Goal: Task Accomplishment & Management: Complete application form

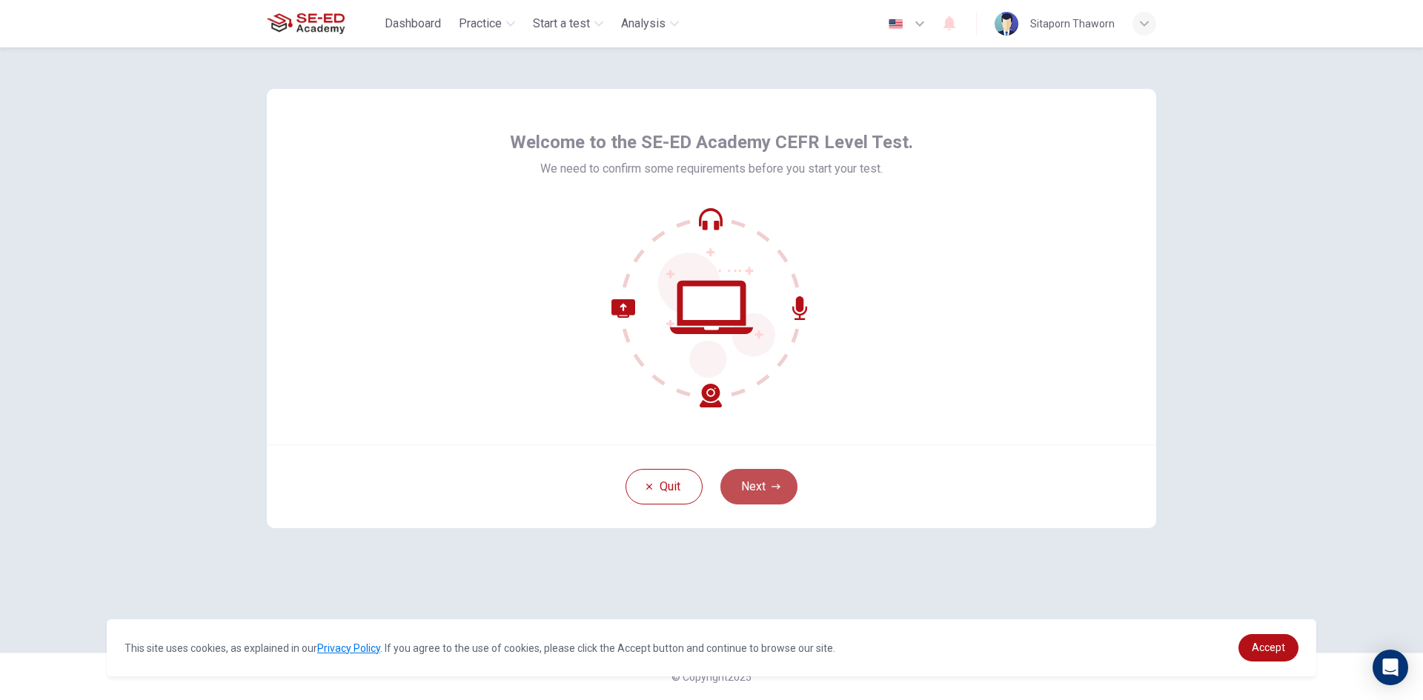
click at [775, 488] on icon "button" at bounding box center [776, 486] width 9 height 9
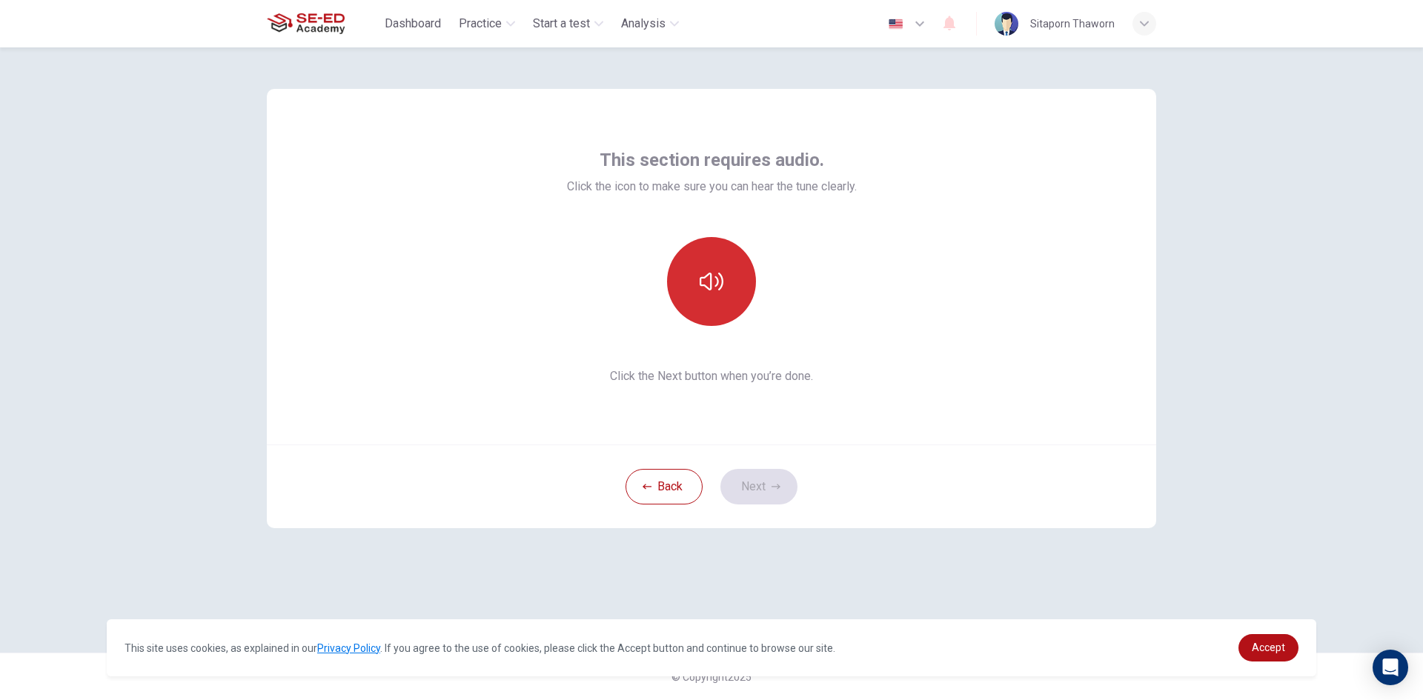
click at [734, 307] on button "button" at bounding box center [711, 281] width 89 height 89
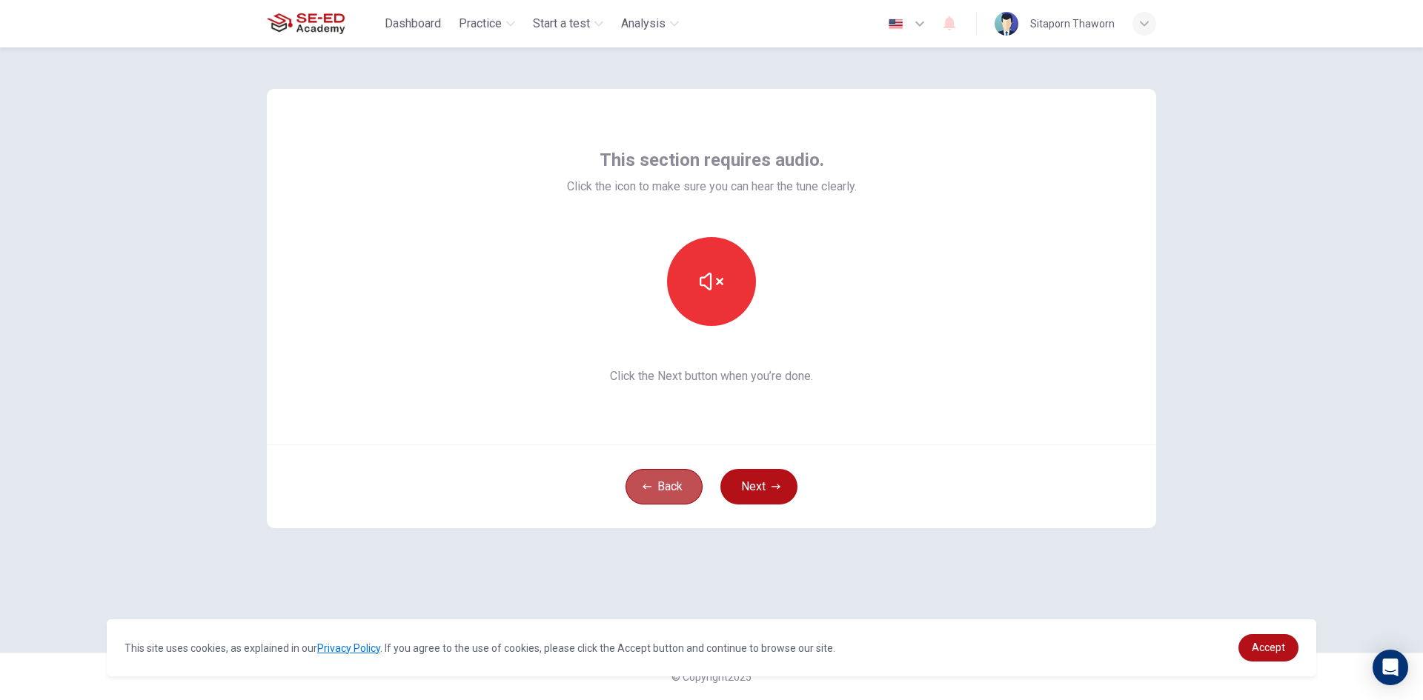
click at [671, 475] on button "Back" at bounding box center [664, 487] width 77 height 36
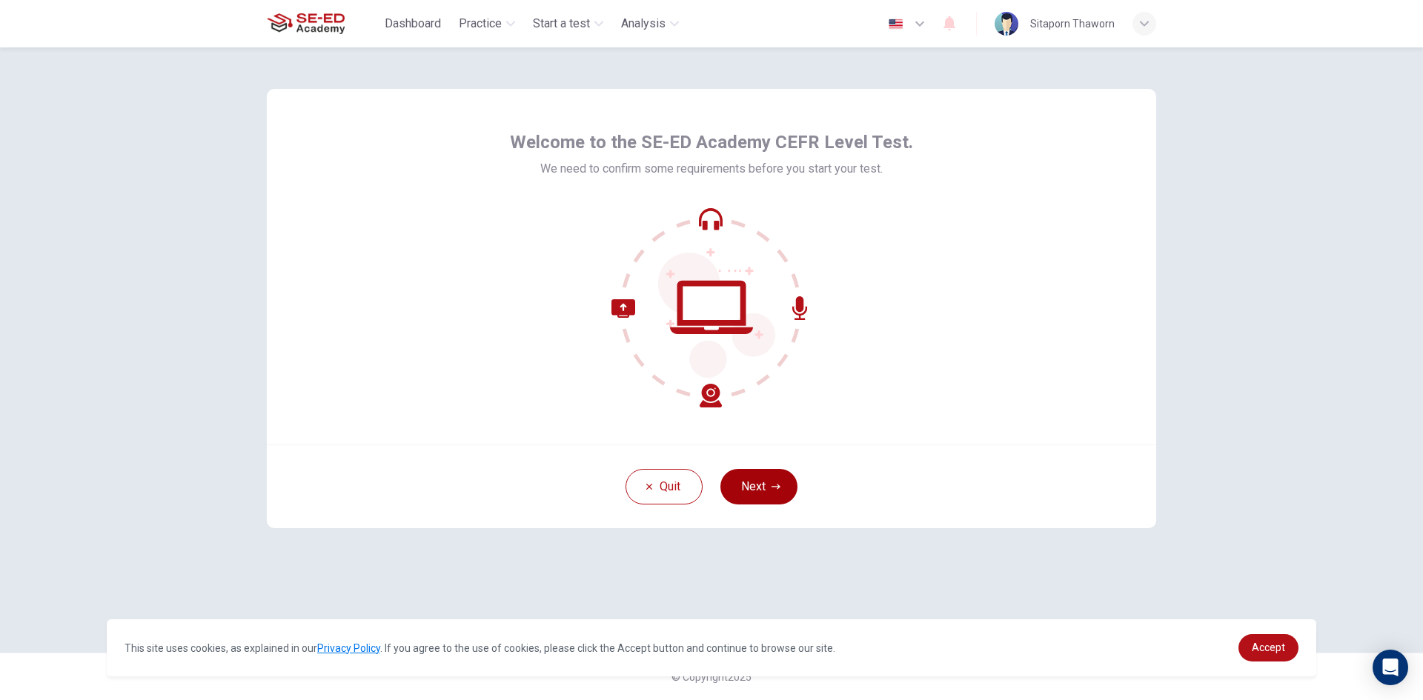
click at [751, 483] on button "Next" at bounding box center [758, 487] width 77 height 36
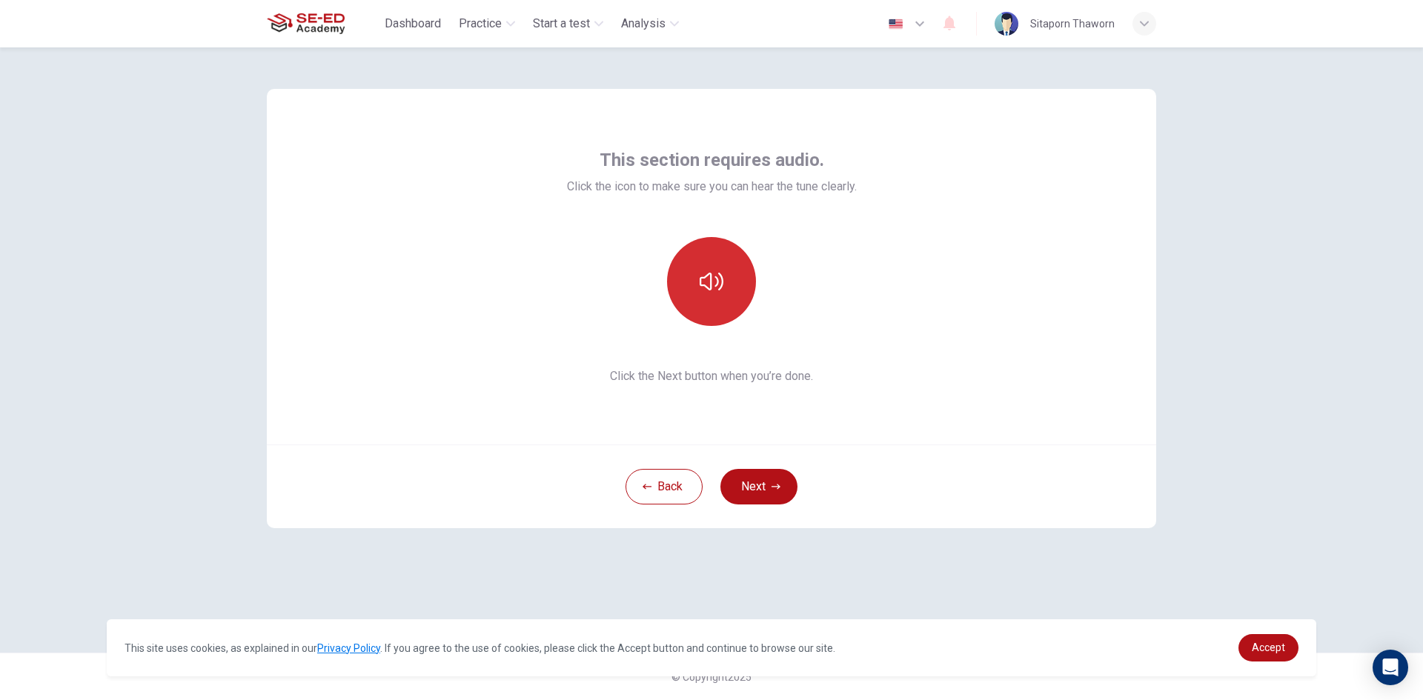
click at [705, 281] on icon "button" at bounding box center [712, 282] width 24 height 24
click at [776, 490] on icon "button" at bounding box center [776, 486] width 9 height 9
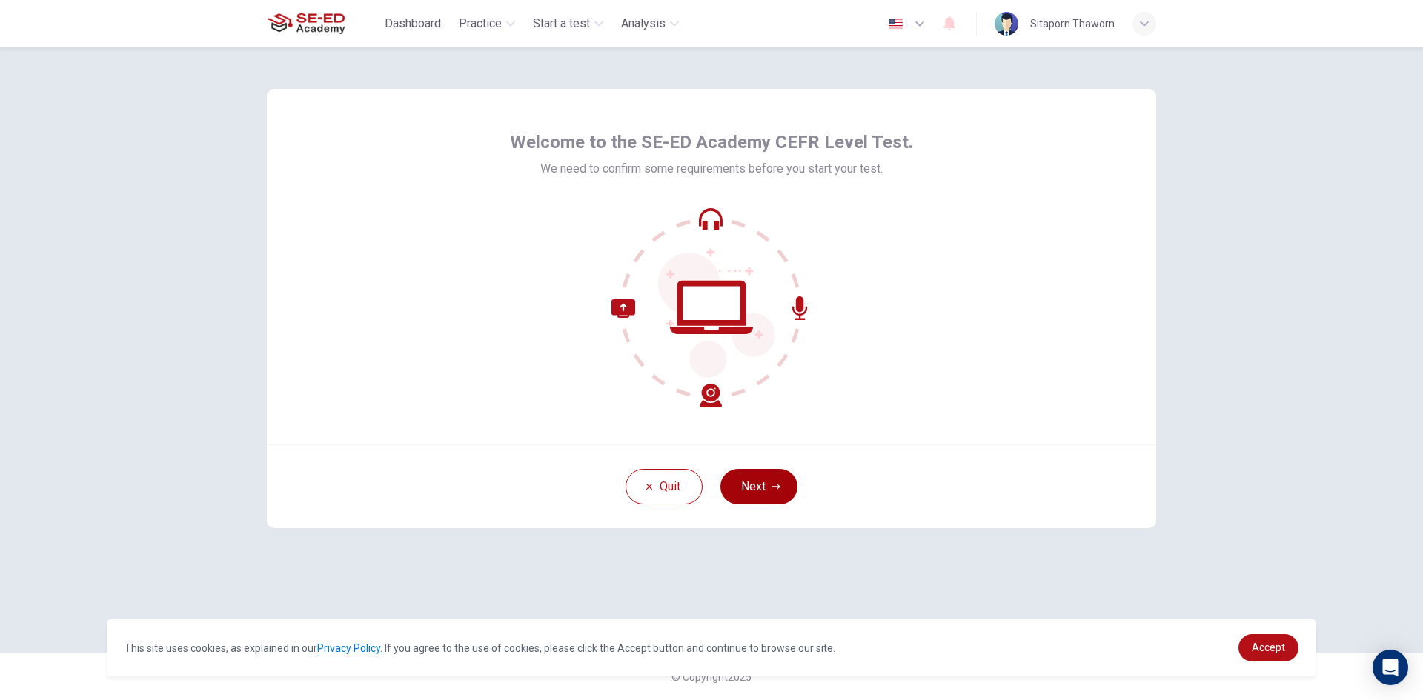
click at [773, 485] on icon "button" at bounding box center [776, 486] width 9 height 9
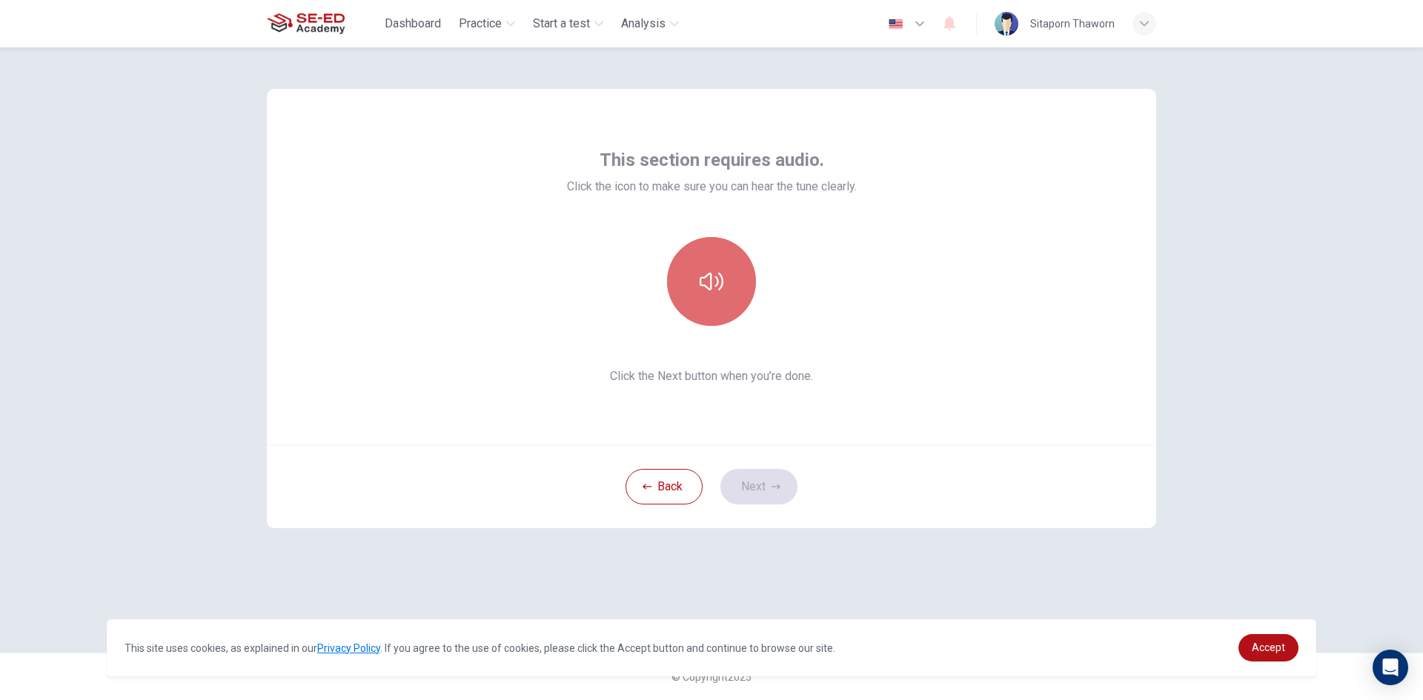
click at [709, 299] on button "button" at bounding box center [711, 281] width 89 height 89
click at [766, 485] on button "Next" at bounding box center [758, 487] width 77 height 36
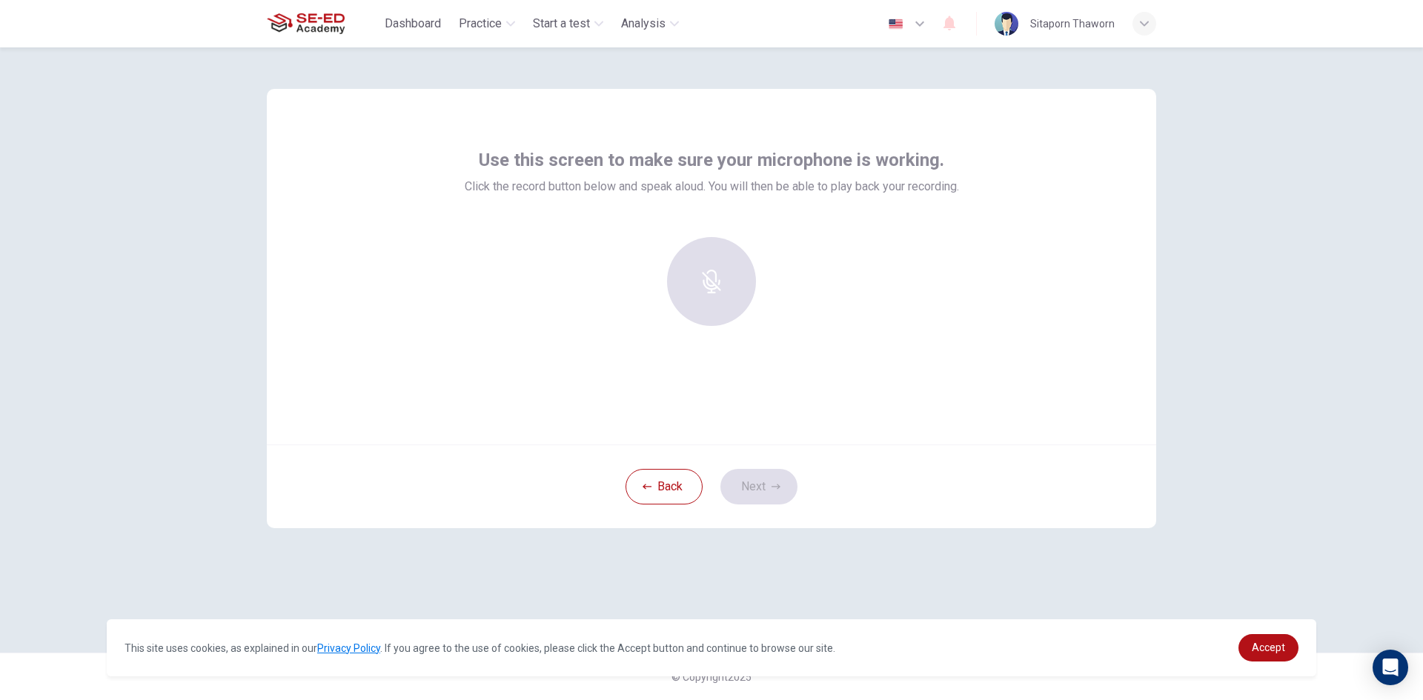
click at [702, 273] on div at bounding box center [711, 281] width 160 height 89
click at [731, 282] on div at bounding box center [711, 281] width 160 height 89
click at [729, 268] on div at bounding box center [711, 281] width 160 height 89
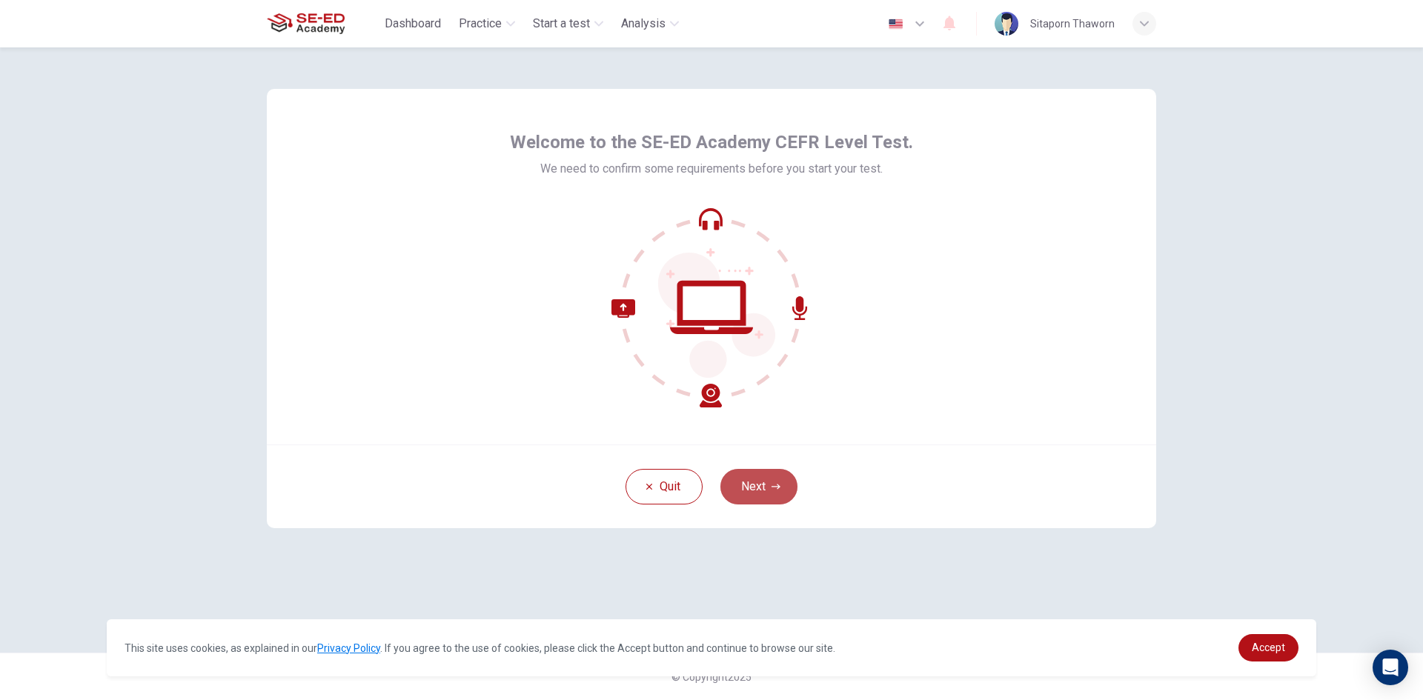
click at [760, 485] on button "Next" at bounding box center [758, 487] width 77 height 36
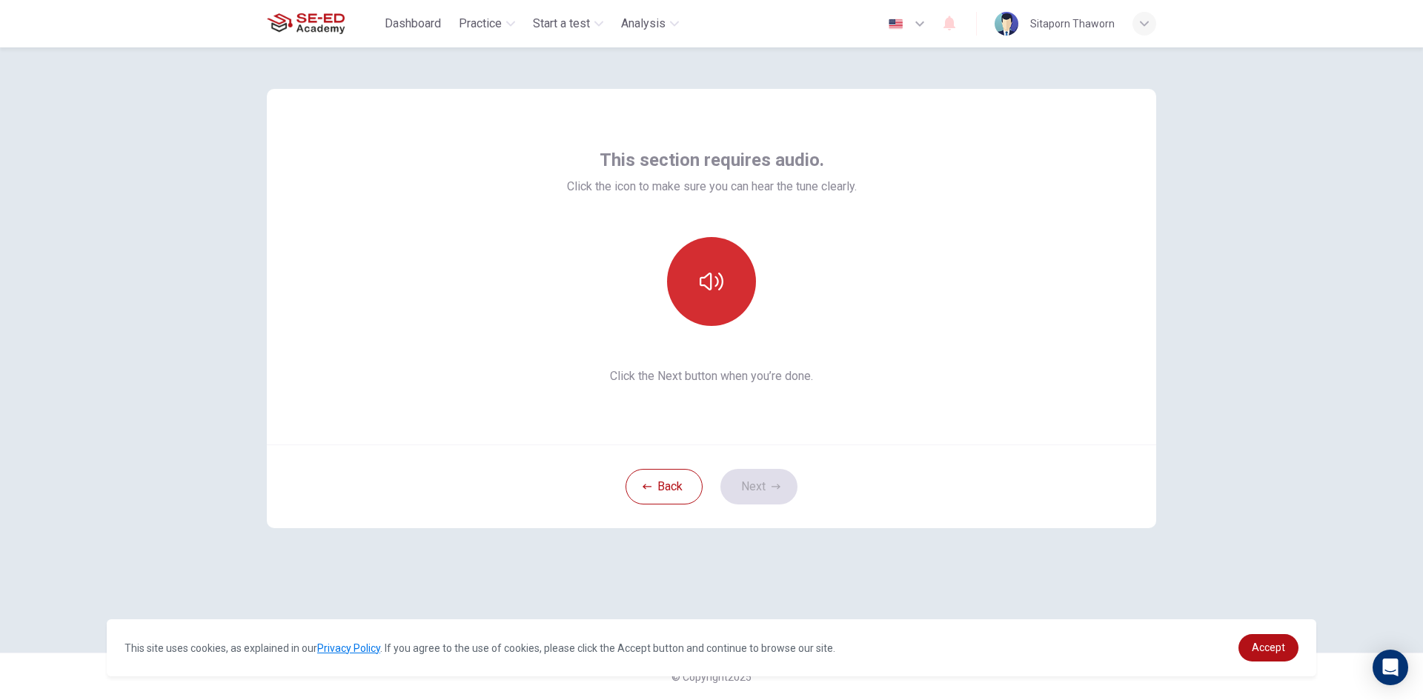
click at [706, 308] on button "button" at bounding box center [711, 281] width 89 height 89
click at [707, 282] on icon "button" at bounding box center [712, 282] width 24 height 24
click at [778, 486] on icon "button" at bounding box center [776, 486] width 9 height 5
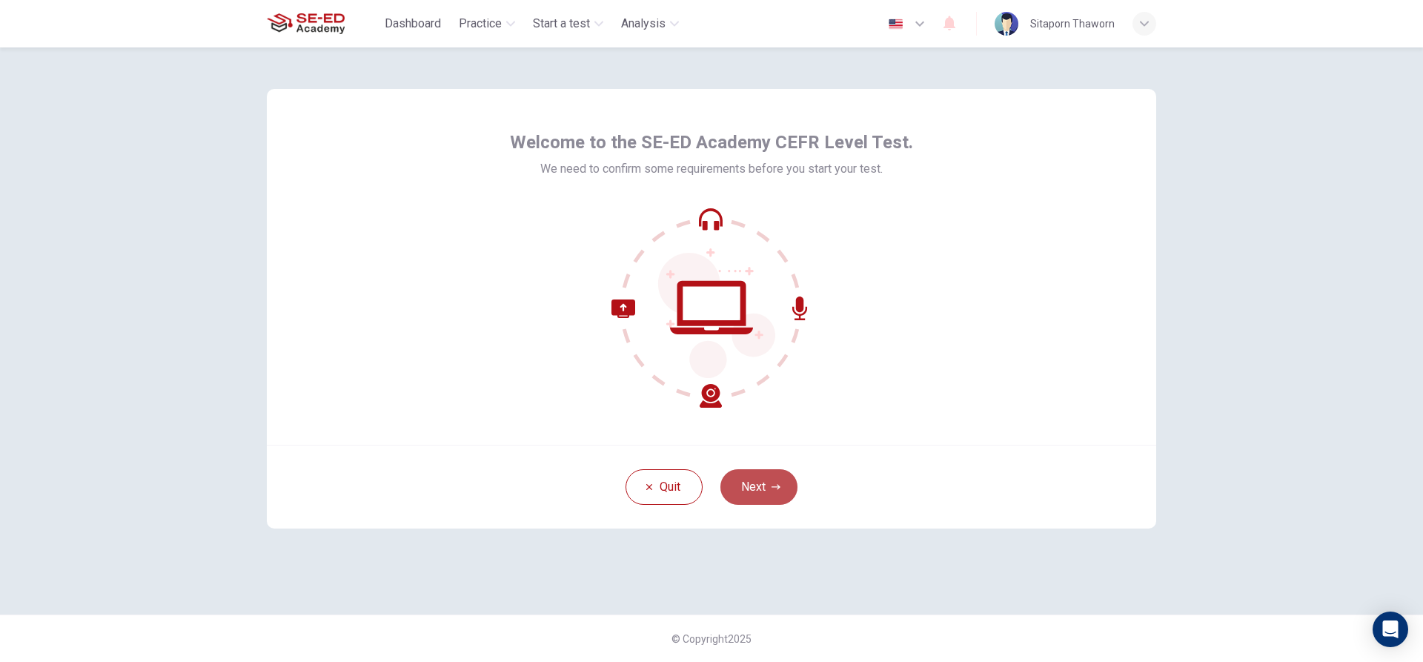
click at [763, 471] on button "Next" at bounding box center [758, 487] width 77 height 36
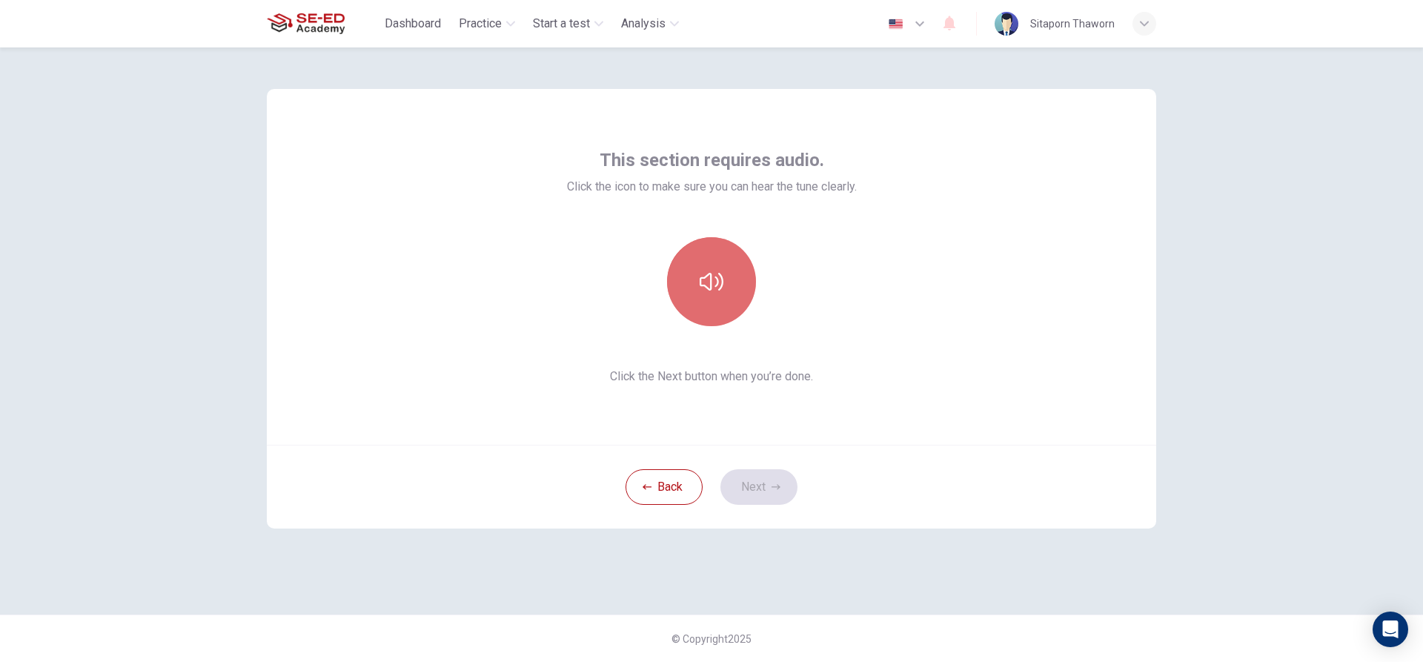
click at [700, 272] on icon "button" at bounding box center [712, 282] width 24 height 24
click at [703, 273] on icon "button" at bounding box center [712, 282] width 24 height 24
click at [751, 488] on button "Next" at bounding box center [758, 487] width 77 height 36
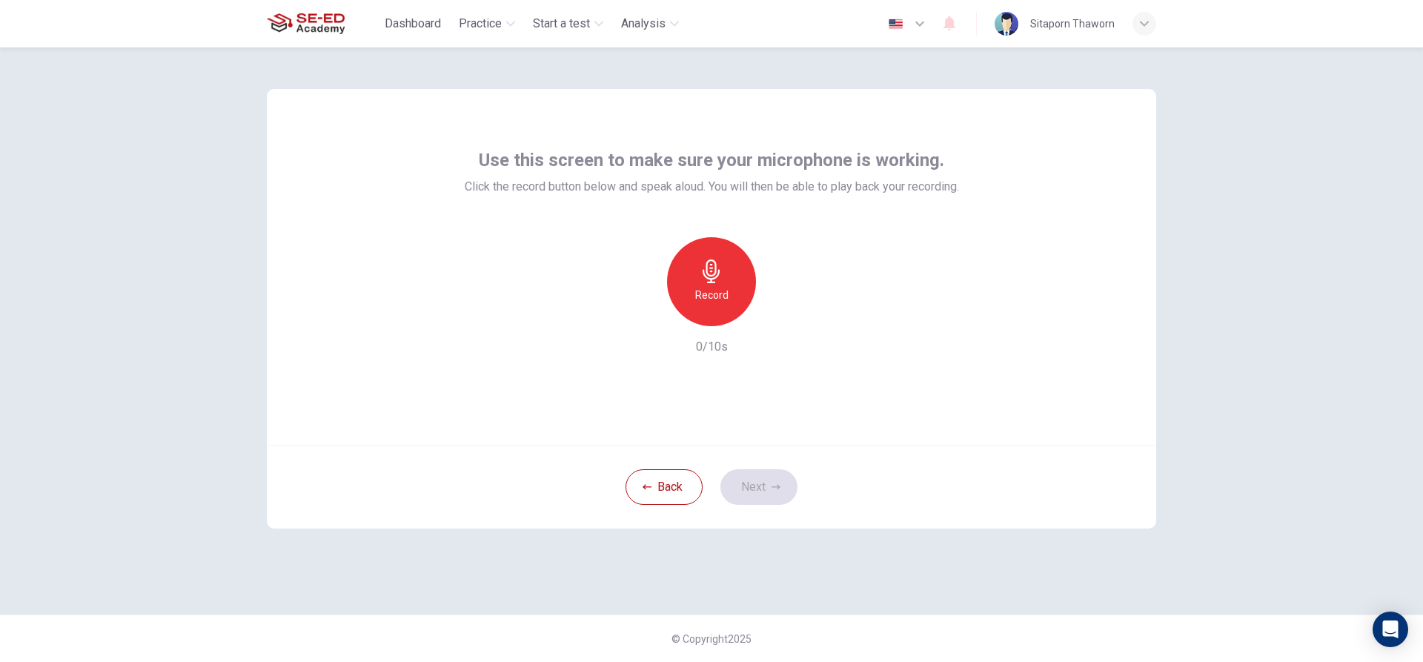
click at [713, 285] on div "Record" at bounding box center [711, 281] width 89 height 89
click at [718, 284] on div "Stop" at bounding box center [711, 281] width 89 height 89
click at [777, 317] on icon "button" at bounding box center [780, 314] width 7 height 9
click at [777, 317] on icon "button" at bounding box center [779, 314] width 10 height 11
click at [768, 475] on button "Next" at bounding box center [758, 487] width 77 height 36
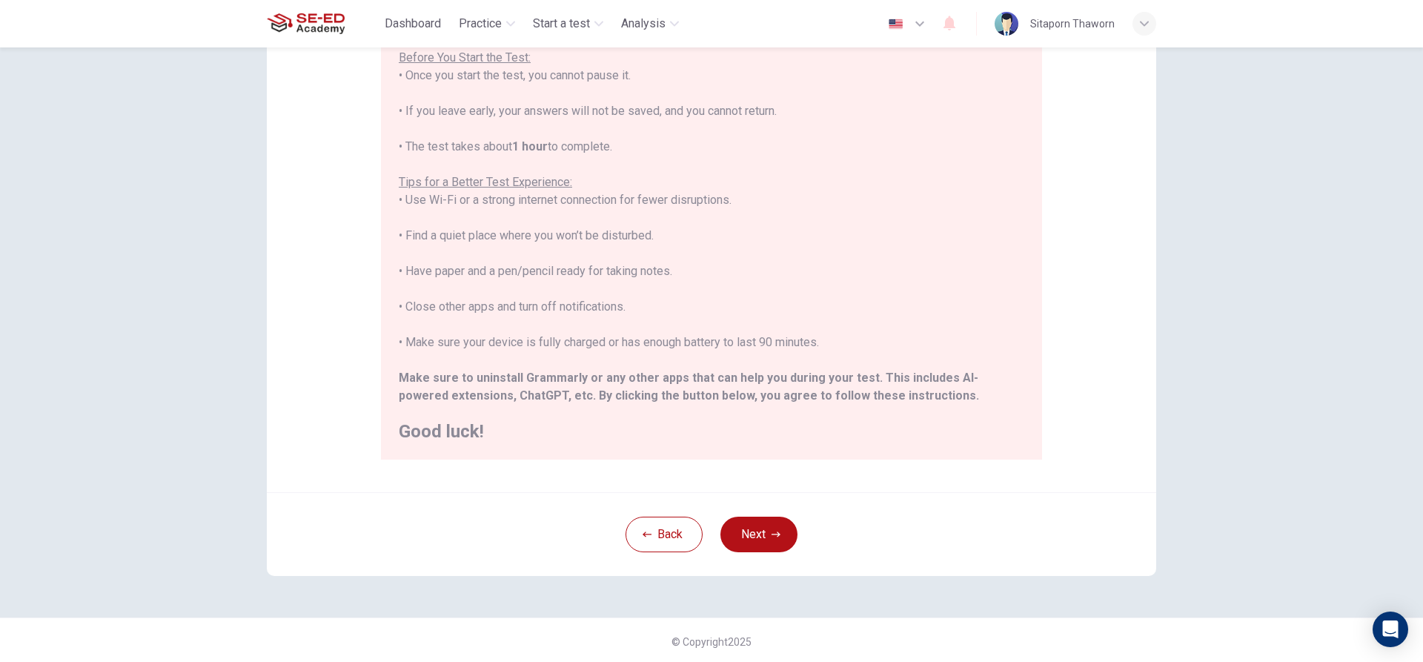
scroll to position [162, 0]
click at [744, 534] on button "Next" at bounding box center [758, 532] width 77 height 36
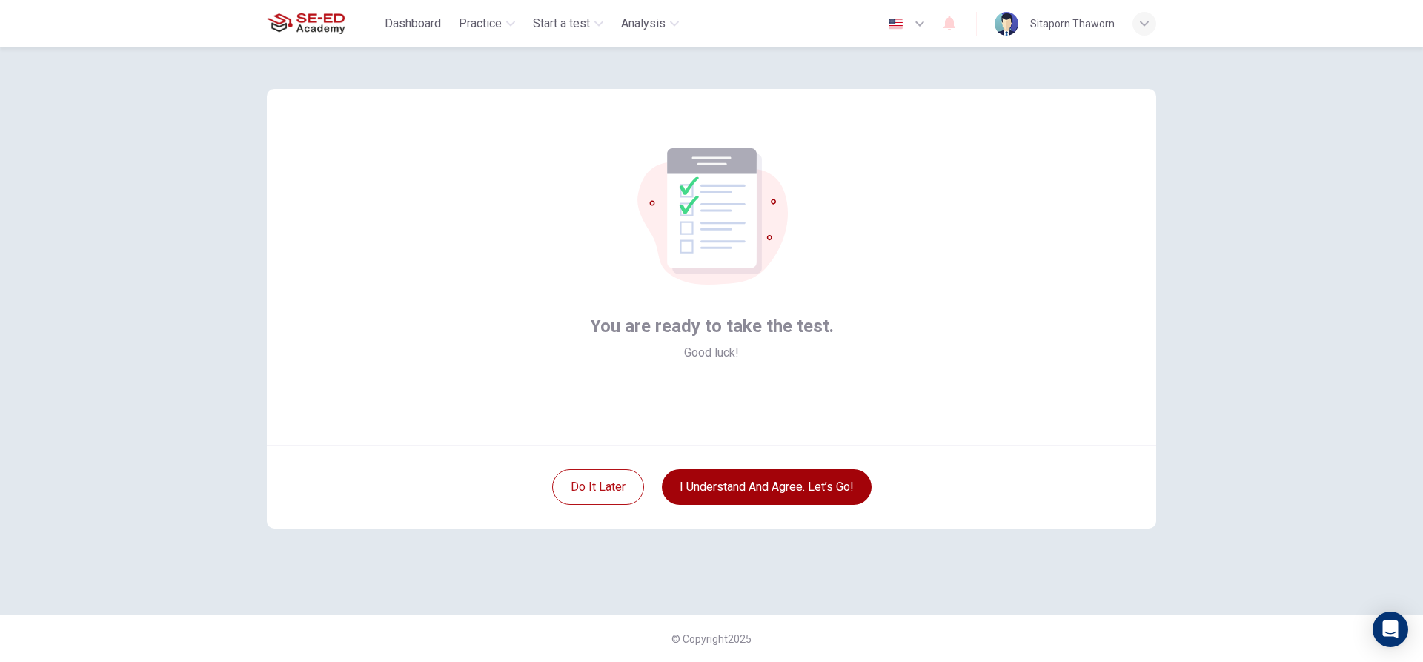
scroll to position [0, 0]
click at [777, 480] on button "I understand and agree. Let’s go!" at bounding box center [767, 487] width 210 height 36
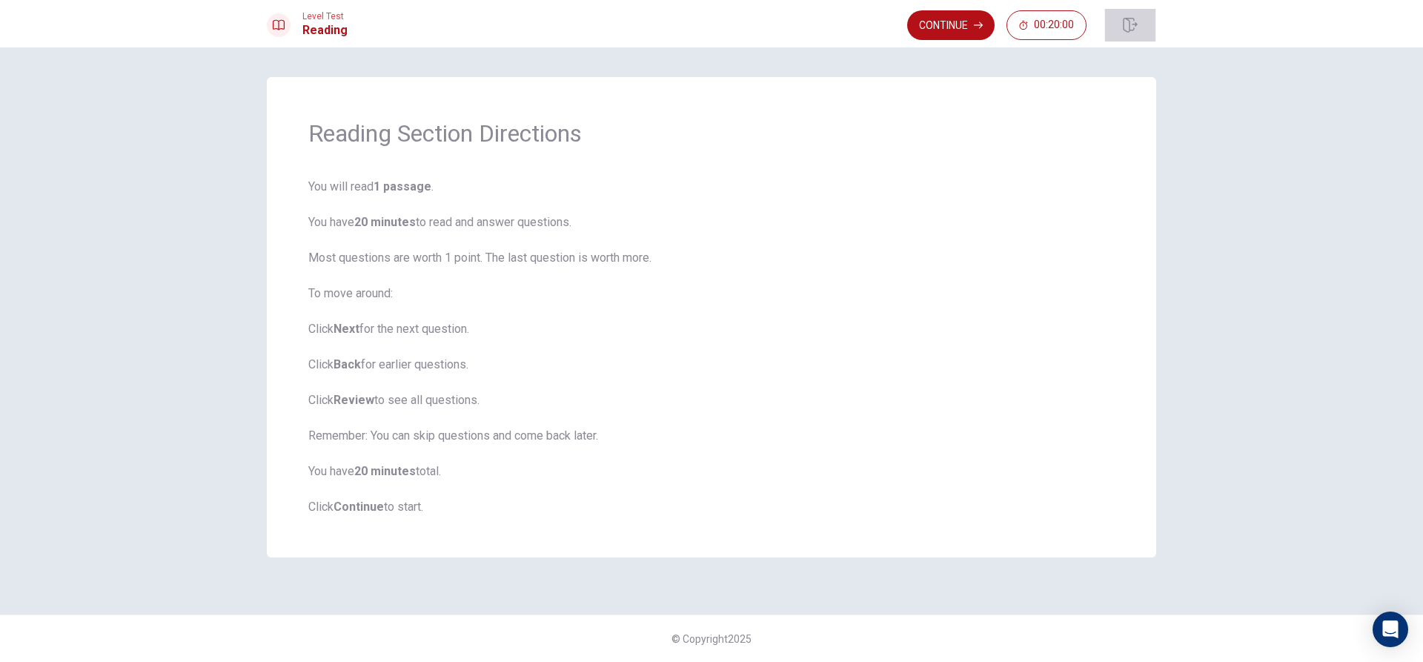
drag, startPoint x: 1132, startPoint y: 28, endPoint x: 786, endPoint y: 51, distance: 346.1
click at [1132, 28] on icon "button" at bounding box center [1130, 25] width 15 height 15
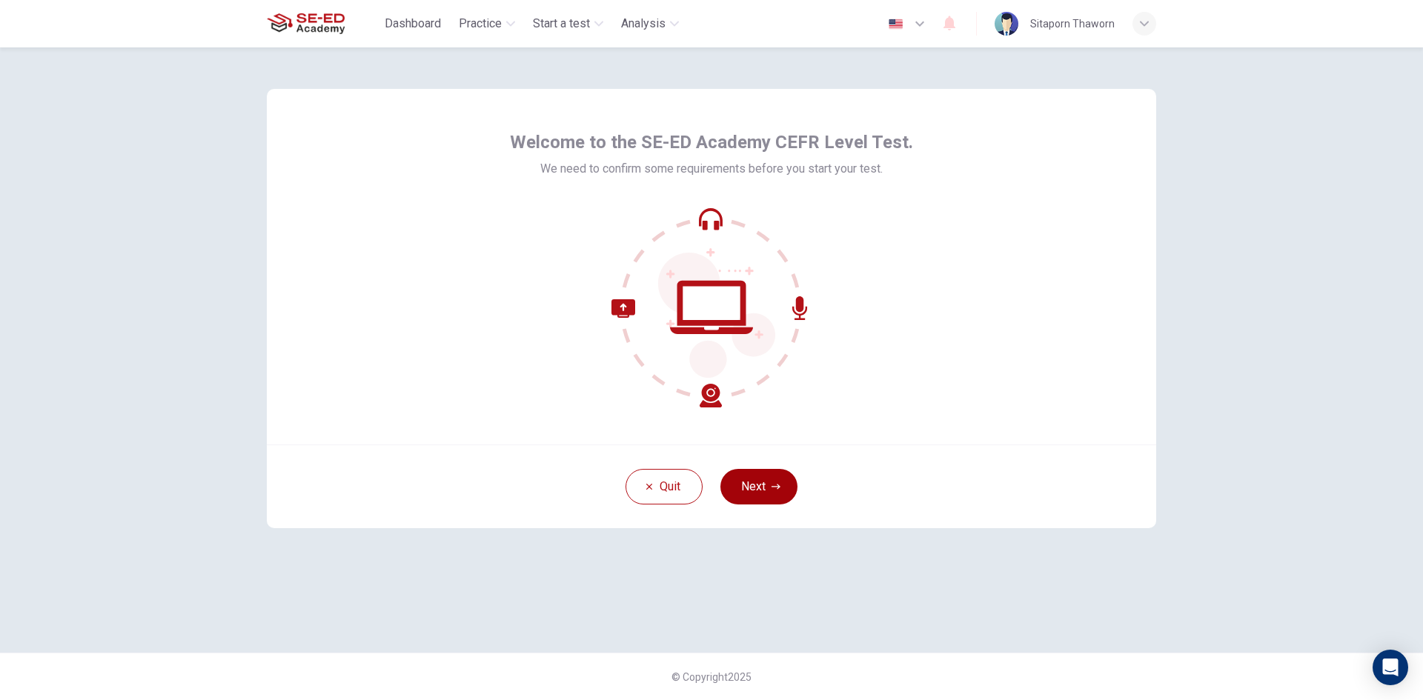
click at [773, 485] on icon "button" at bounding box center [776, 486] width 9 height 9
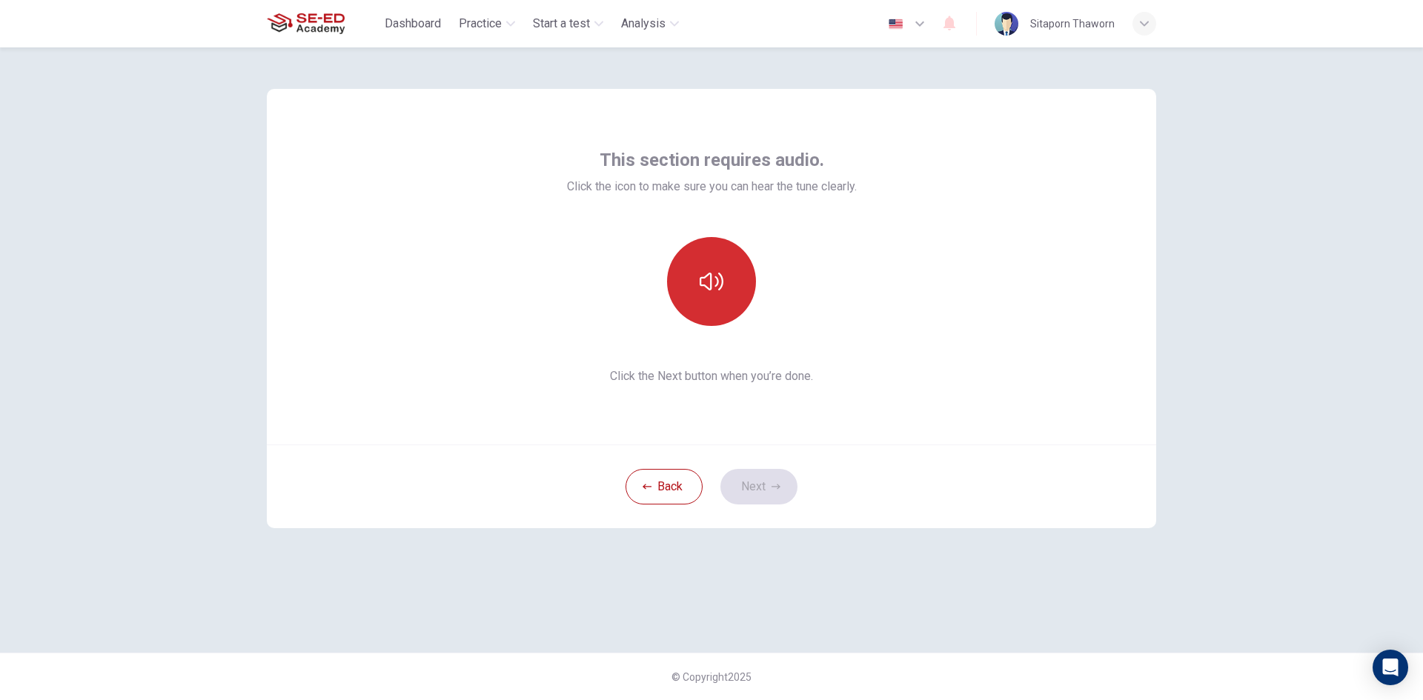
click at [708, 291] on icon "button" at bounding box center [712, 282] width 24 height 24
click at [751, 477] on button "Next" at bounding box center [758, 487] width 77 height 36
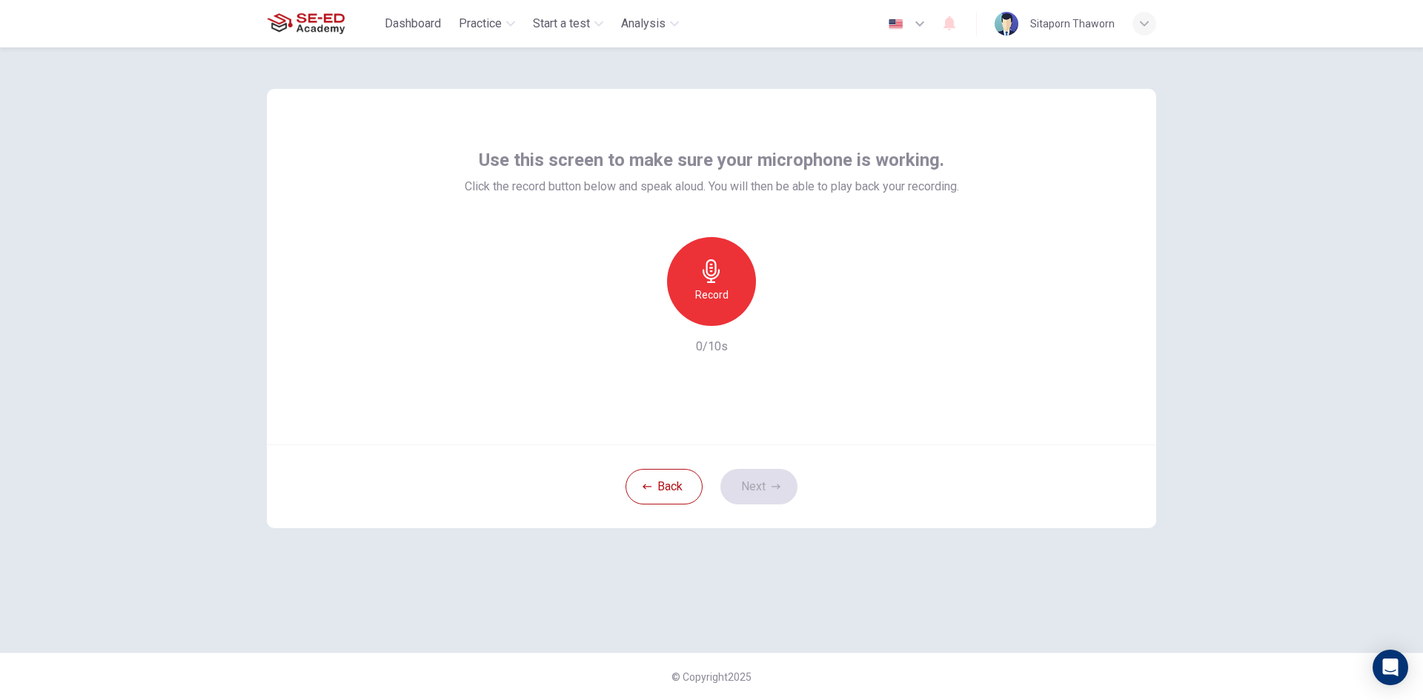
click at [721, 311] on div "Record" at bounding box center [711, 281] width 89 height 89
click at [721, 311] on div "Stop" at bounding box center [711, 281] width 89 height 89
click at [770, 311] on div "button" at bounding box center [780, 314] width 24 height 24
click at [776, 313] on icon "button" at bounding box center [779, 314] width 15 height 15
click at [754, 482] on button "Next" at bounding box center [758, 487] width 77 height 36
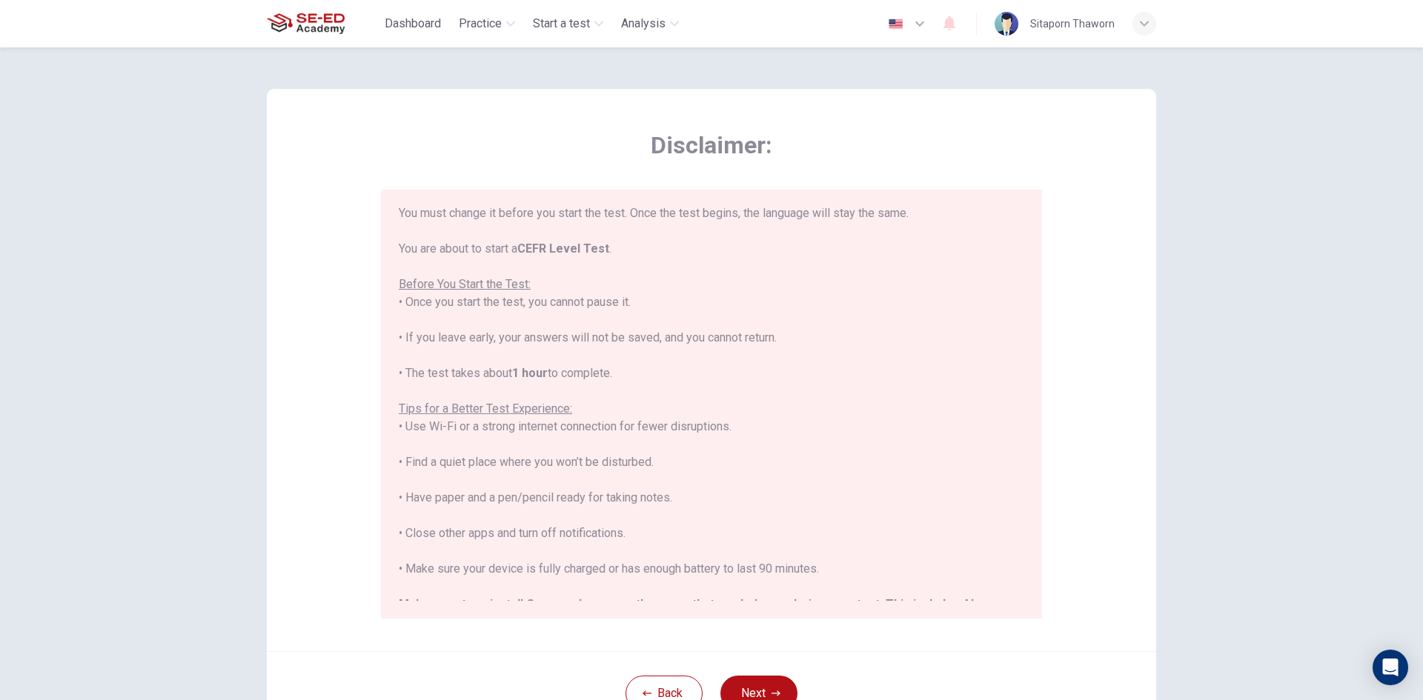
scroll to position [142, 0]
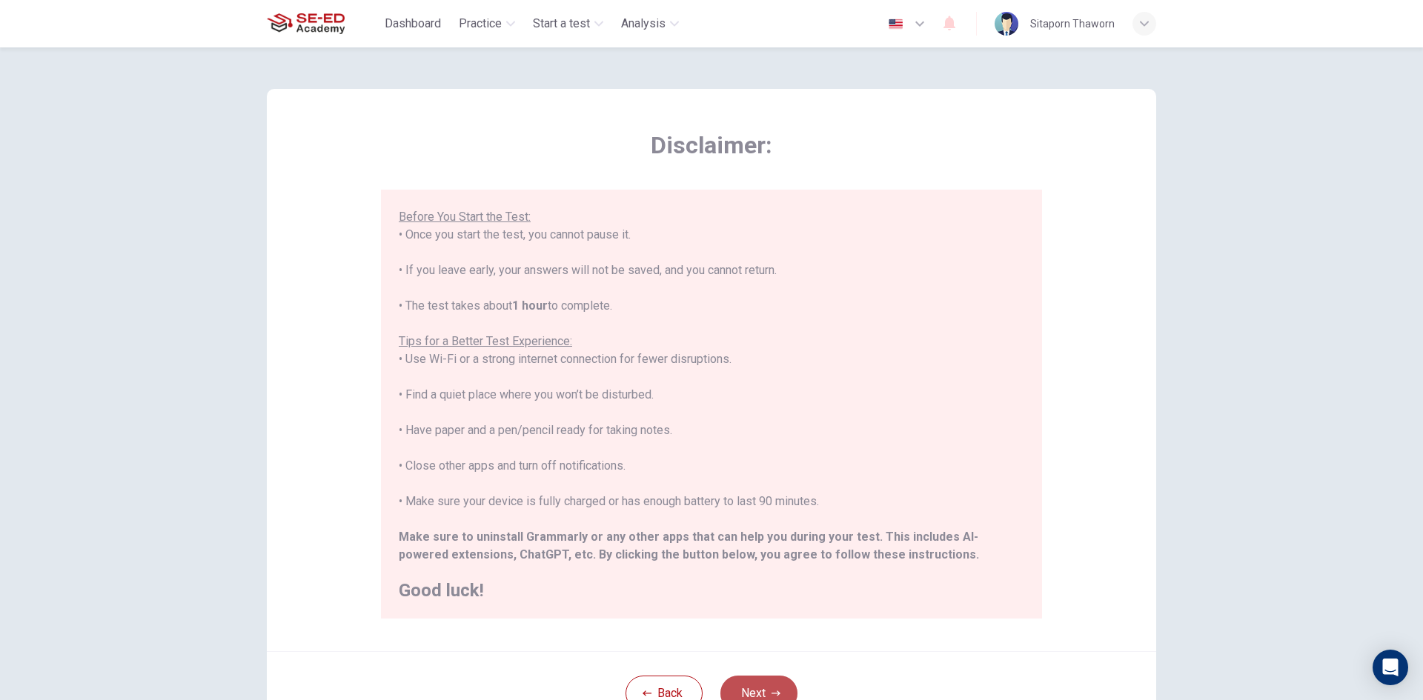
click at [769, 686] on button "Next" at bounding box center [758, 694] width 77 height 36
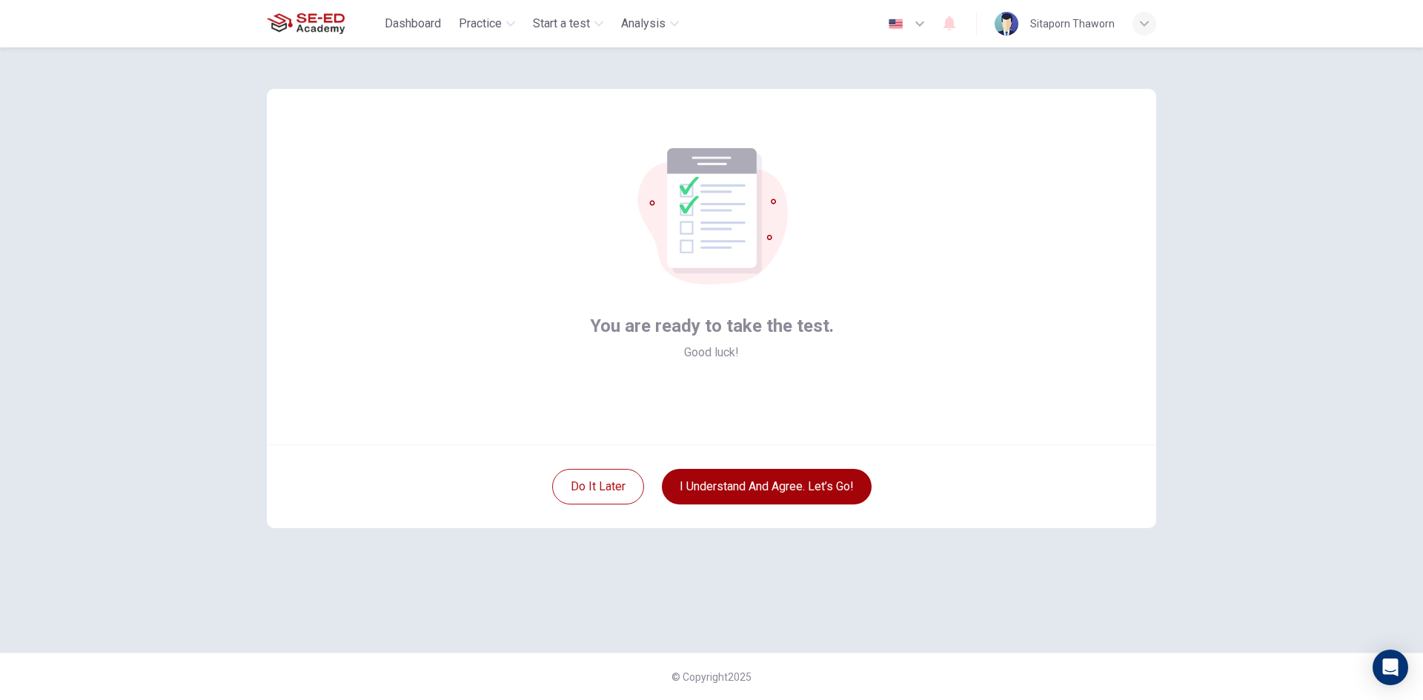
click at [779, 483] on button "I understand and agree. Let’s go!" at bounding box center [767, 487] width 210 height 36
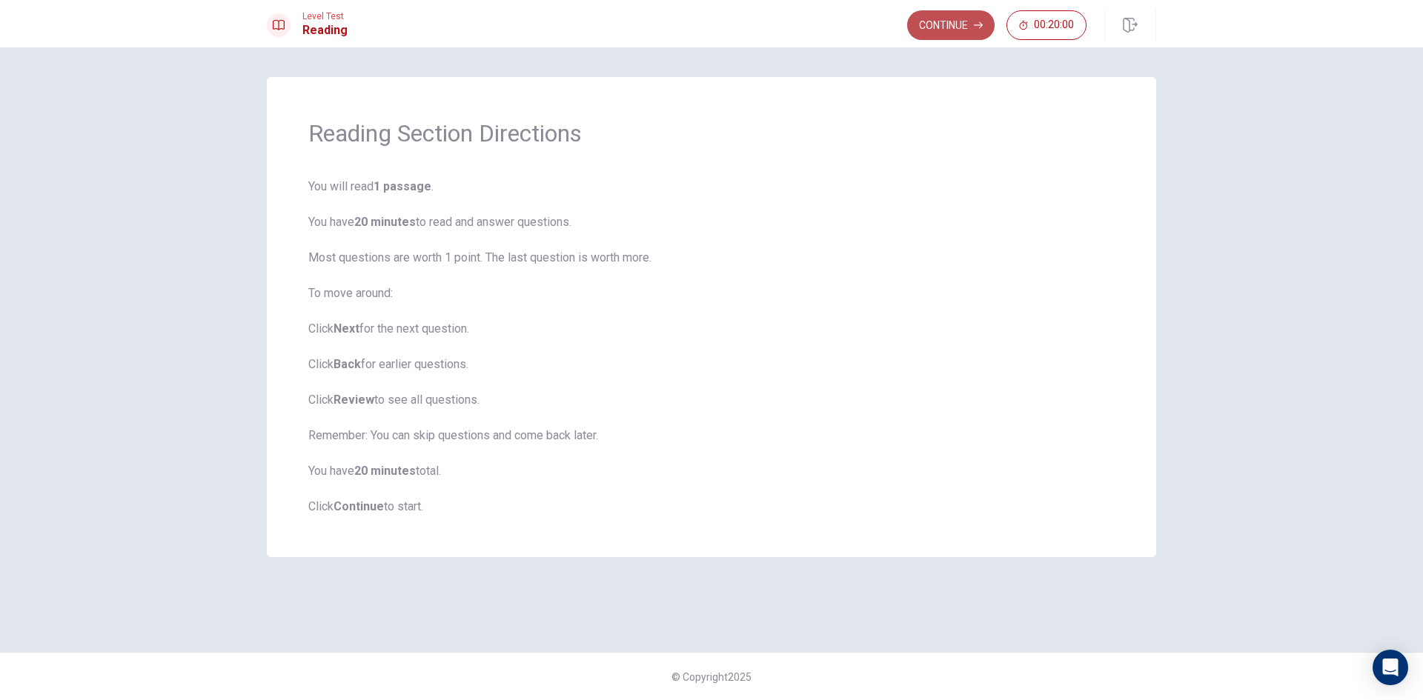
click at [969, 15] on button "Continue" at bounding box center [950, 25] width 87 height 30
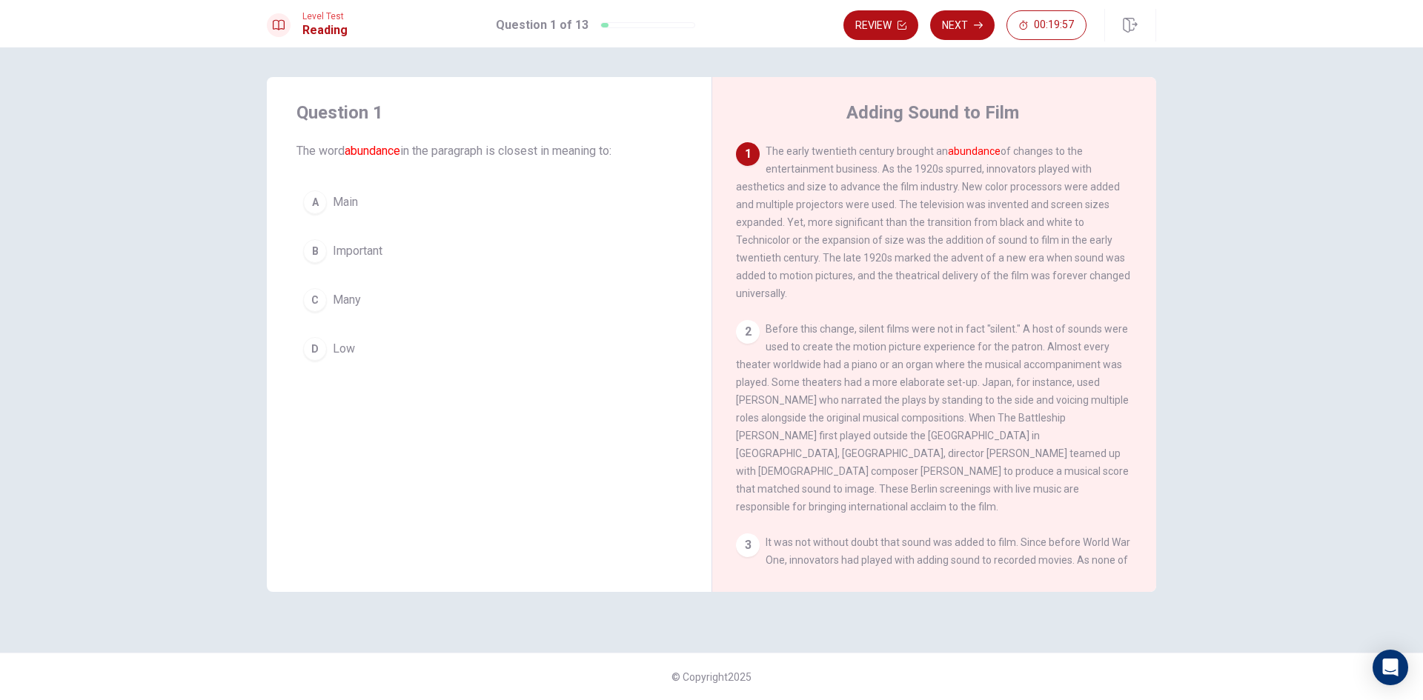
drag, startPoint x: 356, startPoint y: 151, endPoint x: 419, endPoint y: 147, distance: 63.1
click at [400, 151] on font "abundance" at bounding box center [373, 151] width 56 height 14
drag, startPoint x: 769, startPoint y: 149, endPoint x: 910, endPoint y: 150, distance: 141.6
click at [910, 150] on span "The early twentieth century brought an abundance of changes to the entertainmen…" at bounding box center [933, 222] width 394 height 154
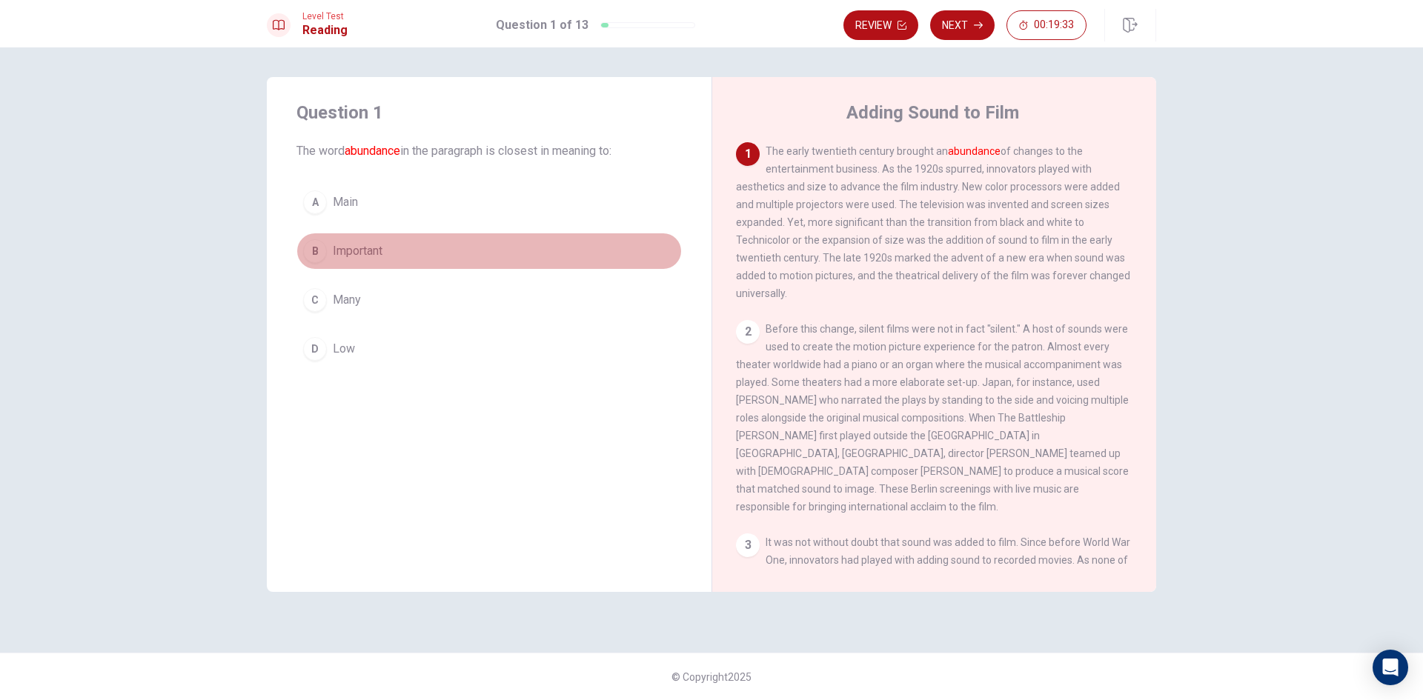
click at [371, 242] on span "Important" at bounding box center [358, 251] width 50 height 18
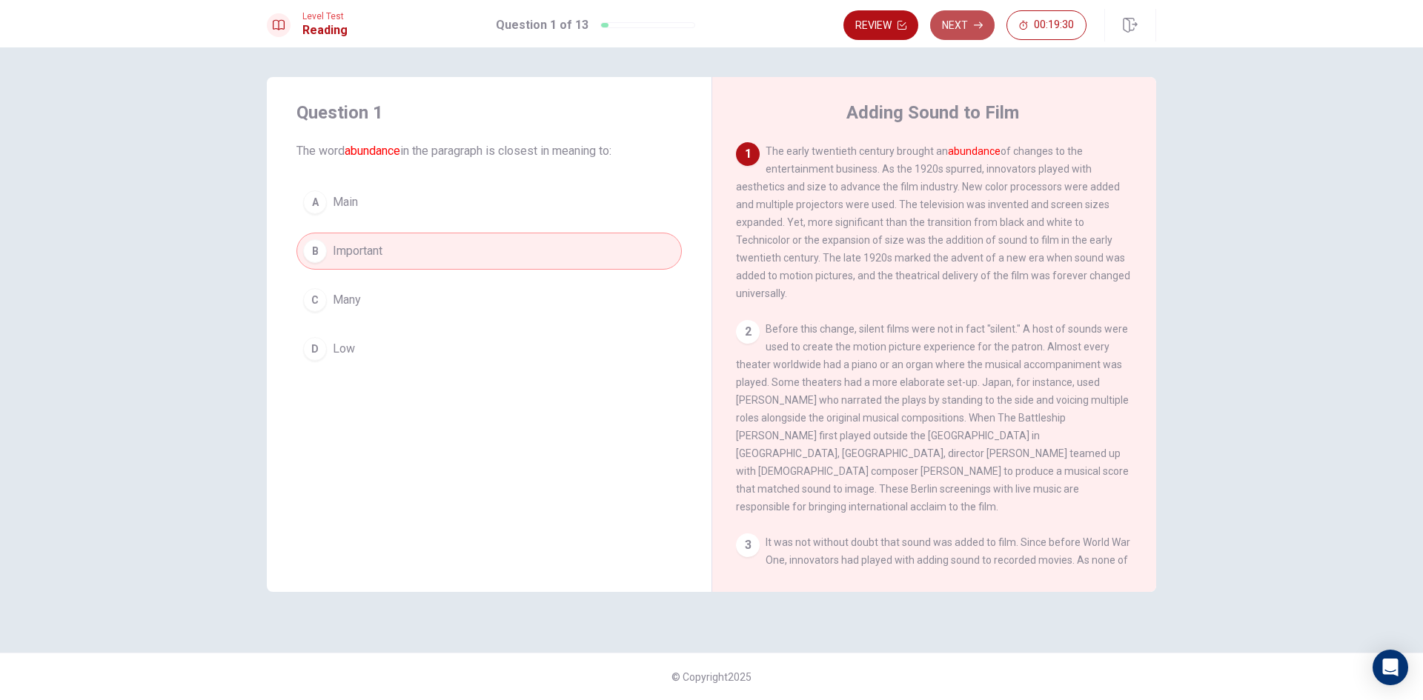
click at [955, 22] on button "Next" at bounding box center [962, 25] width 64 height 30
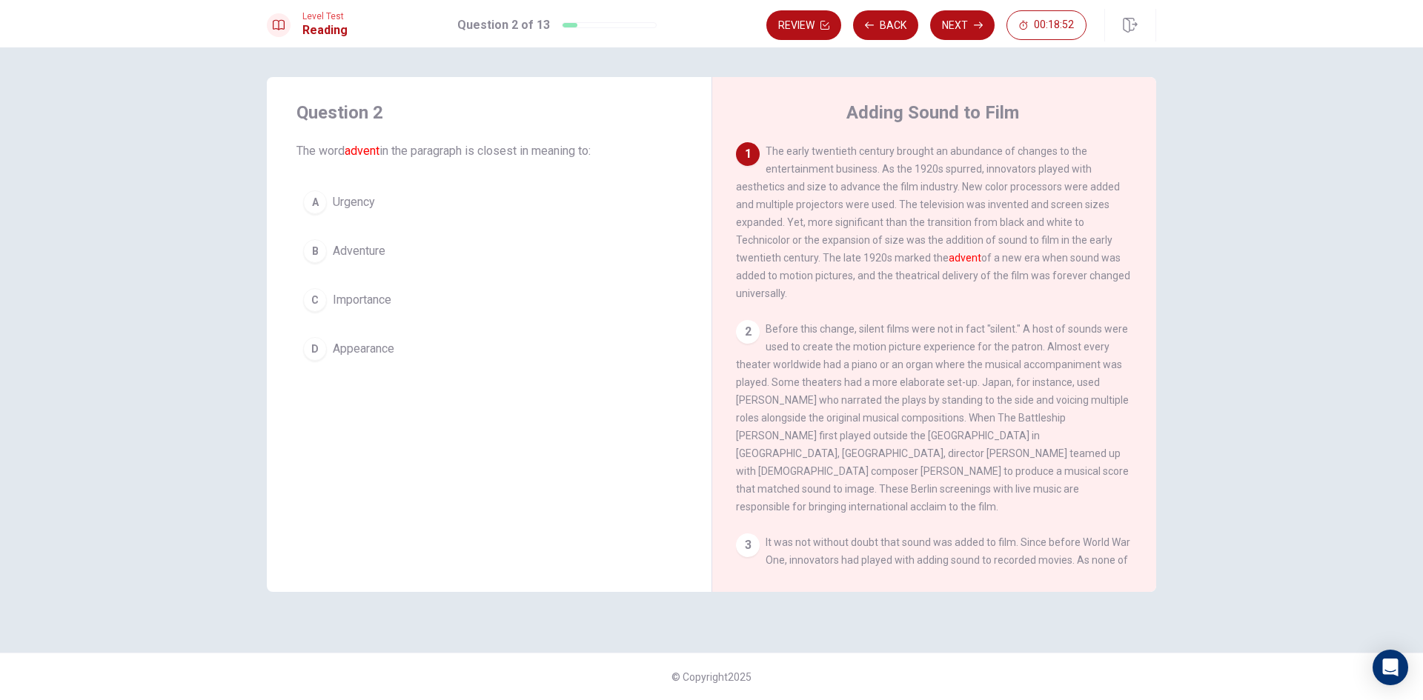
drag, startPoint x: 823, startPoint y: 263, endPoint x: 1098, endPoint y: 260, distance: 274.2
click at [1098, 260] on span "The early twentieth century brought an abundance of changes to the entertainmen…" at bounding box center [933, 222] width 394 height 154
click at [357, 353] on span "Appearance" at bounding box center [364, 349] width 62 height 18
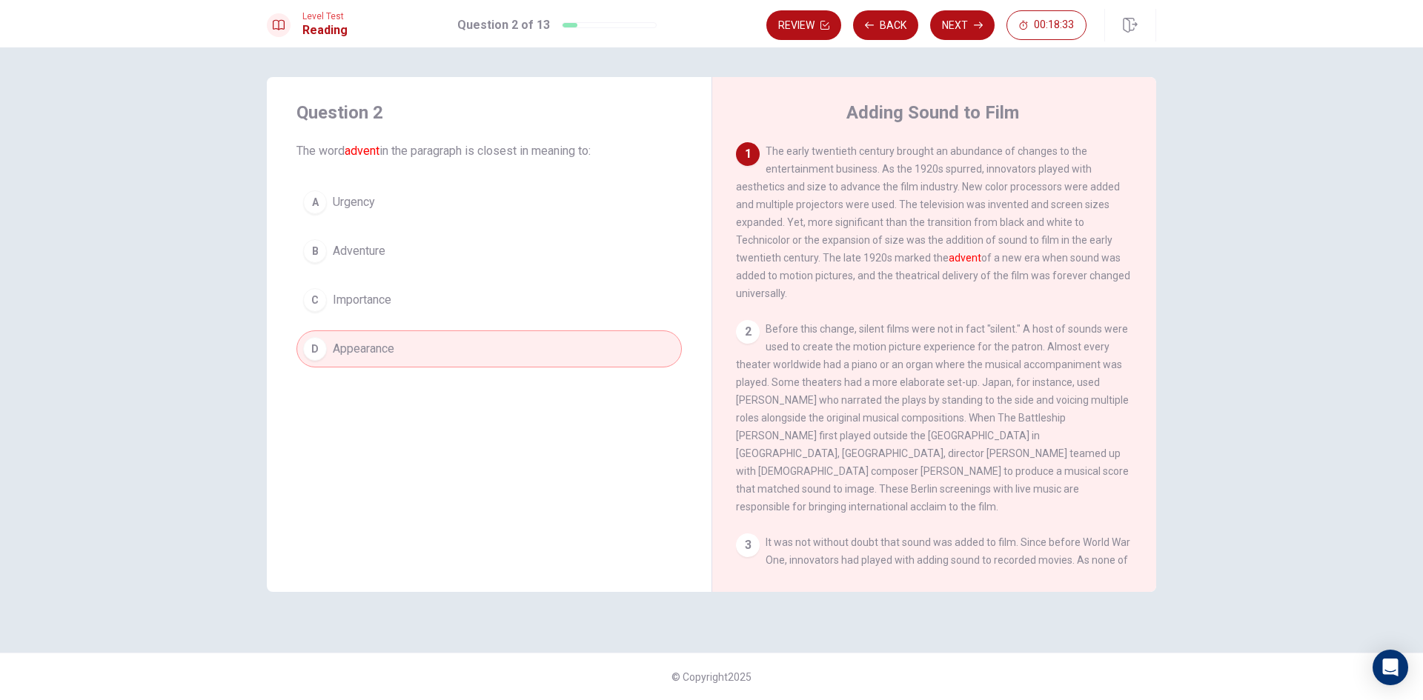
click at [958, 25] on button "Next" at bounding box center [962, 25] width 64 height 30
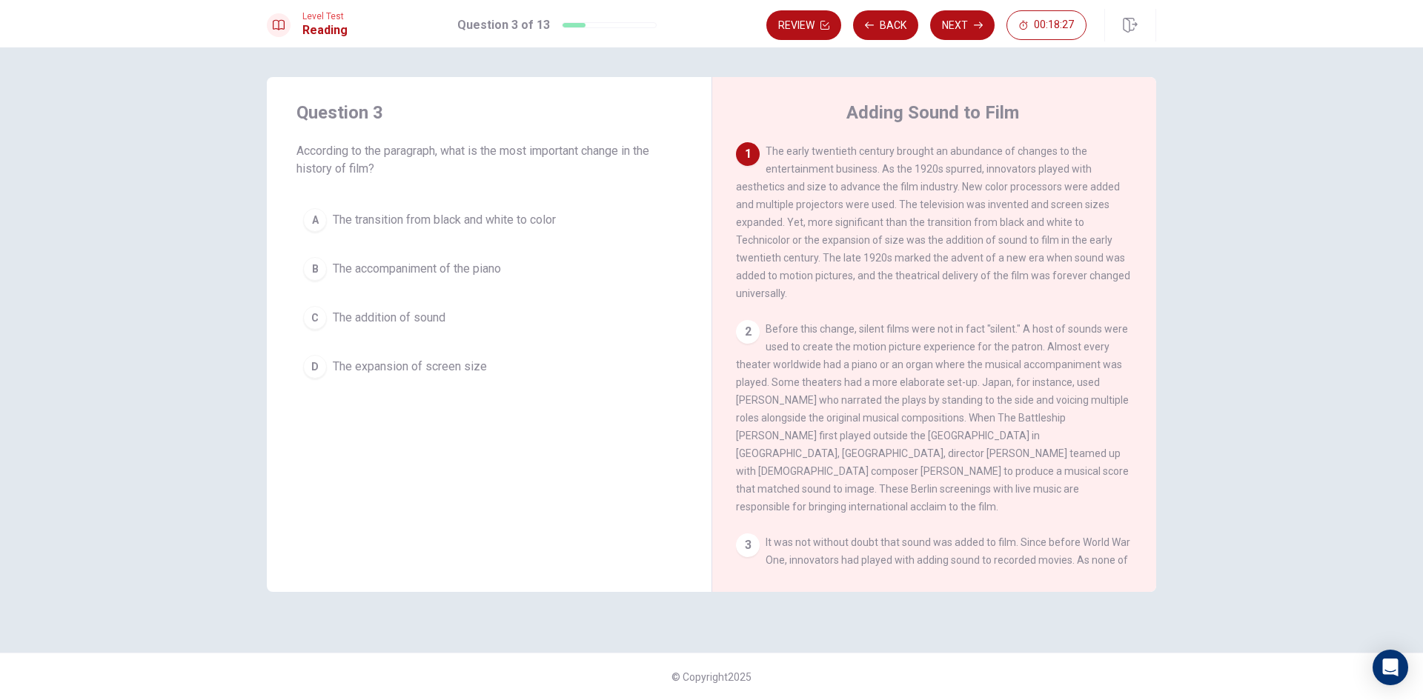
drag, startPoint x: 420, startPoint y: 147, endPoint x: 425, endPoint y: 171, distance: 25.0
click at [428, 172] on span "According to the paragraph, what is the most important change in the history of…" at bounding box center [488, 160] width 385 height 36
click at [482, 221] on span "The transition from black and white to color" at bounding box center [444, 220] width 223 height 18
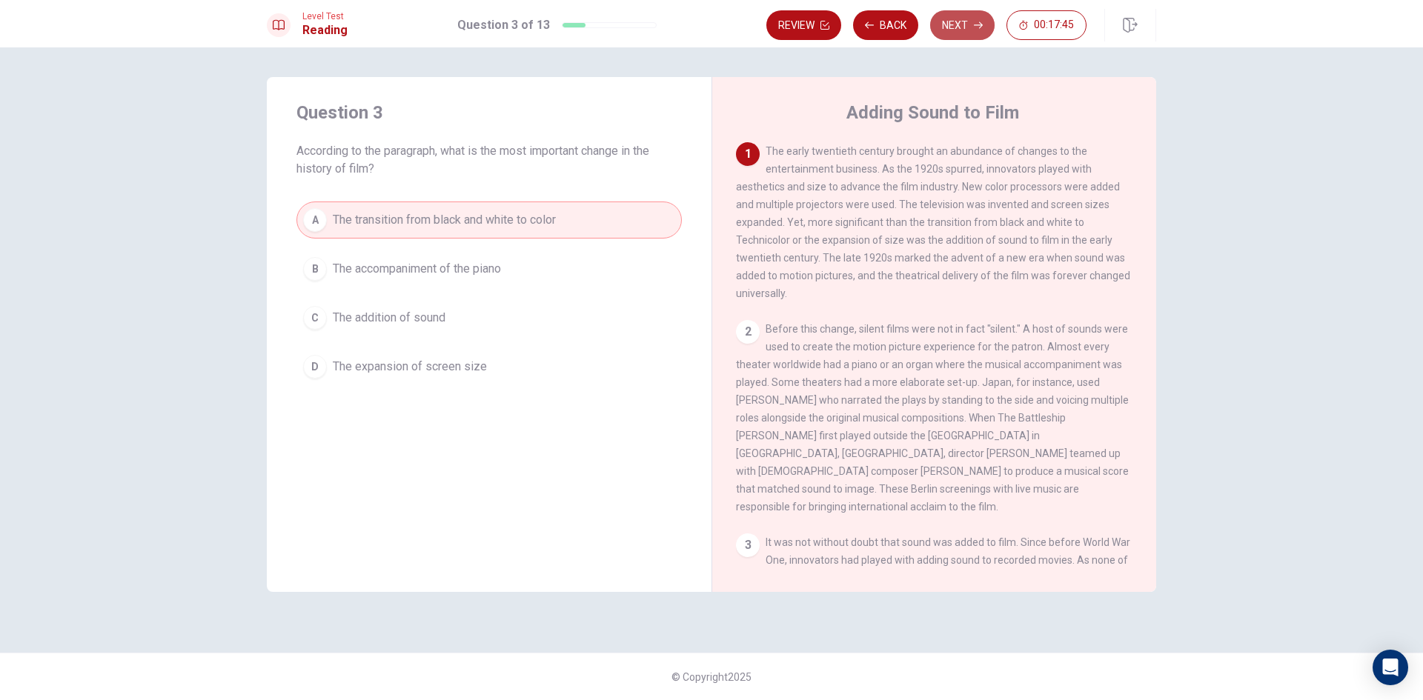
click at [949, 21] on button "Next" at bounding box center [962, 25] width 64 height 30
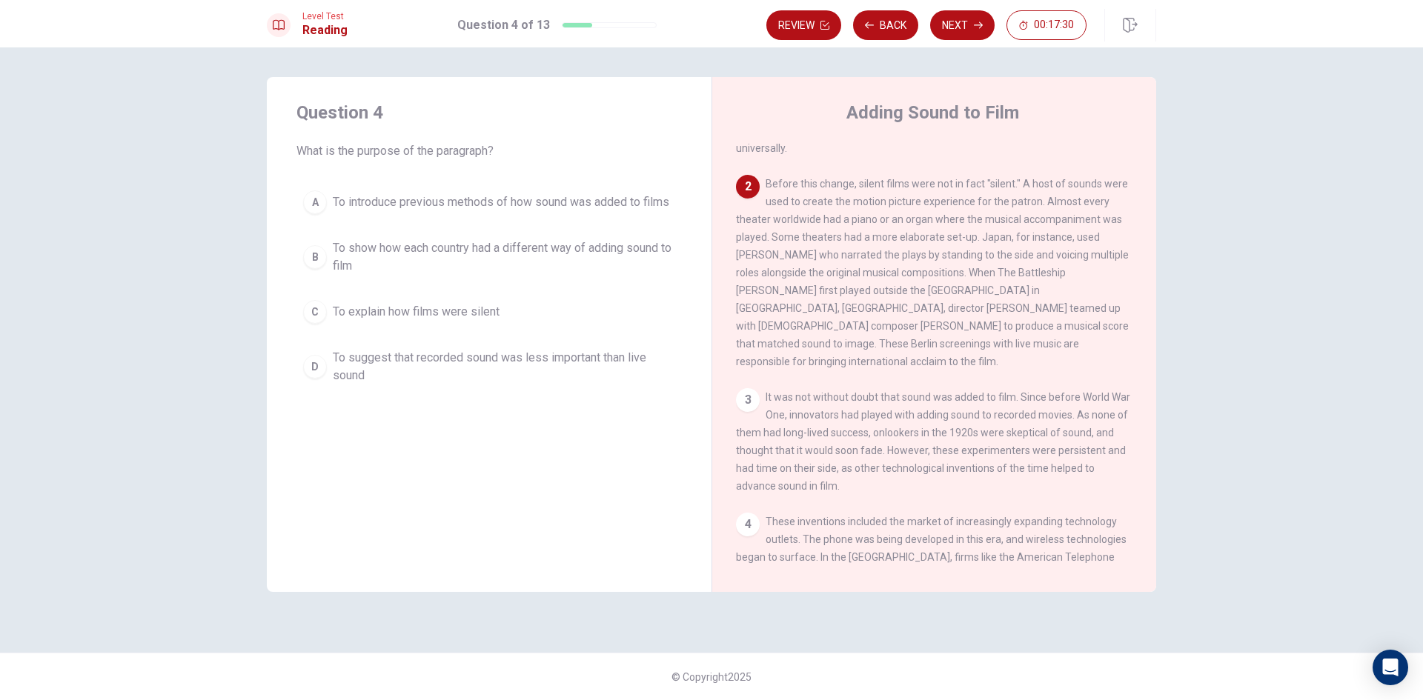
scroll to position [148, 0]
click at [398, 311] on span "To explain how films were silent" at bounding box center [416, 312] width 167 height 18
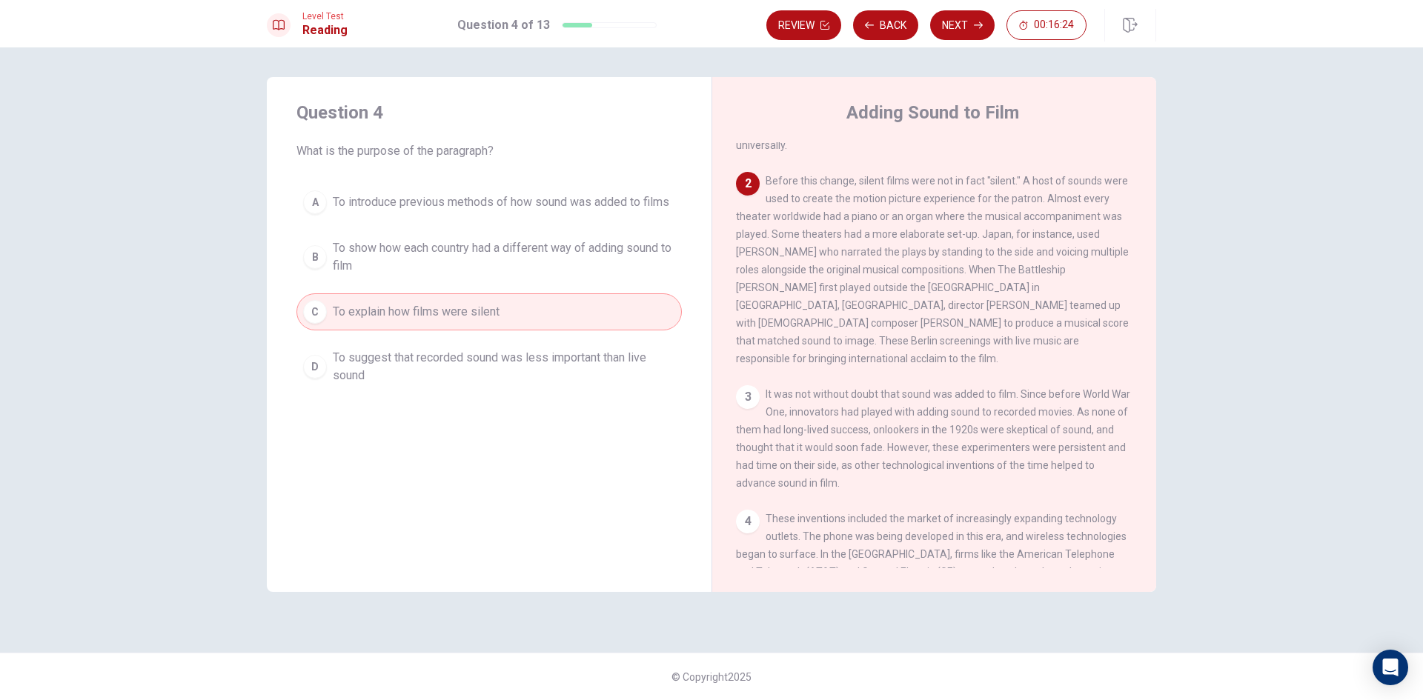
click at [958, 8] on div "Level Test Reading Question 4 of 13 Review Back Next 00:16:24" at bounding box center [711, 23] width 1423 height 47
click at [962, 13] on button "Next" at bounding box center [962, 25] width 64 height 30
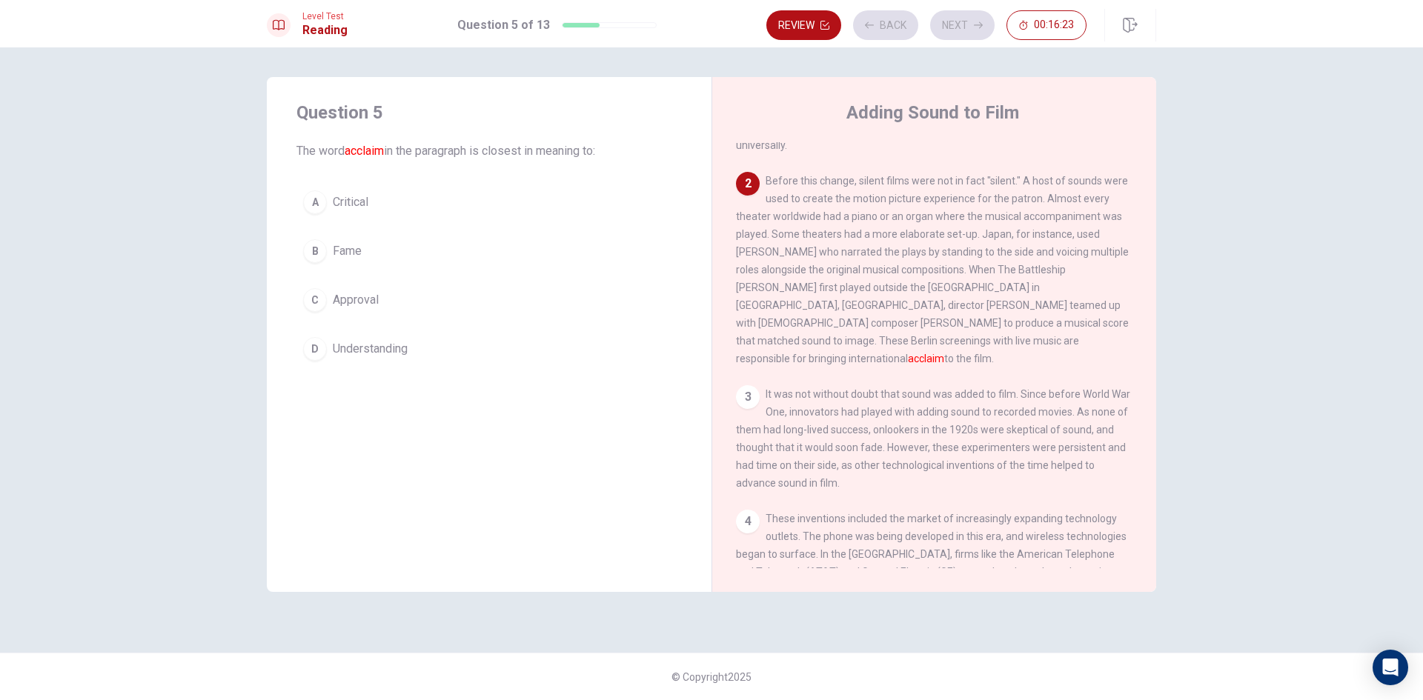
scroll to position [185, 0]
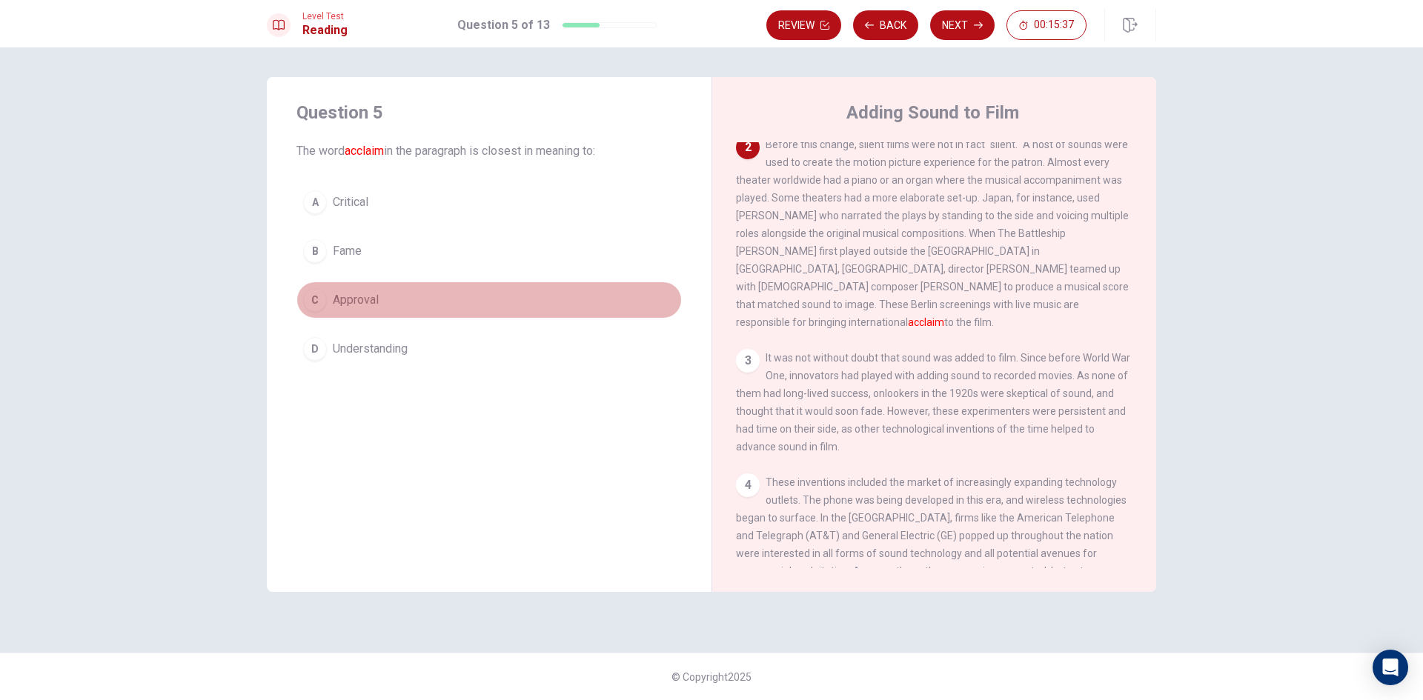
click at [362, 288] on button "C Approval" at bounding box center [488, 300] width 385 height 37
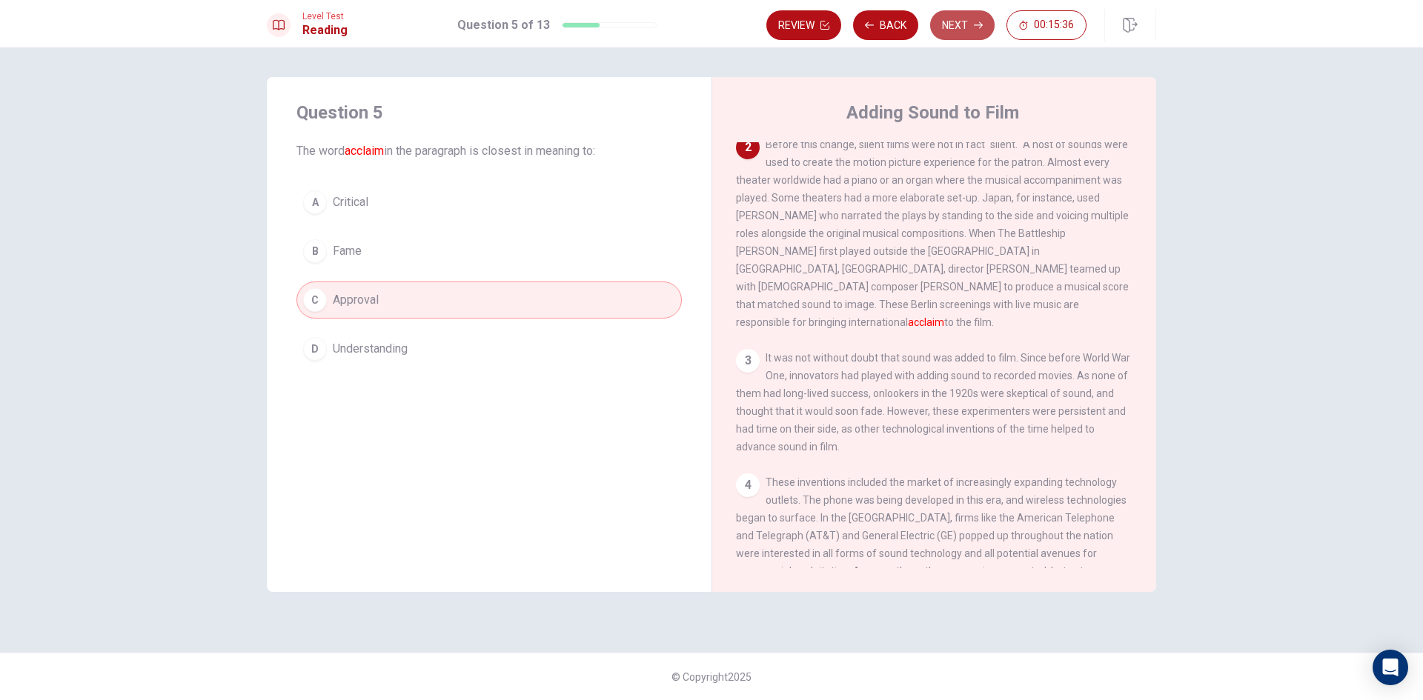
click at [975, 18] on button "Next" at bounding box center [962, 25] width 64 height 30
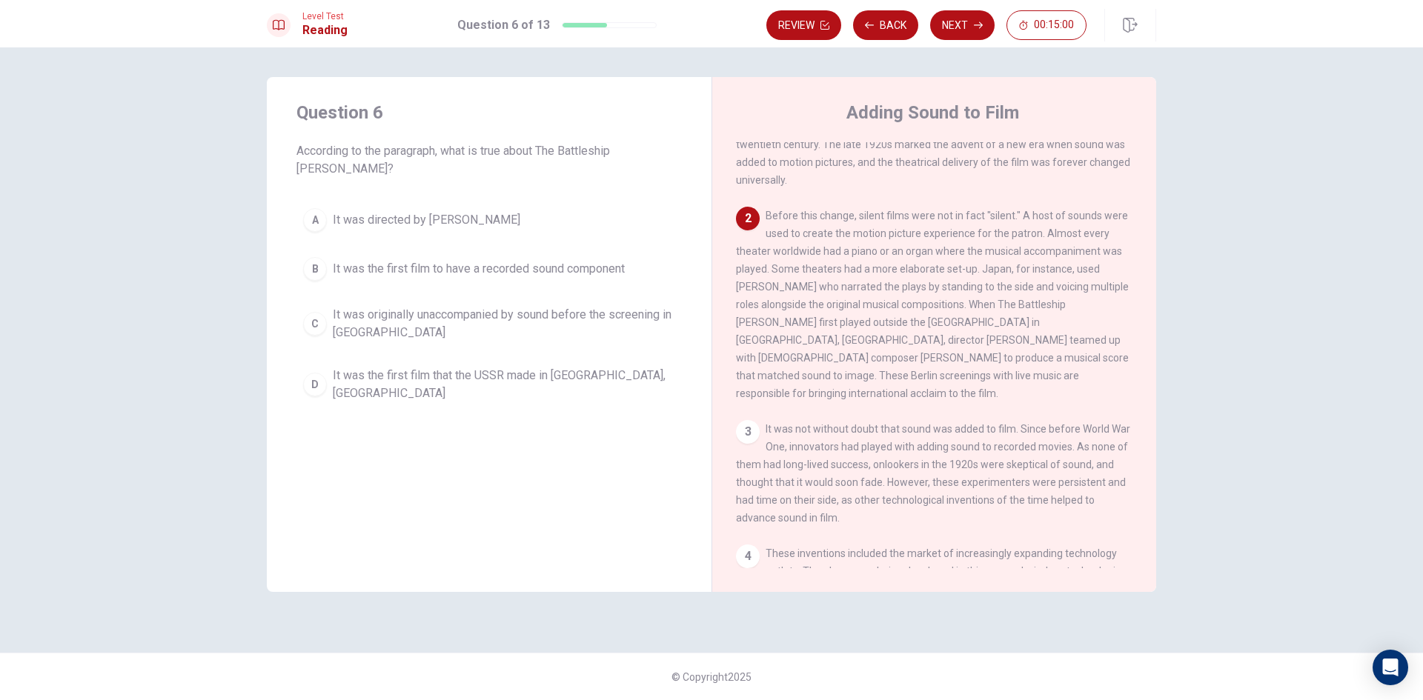
scroll to position [148, 0]
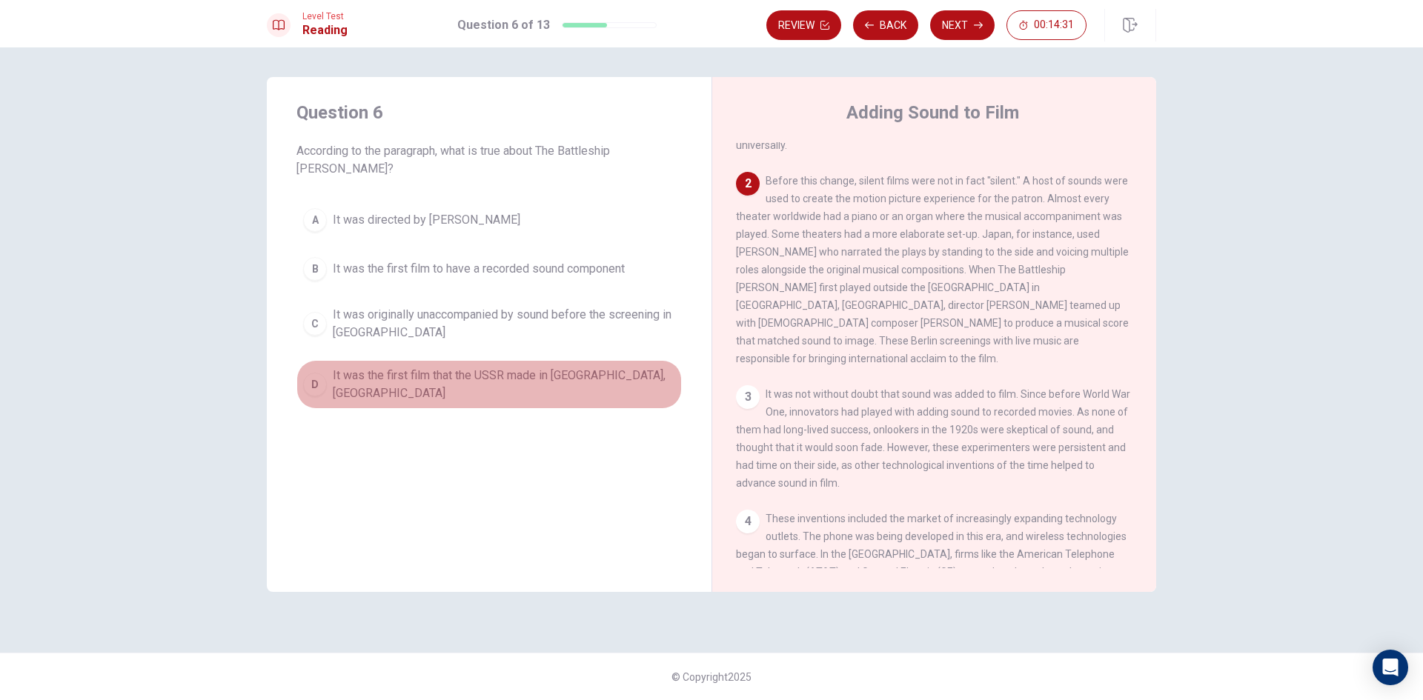
click at [454, 367] on span "It was the first film that the USSR made in [GEOGRAPHIC_DATA], [GEOGRAPHIC_DATA]" at bounding box center [504, 385] width 342 height 36
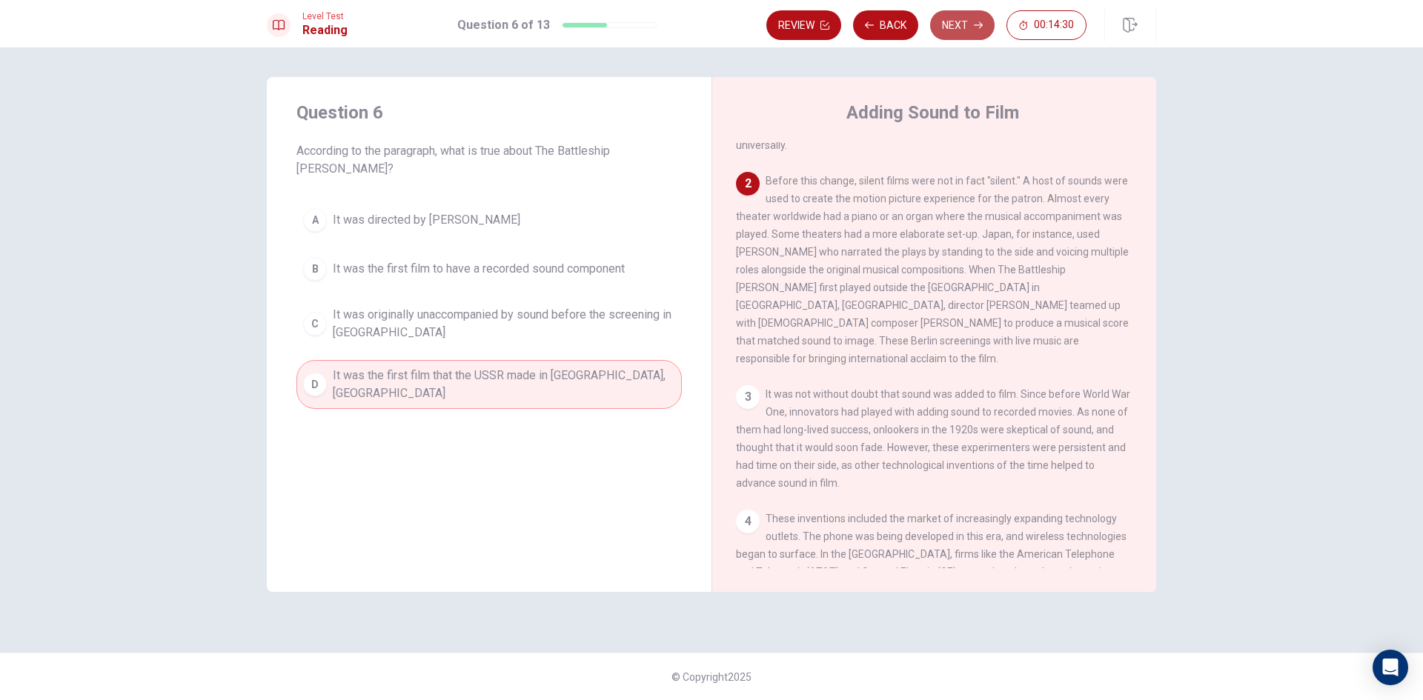
click at [948, 16] on button "Next" at bounding box center [962, 25] width 64 height 30
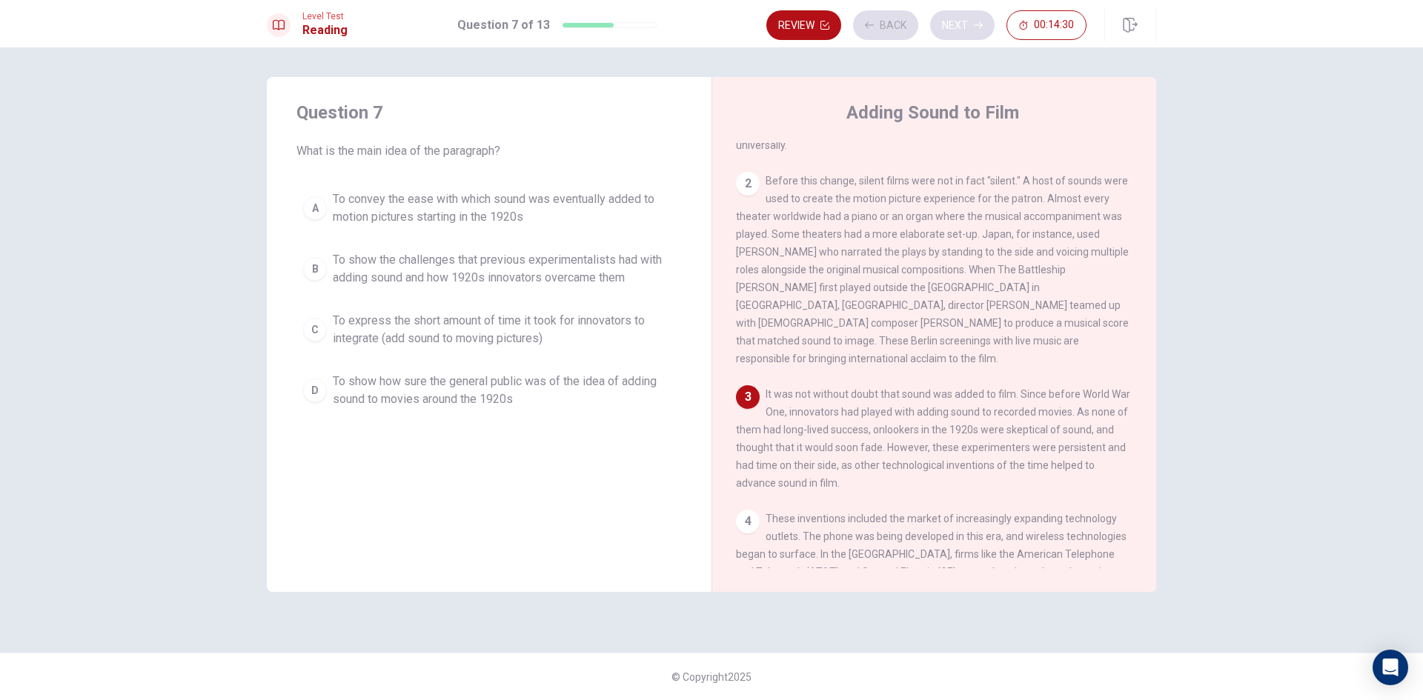
scroll to position [221, 0]
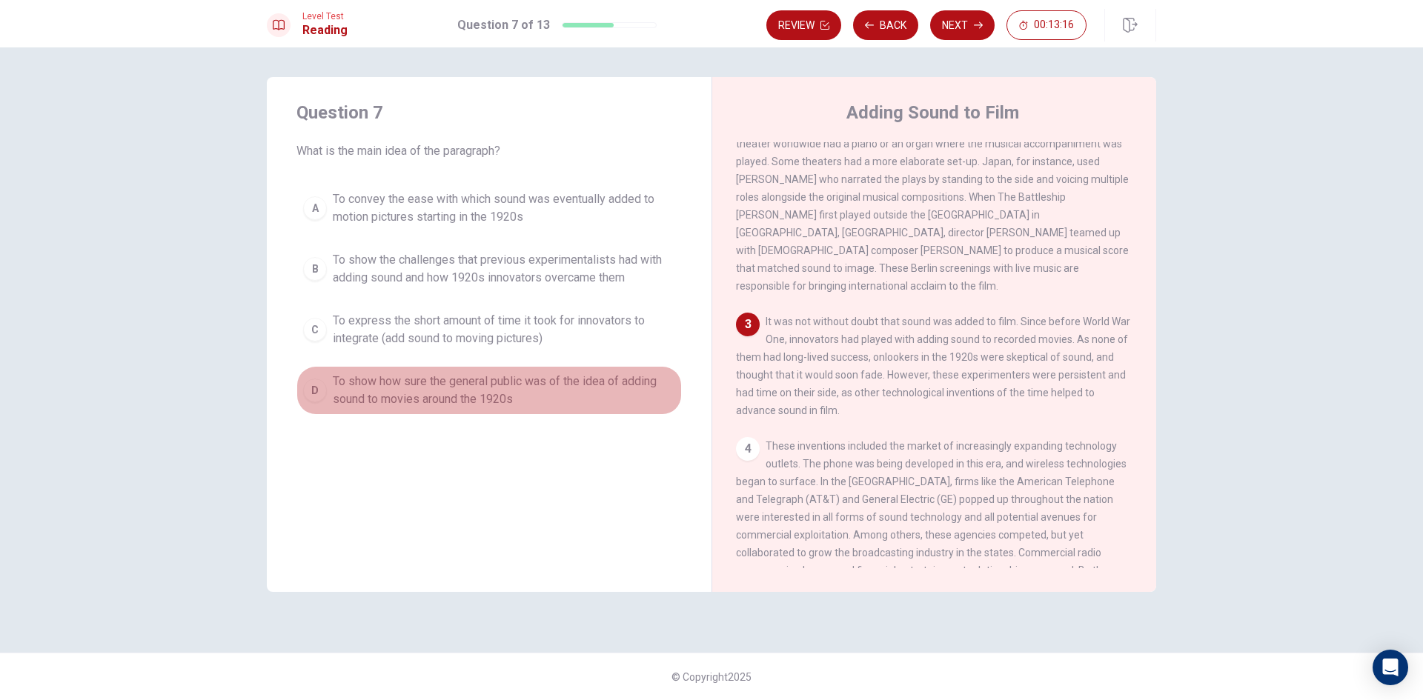
click at [552, 391] on span "To show how sure the general public was of the idea of adding sound to movies a…" at bounding box center [504, 391] width 342 height 36
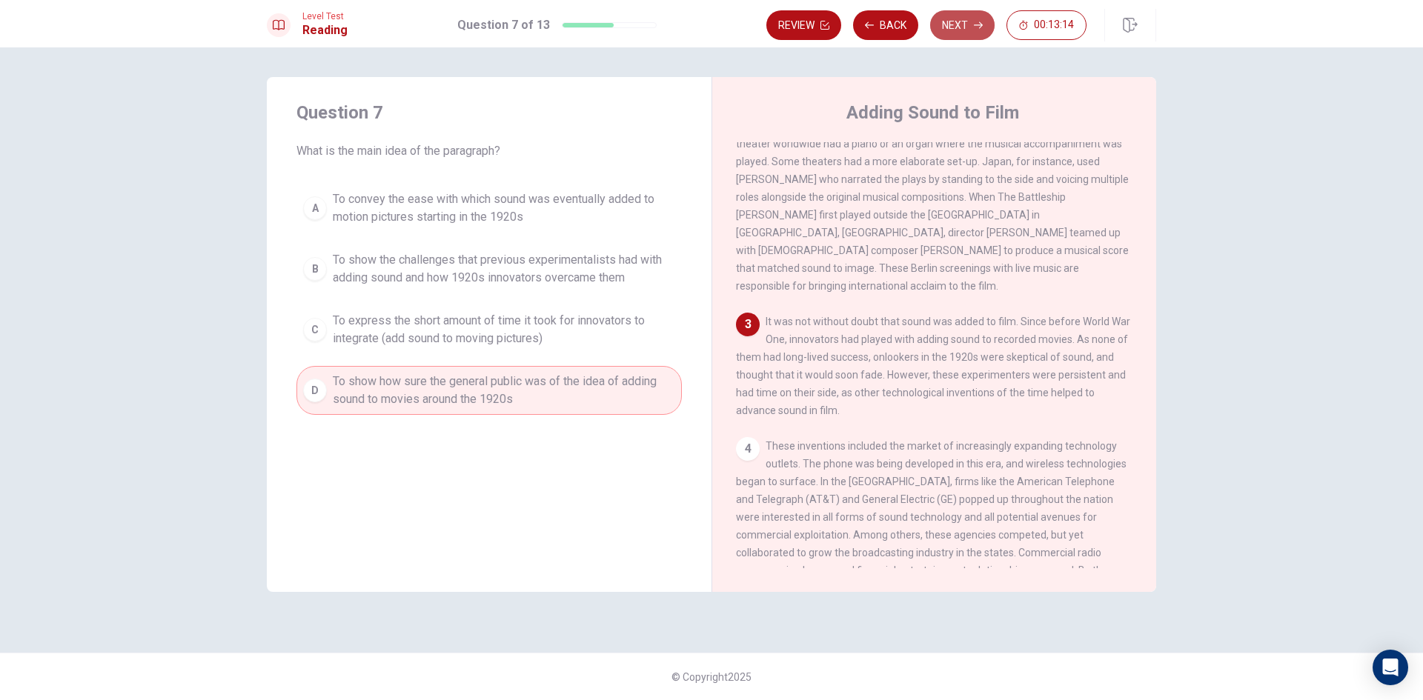
click at [947, 22] on button "Next" at bounding box center [962, 25] width 64 height 30
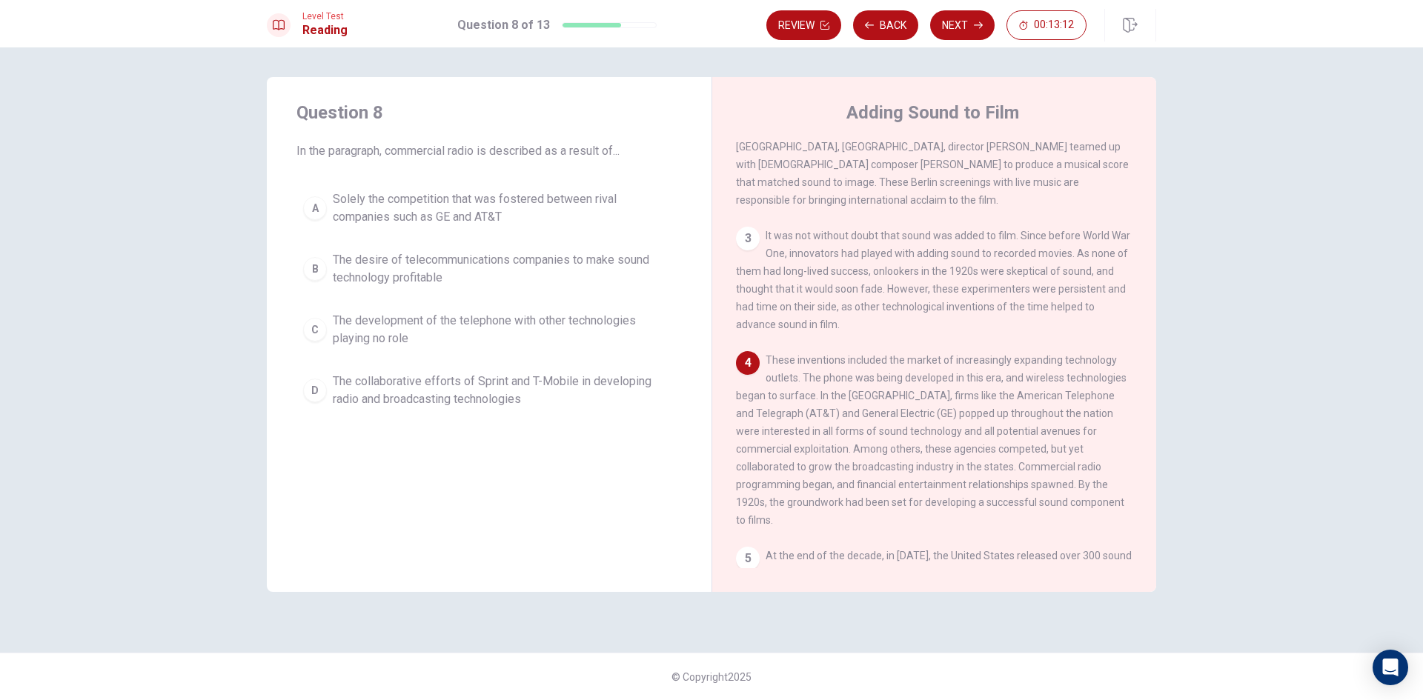
scroll to position [404, 0]
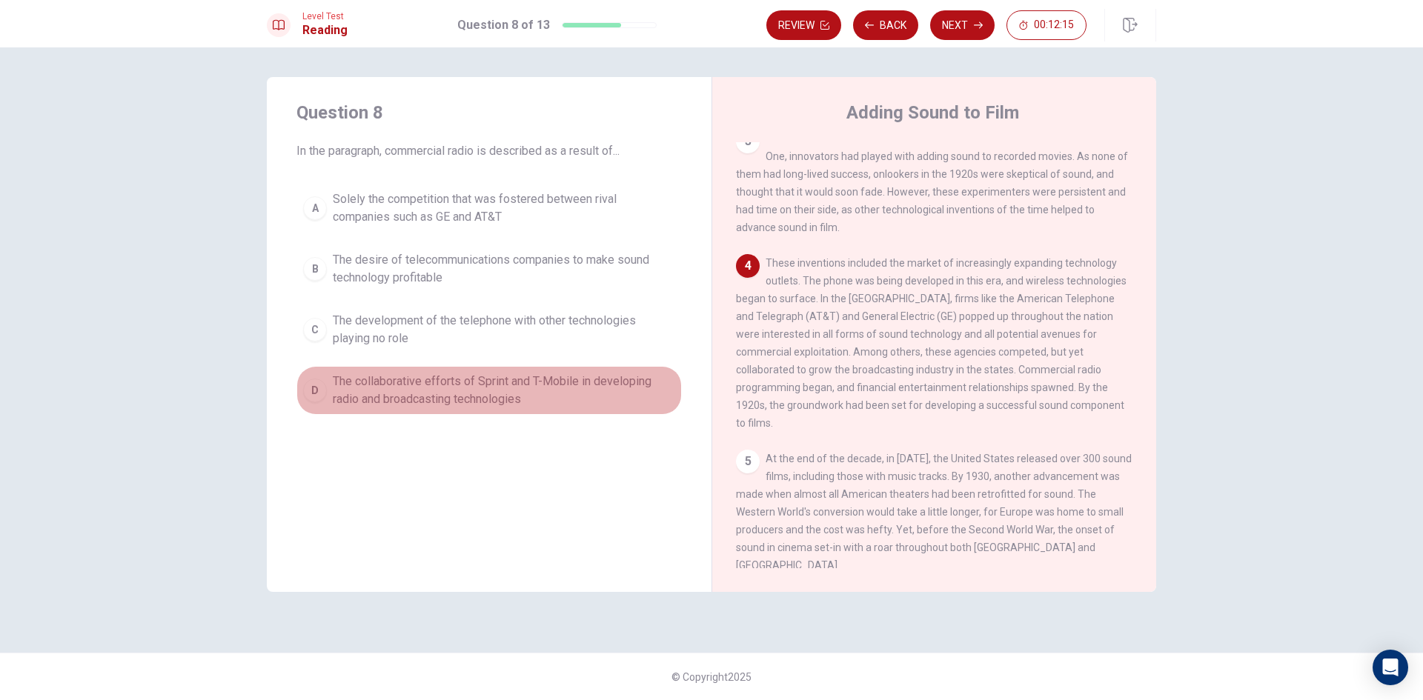
click at [640, 390] on span "The collaborative efforts of Sprint and T-Mobile in developing radio and broadc…" at bounding box center [504, 391] width 342 height 36
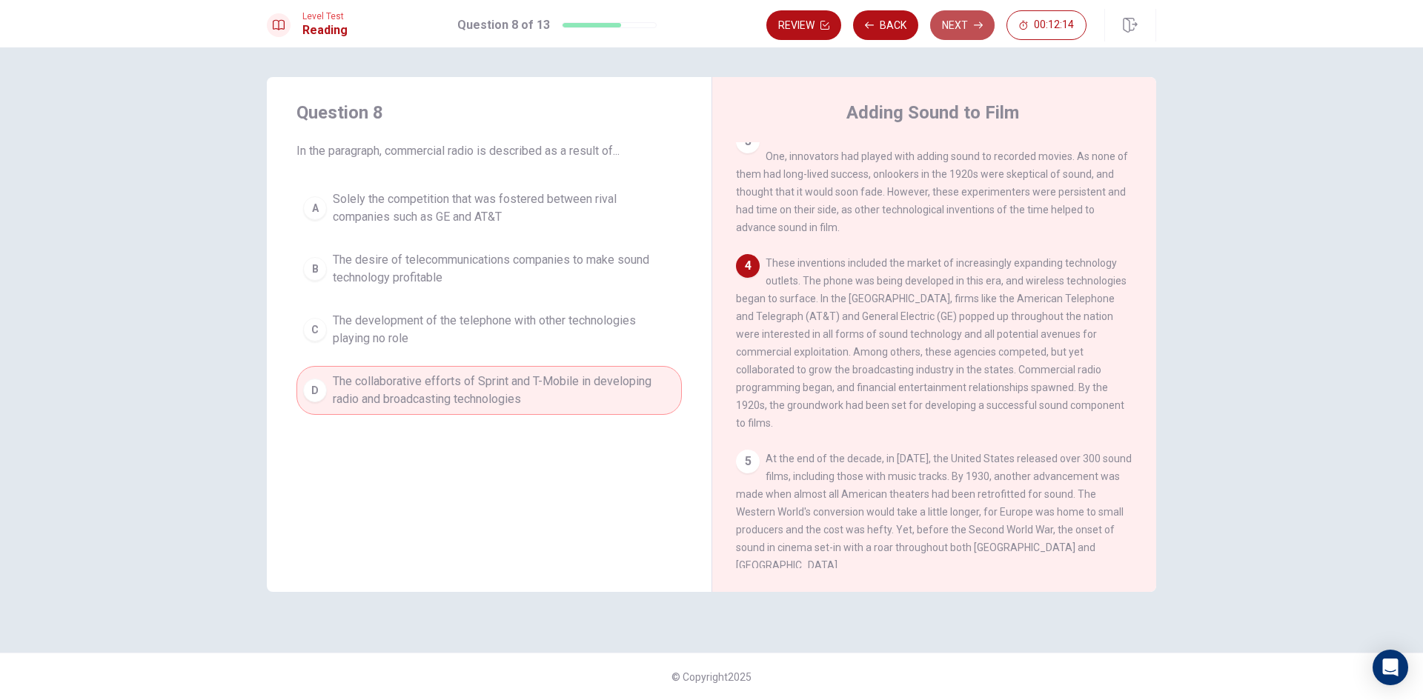
click at [946, 30] on button "Next" at bounding box center [962, 25] width 64 height 30
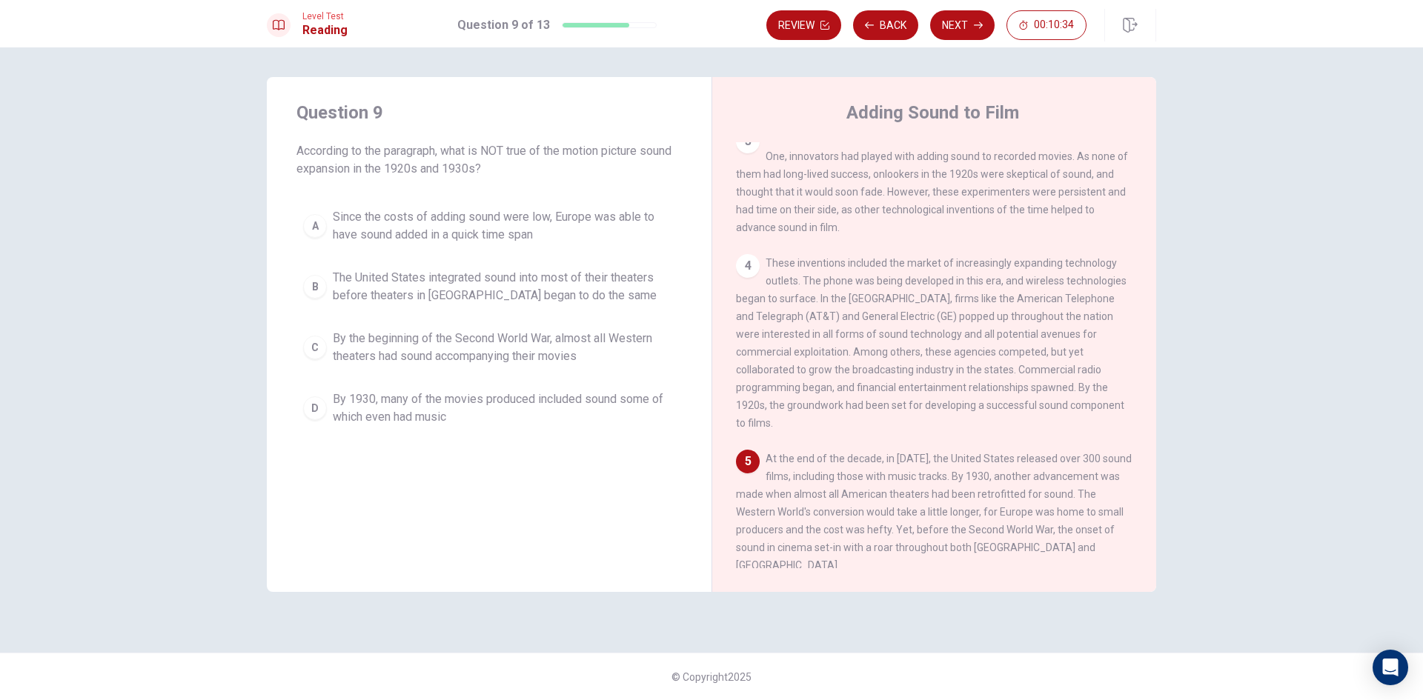
click at [578, 331] on span "By the beginning of the Second World War, almost all Western theaters had sound…" at bounding box center [504, 348] width 342 height 36
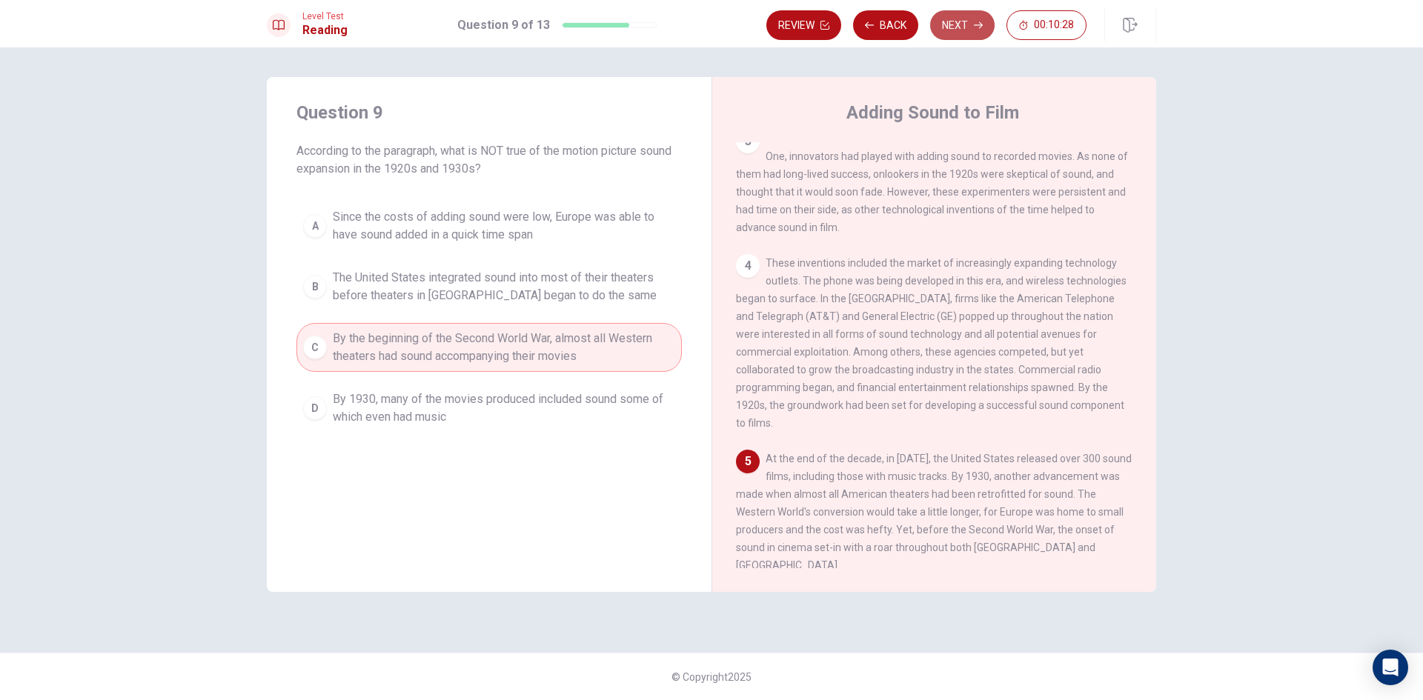
click at [952, 32] on button "Next" at bounding box center [962, 25] width 64 height 30
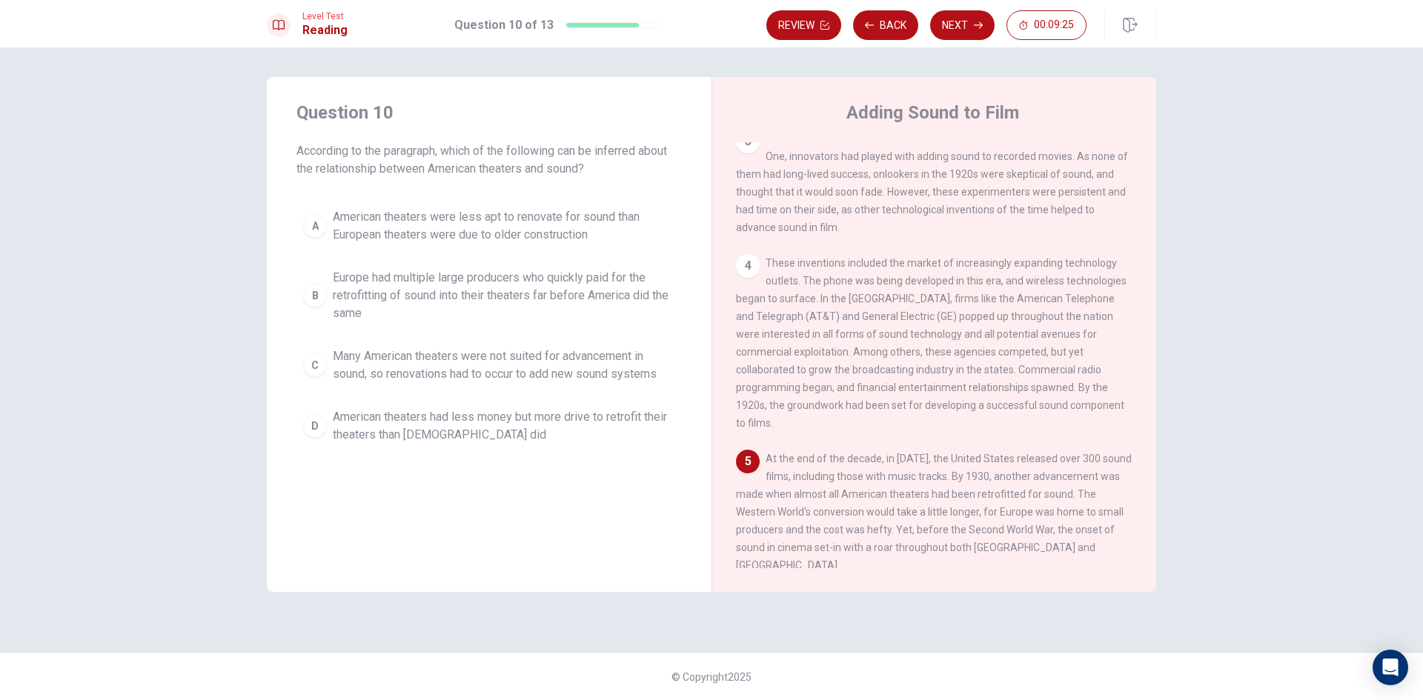
click at [408, 426] on span "American theaters had less money but more drive to retrofit their theaters than…" at bounding box center [504, 426] width 342 height 36
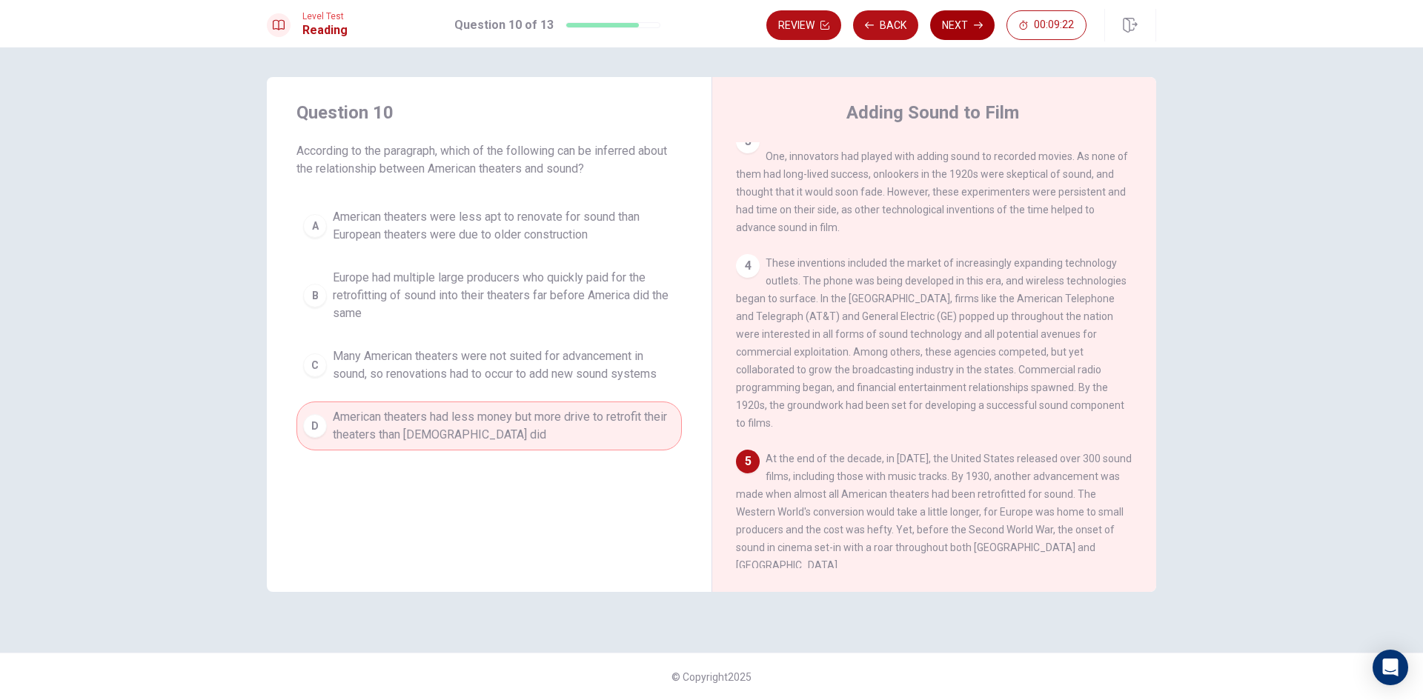
click at [960, 27] on button "Next" at bounding box center [962, 25] width 64 height 30
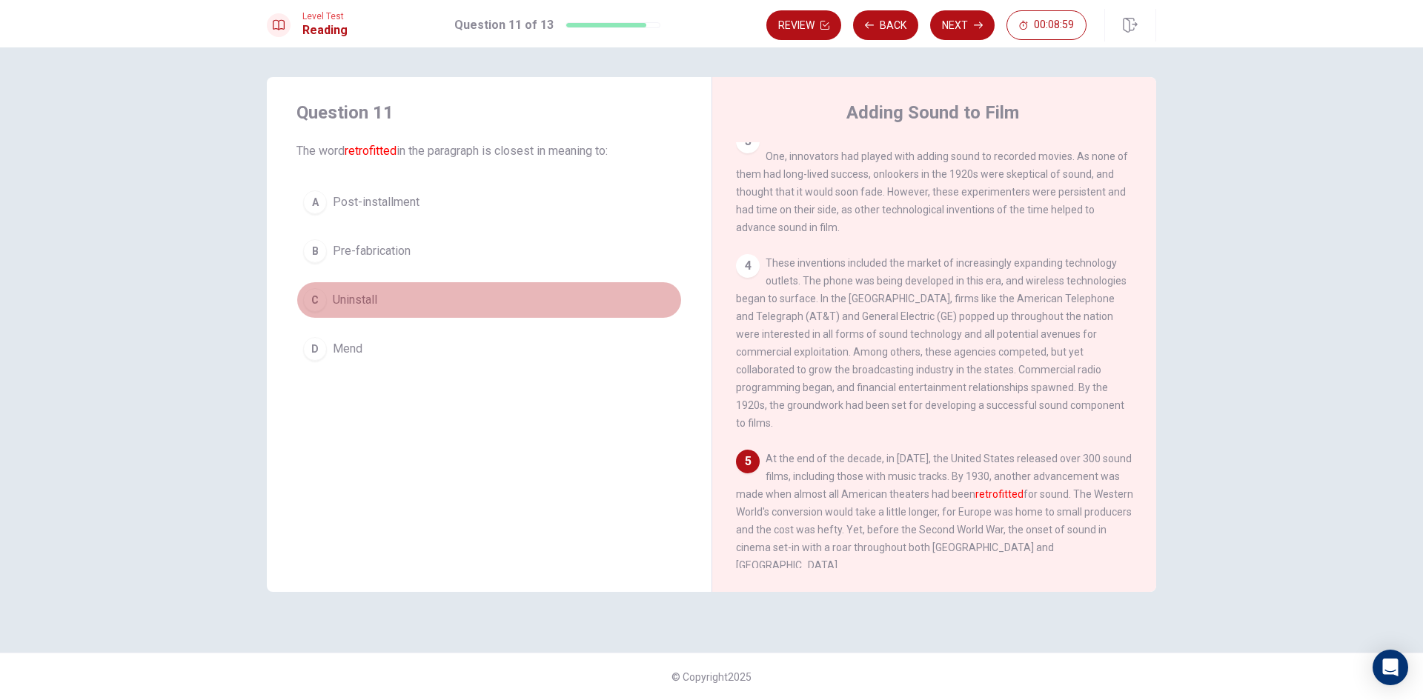
click at [358, 300] on span "Uninstall" at bounding box center [355, 300] width 44 height 18
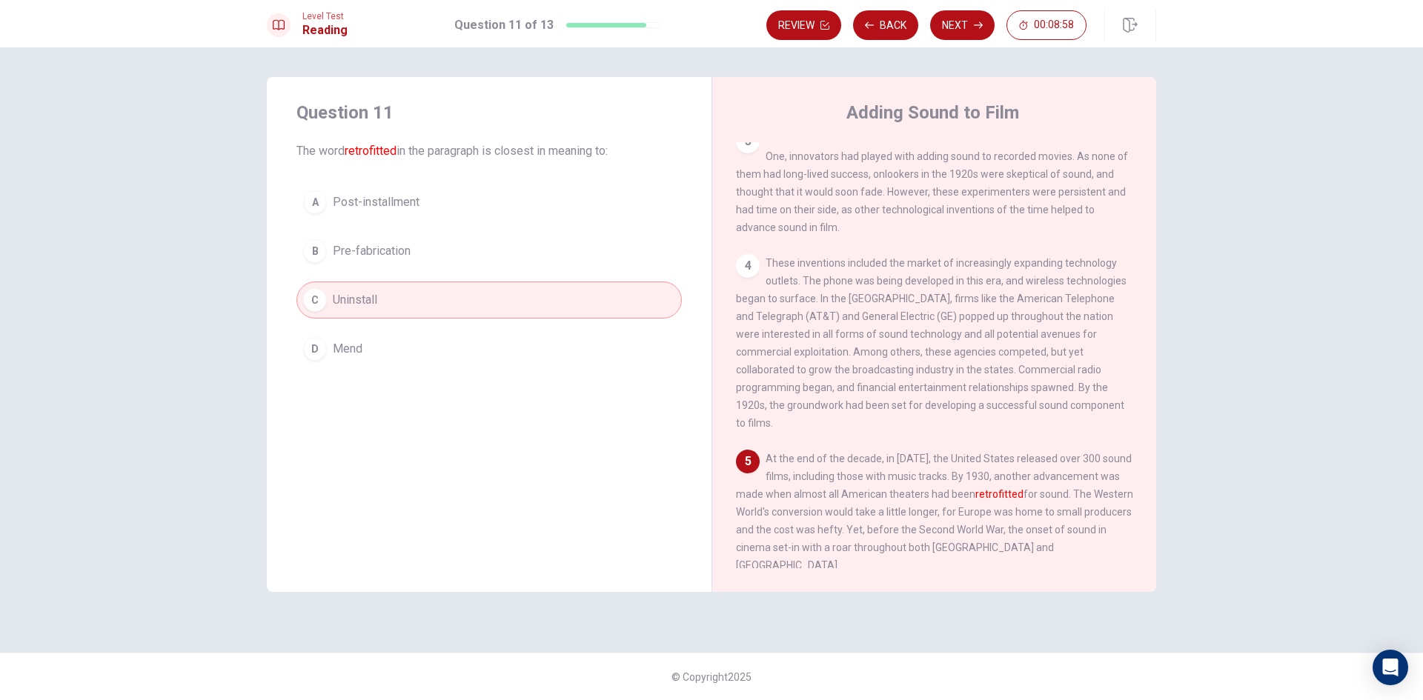
click at [544, 332] on button "D Mend" at bounding box center [488, 349] width 385 height 37
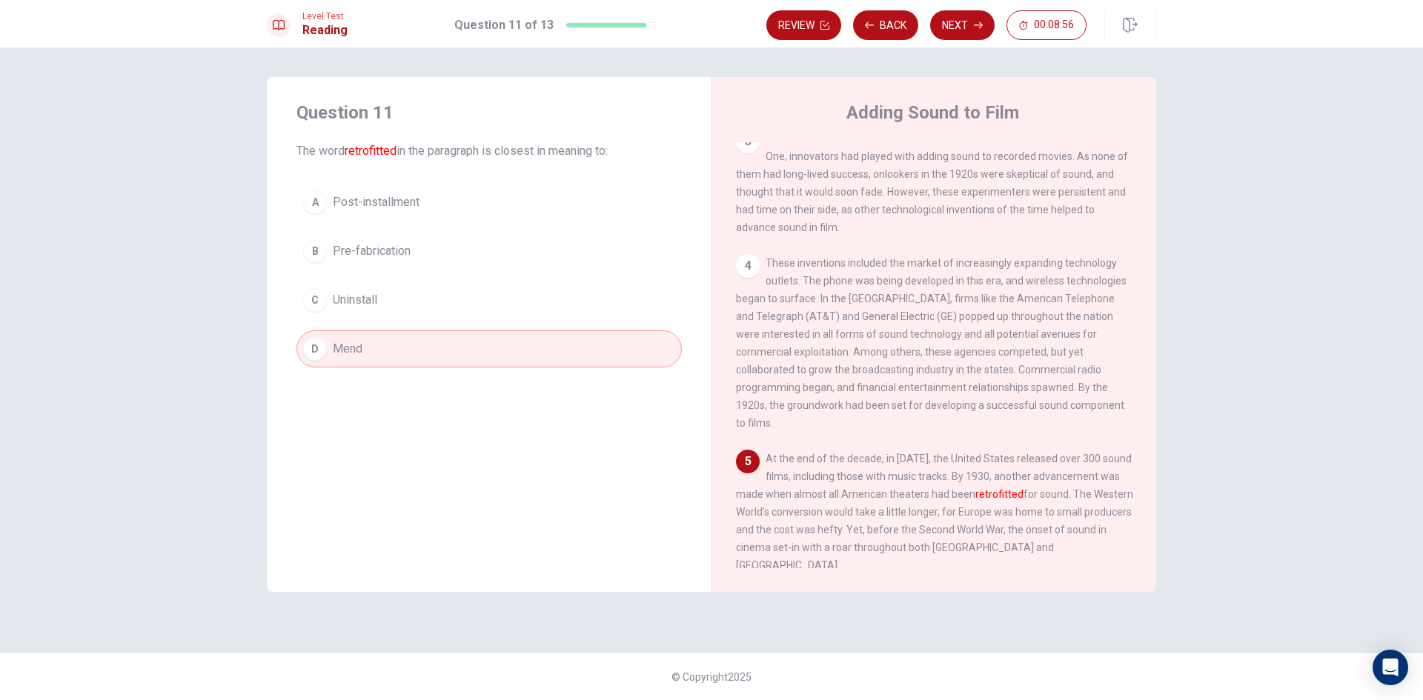
click at [455, 291] on button "C Uninstall" at bounding box center [488, 300] width 385 height 37
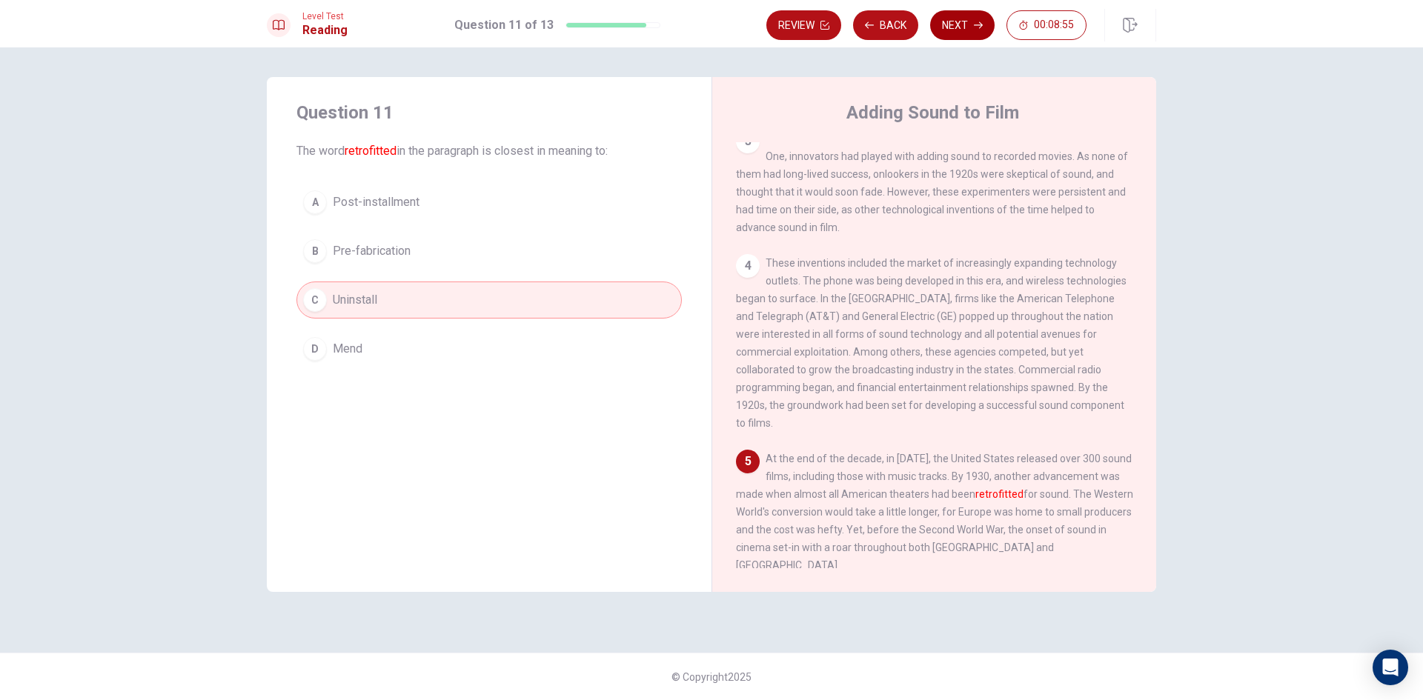
click at [956, 31] on button "Next" at bounding box center [962, 25] width 64 height 30
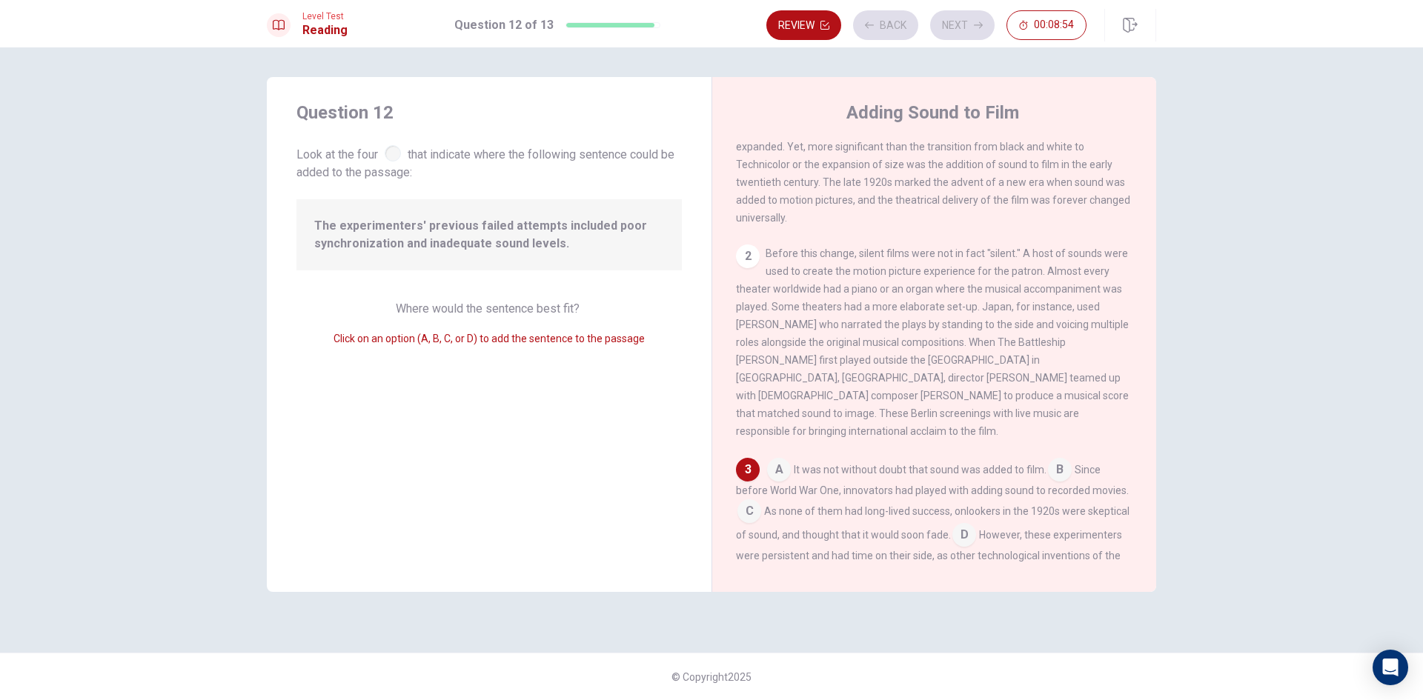
scroll to position [234, 0]
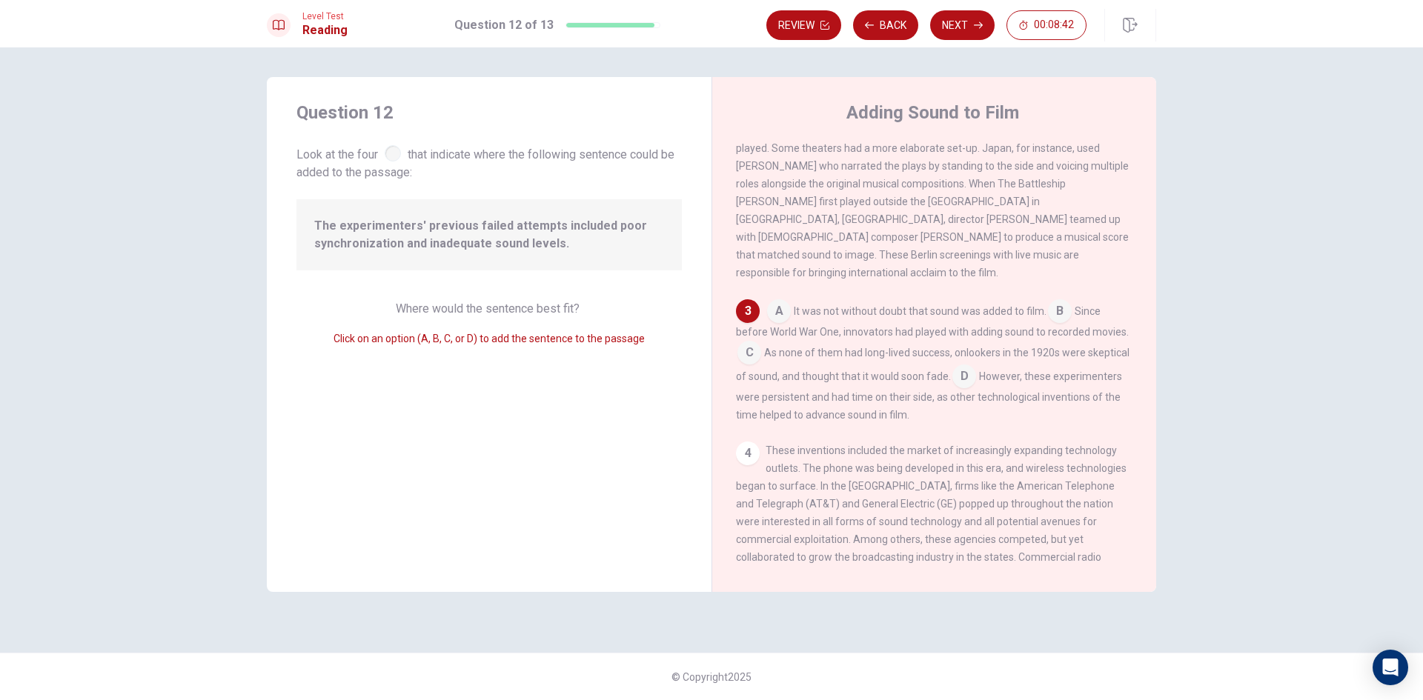
drag, startPoint x: 322, startPoint y: 223, endPoint x: 422, endPoint y: 220, distance: 100.1
click at [422, 220] on span "The experimenters' previous failed attempts included poor synchronization and i…" at bounding box center [489, 235] width 350 height 36
click at [754, 350] on input at bounding box center [749, 354] width 24 height 24
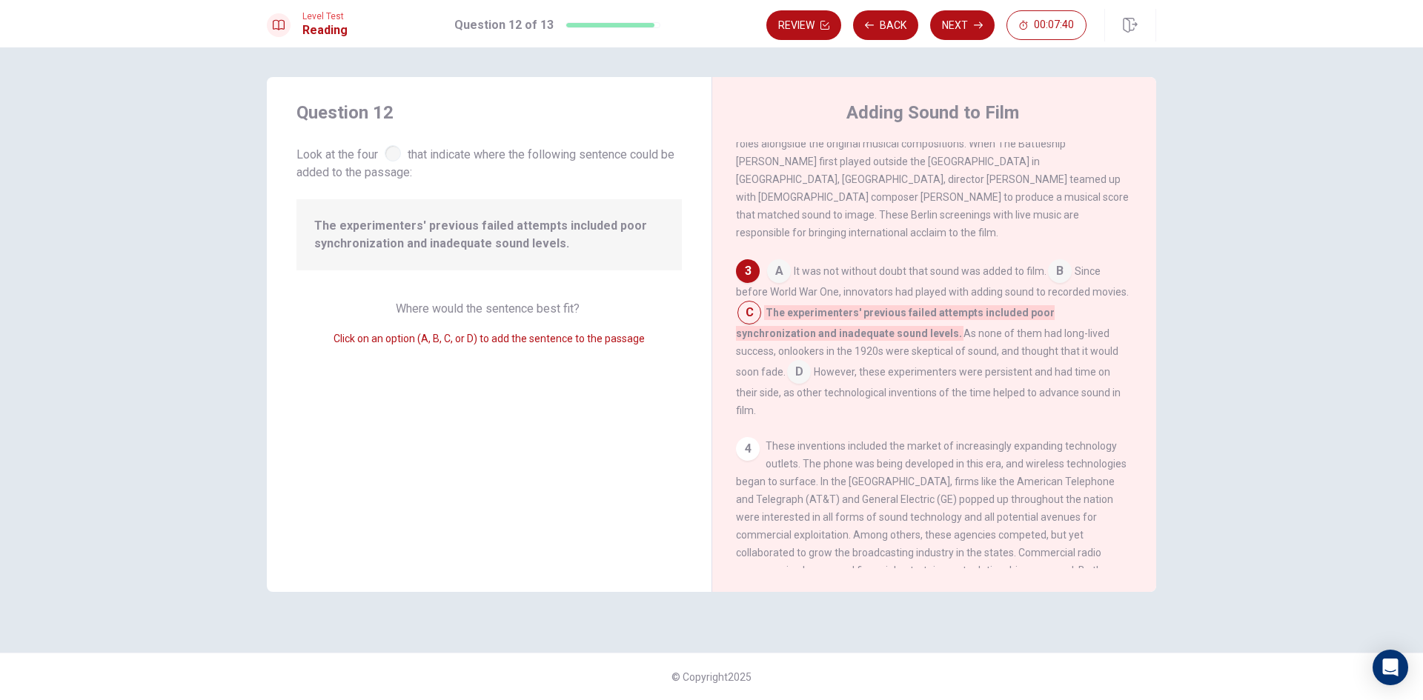
scroll to position [308, 0]
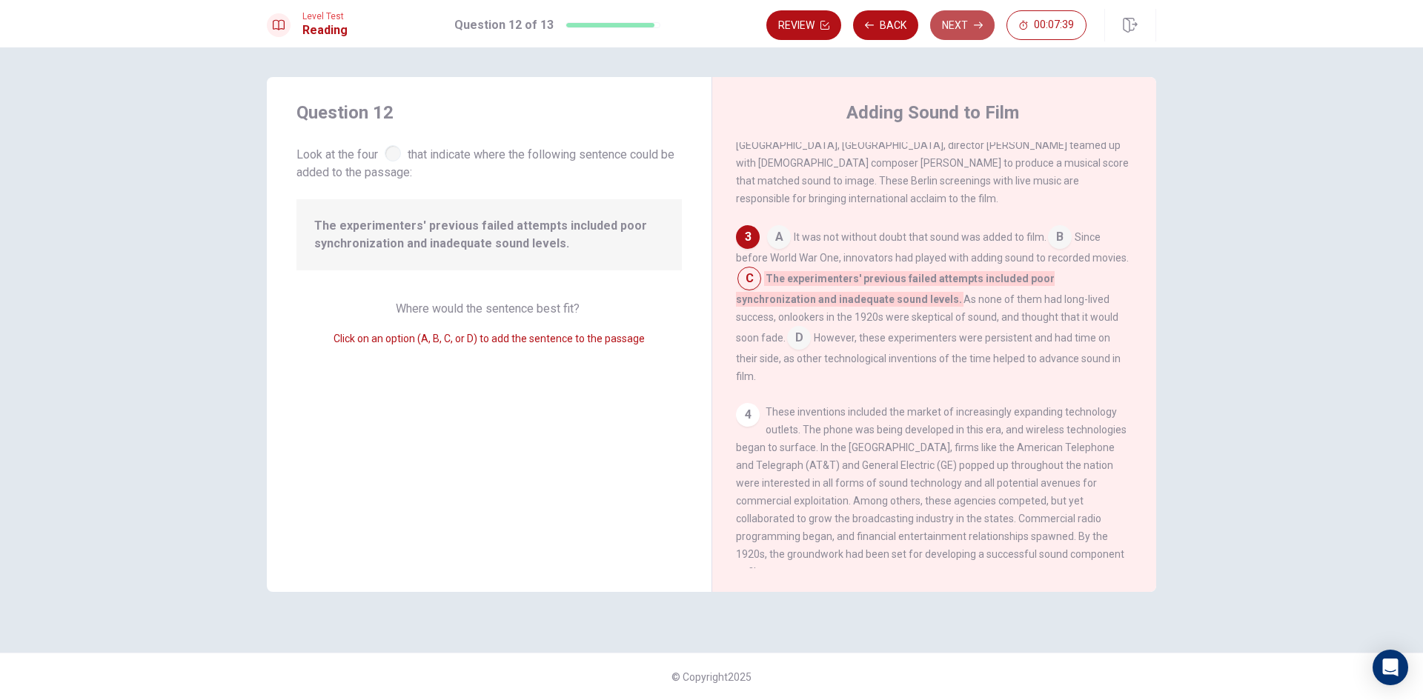
click at [951, 16] on button "Next" at bounding box center [962, 25] width 64 height 30
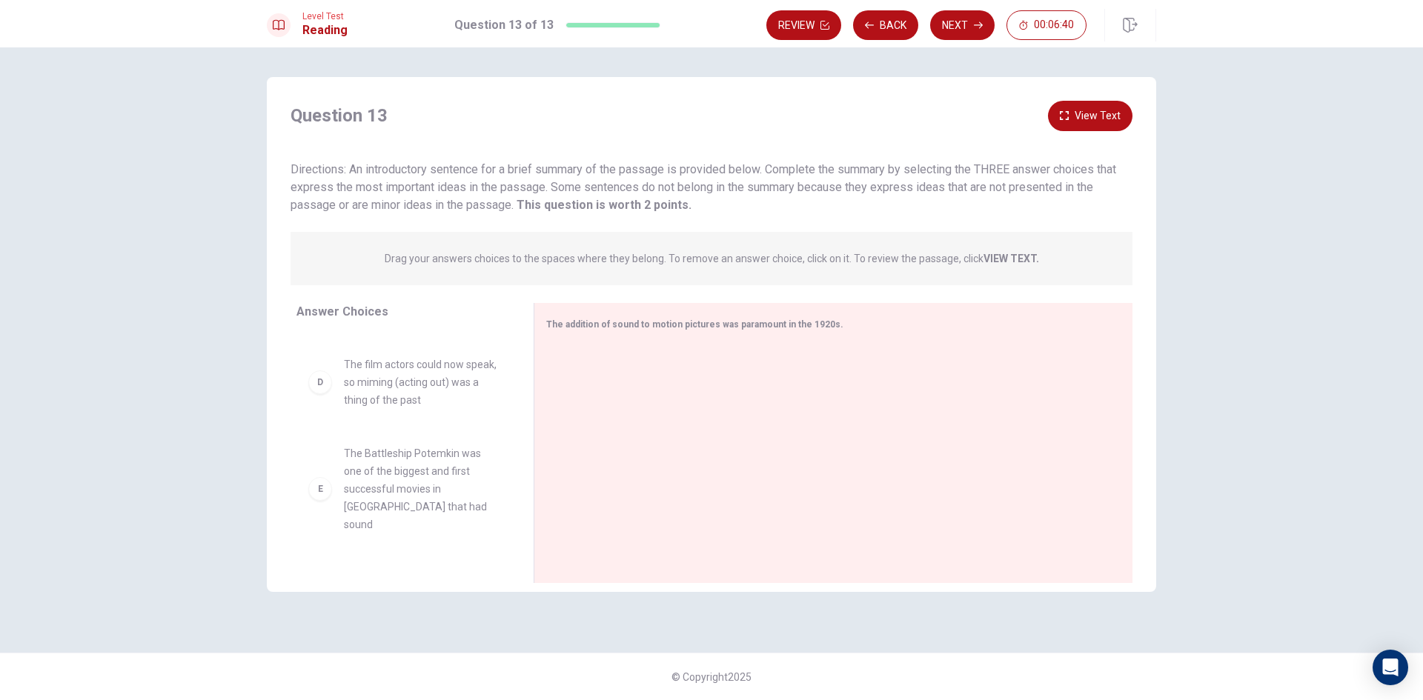
scroll to position [326, 0]
drag, startPoint x: 429, startPoint y: 487, endPoint x: 686, endPoint y: 385, distance: 276.5
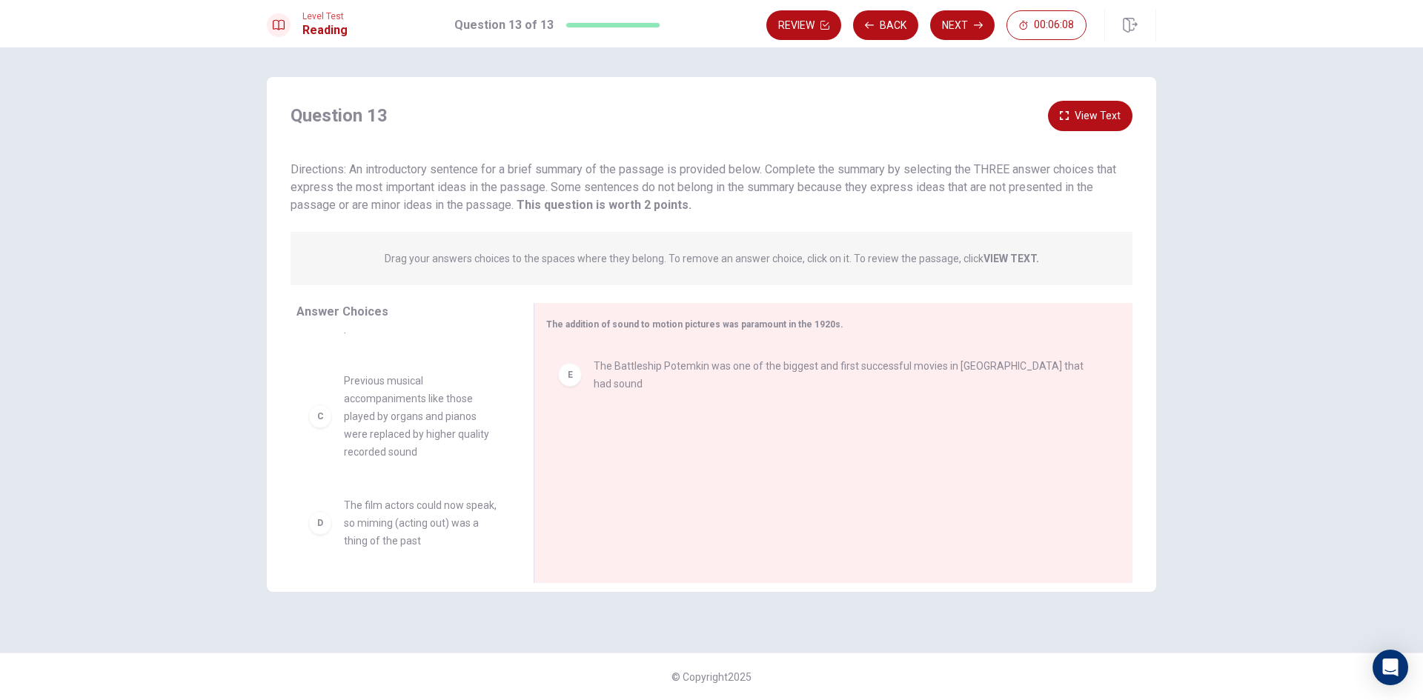
scroll to position [219, 0]
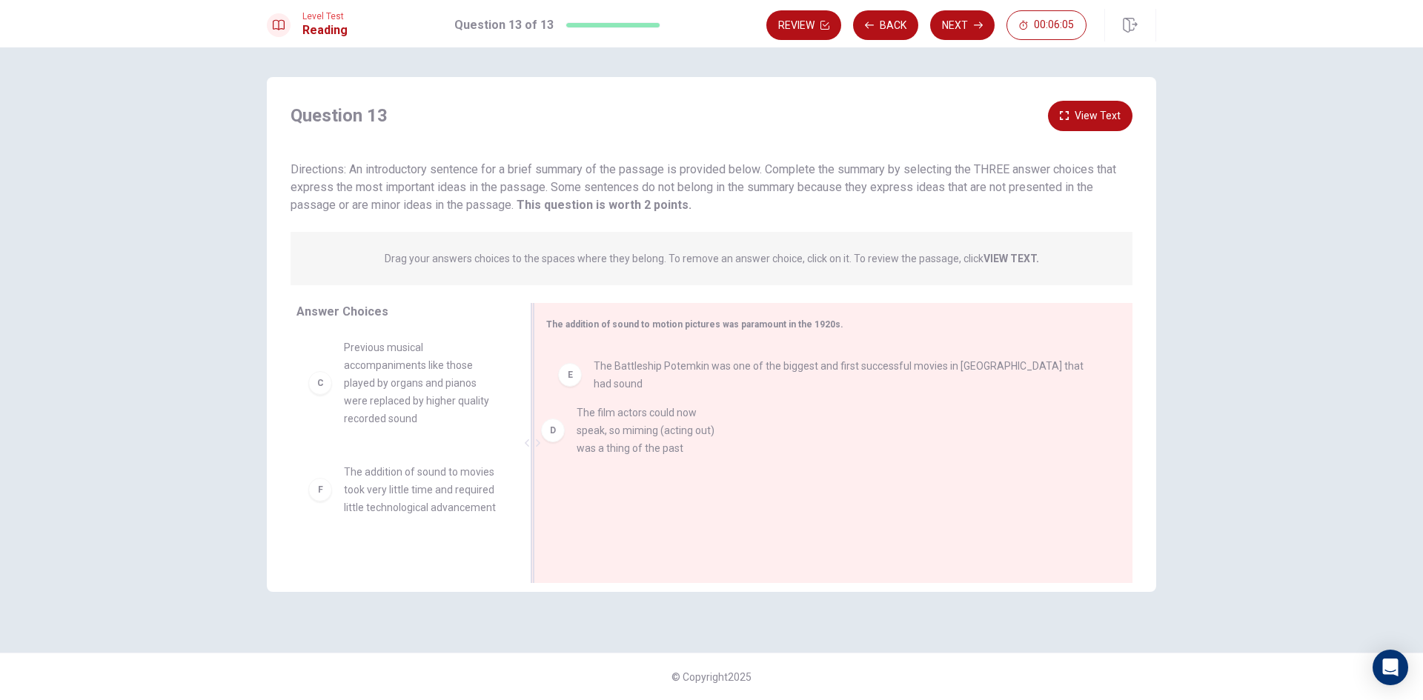
drag, startPoint x: 398, startPoint y: 497, endPoint x: 615, endPoint y: 402, distance: 236.7
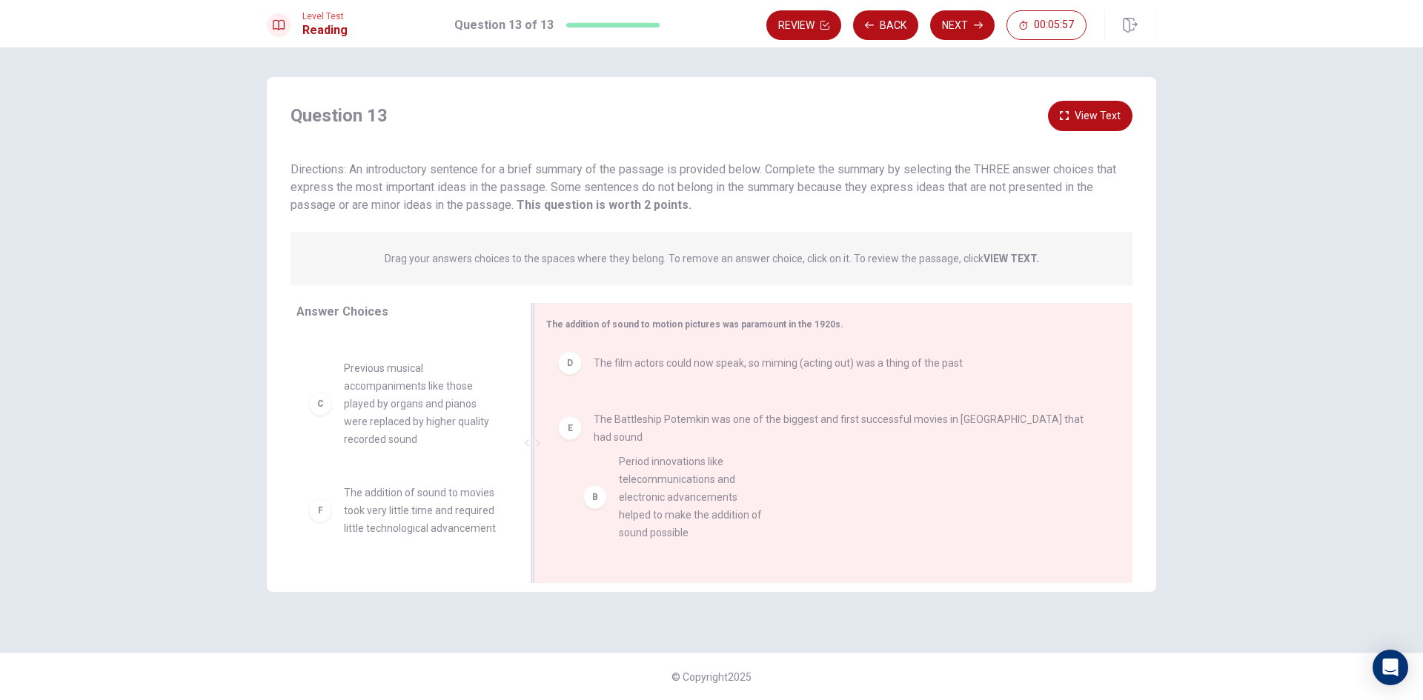
scroll to position [9, 0]
drag, startPoint x: 447, startPoint y: 417, endPoint x: 726, endPoint y: 510, distance: 293.7
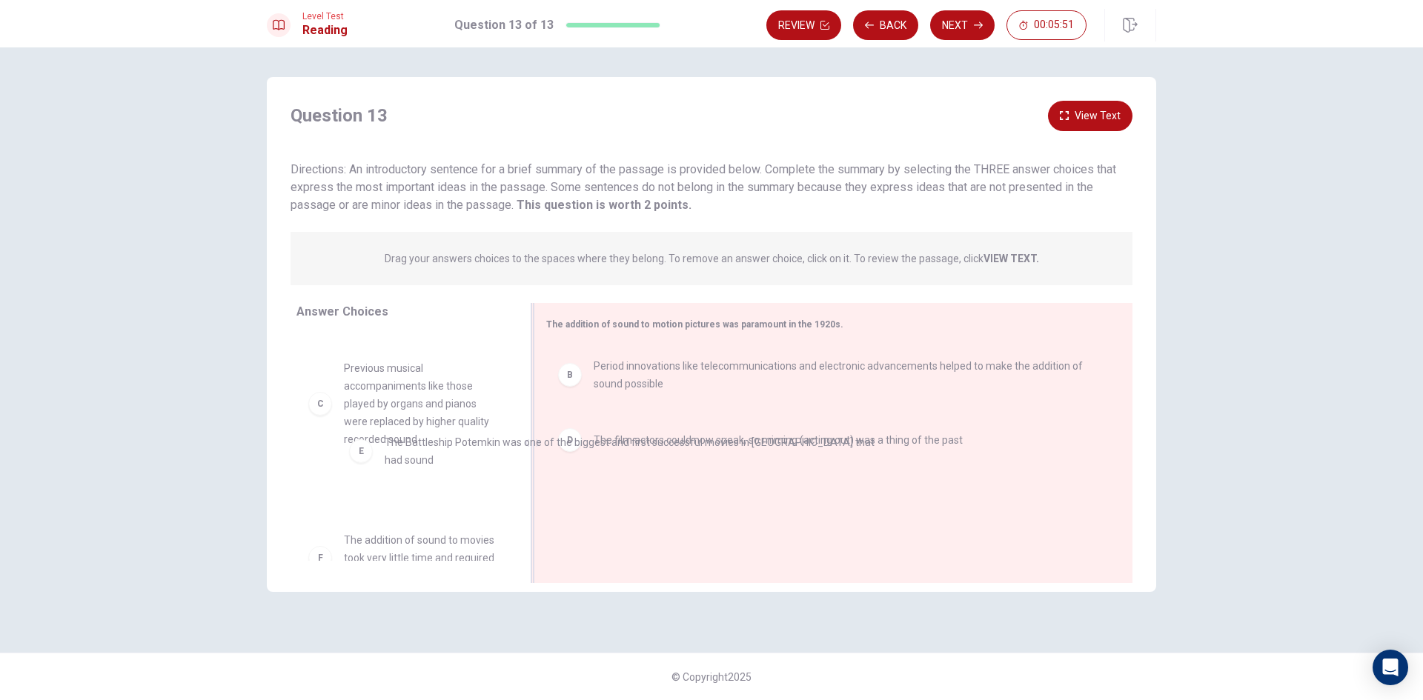
drag, startPoint x: 643, startPoint y: 508, endPoint x: 429, endPoint y: 451, distance: 221.8
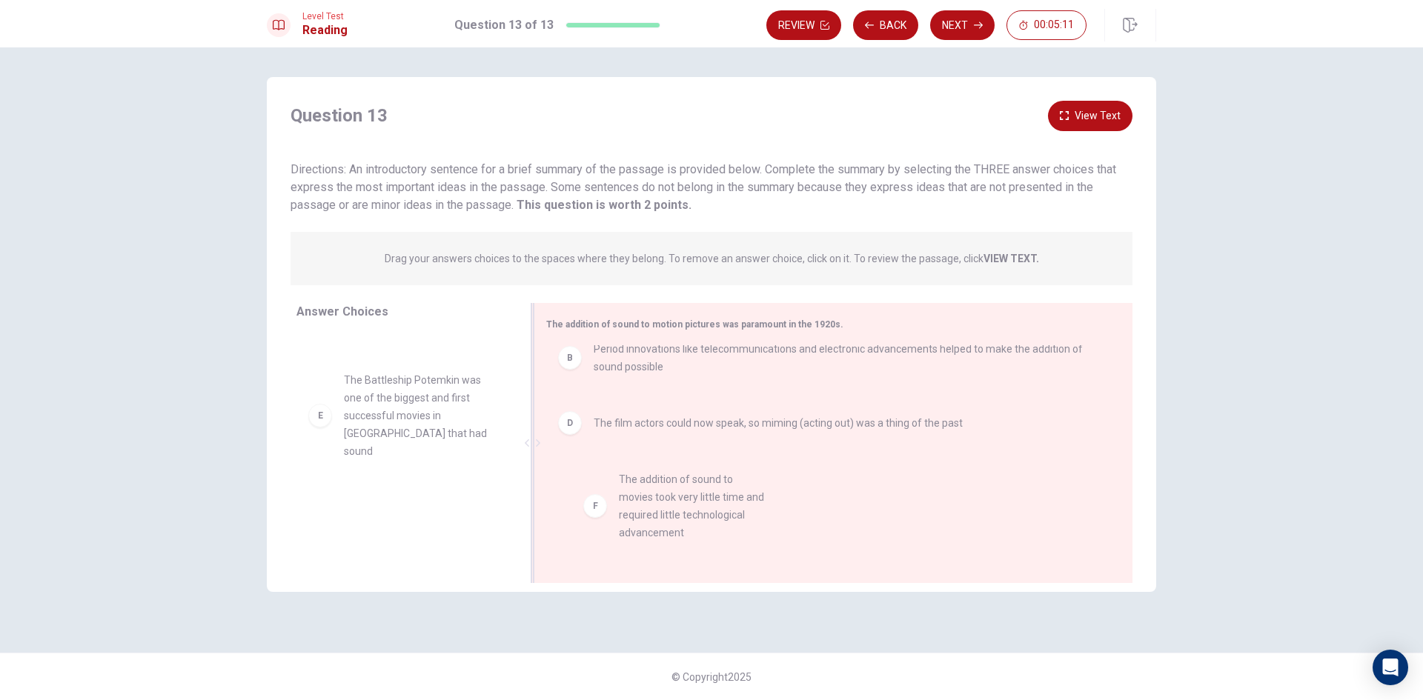
scroll to position [17, 0]
drag, startPoint x: 422, startPoint y: 500, endPoint x: 705, endPoint y: 493, distance: 283.2
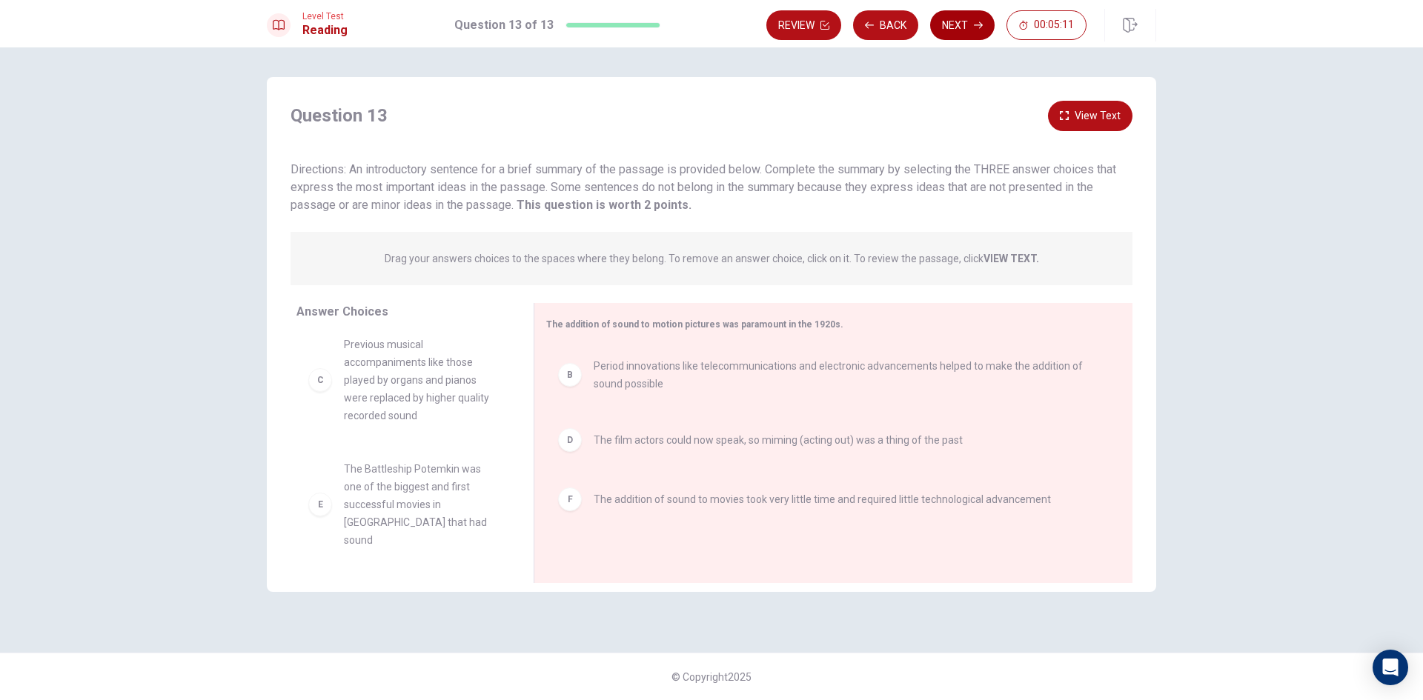
scroll to position [80, 0]
click at [966, 26] on button "Next" at bounding box center [962, 25] width 64 height 30
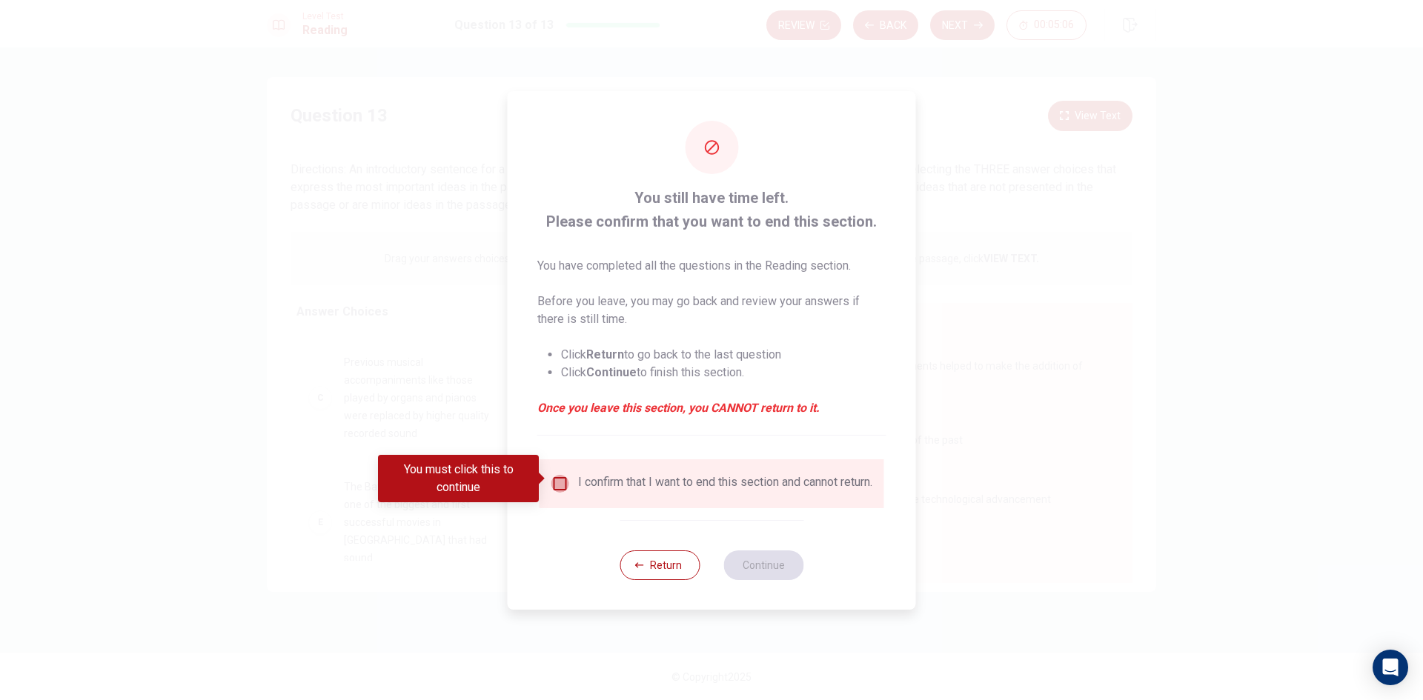
click at [563, 482] on input "You must click this to continue" at bounding box center [560, 484] width 18 height 18
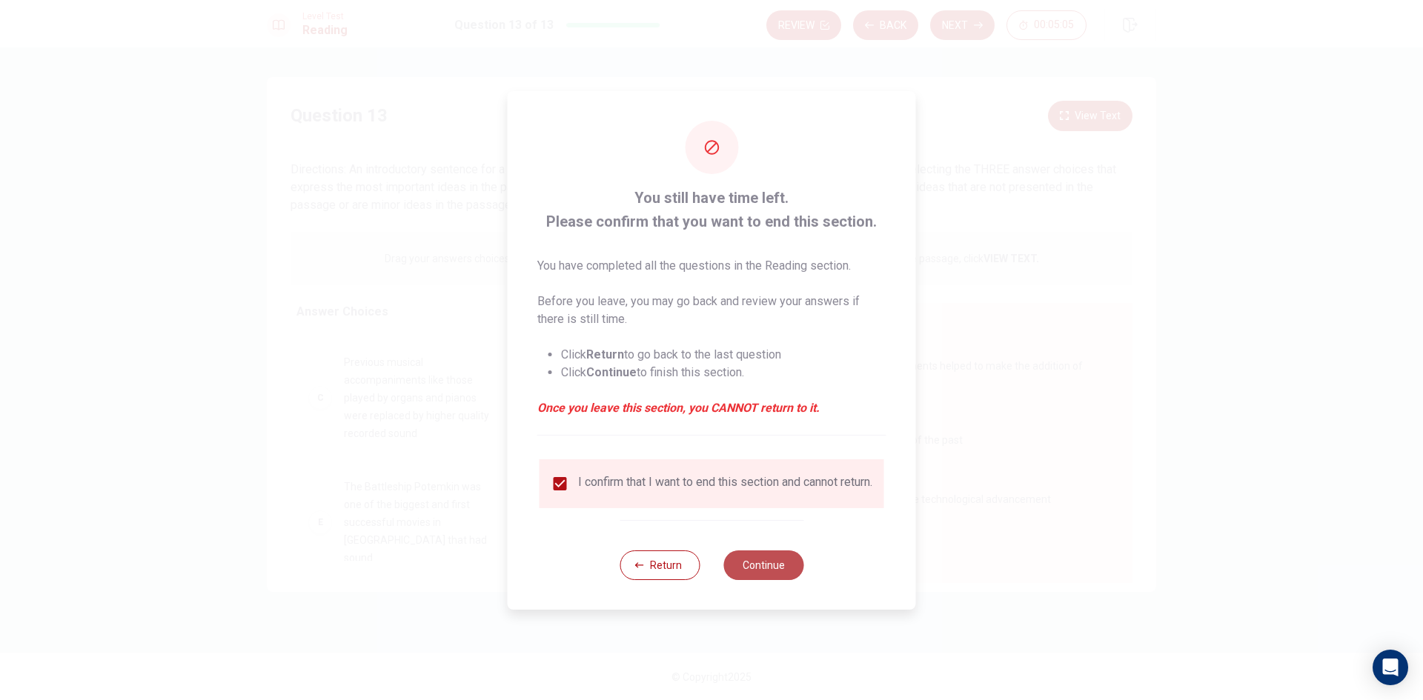
click at [750, 571] on button "Continue" at bounding box center [763, 566] width 80 height 30
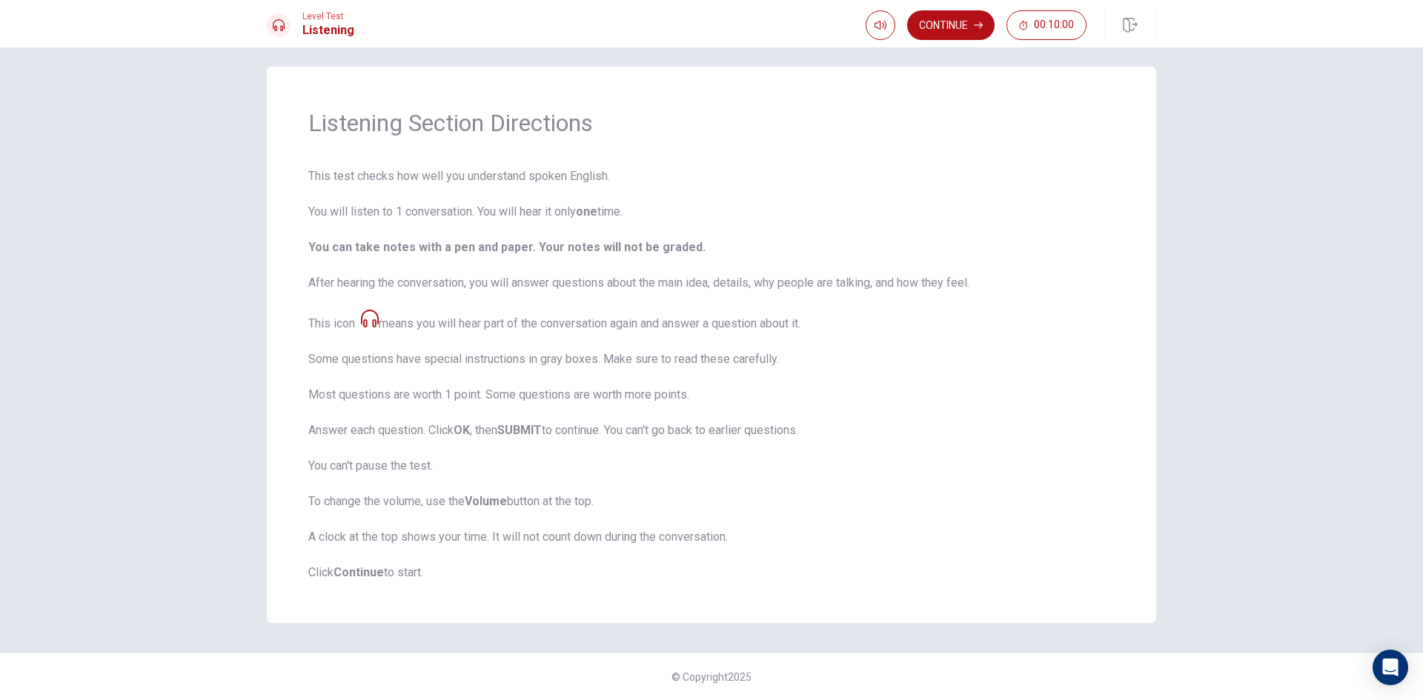
scroll to position [0, 0]
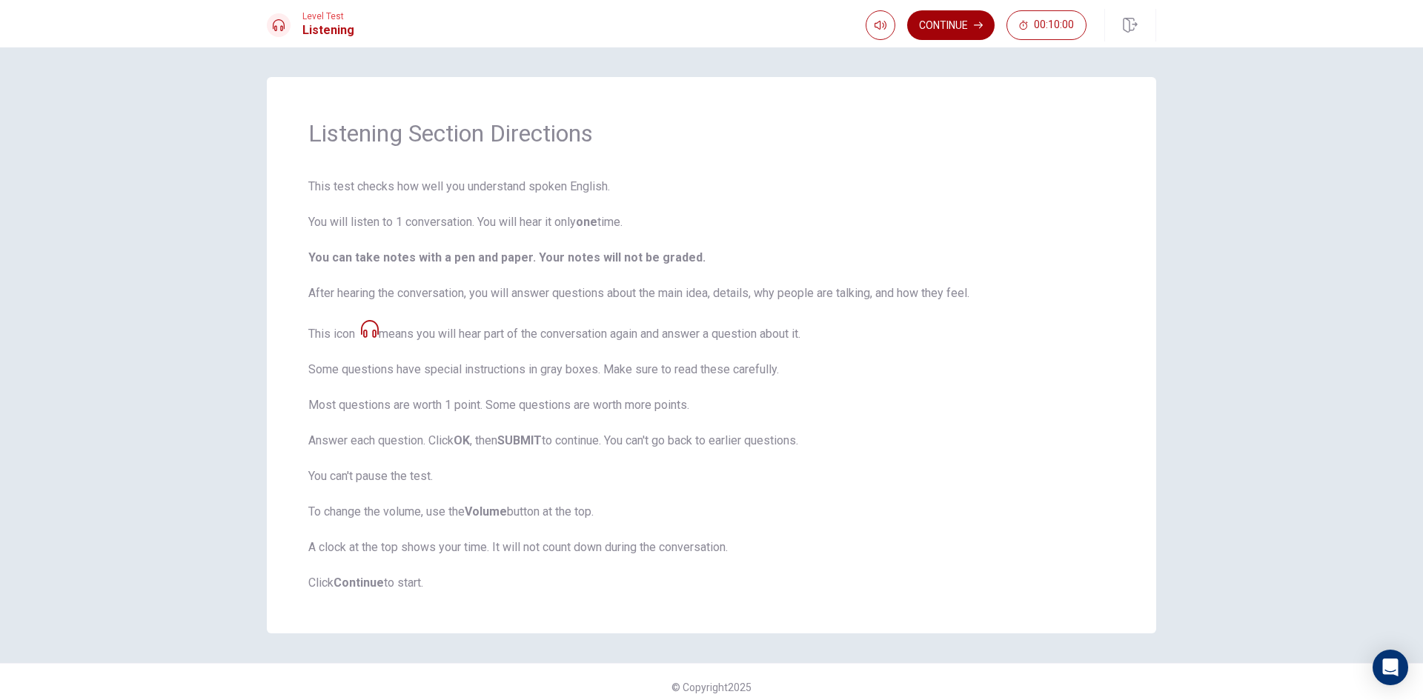
click at [963, 31] on button "Continue" at bounding box center [950, 25] width 87 height 30
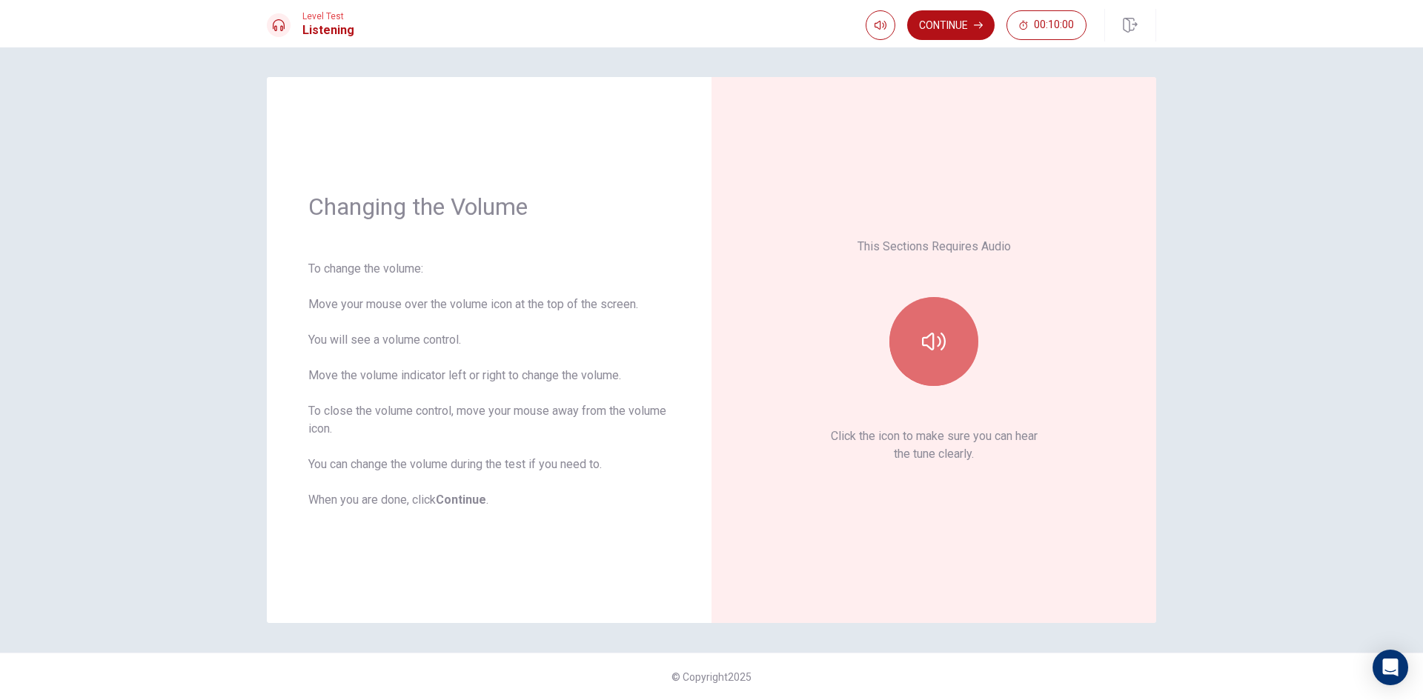
click at [931, 325] on button "button" at bounding box center [933, 341] width 89 height 89
click at [1056, 342] on div "This Sections Requires Audio Click the icon to make sure you can hear the tune …" at bounding box center [934, 350] width 362 height 463
click at [960, 32] on button "Continue" at bounding box center [950, 25] width 87 height 30
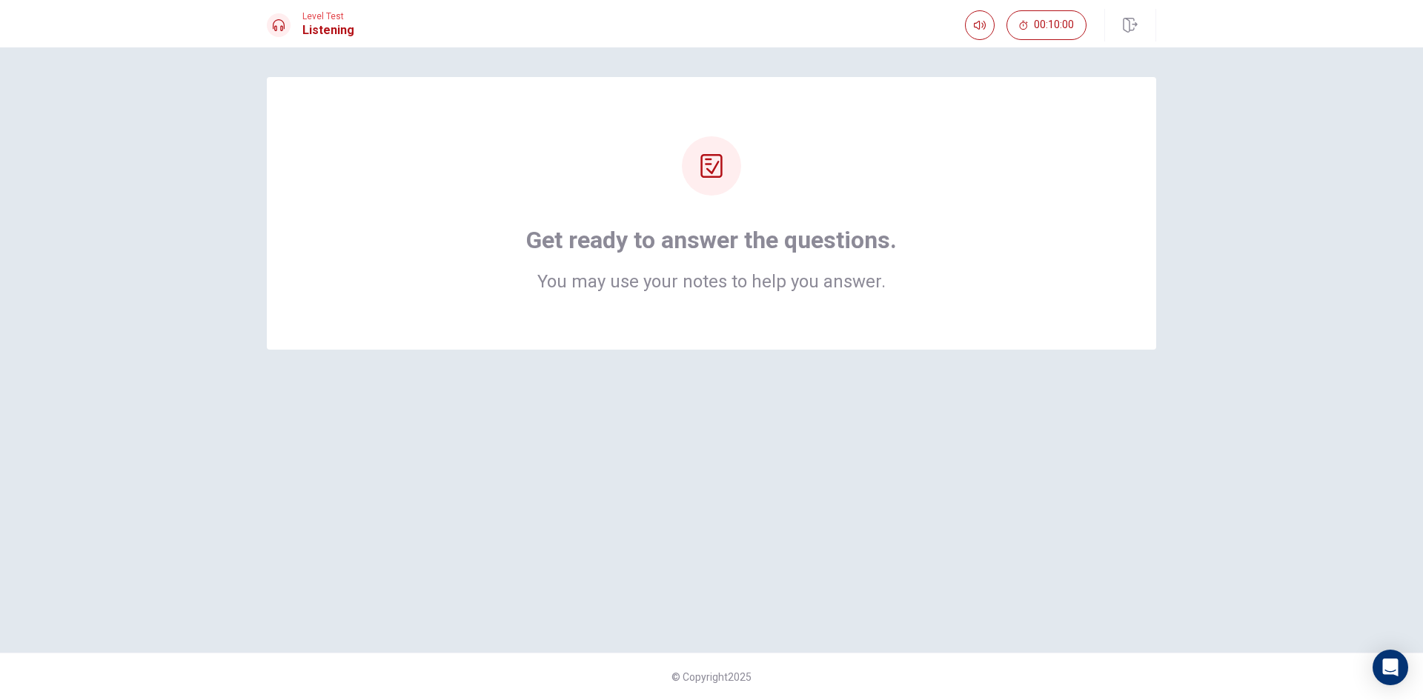
click at [715, 172] on icon at bounding box center [712, 166] width 24 height 24
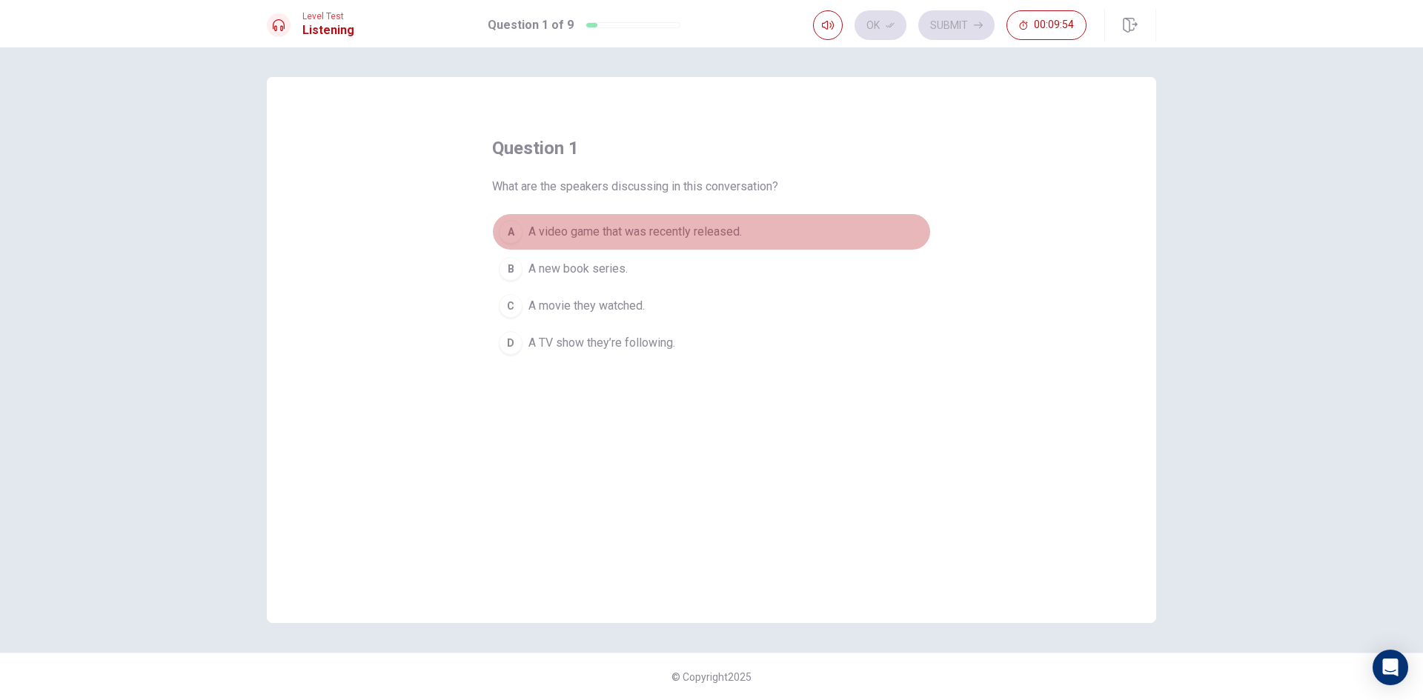
click at [639, 223] on span "A video game that was recently released." at bounding box center [634, 232] width 213 height 18
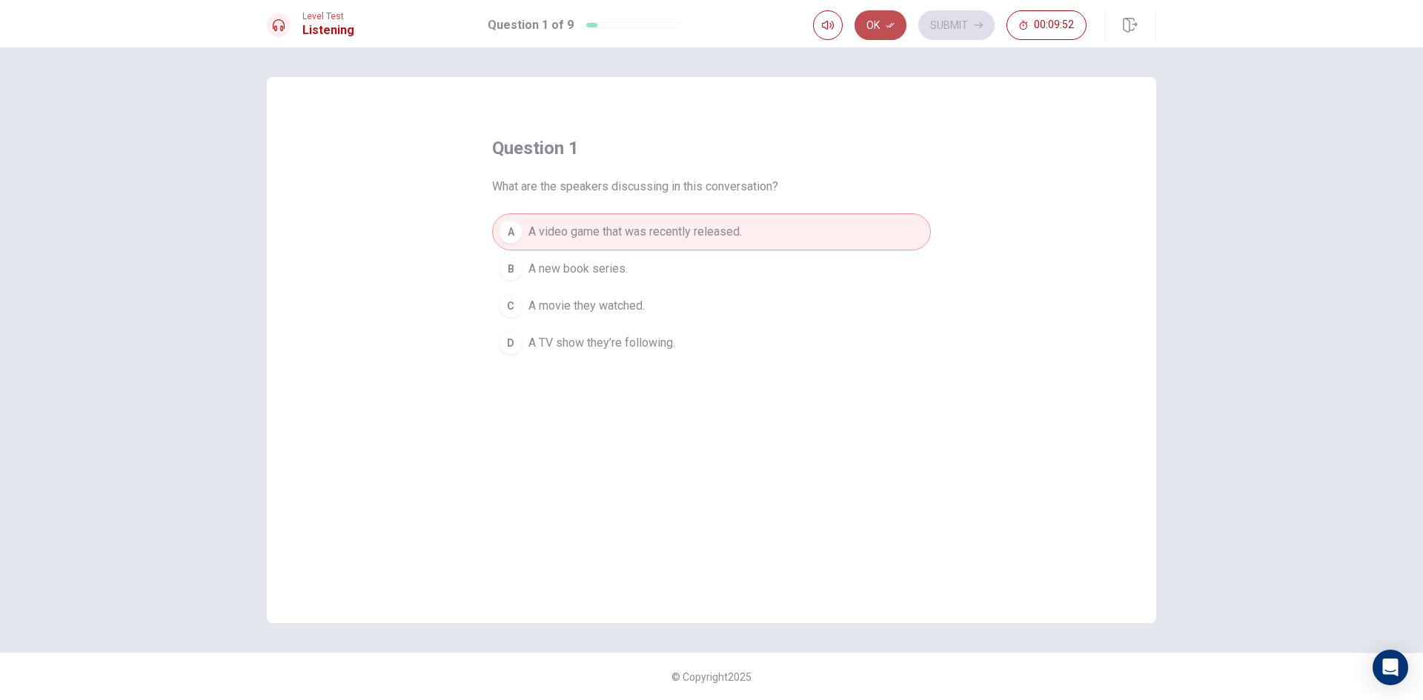
click at [883, 18] on button "Ok" at bounding box center [881, 25] width 52 height 30
click at [949, 16] on button "Submit" at bounding box center [956, 25] width 76 height 30
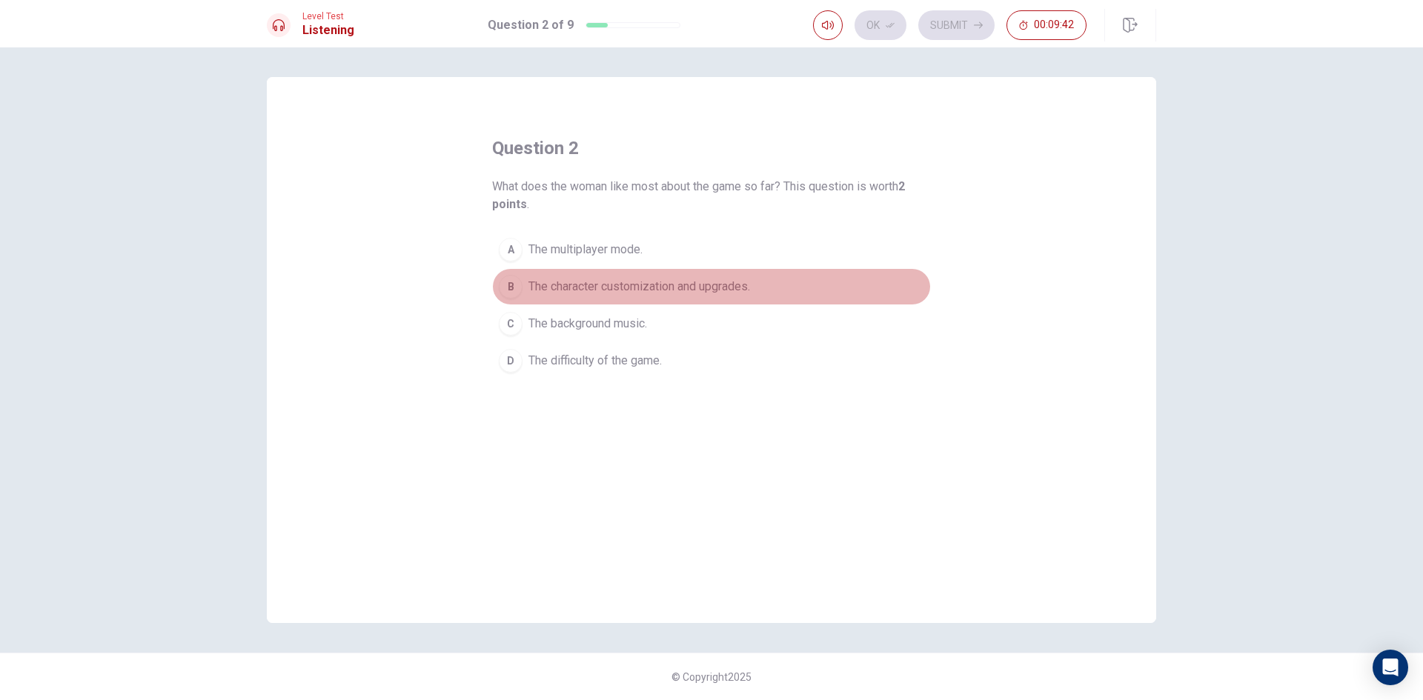
click at [715, 285] on span "The character customization and upgrades." at bounding box center [639, 287] width 222 height 18
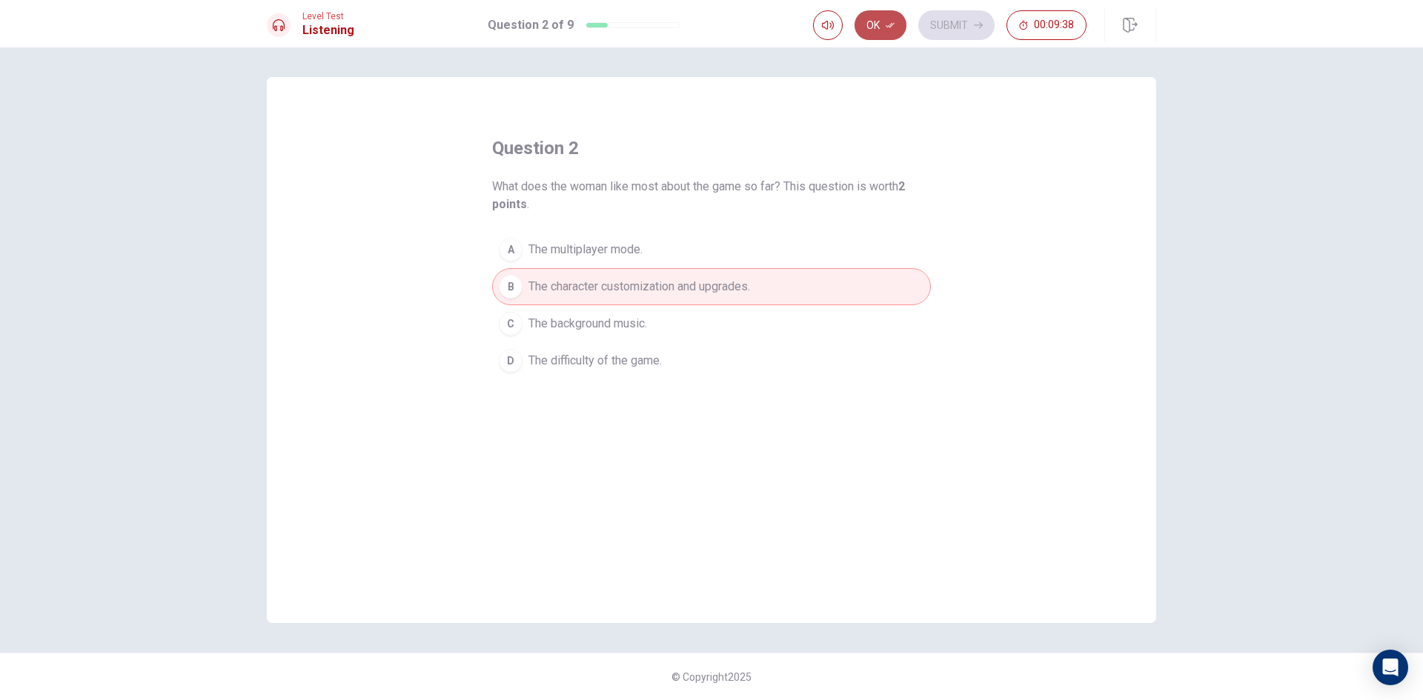
click at [879, 13] on button "Ok" at bounding box center [881, 25] width 52 height 30
click at [948, 20] on button "Submit" at bounding box center [956, 25] width 76 height 30
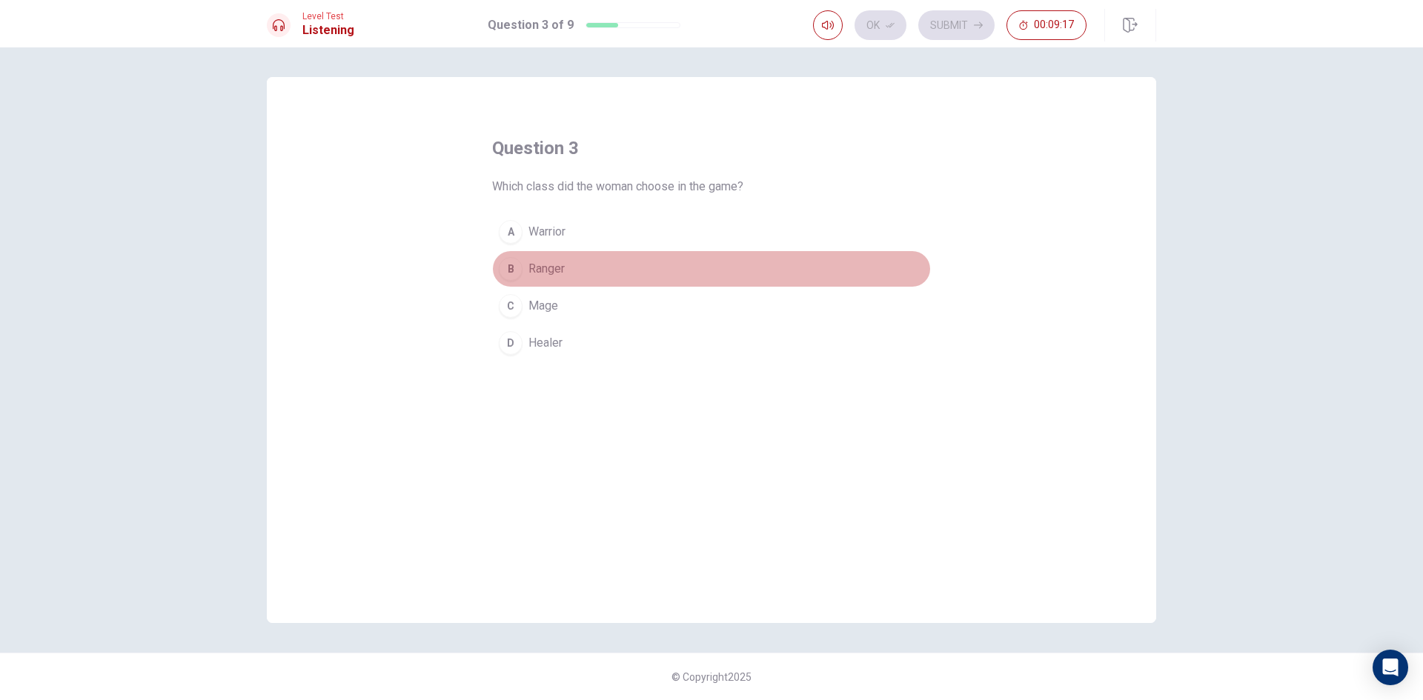
click at [563, 262] on span "Ranger" at bounding box center [546, 269] width 36 height 18
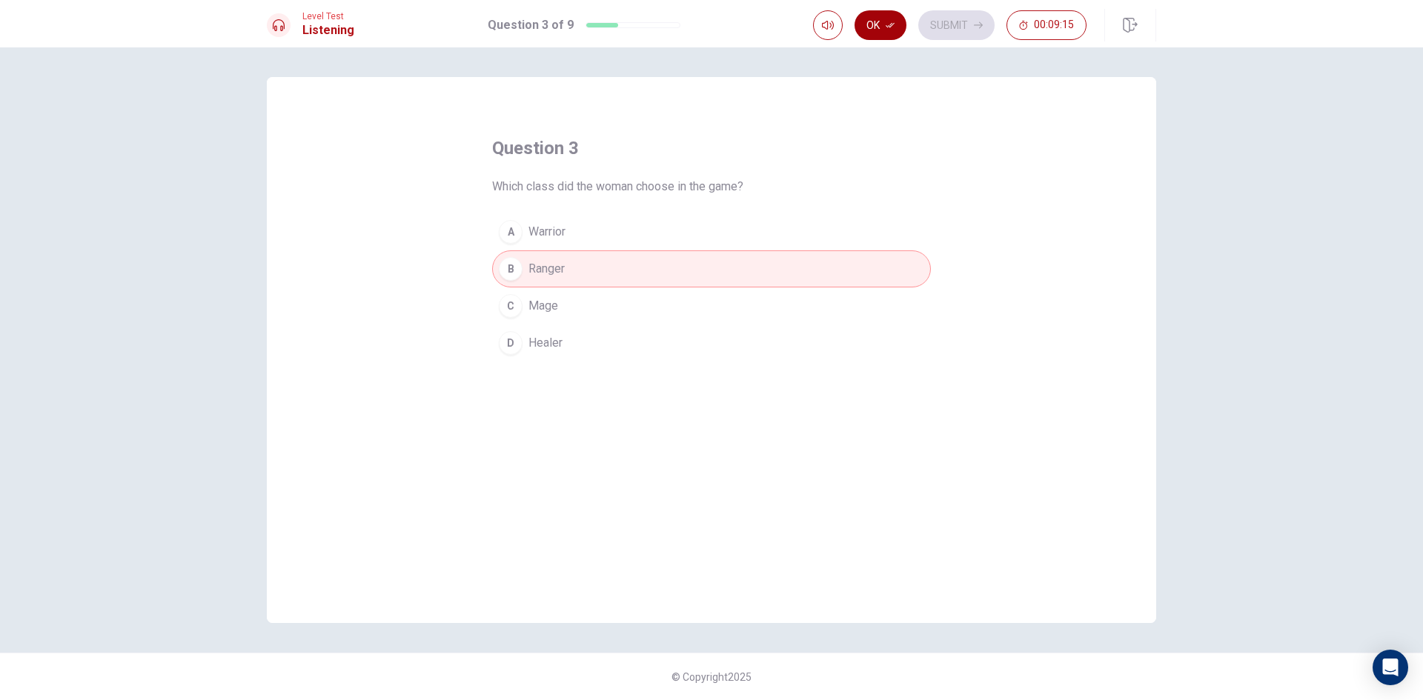
click at [865, 29] on button "Ok" at bounding box center [881, 25] width 52 height 30
click at [663, 230] on button "A Warrior" at bounding box center [711, 231] width 439 height 37
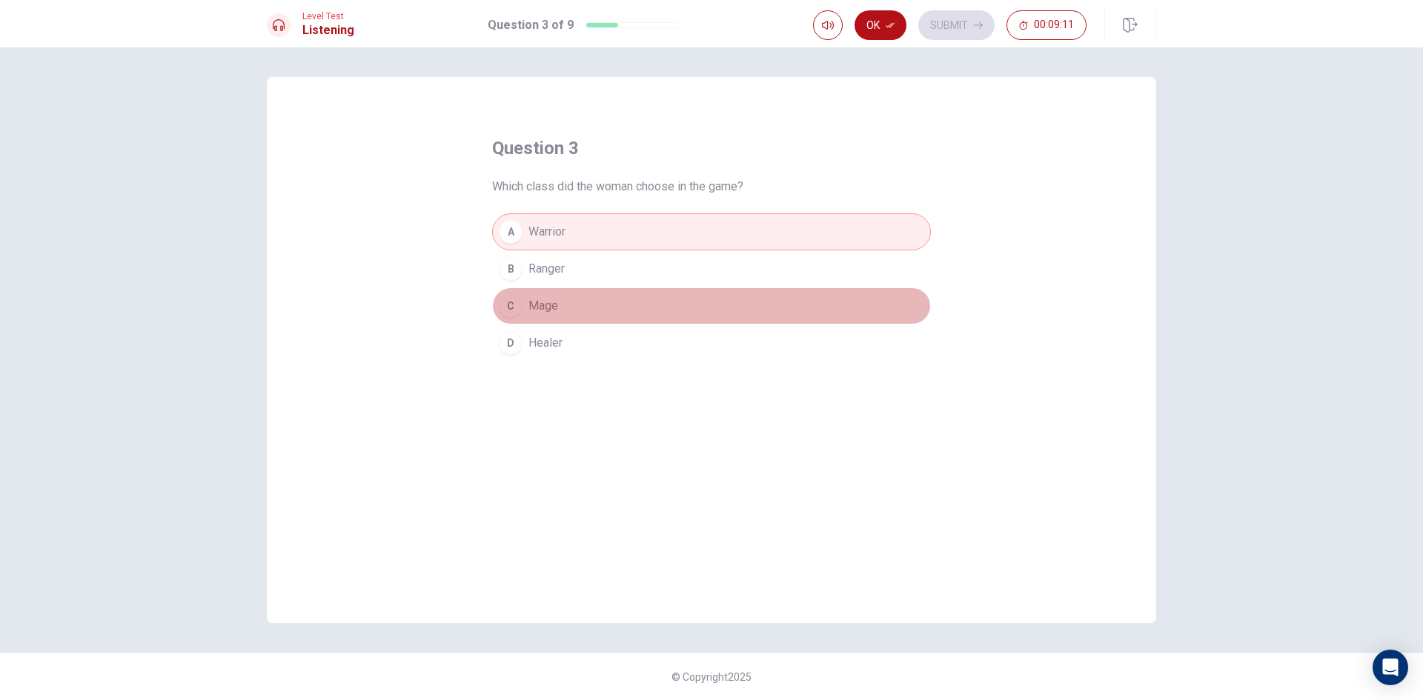
click at [588, 302] on button "C Mage" at bounding box center [711, 306] width 439 height 37
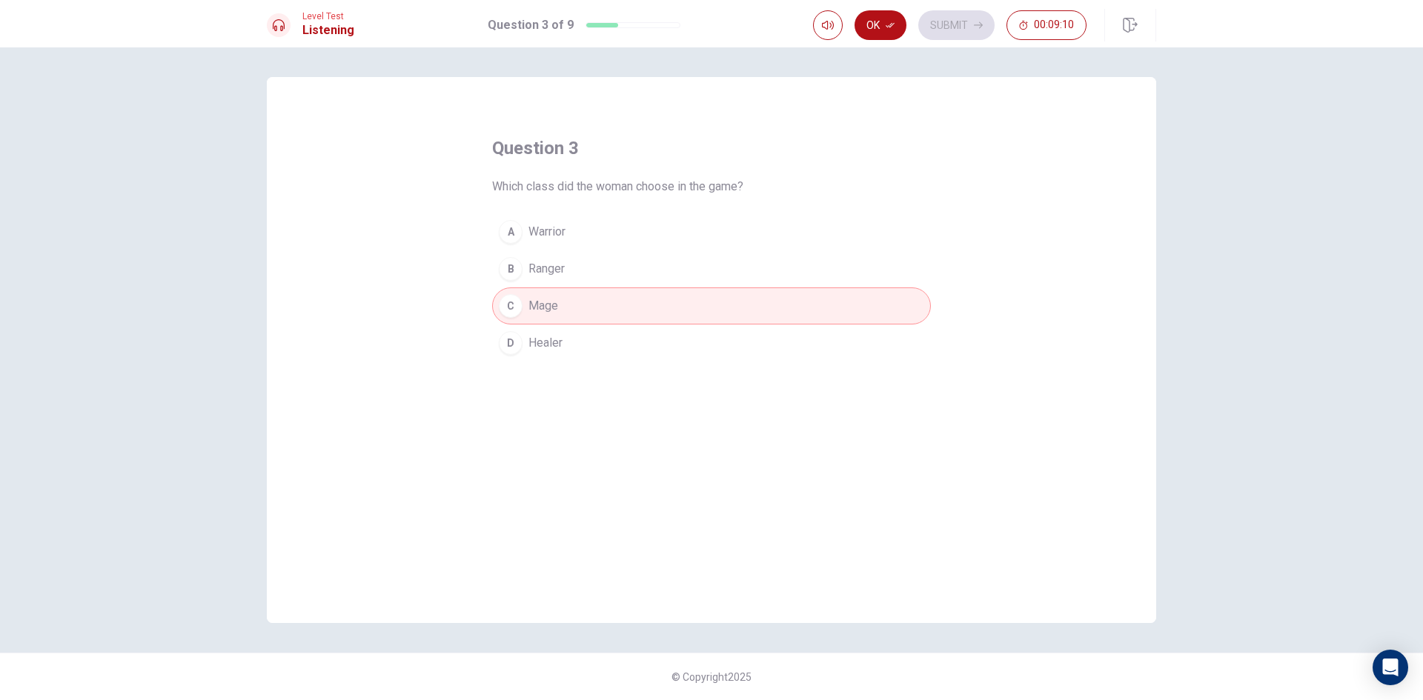
click at [589, 334] on button "D Healer" at bounding box center [711, 343] width 439 height 37
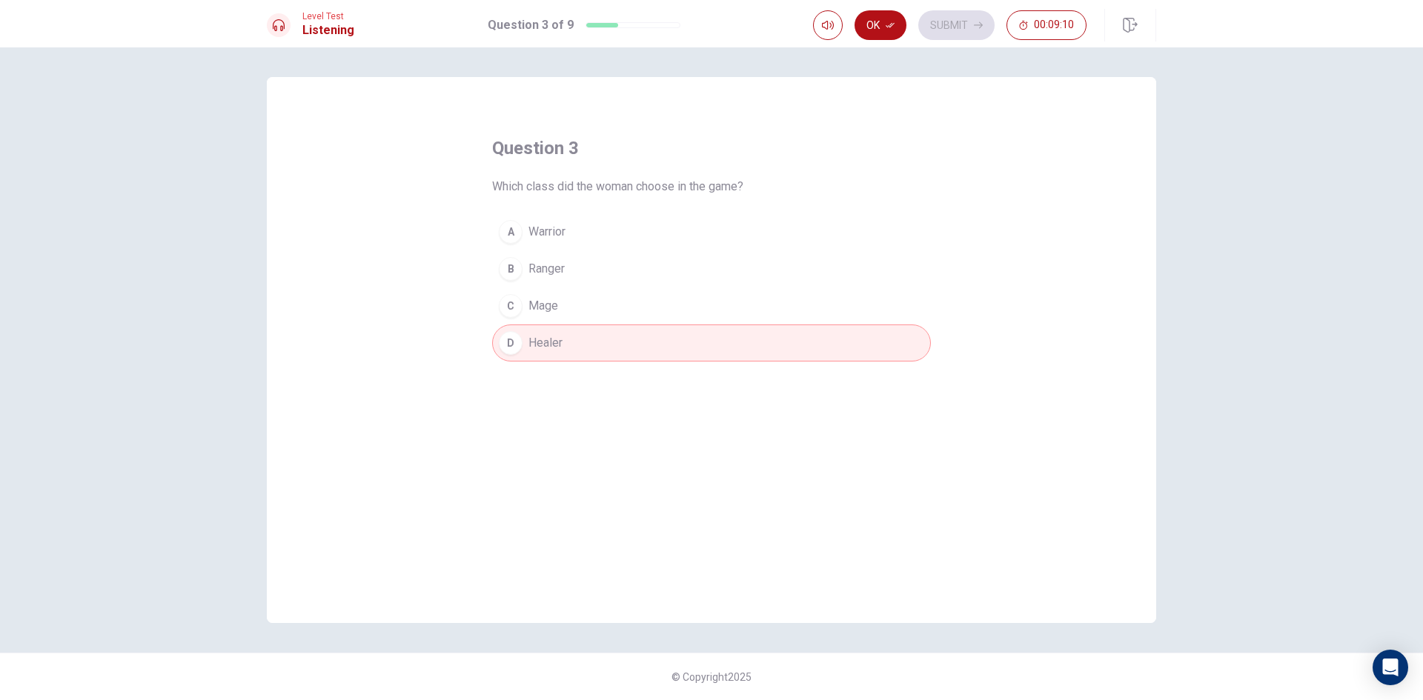
click at [594, 230] on button "A Warrior" at bounding box center [711, 231] width 439 height 37
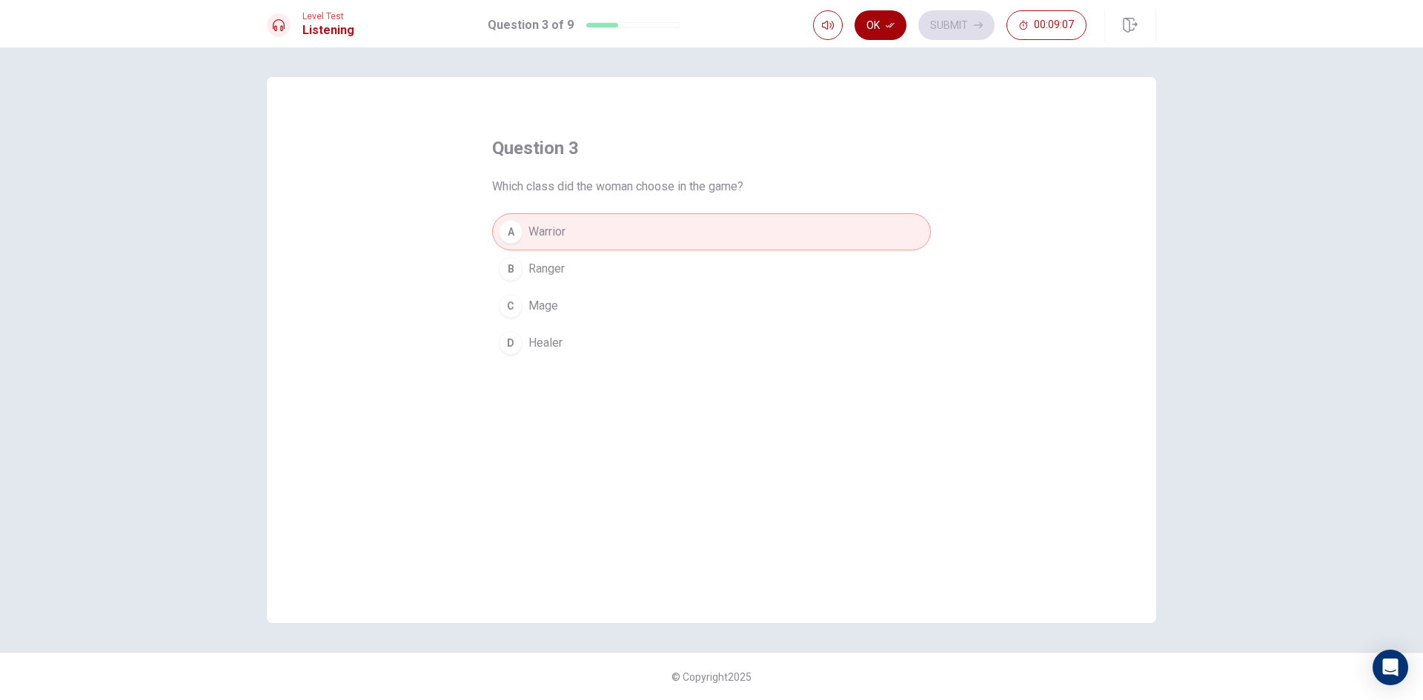
click at [858, 30] on button "Ok" at bounding box center [881, 25] width 52 height 30
click at [962, 25] on button "Submit" at bounding box center [956, 25] width 76 height 30
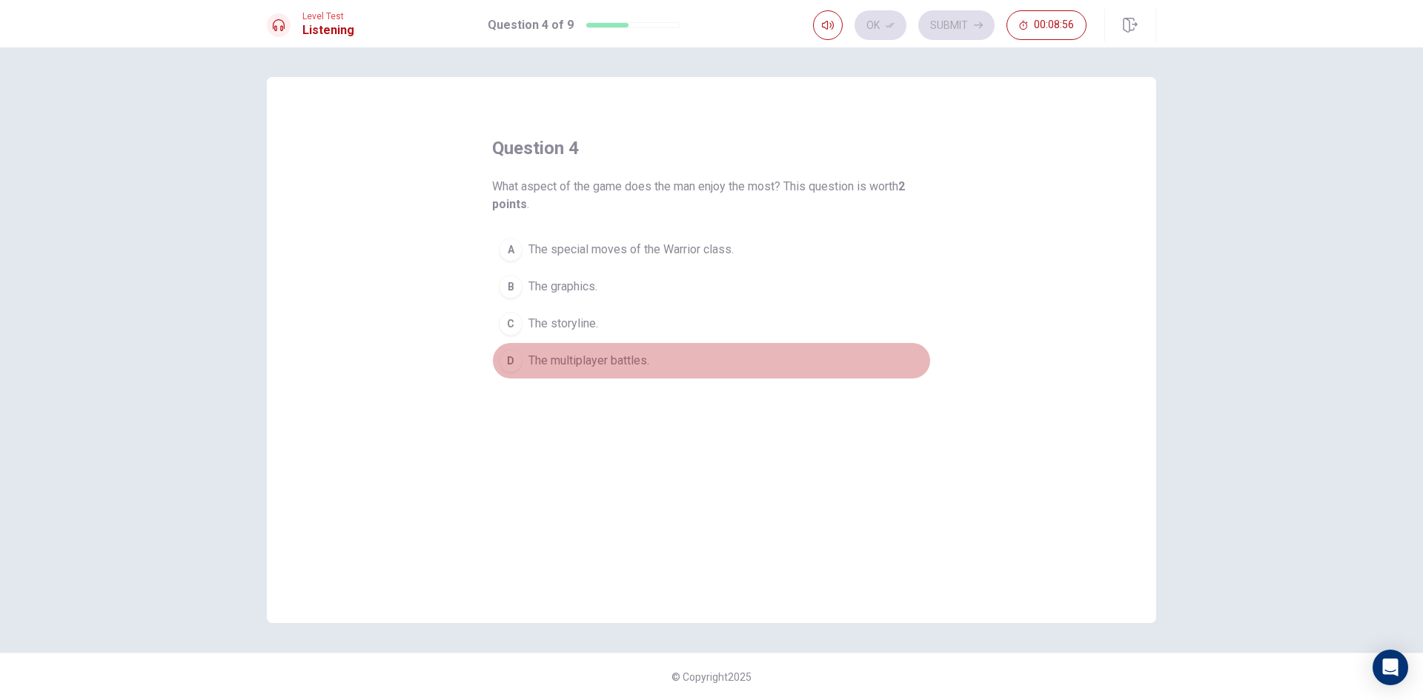
click at [617, 356] on span "The multiplayer battles." at bounding box center [588, 361] width 121 height 18
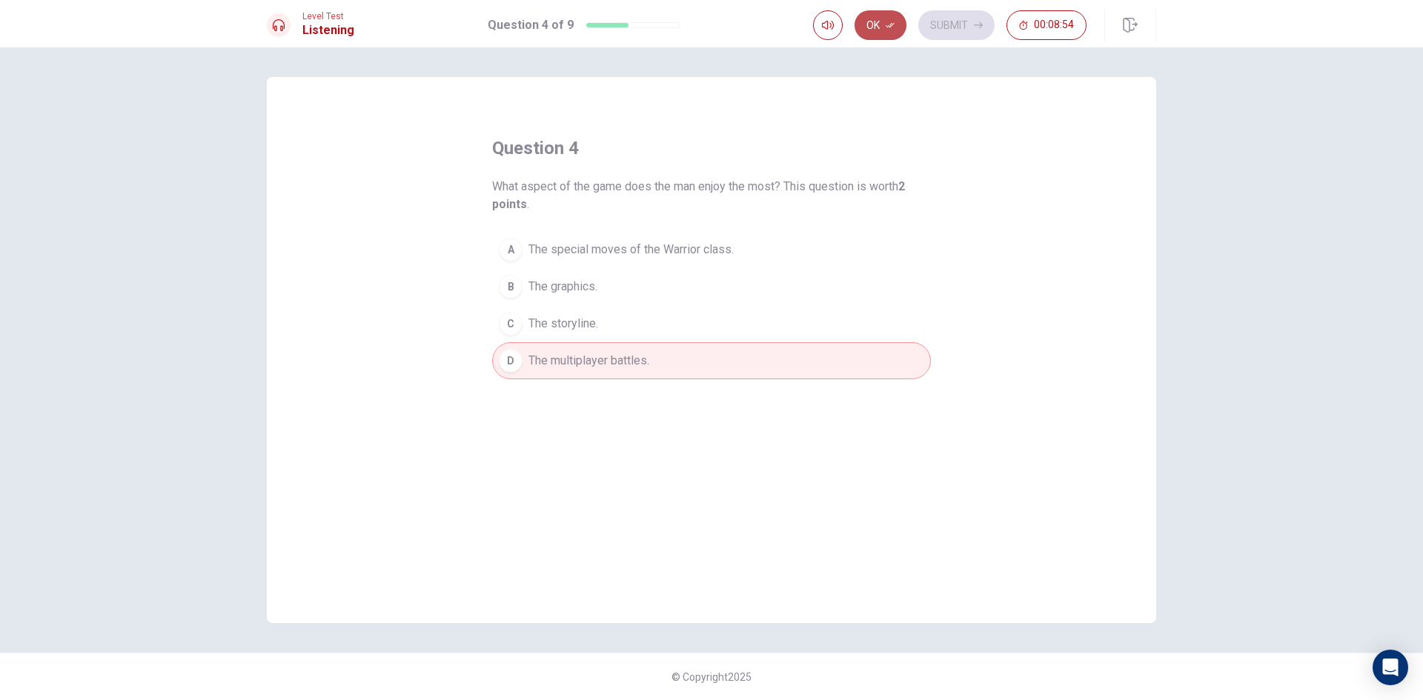
click at [880, 30] on button "Ok" at bounding box center [881, 25] width 52 height 30
click at [959, 11] on button "Submit" at bounding box center [956, 25] width 76 height 30
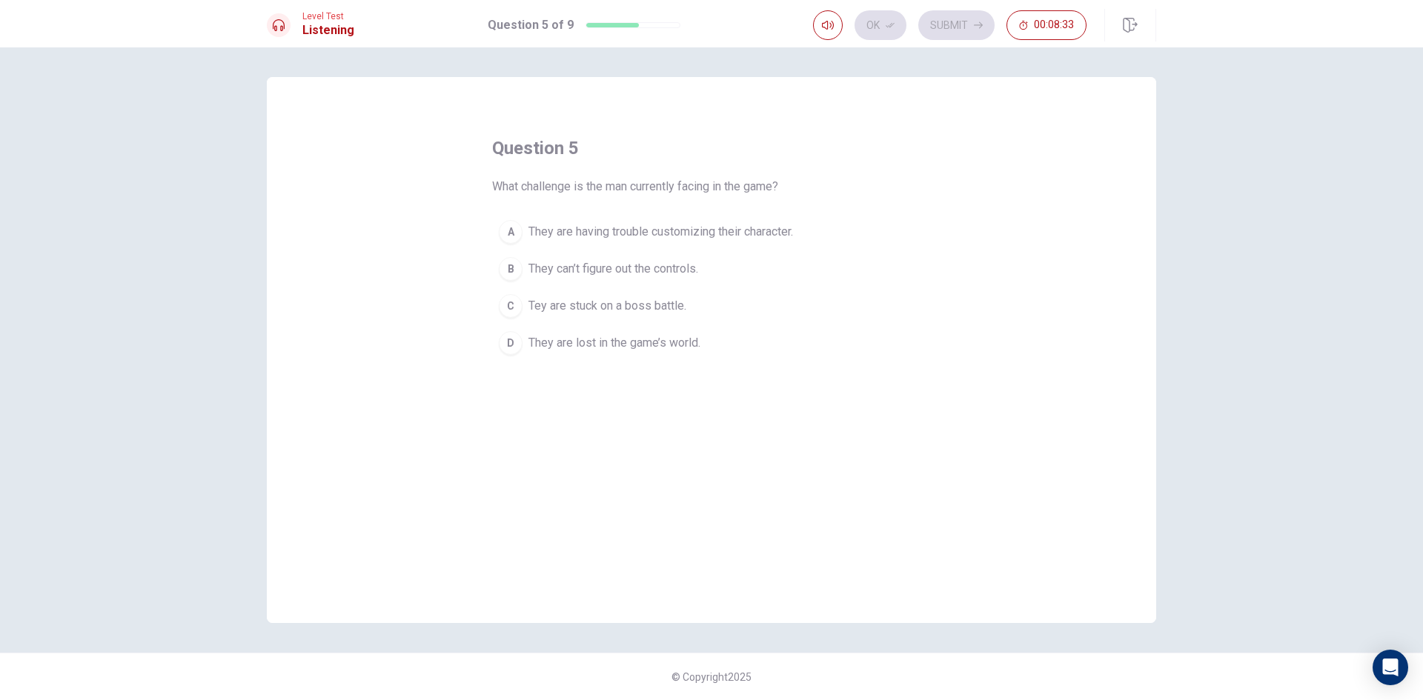
click at [643, 301] on span "Tey are stuck on a boss battle." at bounding box center [607, 306] width 158 height 18
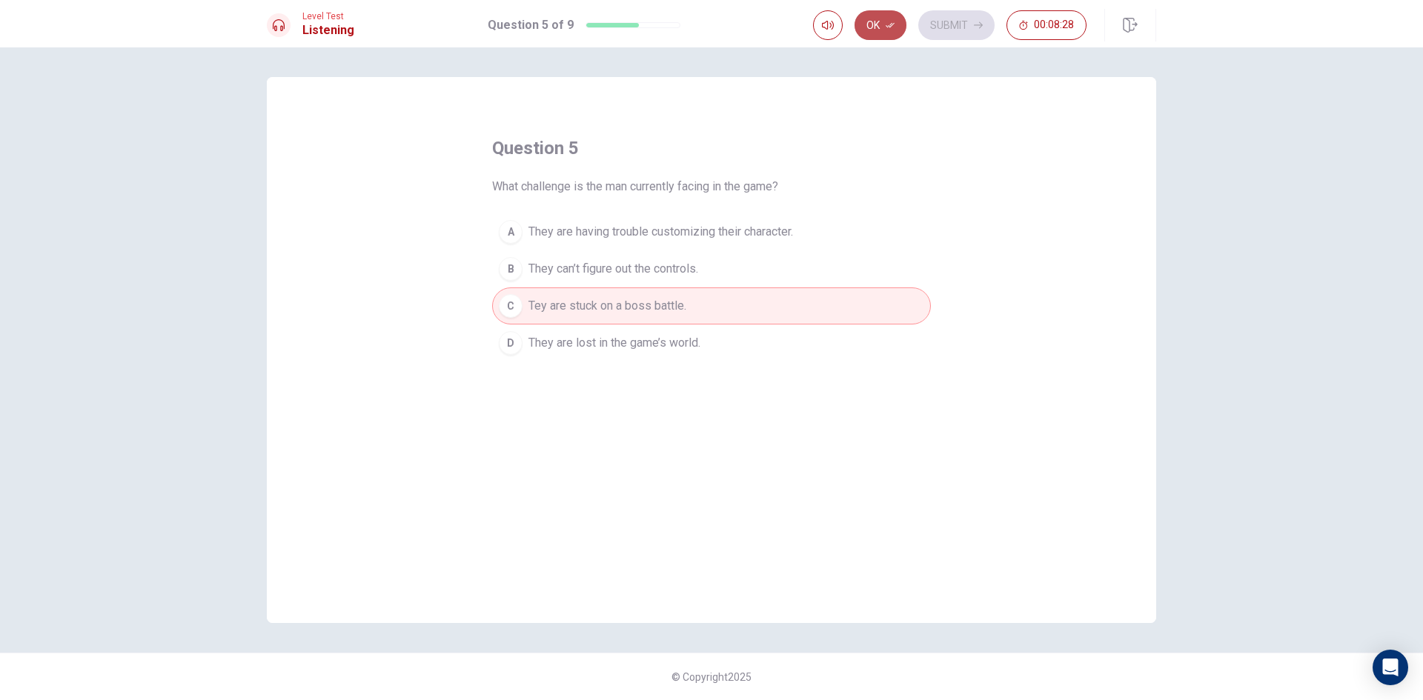
click at [889, 22] on icon "button" at bounding box center [890, 25] width 9 height 9
click at [933, 20] on button "Submit" at bounding box center [956, 25] width 76 height 30
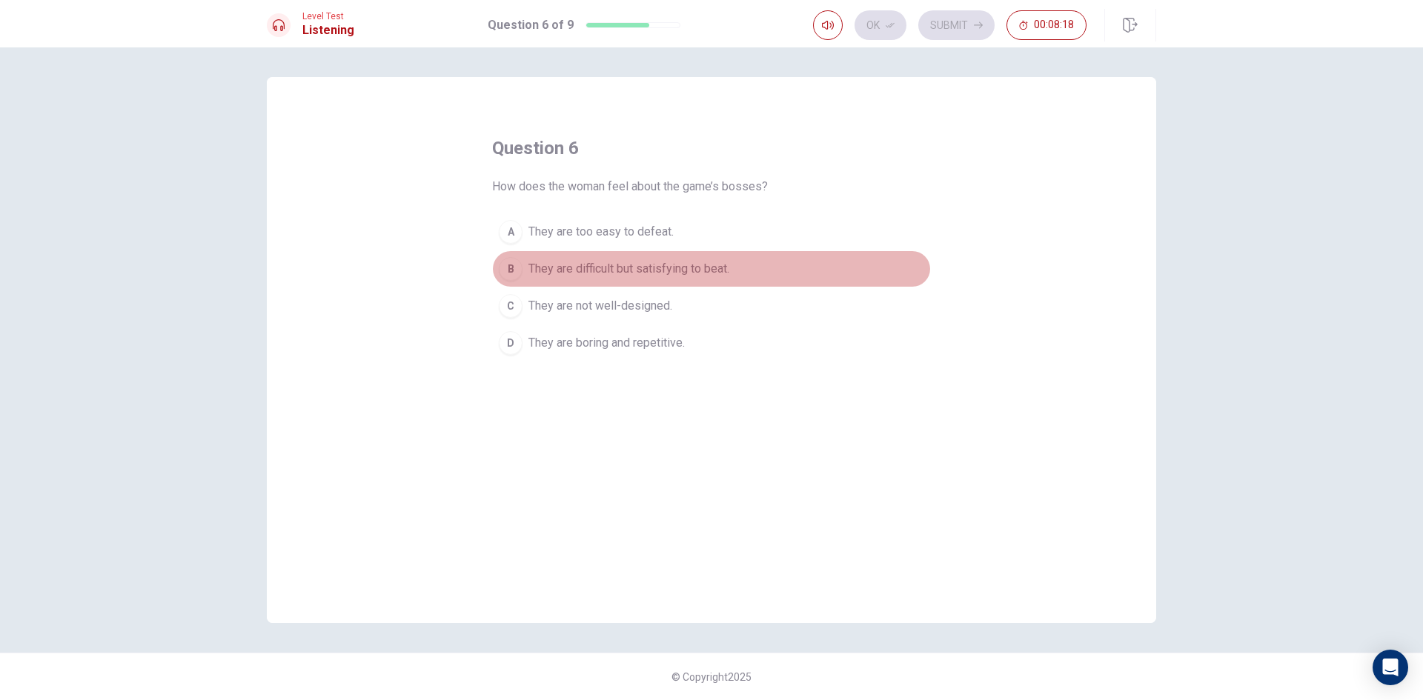
click at [713, 264] on span "They are difficult but satisfying to beat." at bounding box center [628, 269] width 201 height 18
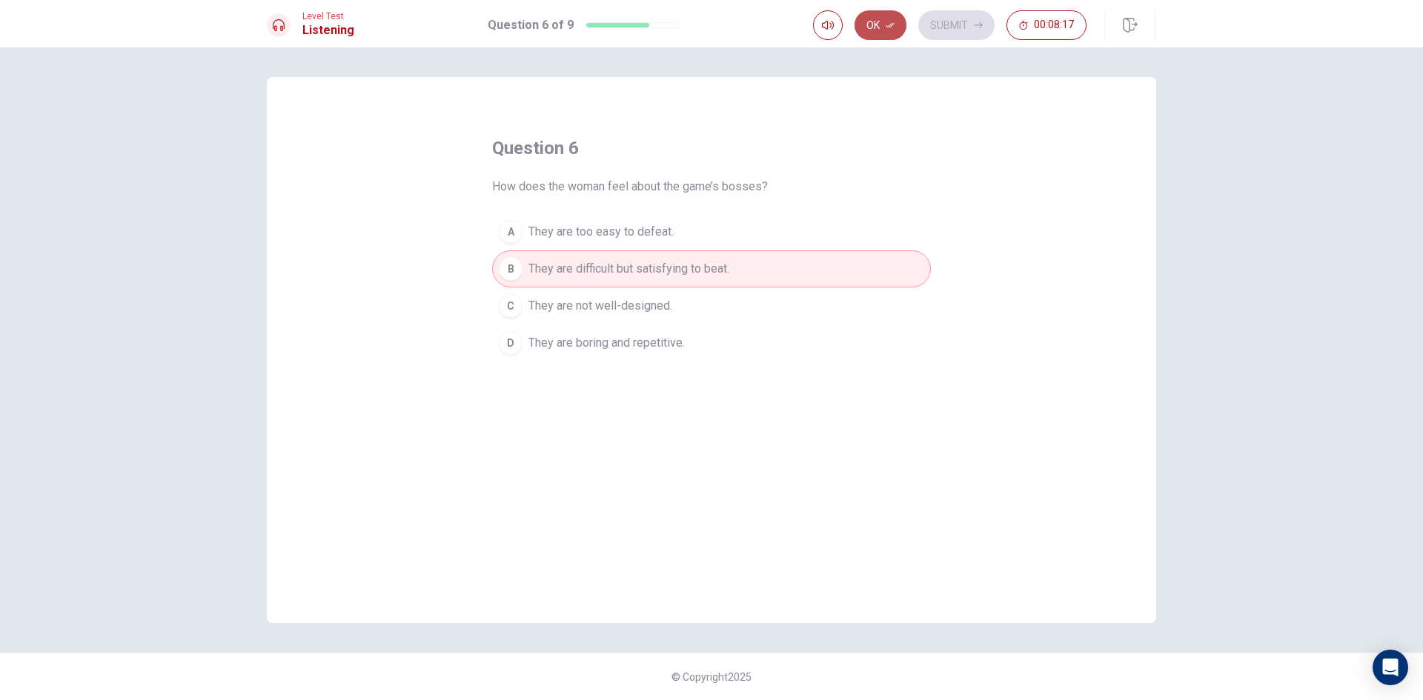
click at [885, 22] on button "Ok" at bounding box center [881, 25] width 52 height 30
click at [947, 21] on button "Submit" at bounding box center [956, 25] width 76 height 30
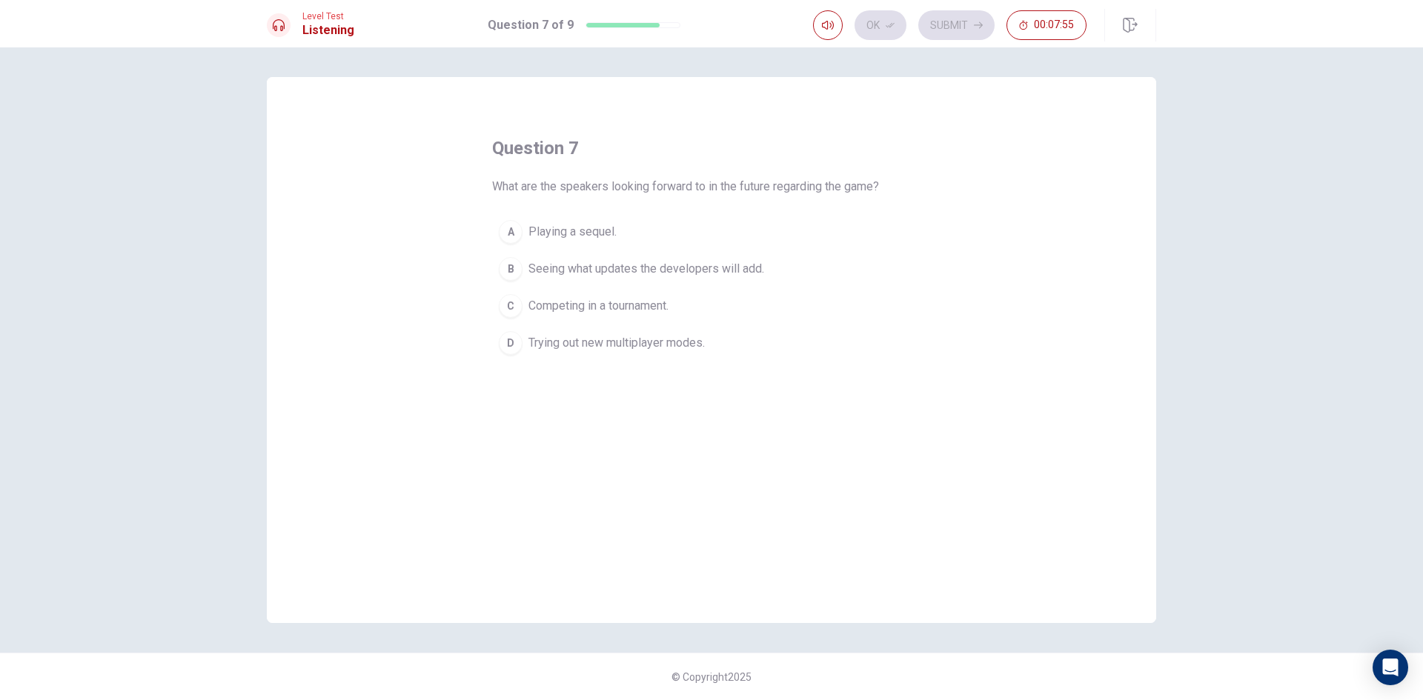
click at [568, 268] on span "Seeing what updates the developers will add." at bounding box center [646, 269] width 236 height 18
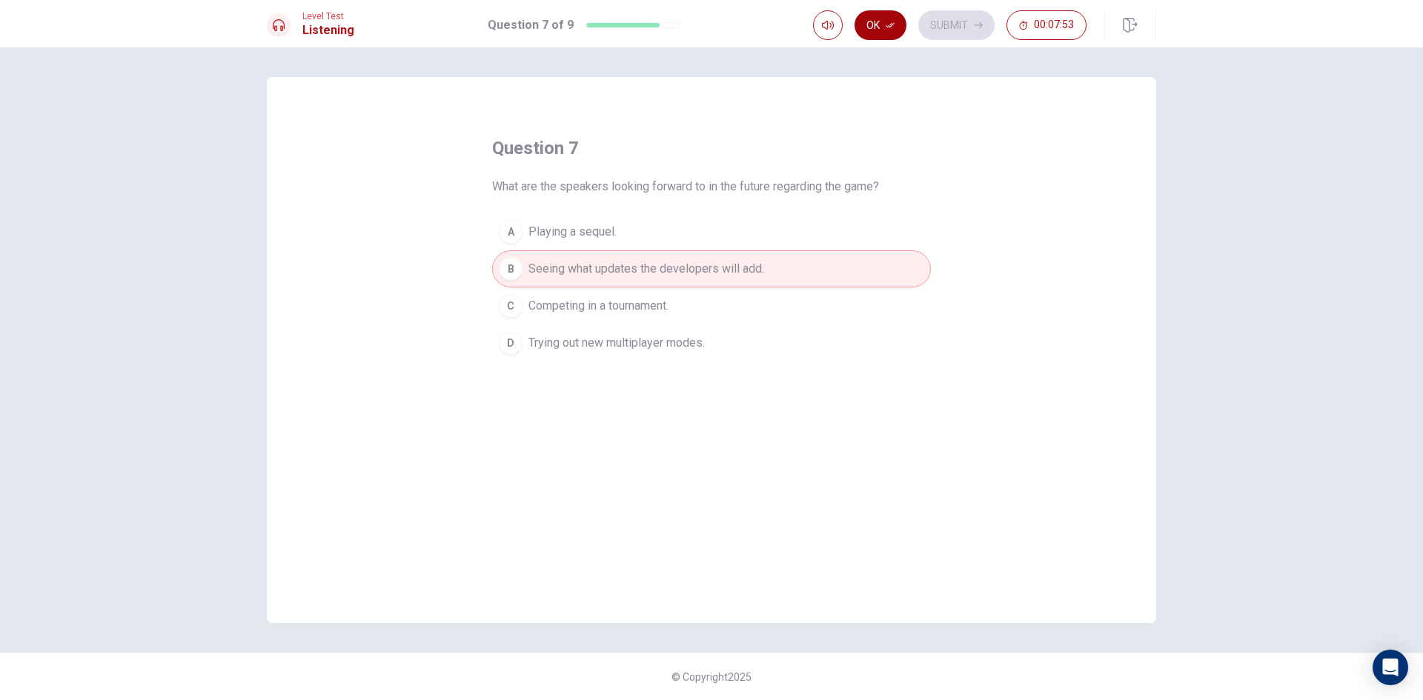
click at [877, 20] on button "Ok" at bounding box center [881, 25] width 52 height 30
click at [936, 21] on button "Submit" at bounding box center [956, 25] width 76 height 30
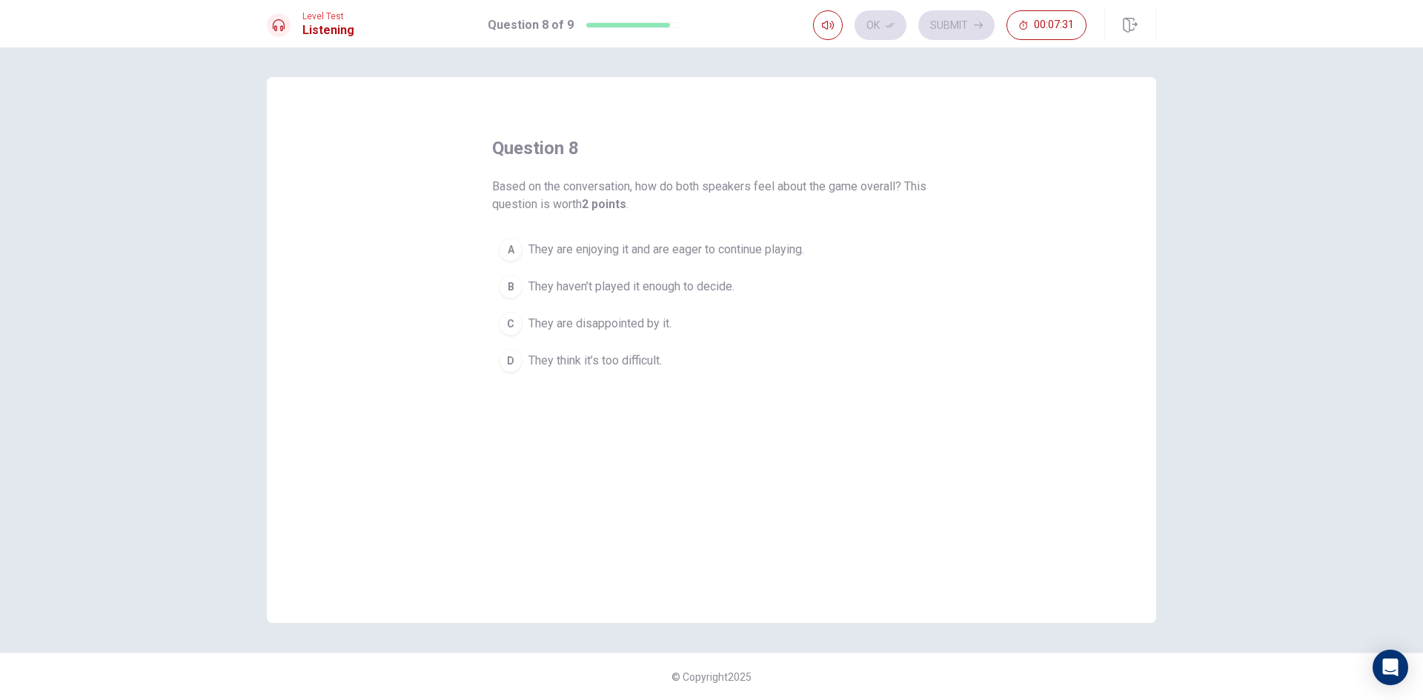
click at [719, 243] on span "They are enjoying it and are eager to continue playing." at bounding box center [666, 250] width 276 height 18
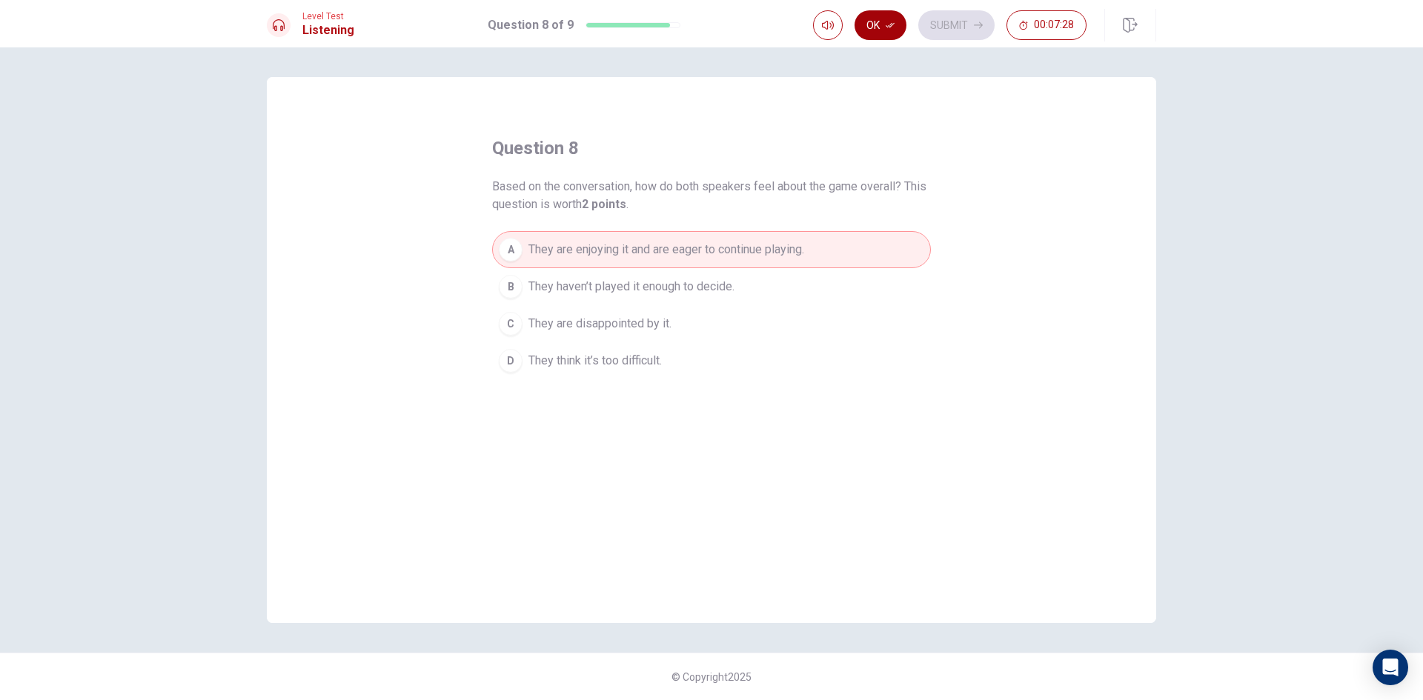
click at [889, 19] on button "Ok" at bounding box center [881, 25] width 52 height 30
click at [965, 19] on button "Submit" at bounding box center [956, 25] width 76 height 30
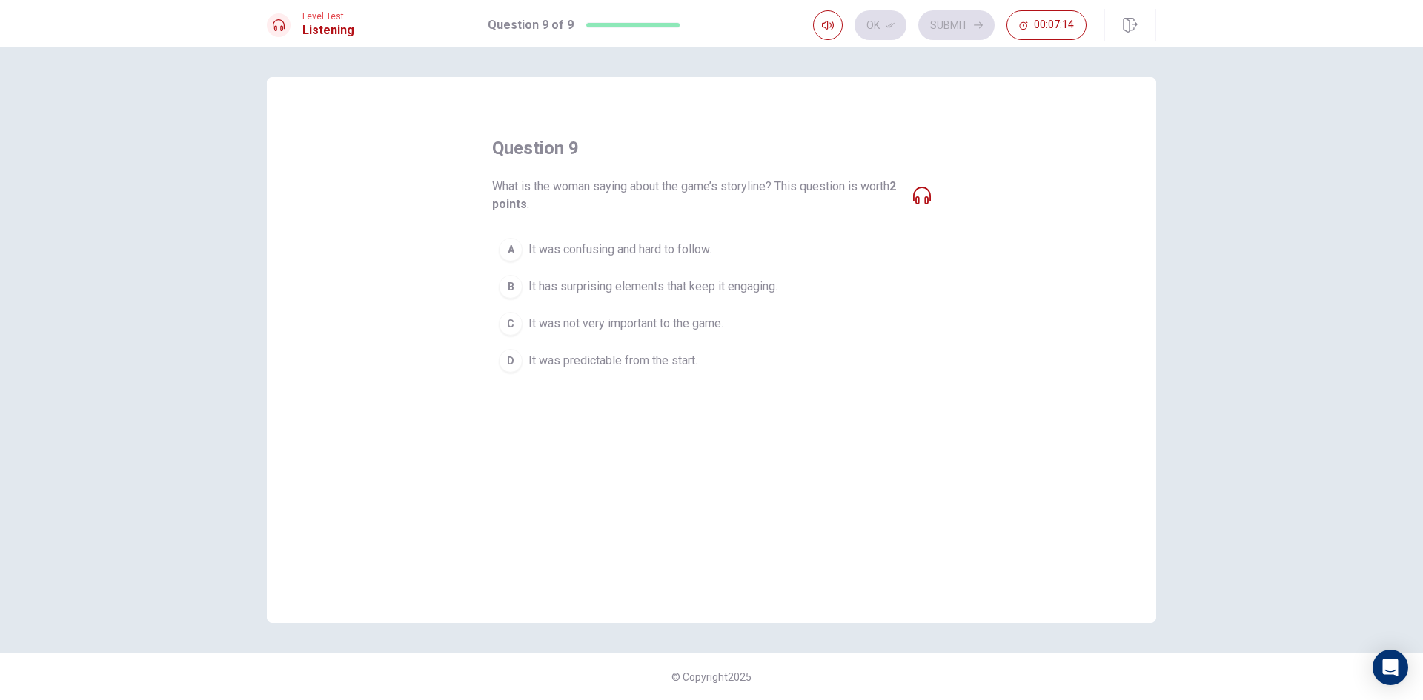
click at [730, 288] on span "It has surprising elements that keep it engaging." at bounding box center [652, 287] width 249 height 18
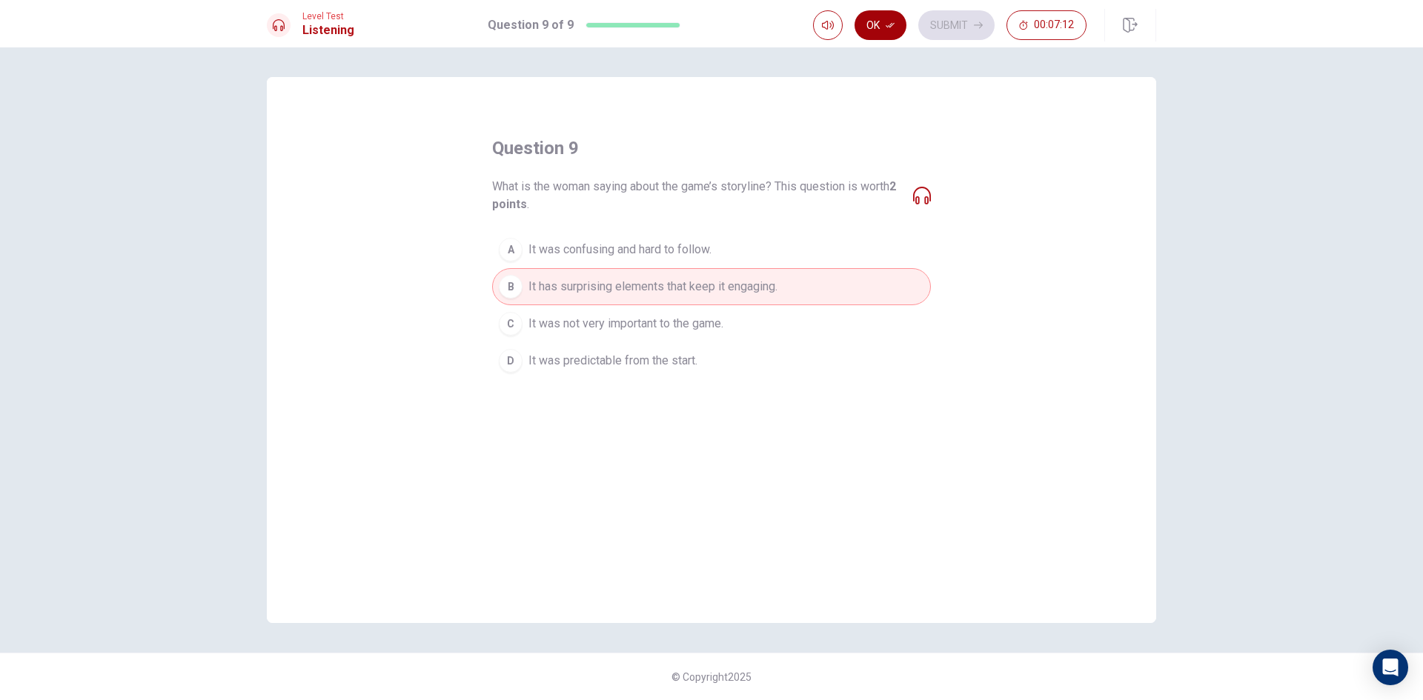
click at [874, 23] on button "Ok" at bounding box center [881, 25] width 52 height 30
click at [926, 27] on button "Submit" at bounding box center [956, 25] width 76 height 30
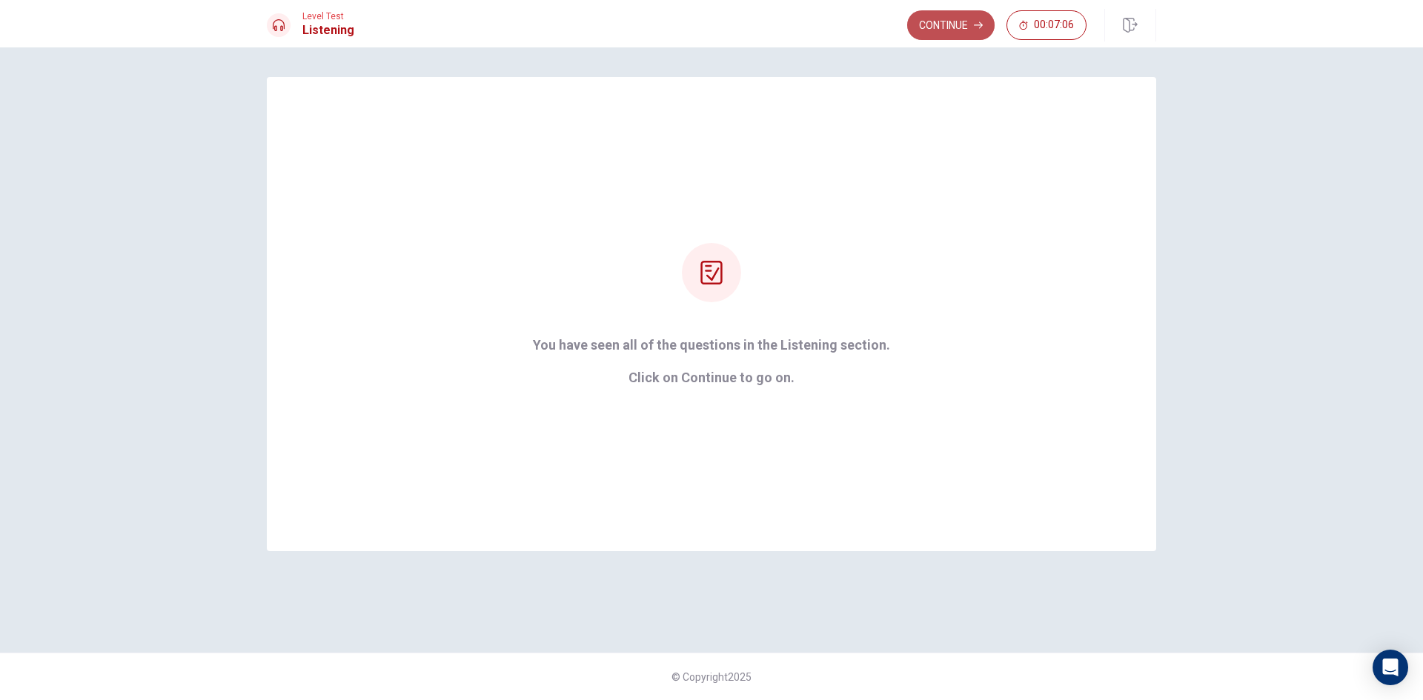
click at [929, 29] on button "Continue" at bounding box center [950, 25] width 87 height 30
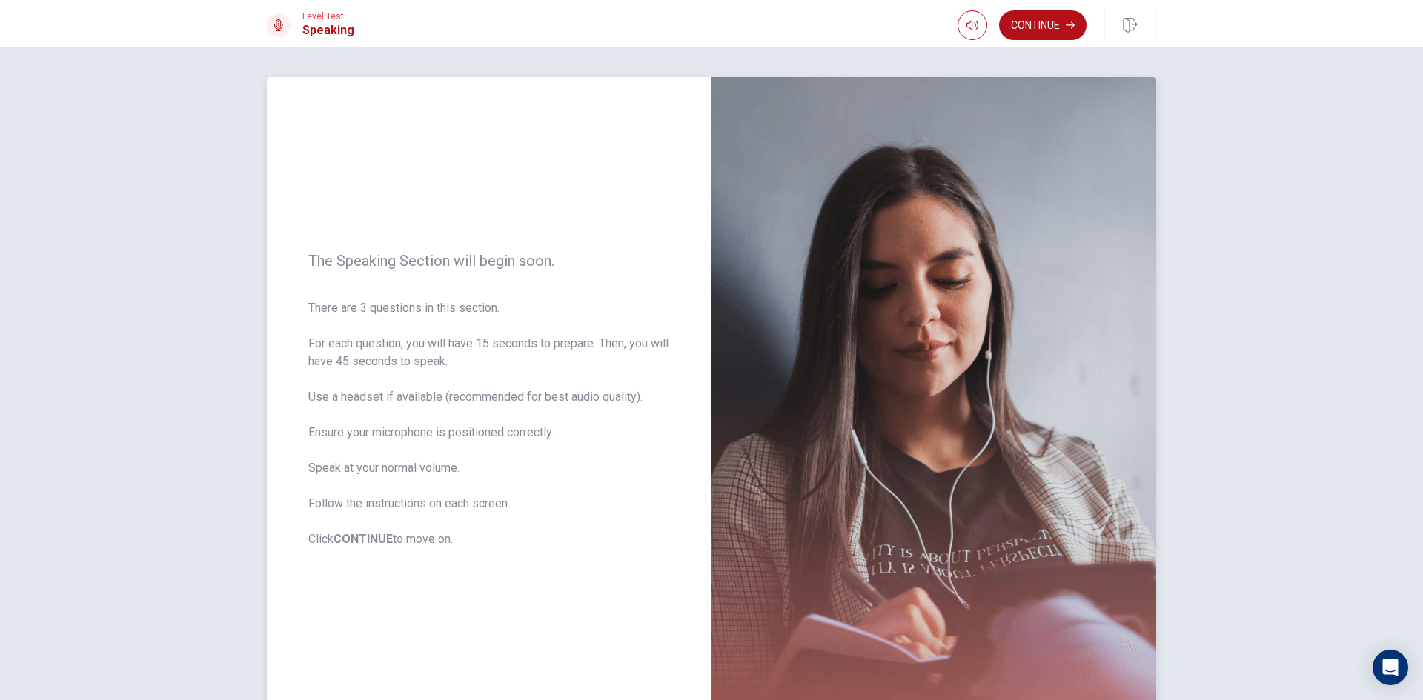
scroll to position [74, 0]
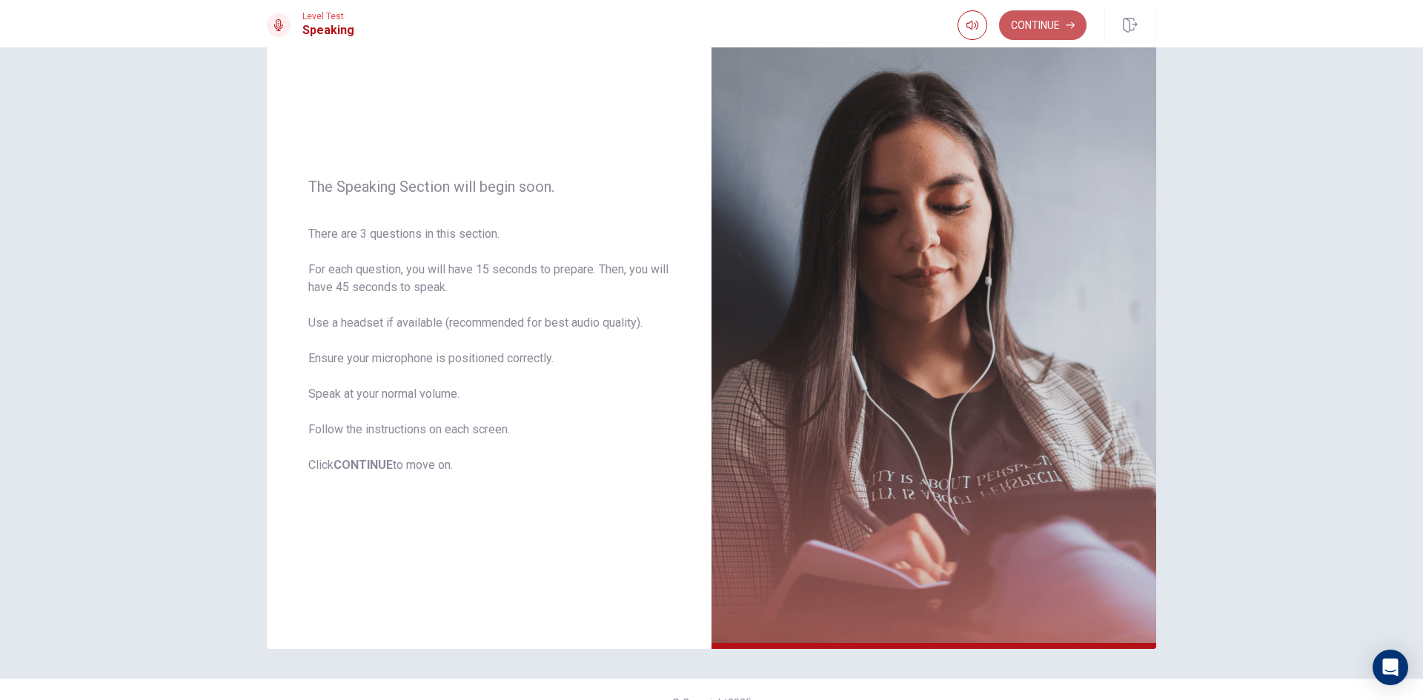
click at [1007, 29] on button "Continue" at bounding box center [1042, 25] width 87 height 30
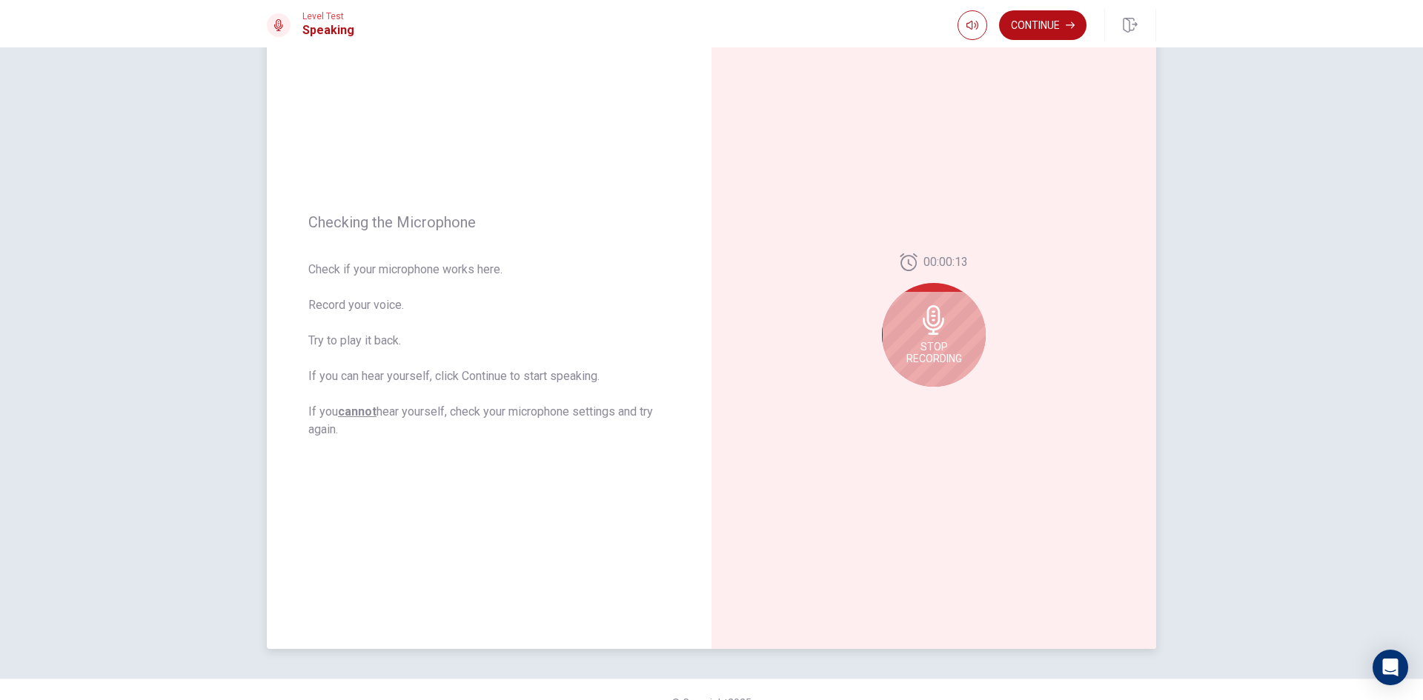
click at [955, 342] on span "Stop Recording" at bounding box center [934, 353] width 56 height 24
click at [949, 343] on div at bounding box center [934, 325] width 104 height 104
click at [933, 328] on icon at bounding box center [932, 325] width 21 height 30
click at [946, 399] on icon "Play Audio" at bounding box center [949, 398] width 7 height 9
click at [947, 396] on icon "Pause Audio" at bounding box center [950, 398] width 9 height 9
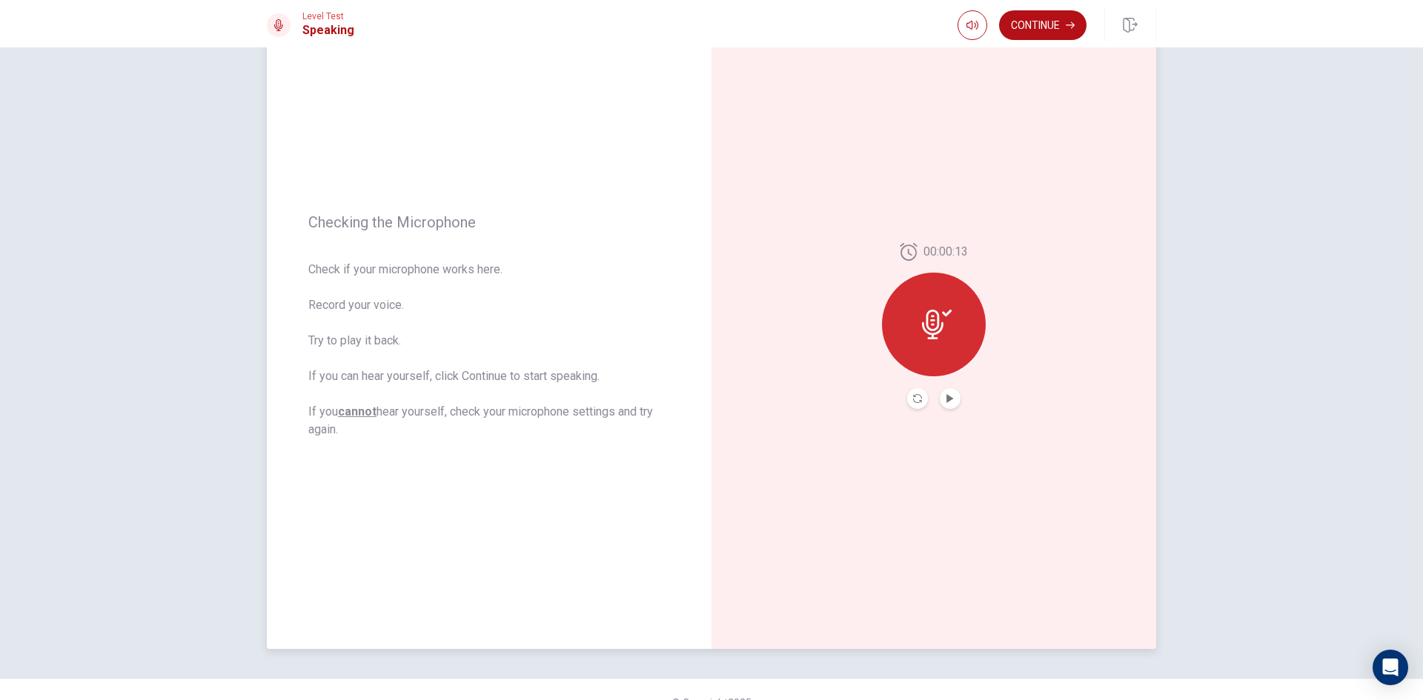
click at [938, 326] on icon at bounding box center [932, 325] width 21 height 30
click at [943, 309] on div at bounding box center [934, 325] width 104 height 104
click at [931, 329] on icon at bounding box center [932, 325] width 21 height 30
click at [949, 401] on icon "Play Audio" at bounding box center [950, 398] width 9 height 9
click at [946, 399] on icon "Play Audio" at bounding box center [949, 398] width 7 height 9
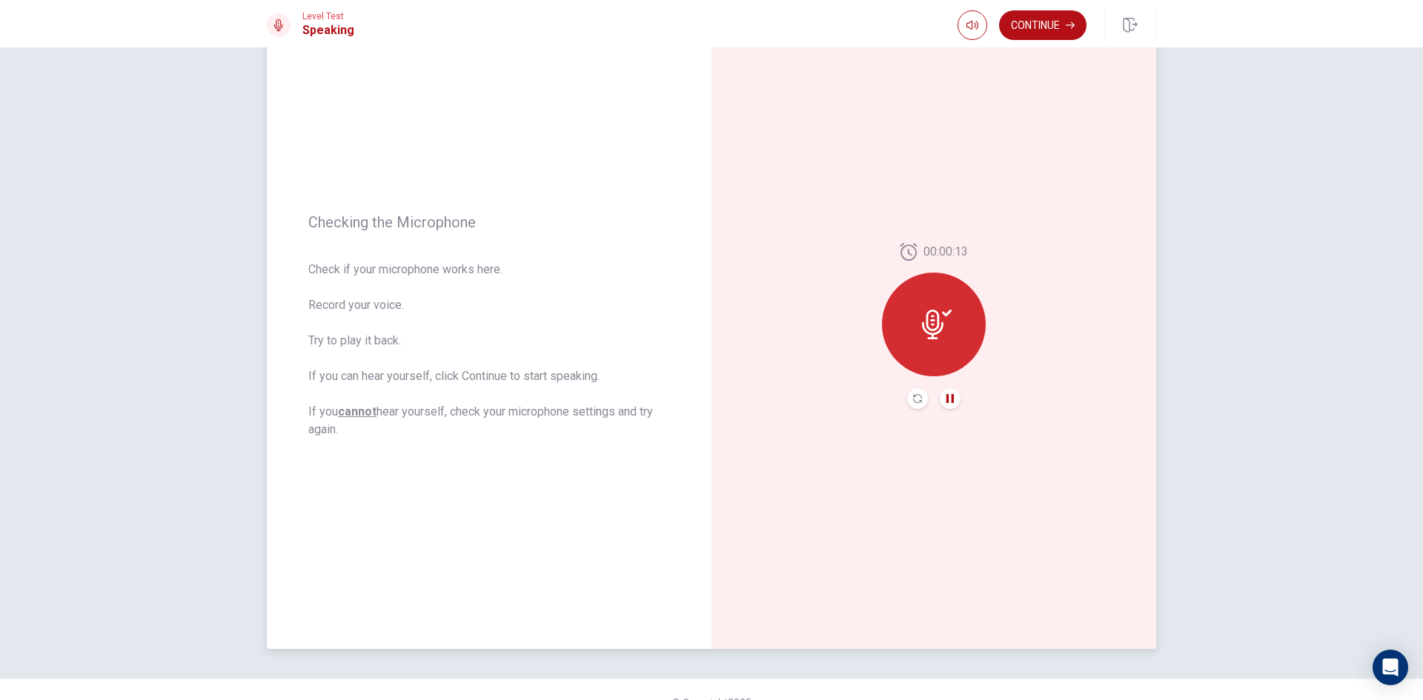
click at [946, 396] on icon "Pause Audio" at bounding box center [950, 398] width 9 height 9
click at [939, 327] on icon at bounding box center [932, 325] width 21 height 30
click at [943, 308] on div at bounding box center [934, 325] width 104 height 104
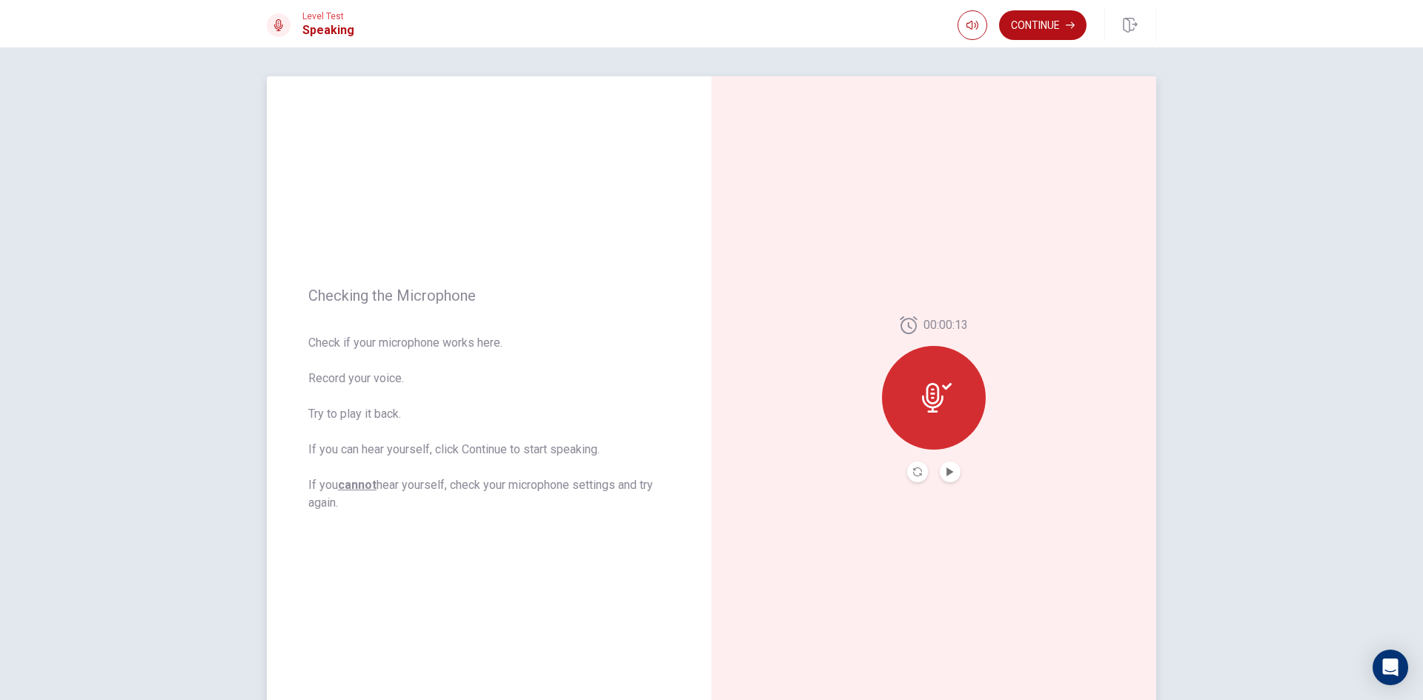
scroll to position [0, 0]
click at [947, 471] on icon "Play Audio" at bounding box center [949, 472] width 7 height 9
click at [926, 385] on icon at bounding box center [932, 399] width 21 height 30
click at [917, 472] on icon "Record Again" at bounding box center [917, 472] width 9 height 9
click at [940, 408] on icon at bounding box center [934, 394] width 30 height 30
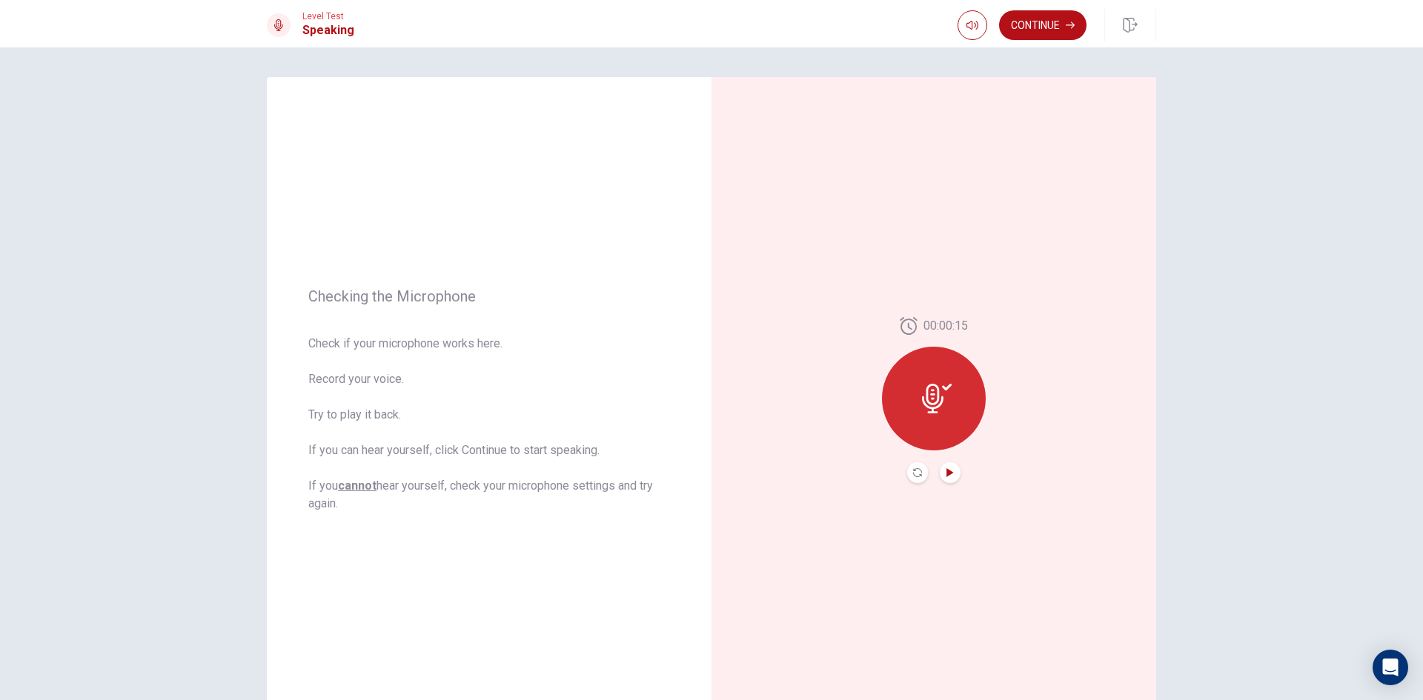
click at [949, 475] on icon "Play Audio" at bounding box center [950, 472] width 9 height 9
click at [943, 405] on icon at bounding box center [937, 399] width 30 height 30
click at [942, 388] on icon at bounding box center [947, 387] width 10 height 7
click at [915, 471] on icon "Record Again" at bounding box center [917, 472] width 9 height 9
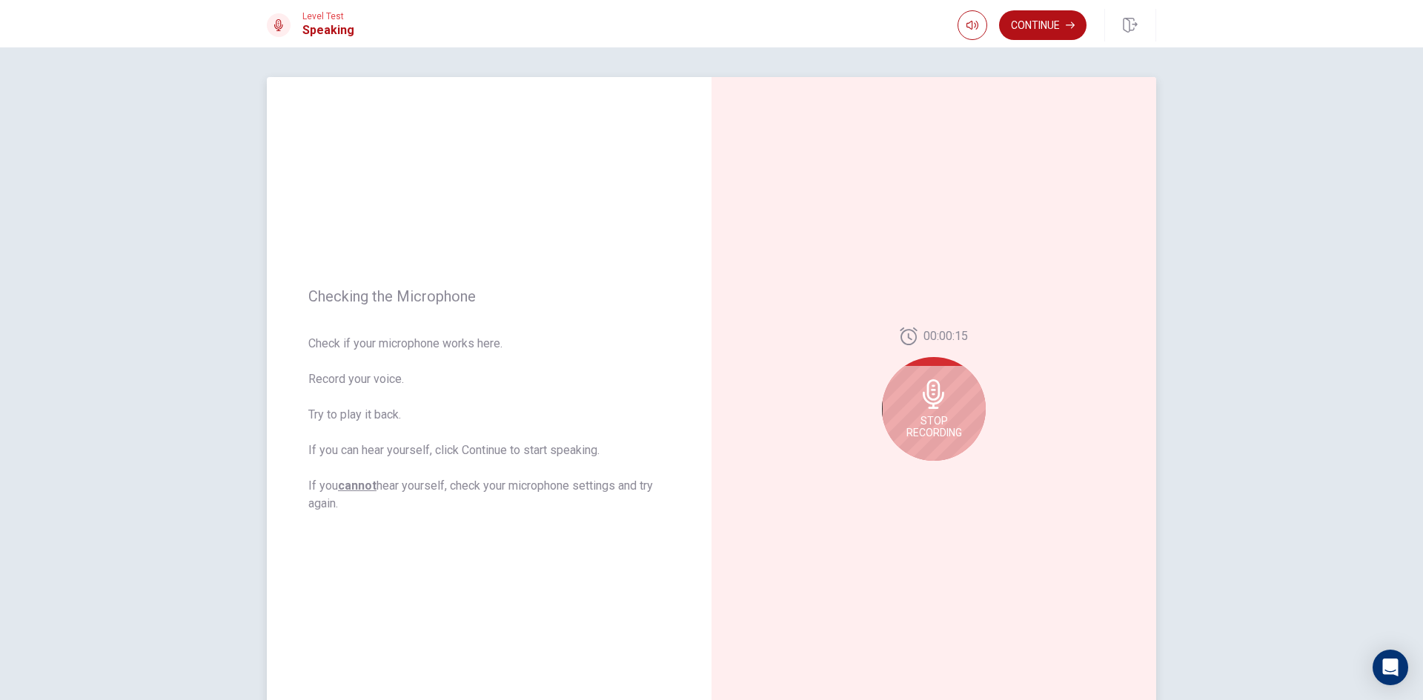
click at [933, 426] on span "Stop Recording" at bounding box center [934, 427] width 56 height 24
click at [908, 468] on button "Record Again" at bounding box center [917, 472] width 21 height 21
click at [932, 434] on span "Stop Recording" at bounding box center [934, 427] width 56 height 24
click at [946, 474] on icon "Play Audio" at bounding box center [949, 472] width 7 height 9
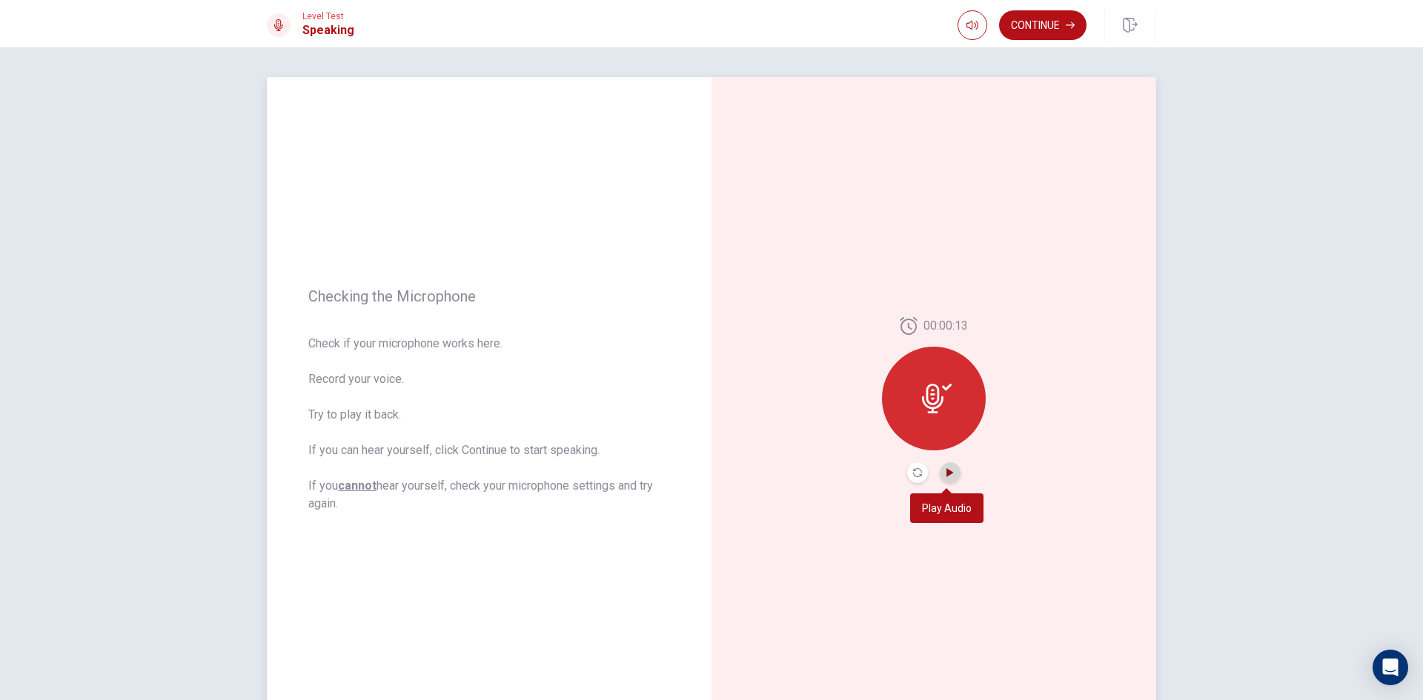
click at [949, 468] on button "Play Audio" at bounding box center [950, 472] width 21 height 21
click at [1058, 23] on button "Continue" at bounding box center [1042, 25] width 87 height 30
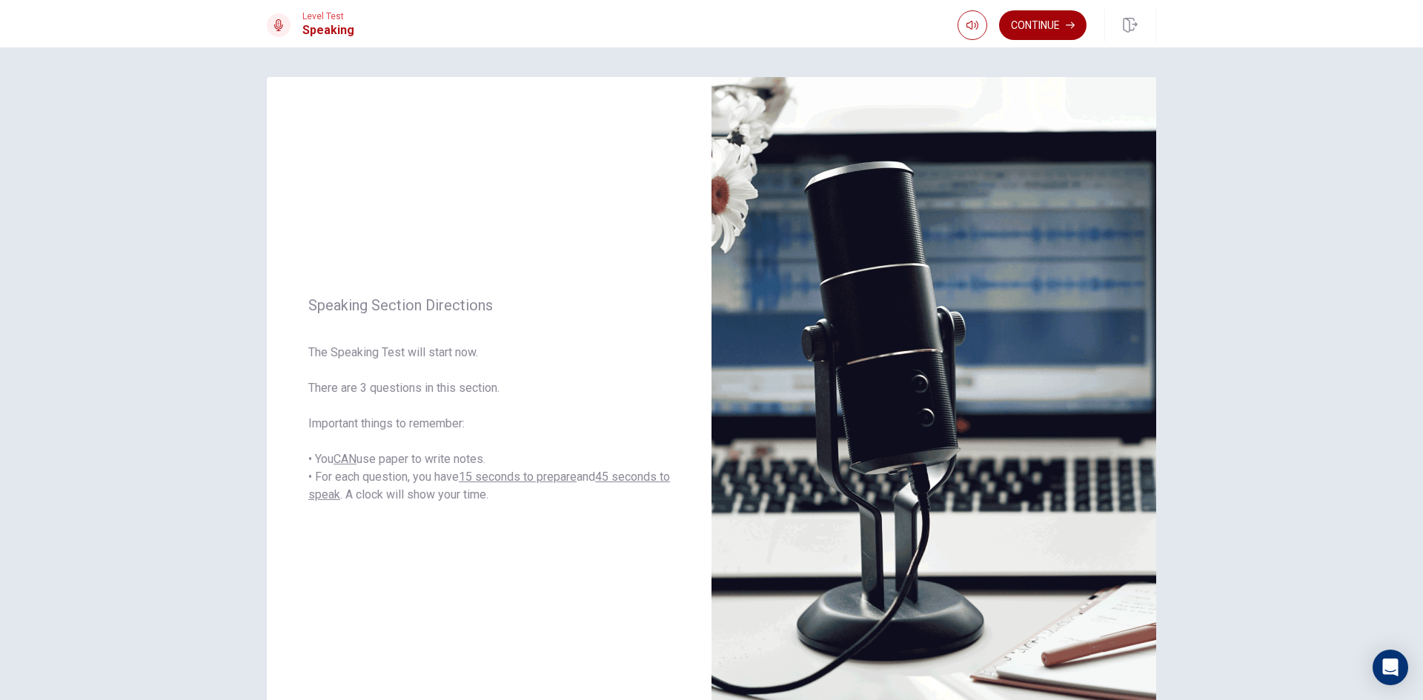
click at [1035, 23] on button "Continue" at bounding box center [1042, 25] width 87 height 30
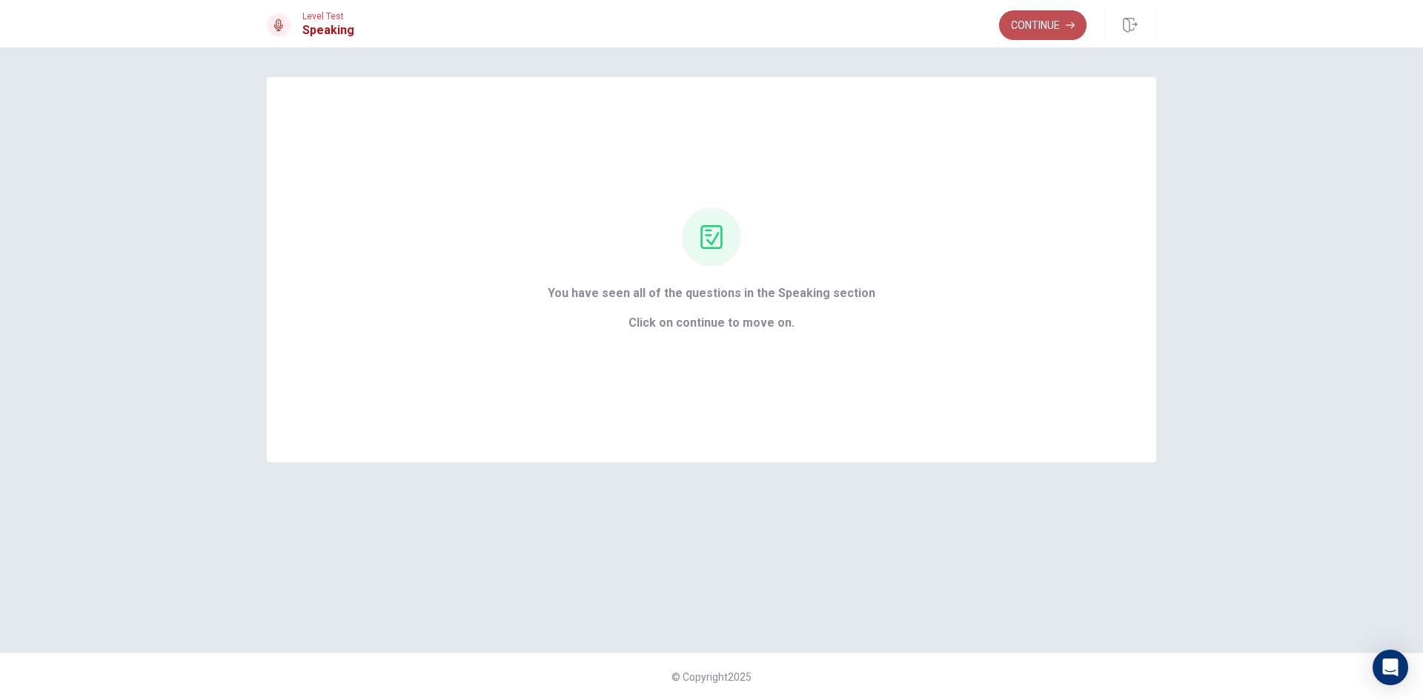
click at [1038, 34] on button "Continue" at bounding box center [1042, 25] width 87 height 30
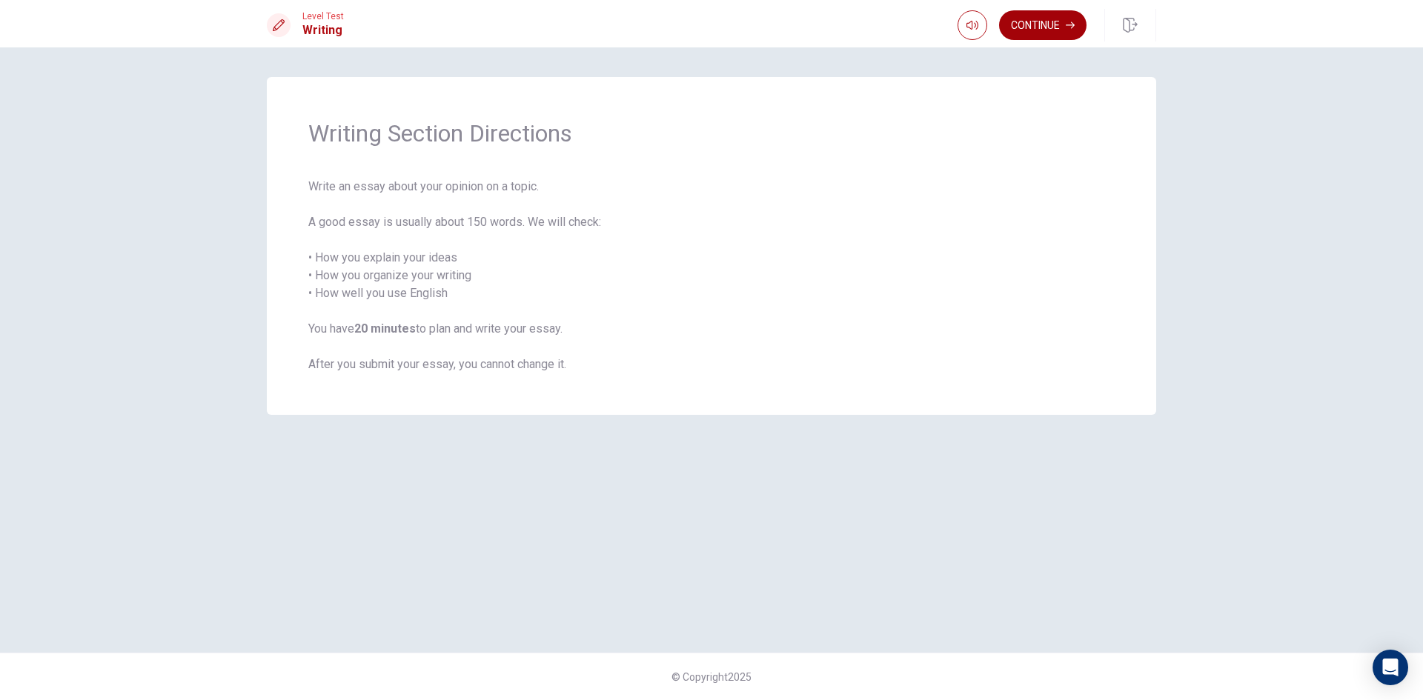
click at [1024, 22] on button "Continue" at bounding box center [1042, 25] width 87 height 30
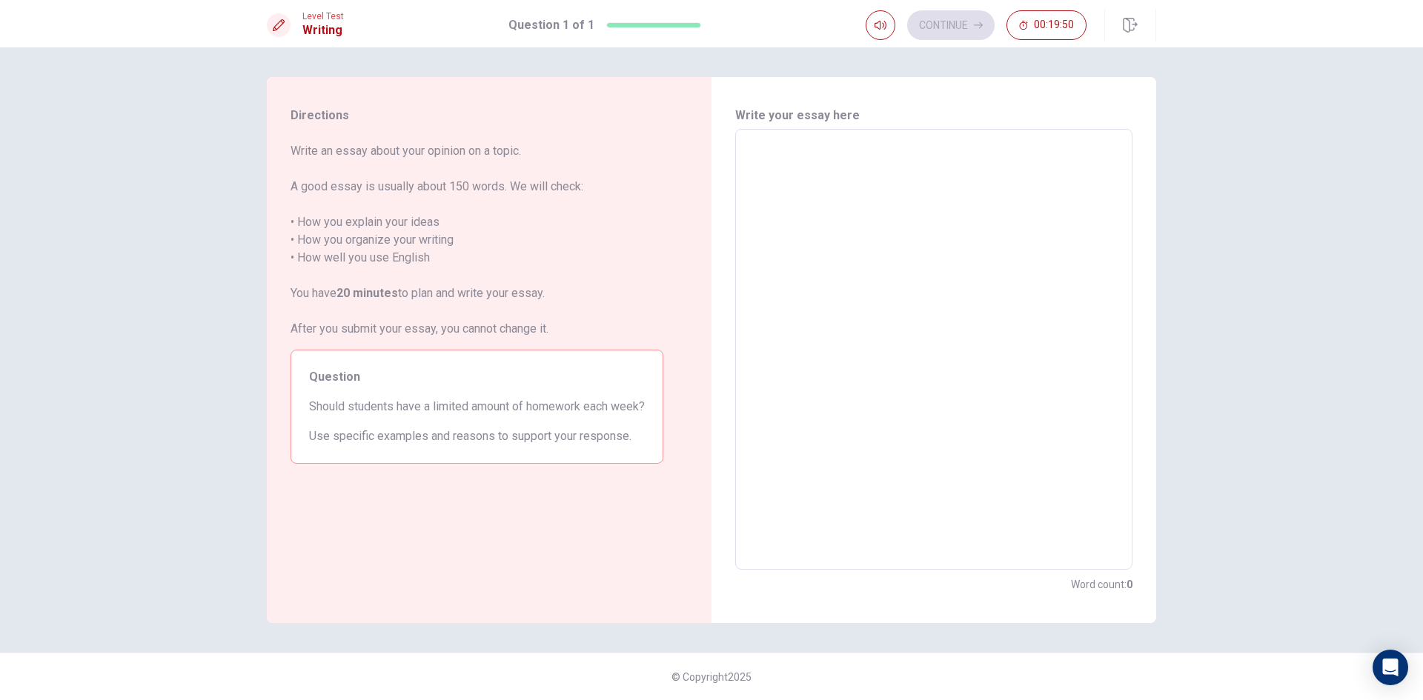
click at [883, 228] on textarea at bounding box center [934, 350] width 376 height 417
drag, startPoint x: 331, startPoint y: 405, endPoint x: 477, endPoint y: 413, distance: 145.5
click at [475, 414] on span "Should students have a limited amount of homework each week?" at bounding box center [477, 407] width 336 height 18
drag, startPoint x: 801, startPoint y: 488, endPoint x: 823, endPoint y: 363, distance: 127.2
click at [821, 425] on textarea at bounding box center [934, 350] width 376 height 417
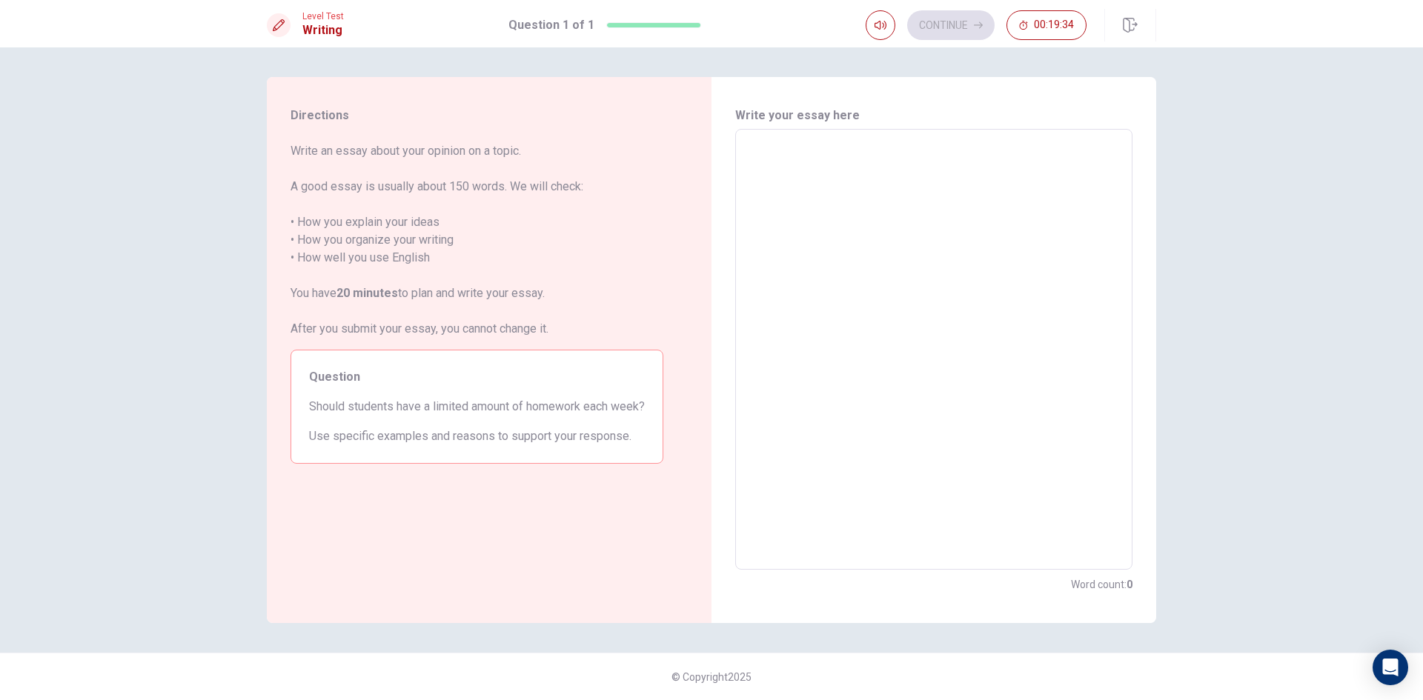
type textarea "T"
type textarea "x"
type textarea "Th"
type textarea "x"
type textarea "T"
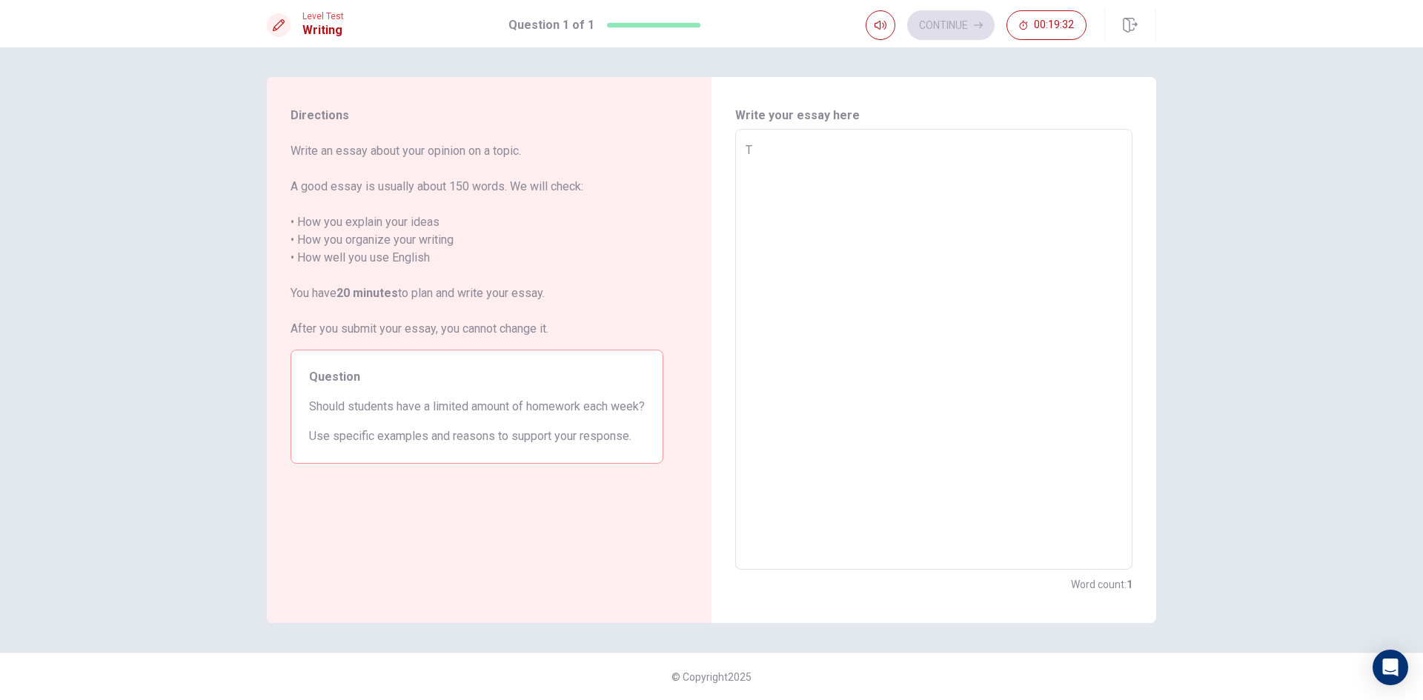
type textarea "x"
type textarea "I"
type textarea "x"
type textarea "In"
type textarea "x"
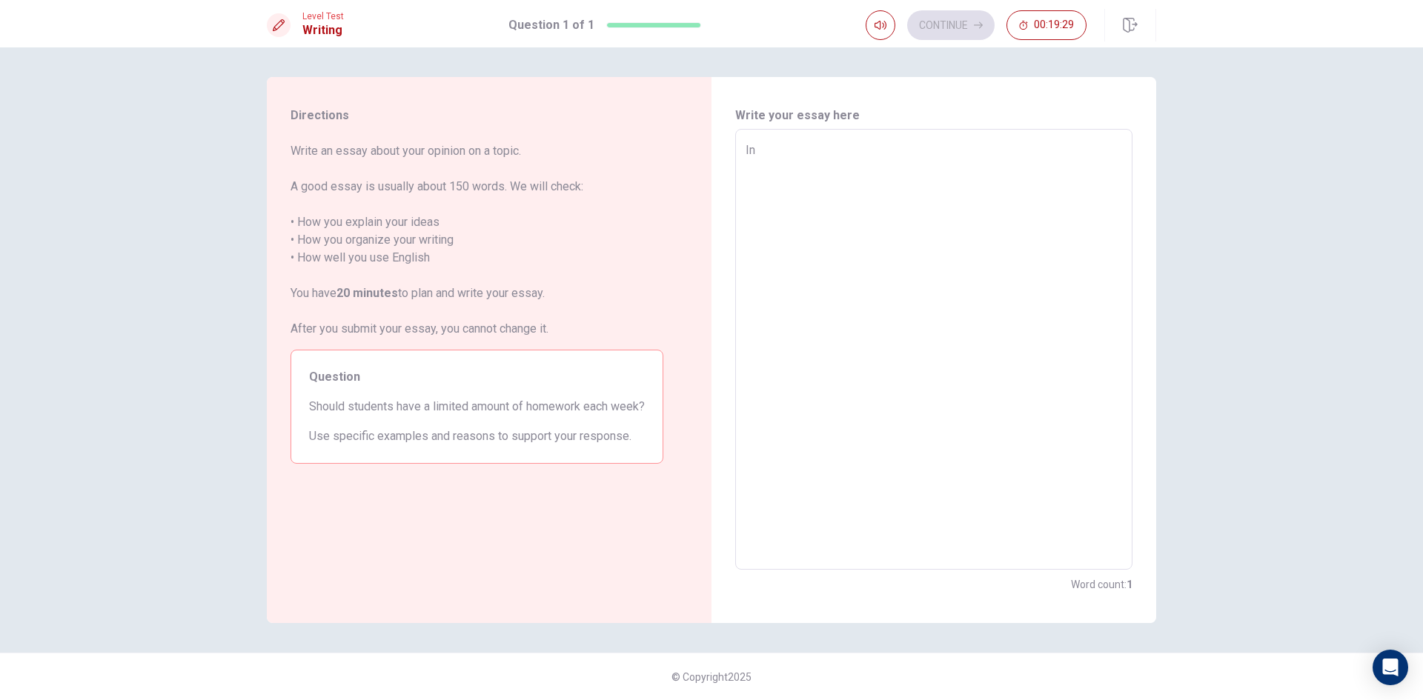
type textarea "In"
type textarea "x"
type textarea "In m"
type textarea "x"
type textarea "In my"
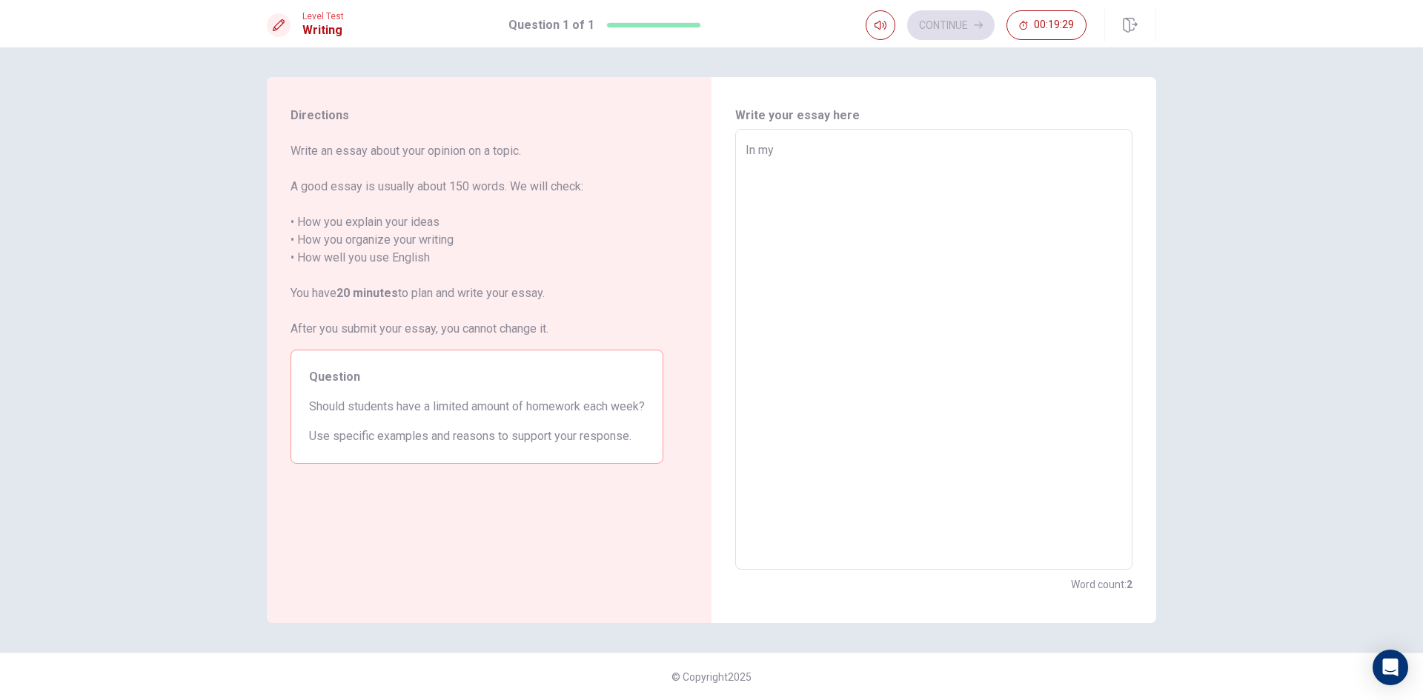
type textarea "x"
type textarea "In my"
type textarea "x"
type textarea "In my o"
type textarea "x"
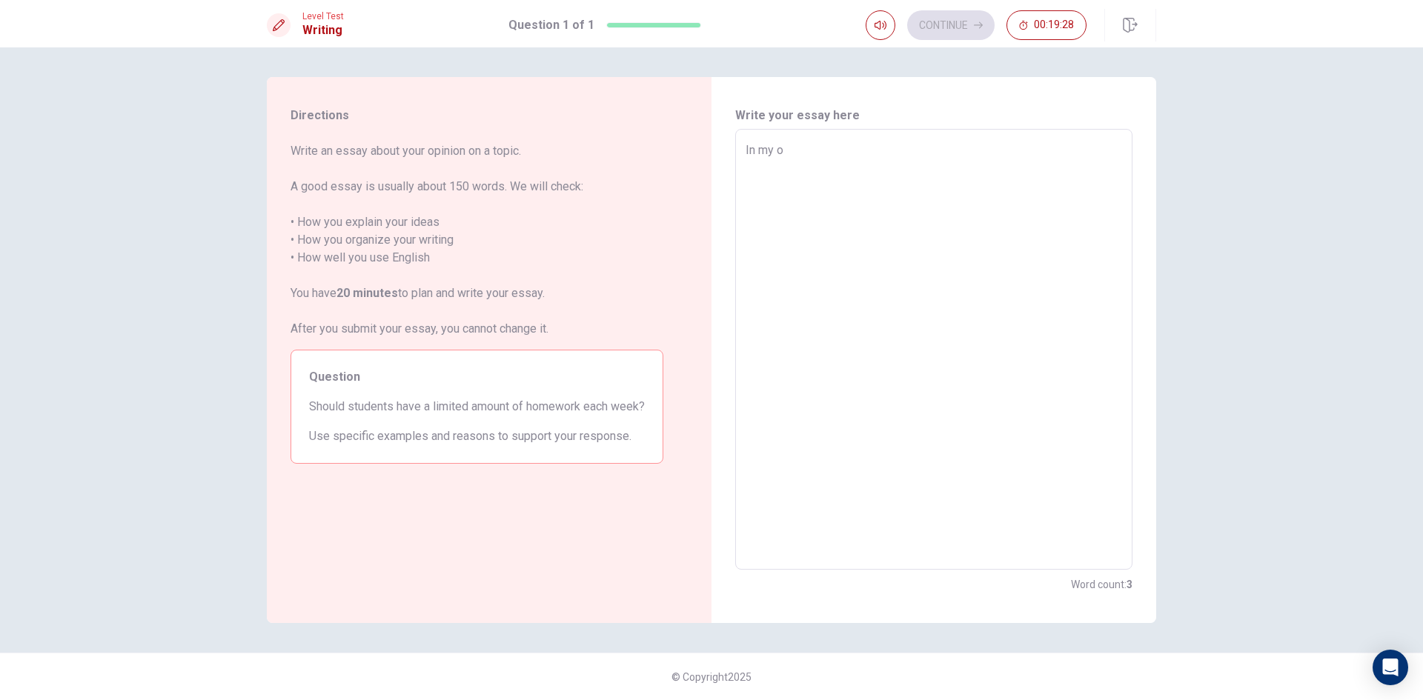
type textarea "In my op"
type textarea "x"
type textarea "In my opi"
type textarea "x"
type textarea "In my opin"
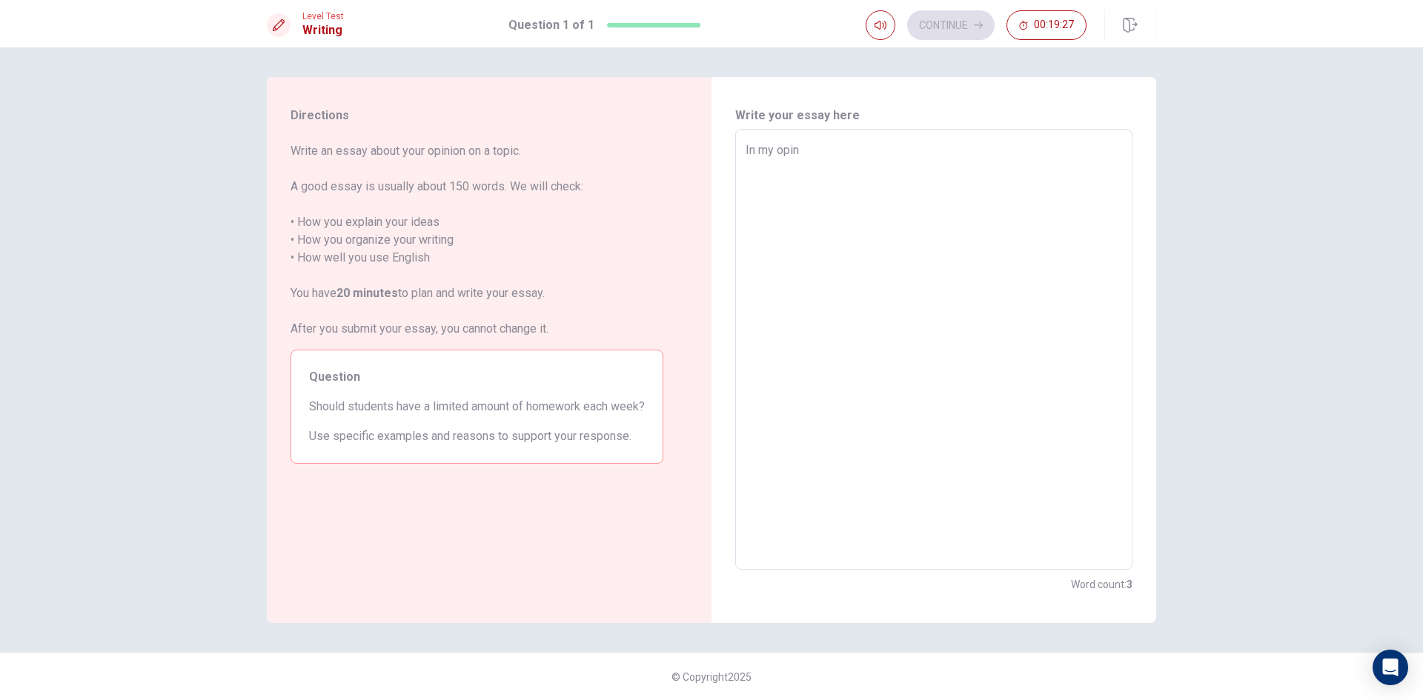
type textarea "x"
type textarea "In my opini"
type textarea "x"
type textarea "In my opinio"
type textarea "x"
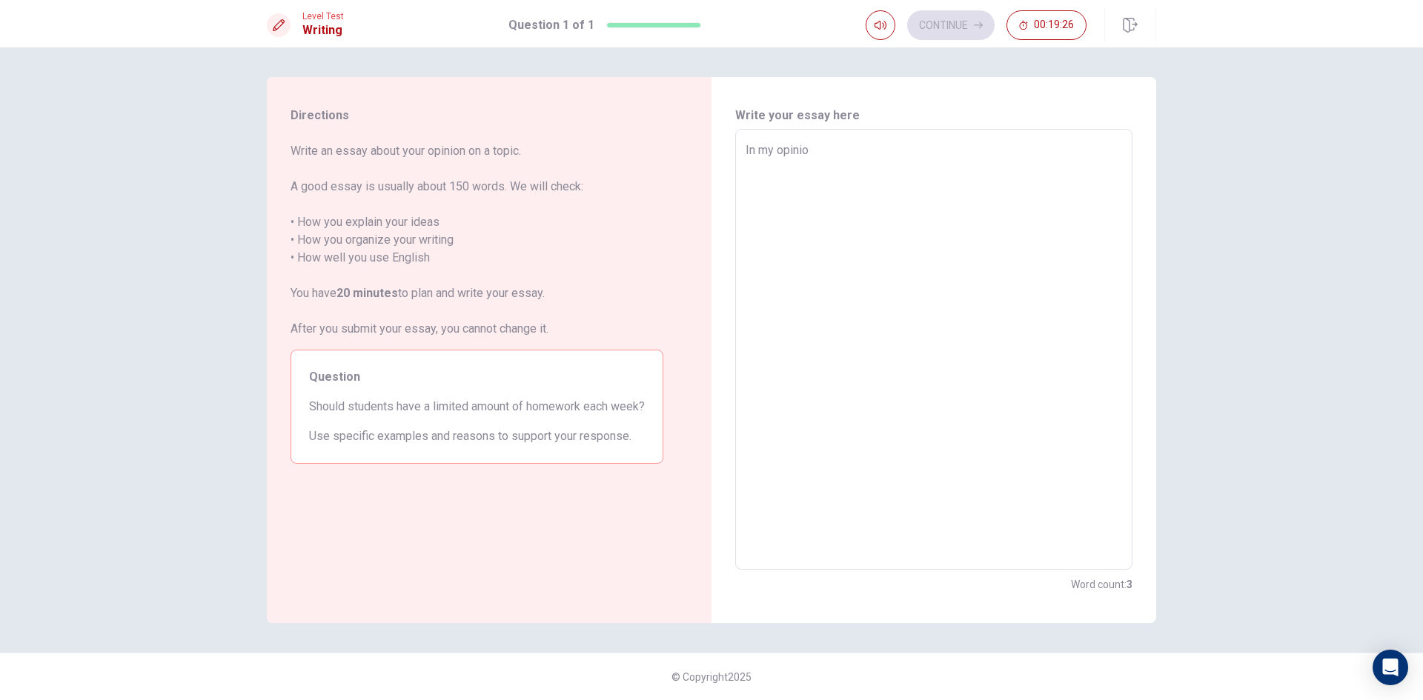
type textarea "In my opinion"
type textarea "x"
type textarea "In my opinion"
type textarea "x"
type textarea "In my opinion s"
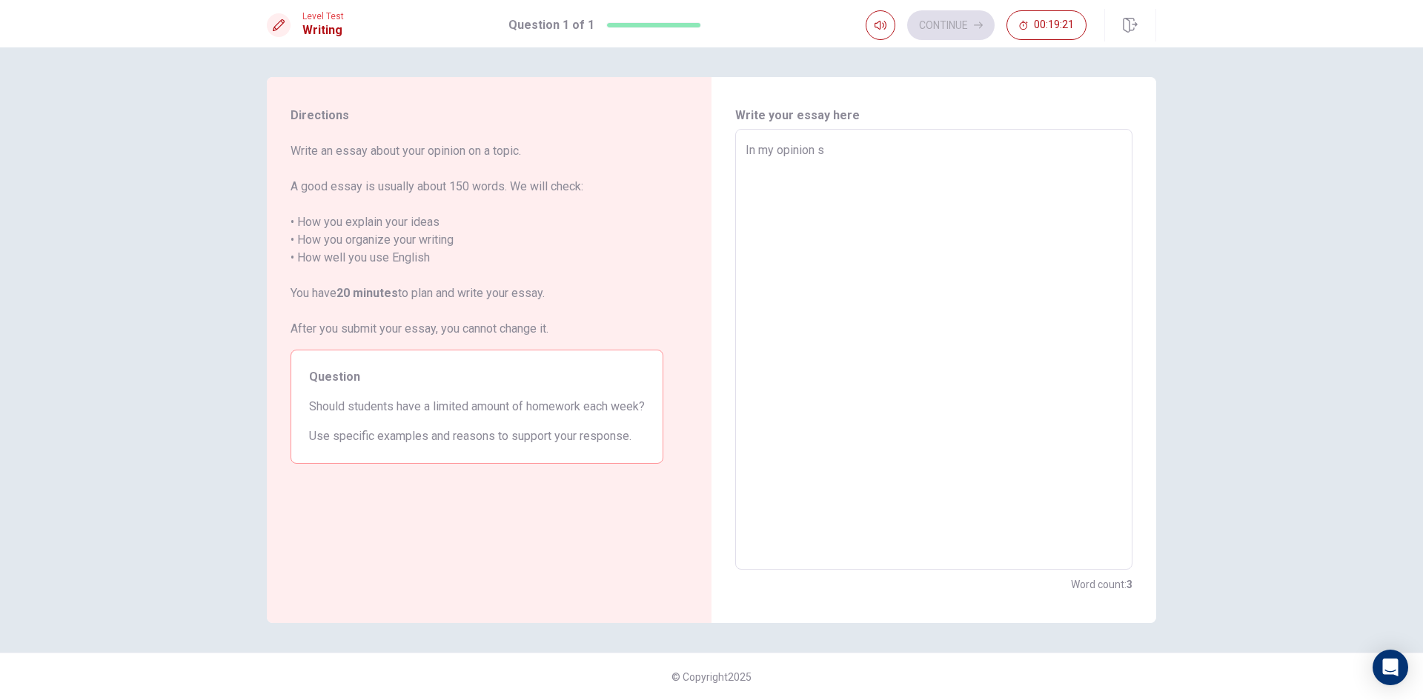
type textarea "x"
type textarea "In my opinion st"
type textarea "x"
type textarea "In my opinion stu"
type textarea "x"
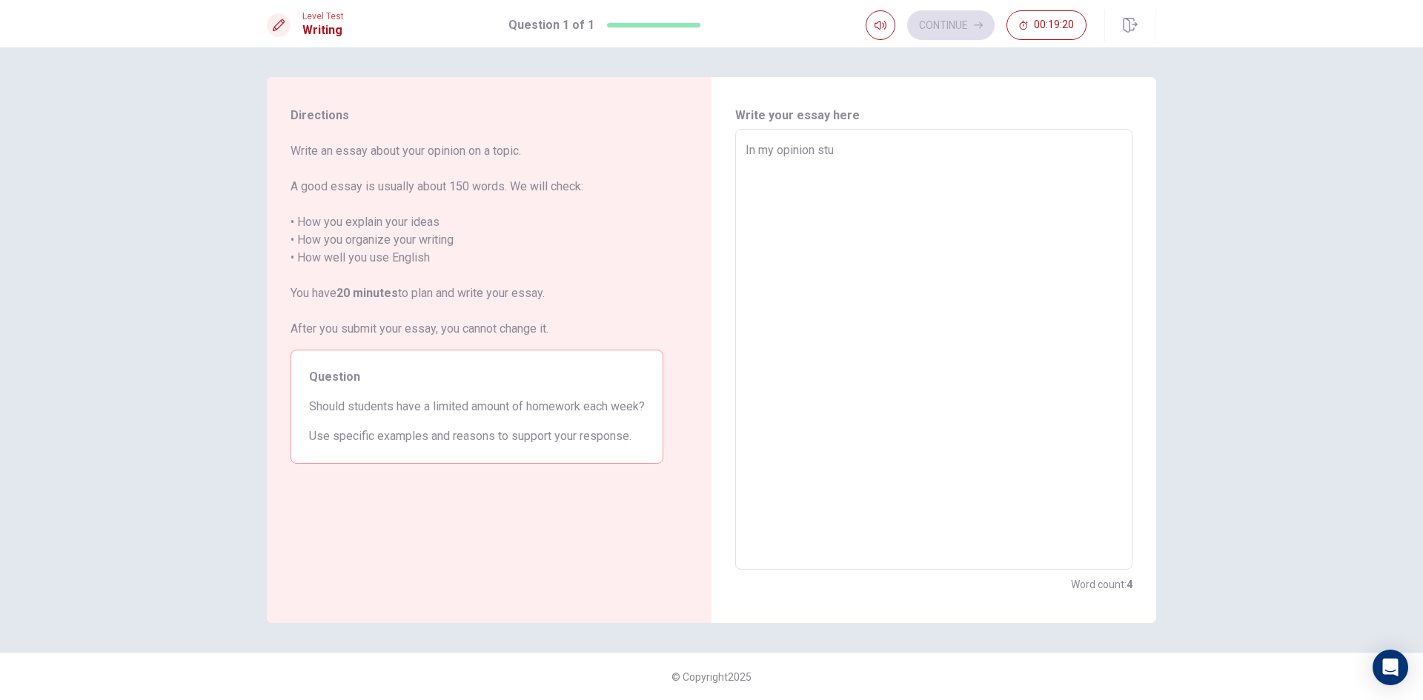
type textarea "In my opinion stud"
type textarea "x"
type textarea "In my opinion stude"
type textarea "x"
type textarea "In my opinion studen"
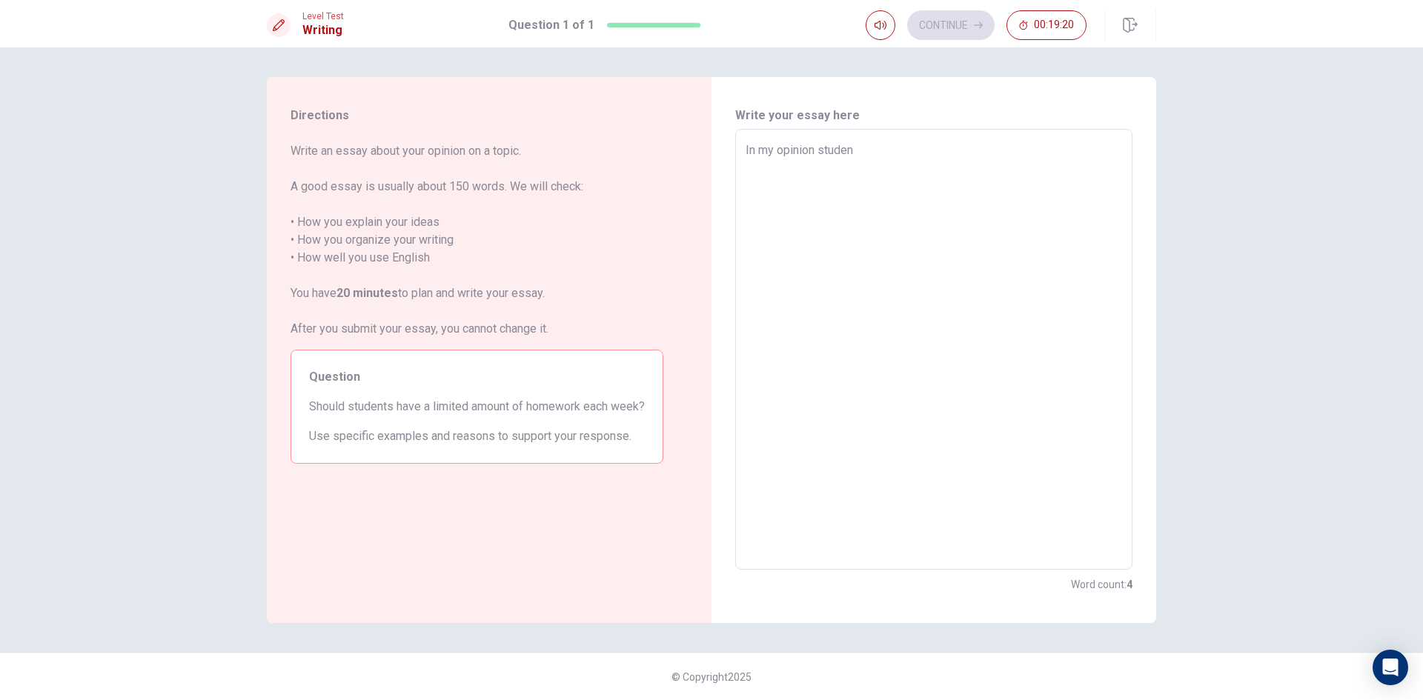
type textarea "x"
type textarea "In my opinion student"
type textarea "x"
type textarea "In my opinion student"
type textarea "x"
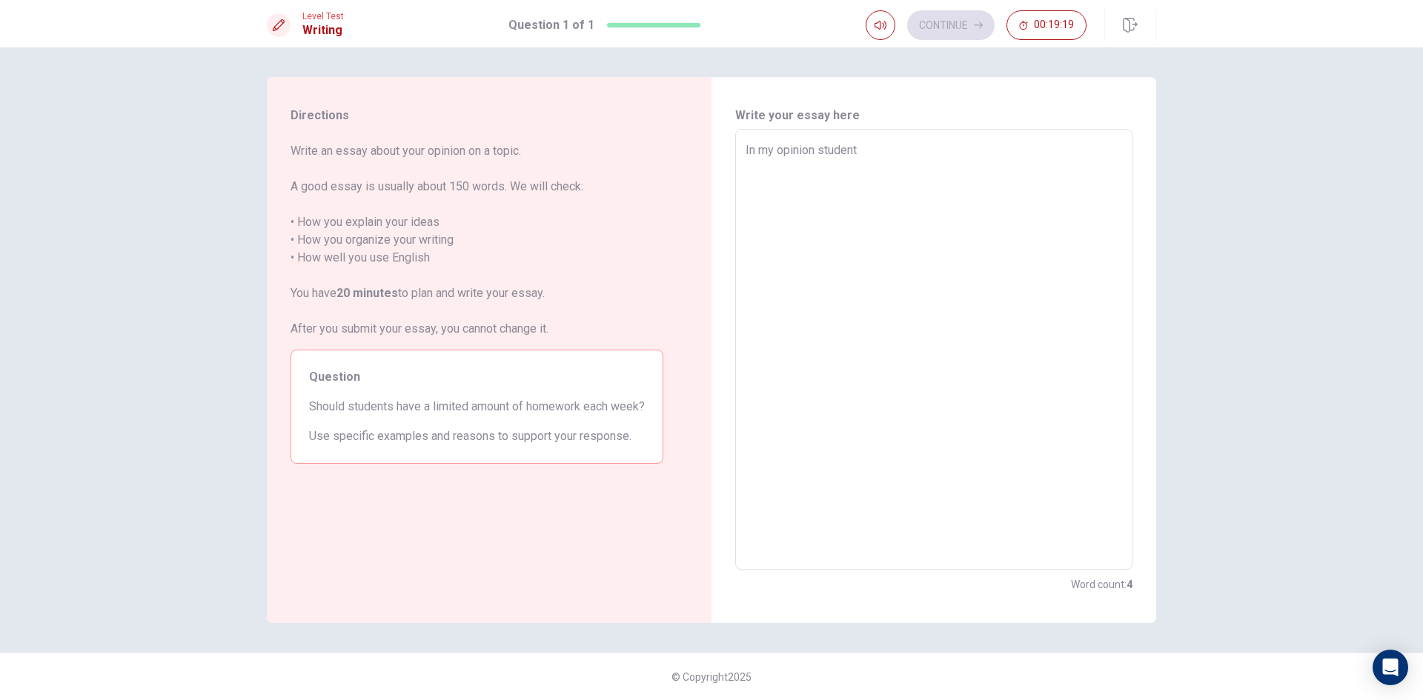
type textarea "In my opinion student s"
type textarea "x"
type textarea "In my opinion student sh"
type textarea "x"
type textarea "In my opinion student sho"
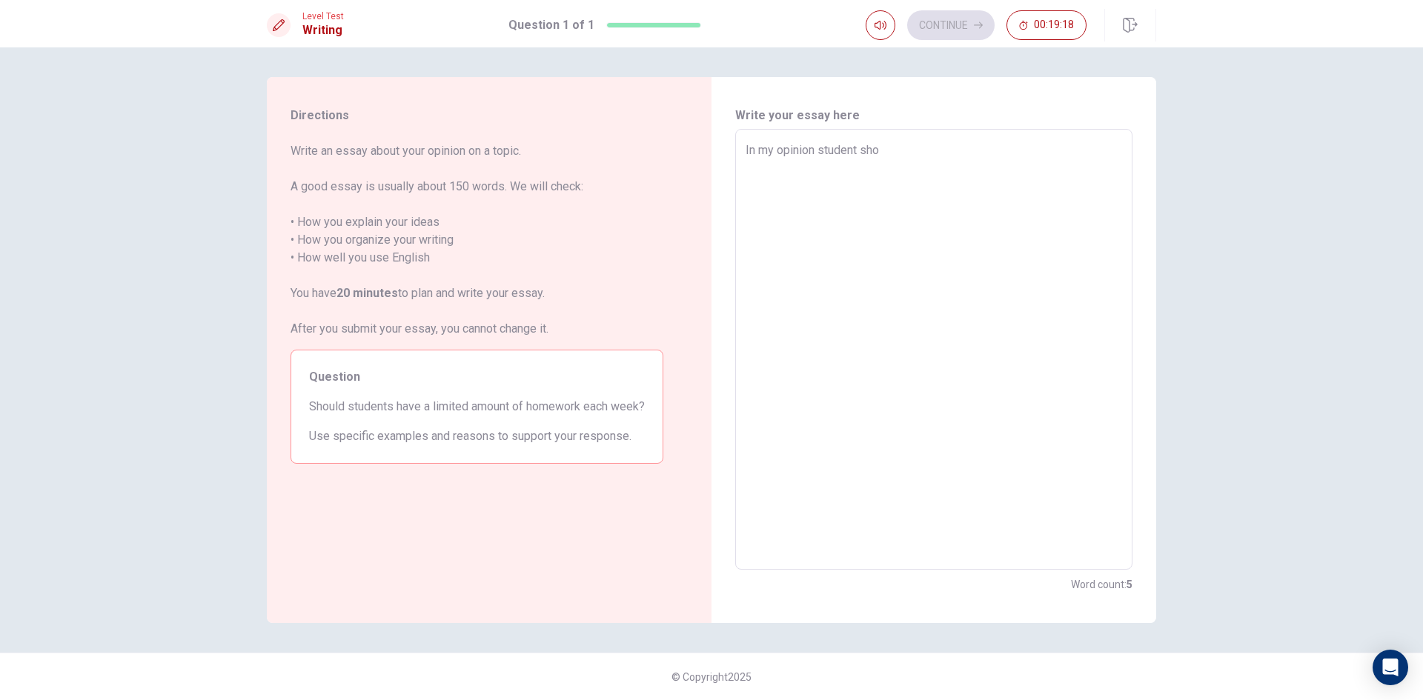
type textarea "x"
type textarea "In my opinion student shou"
type textarea "x"
type textarea "In my opinion student shoul"
type textarea "x"
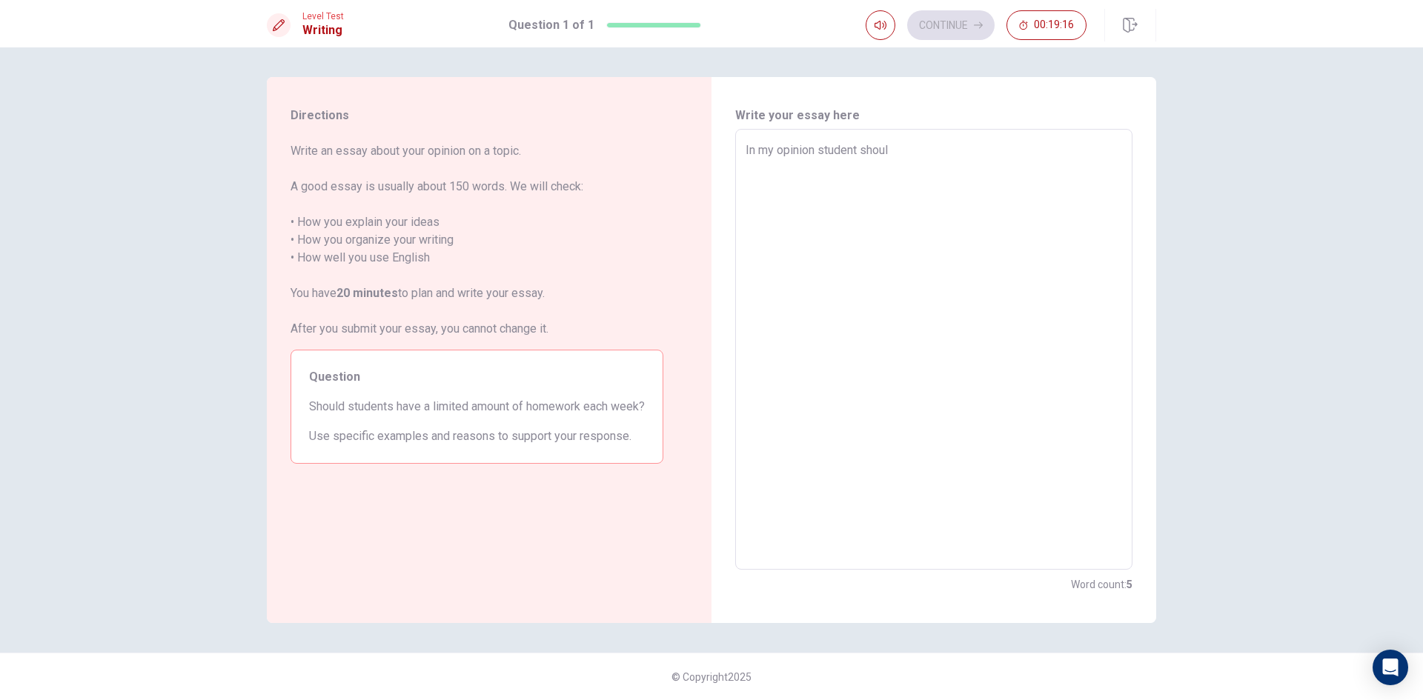
type textarea "In my opinion student should"
type textarea "x"
type textarea "In my opinion student should"
type textarea "x"
type textarea "In my opinion student should h"
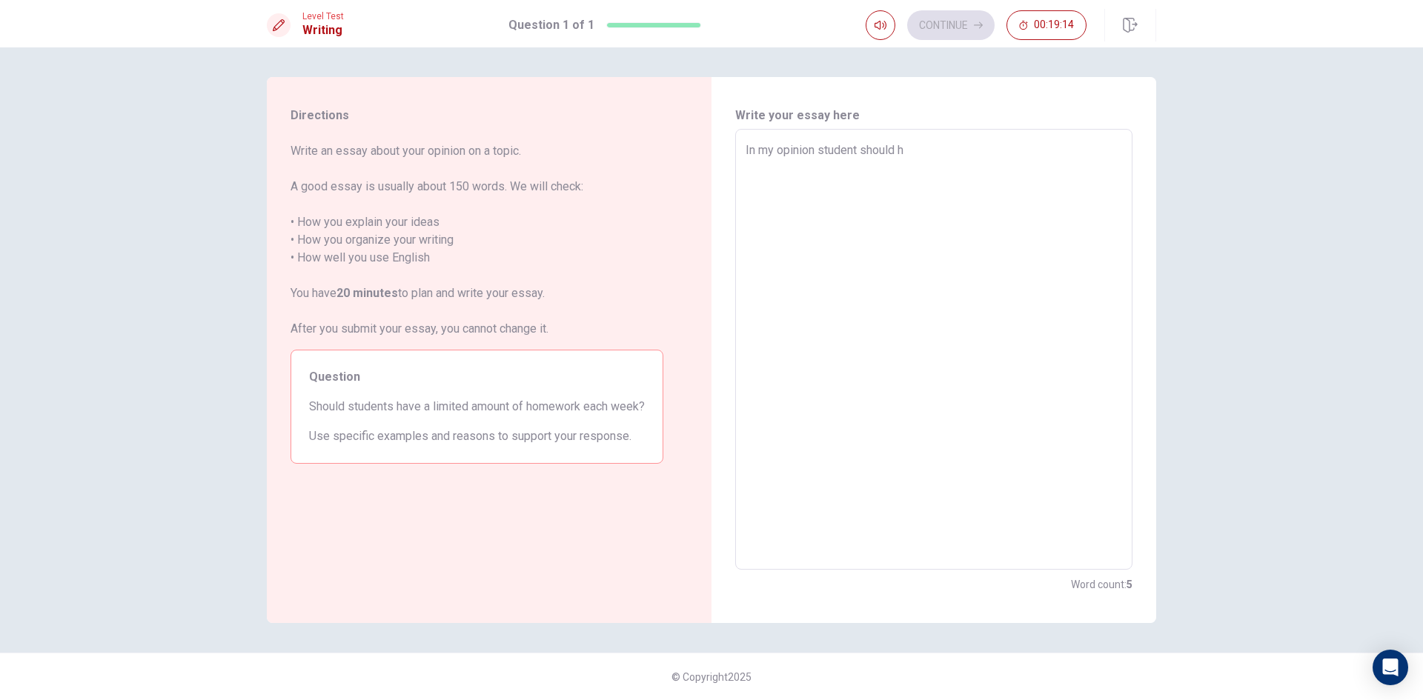
type textarea "x"
type textarea "In my opinion student should ha"
type textarea "x"
type textarea "In my opinion student should hav"
type textarea "x"
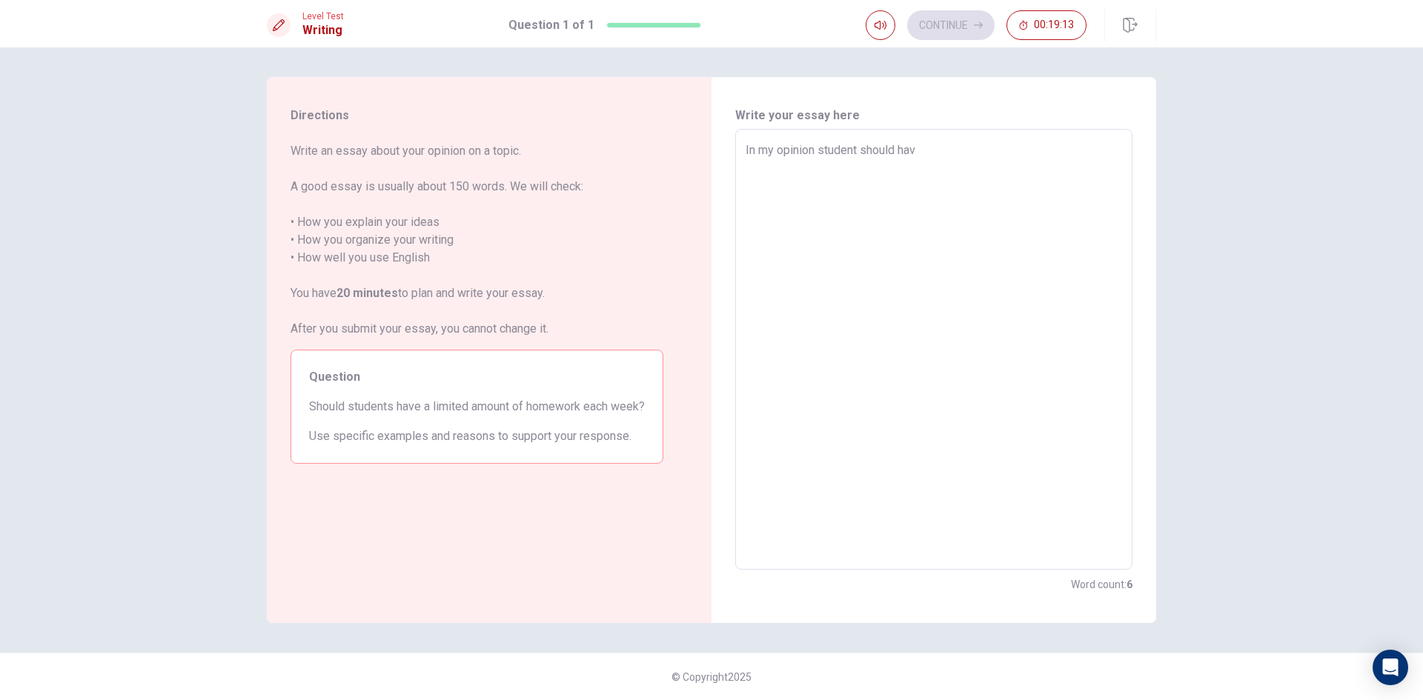
type textarea "In my opinion student should have"
type textarea "x"
type textarea "In my opinion student should have"
type textarea "x"
type textarea "In my opinion student should have h"
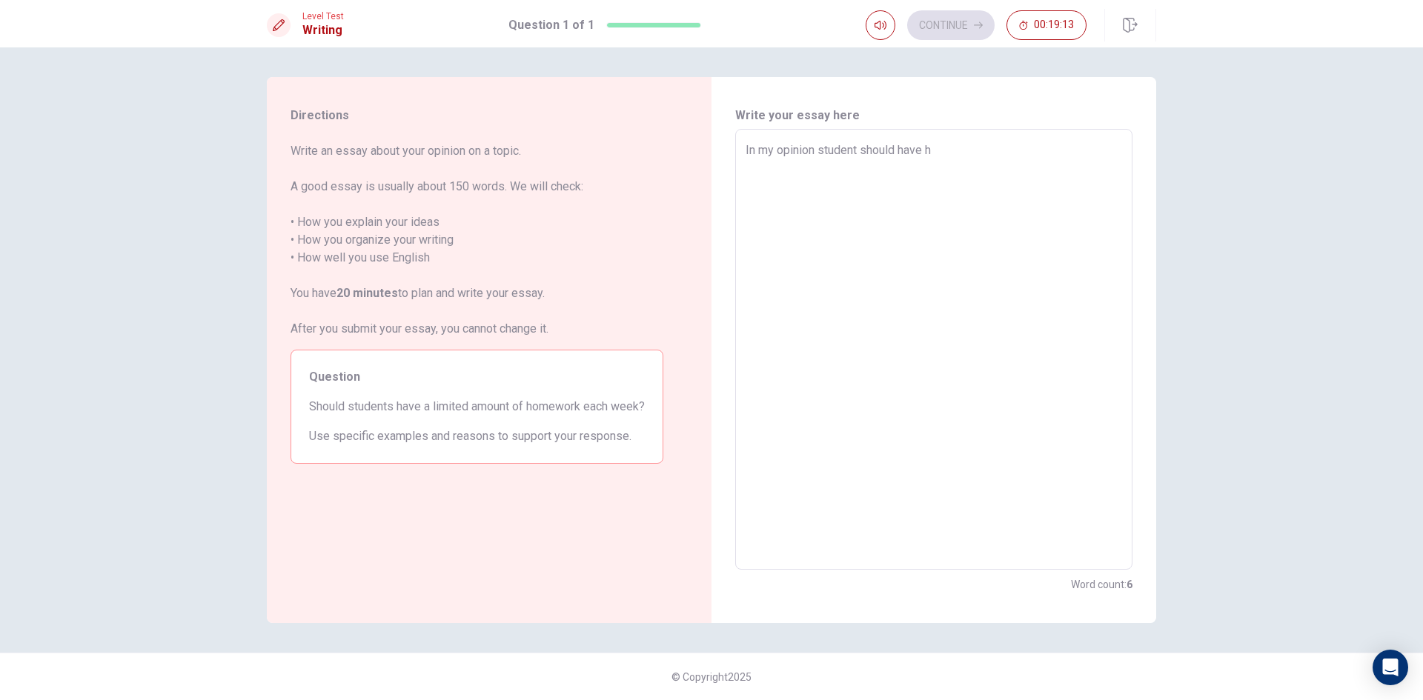
type textarea "x"
type textarea "In my opinion student should have ho"
type textarea "x"
type textarea "In my opinion student should have hom"
type textarea "x"
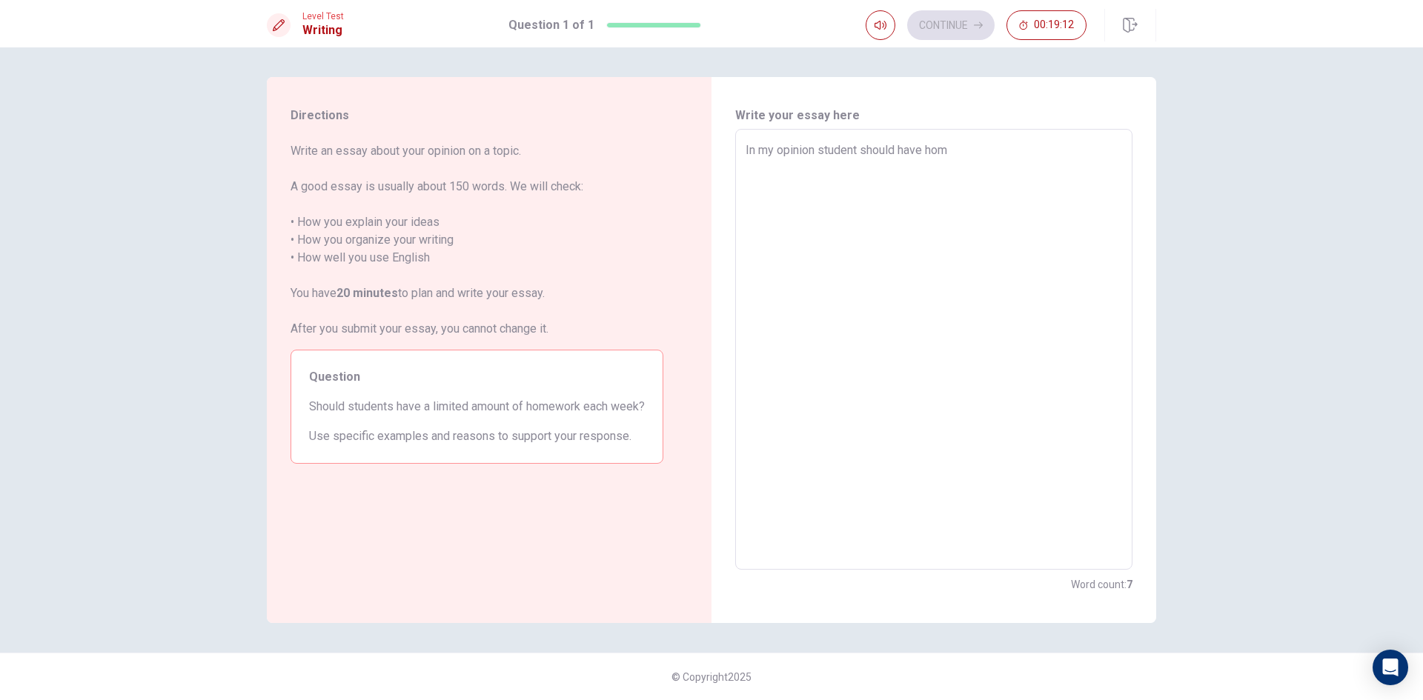
type textarea "In my opinion student should have home"
type textarea "x"
type textarea "In my opinion student should have home"
type textarea "x"
type textarea "In my opinion student should have home"
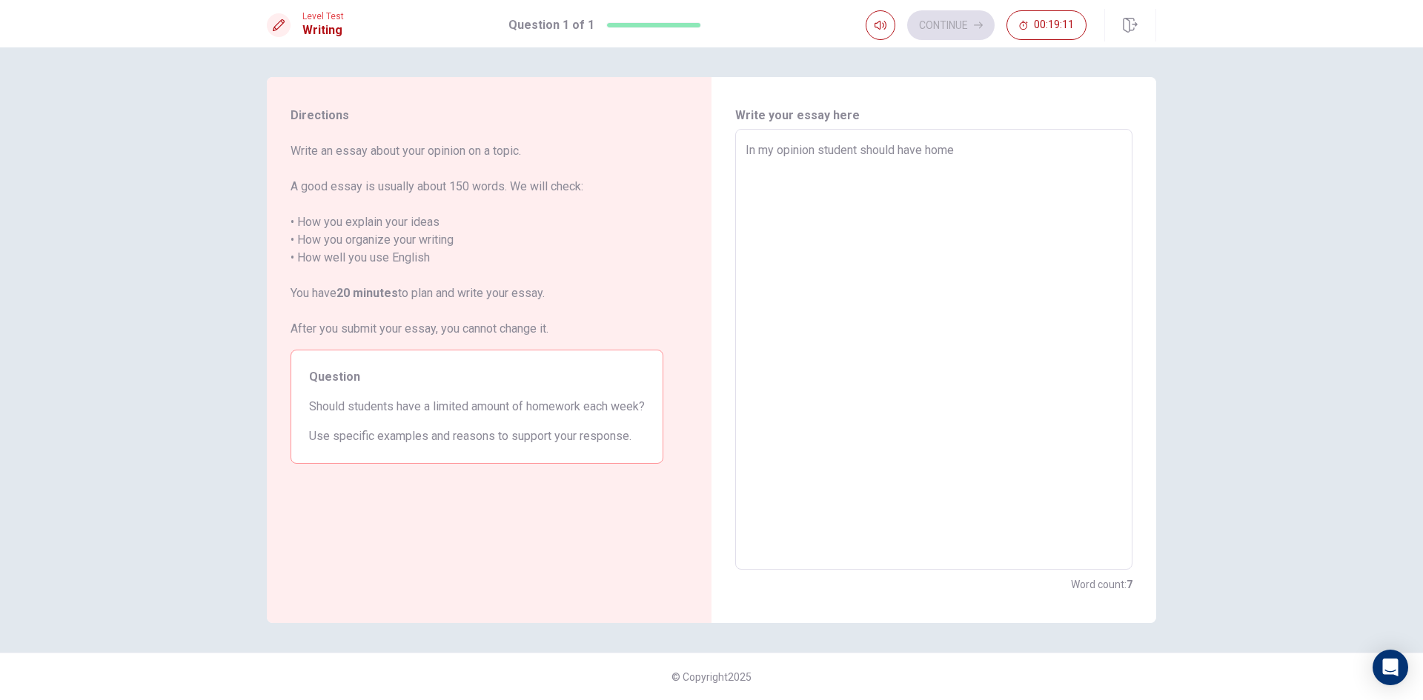
type textarea "x"
type textarea "In my opinion student should have homew"
type textarea "x"
type textarea "In my opinion student should have homewo"
type textarea "x"
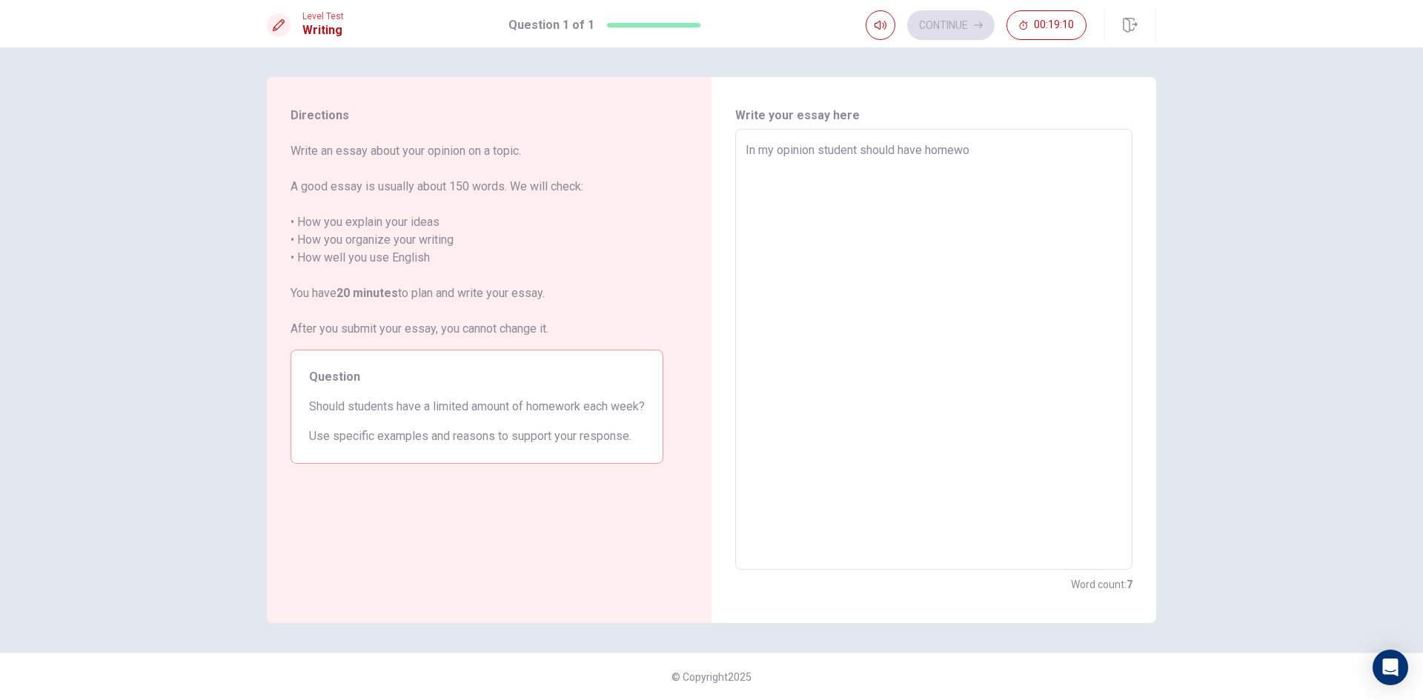
type textarea "In my opinion student should have homewor"
type textarea "x"
type textarea "In my opinion student should have homework"
type textarea "x"
type textarea "In my opinion student should have homework"
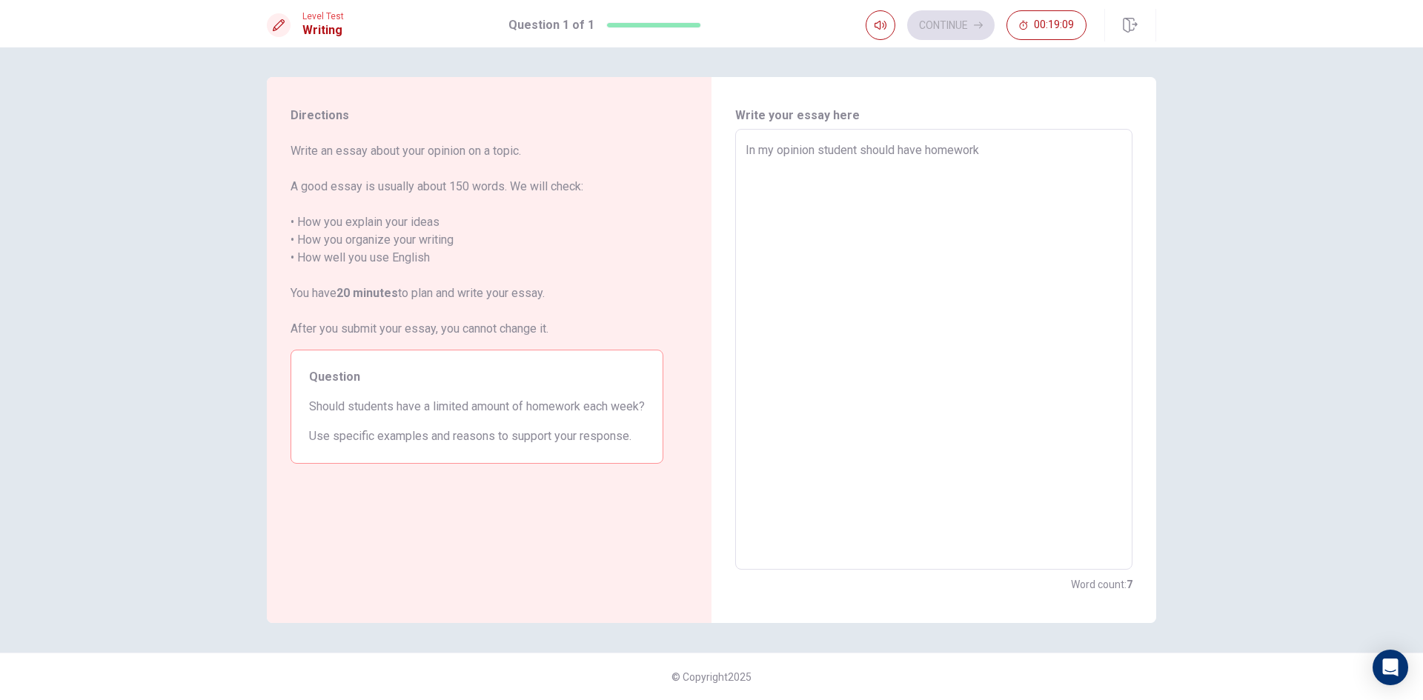
type textarea "x"
type textarea "In my opinion student should have homework ;"
type textarea "x"
type textarea "In my opinion student should have homework"
type textarea "x"
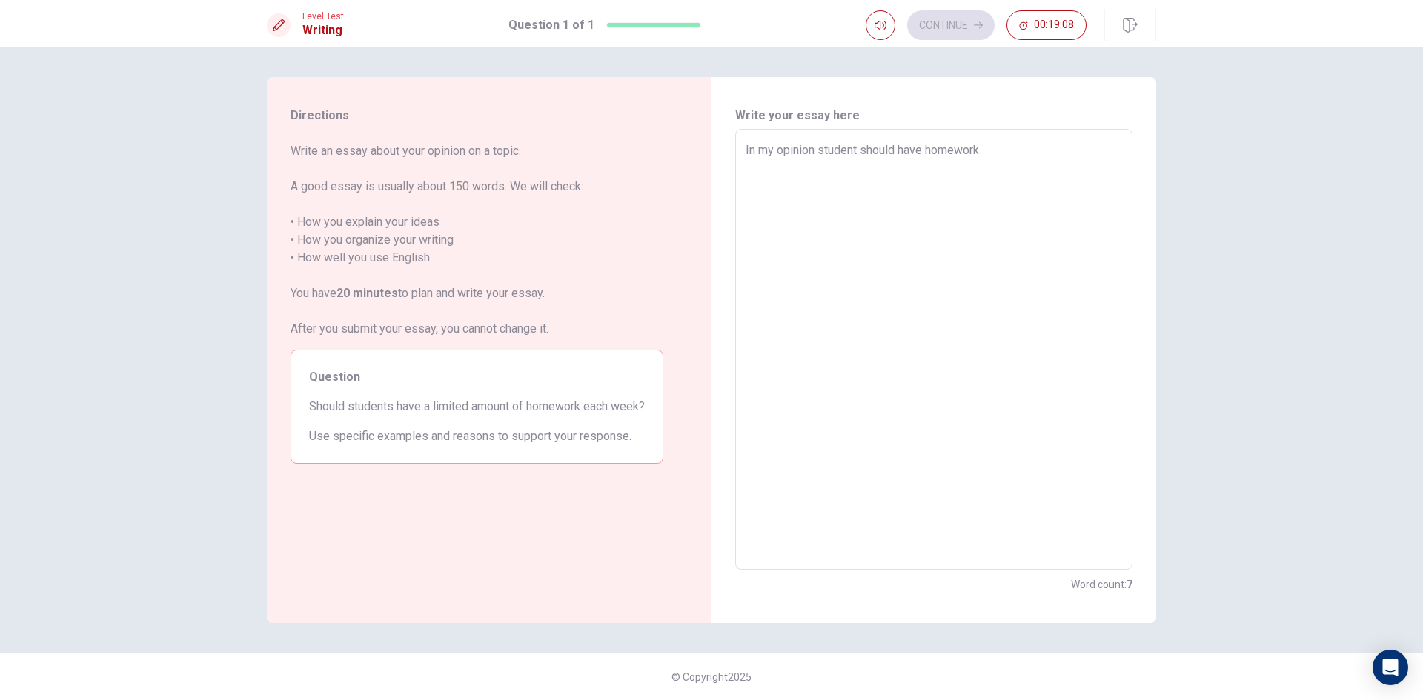
type textarea "In my opinion student should have homework l"
type textarea "x"
type textarea "In my opinion student should have homework li"
type textarea "x"
type textarea "In my opinion student should have homework lim"
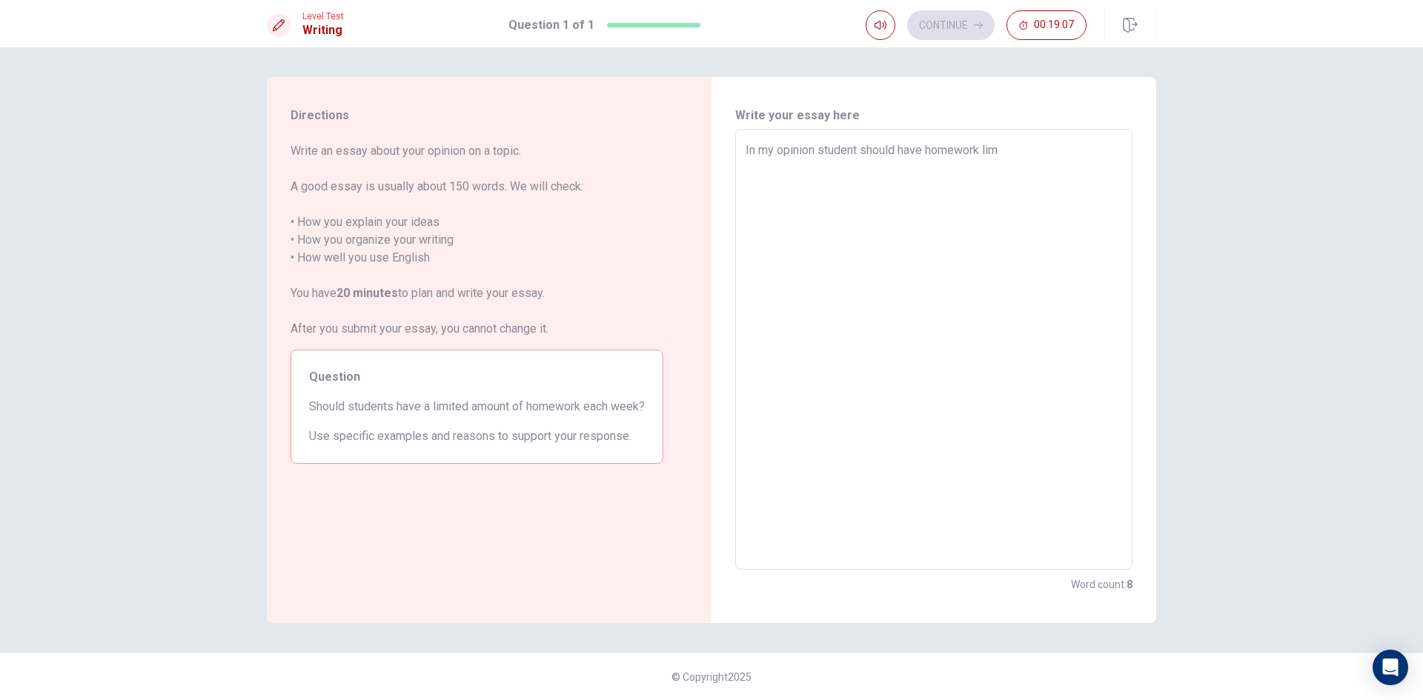
type textarea "x"
type textarea "In my opinion student should have homework limi"
type textarea "x"
type textarea "In my opinion student should have homework limit"
type textarea "x"
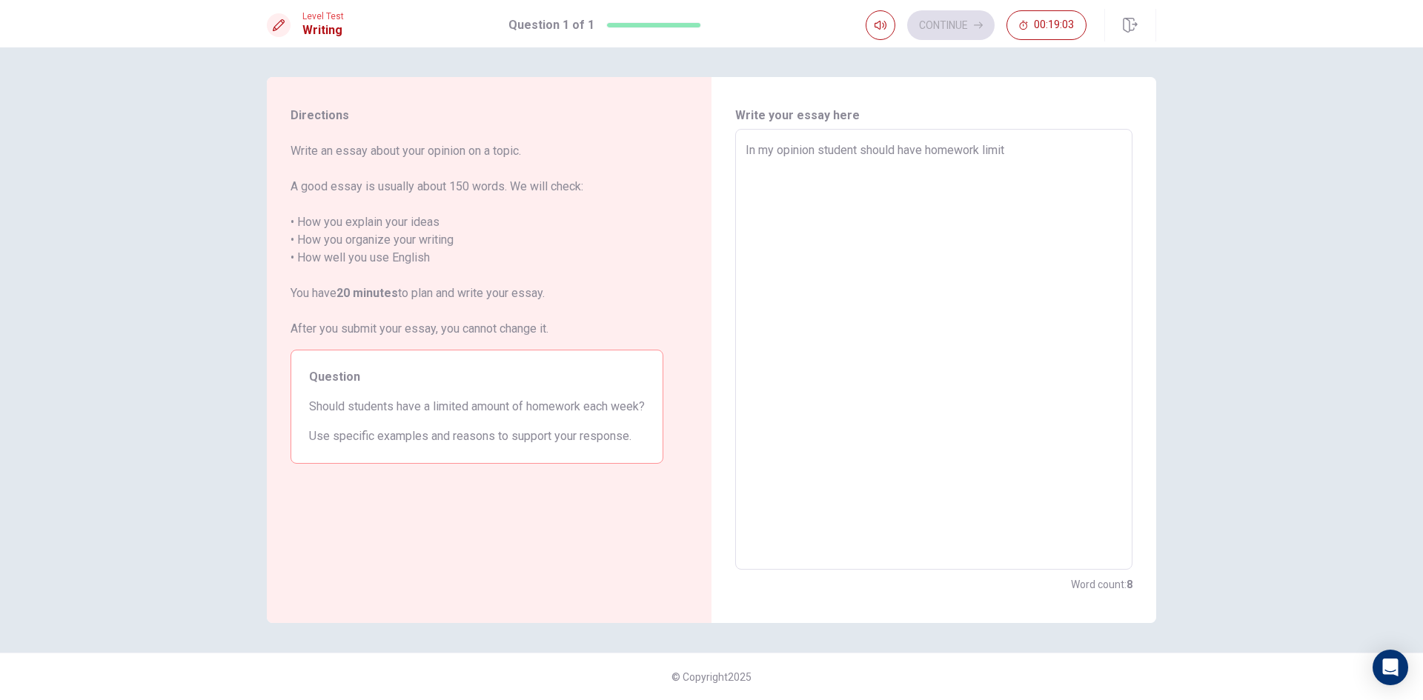
type textarea "In my opinion student should have homework limite"
type textarea "x"
type textarea "In my opinion student should have homework limited"
type textarea "x"
drag, startPoint x: 986, startPoint y: 152, endPoint x: 930, endPoint y: 149, distance: 56.4
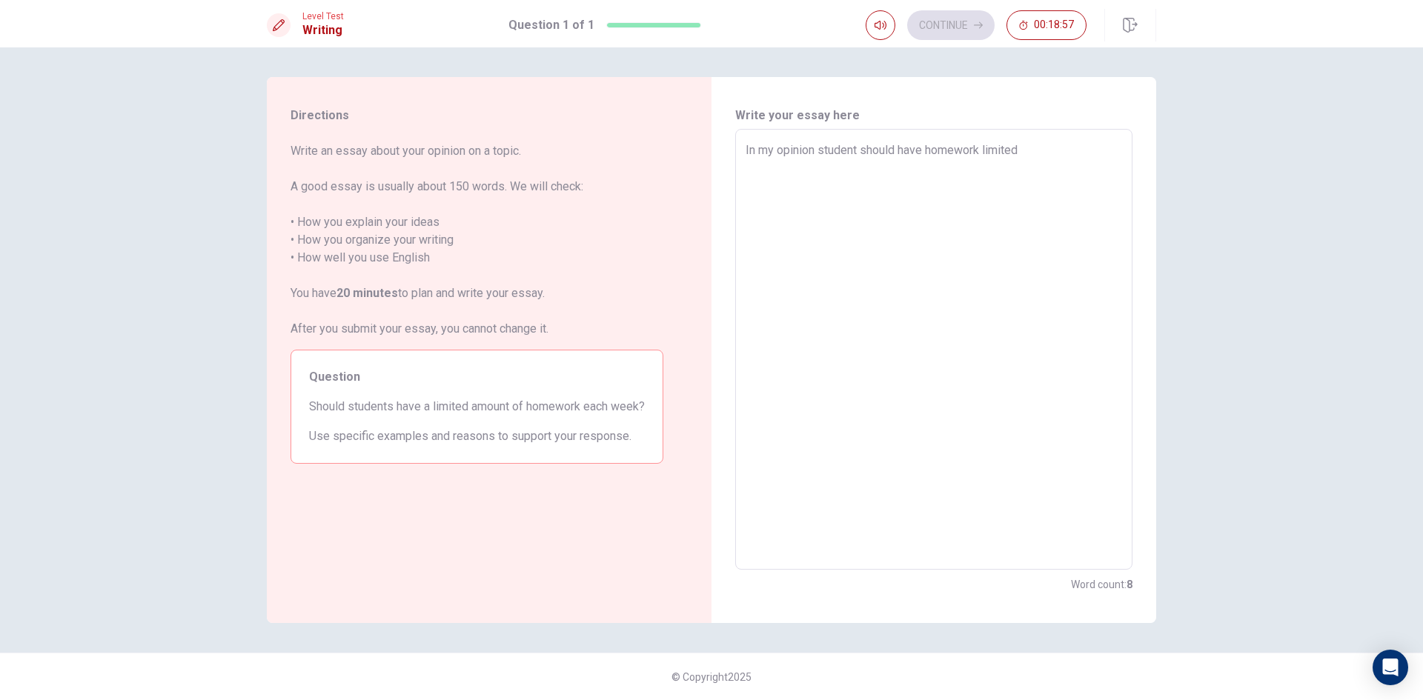
click at [930, 149] on textarea "In my opinion student should have homework limited" at bounding box center [934, 350] width 376 height 417
type textarea "In my opinion student should have limited"
click at [982, 147] on textarea "In my opinion student should have limited" at bounding box center [934, 350] width 376 height 417
type textarea "x"
type textarea "In my opinion student should have limited"
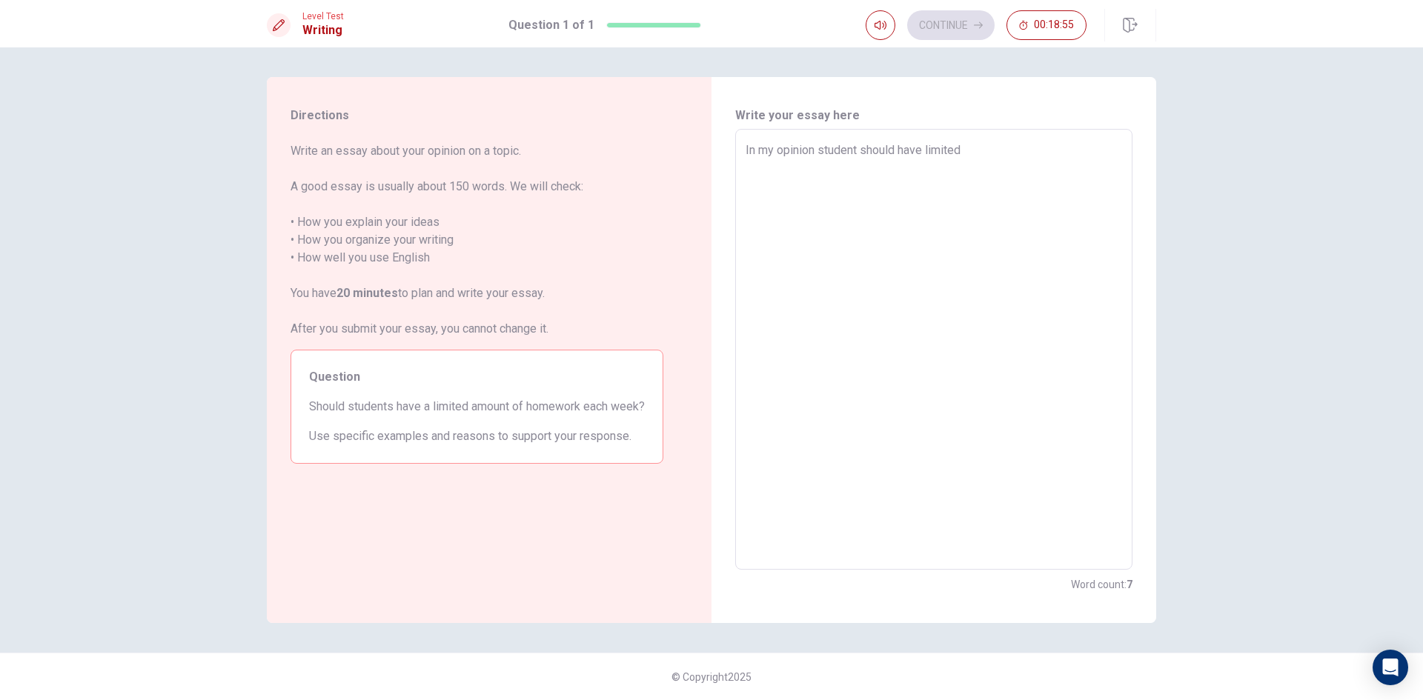
type textarea "x"
type textarea "In my opinion student should have limited a"
type textarea "x"
type textarea "In my opinion student should have limited am"
type textarea "x"
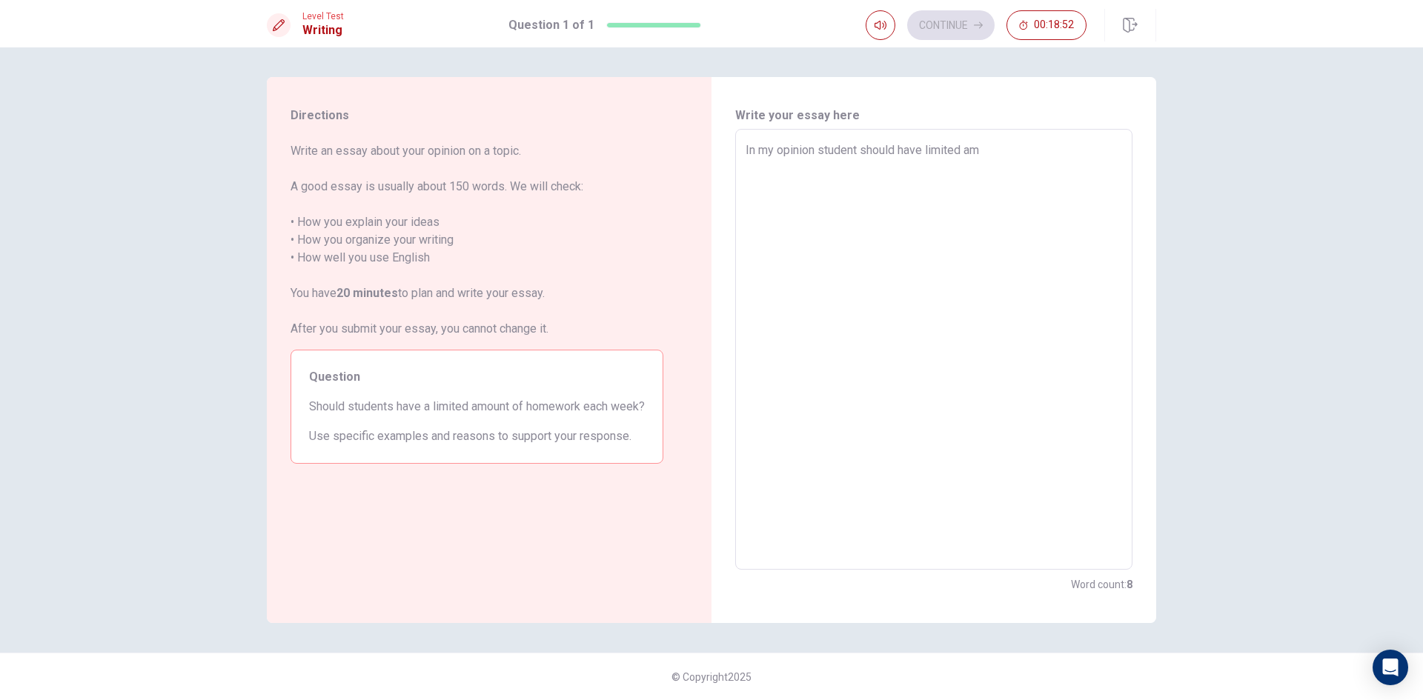
type textarea "In my opinion student should have limited amo"
type textarea "x"
type textarea "In my opinion student should have limited amou"
type textarea "x"
type textarea "In my opinion student should have limited amout"
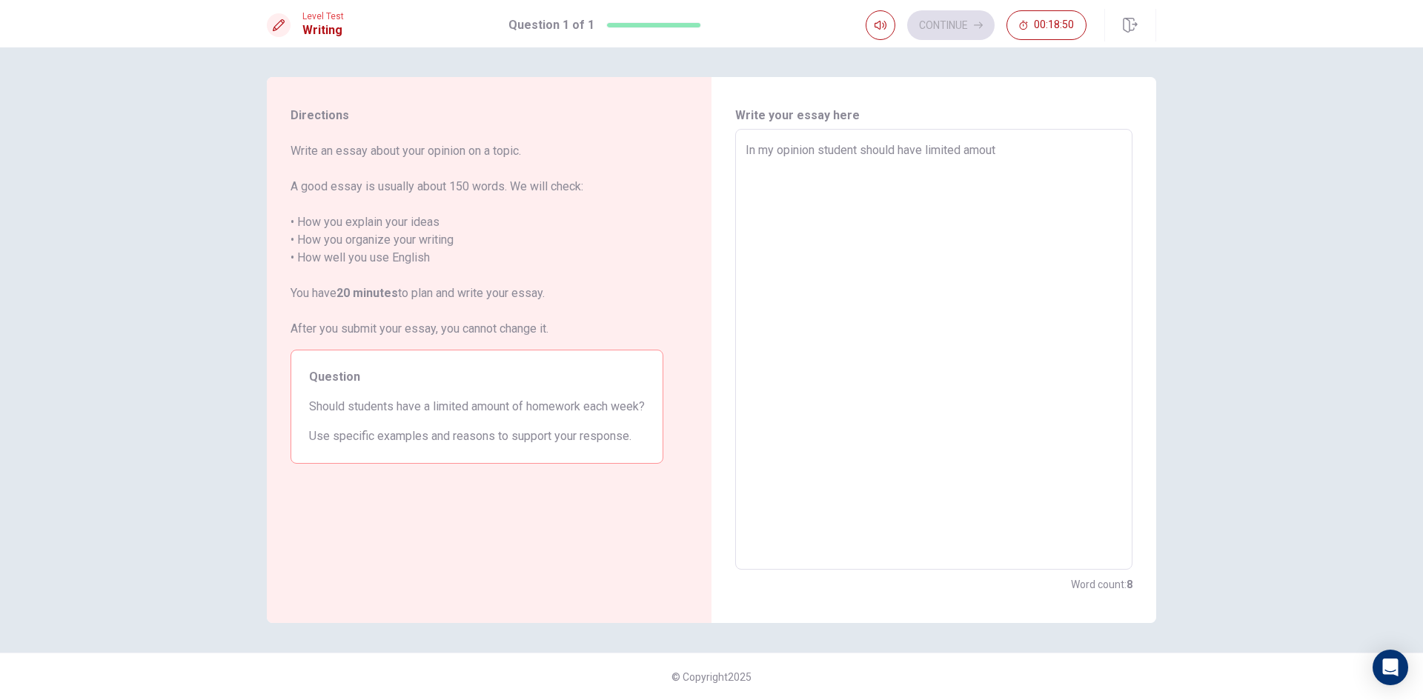
type textarea "x"
type textarea "In my opinion student should have limited amout"
type textarea "x"
type textarea "In my opinion student should have limited amout"
type textarea "x"
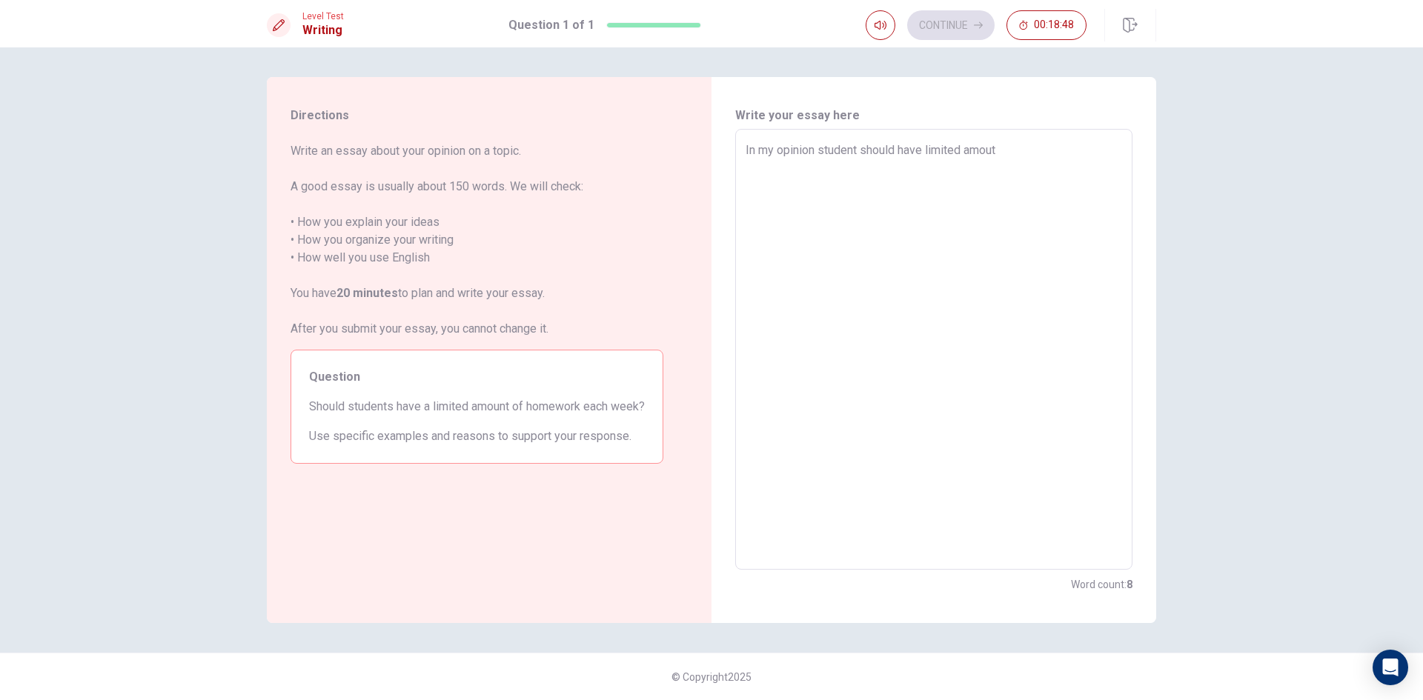
type textarea "In my opinion student should have limited amou"
type textarea "x"
type textarea "In my opinion student should have limited amo"
type textarea "x"
type textarea "In my opinion student should have limited amou"
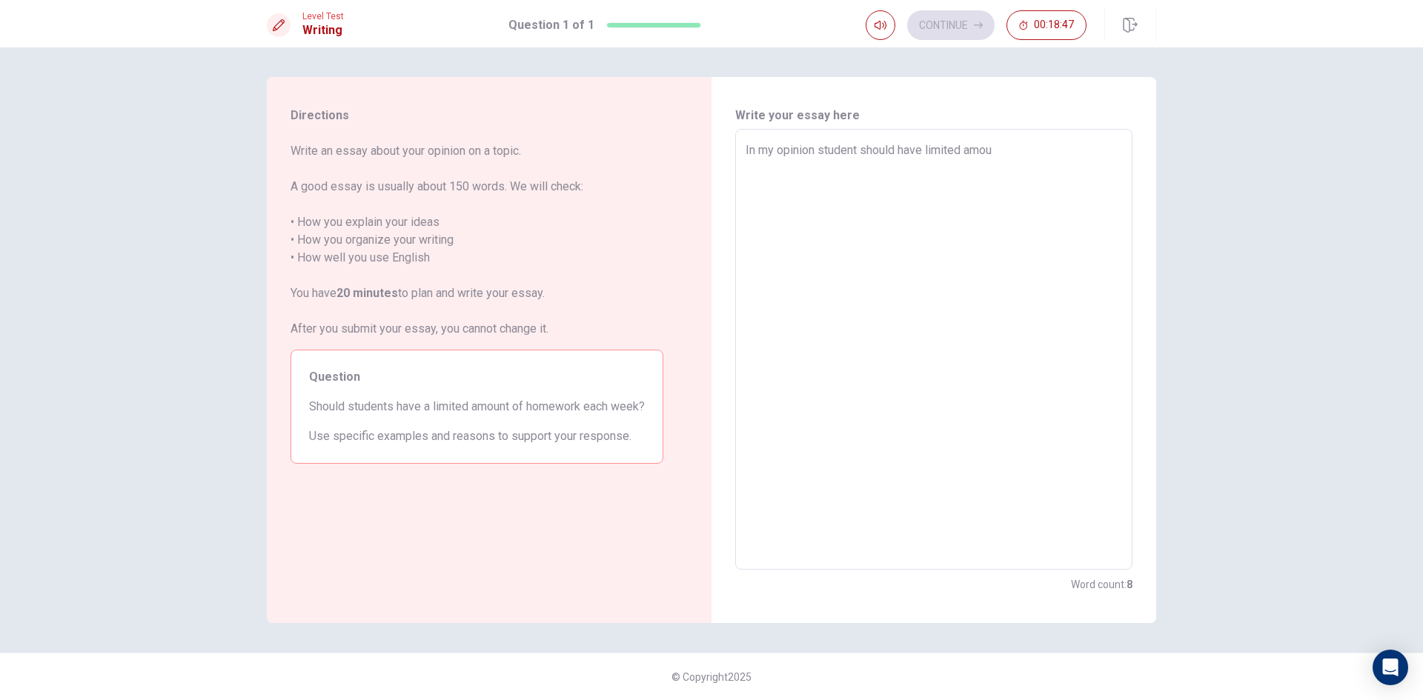
type textarea "x"
type textarea "In my opinion student should have limited amoun"
type textarea "x"
type textarea "In my opinion student should have limited amount"
type textarea "x"
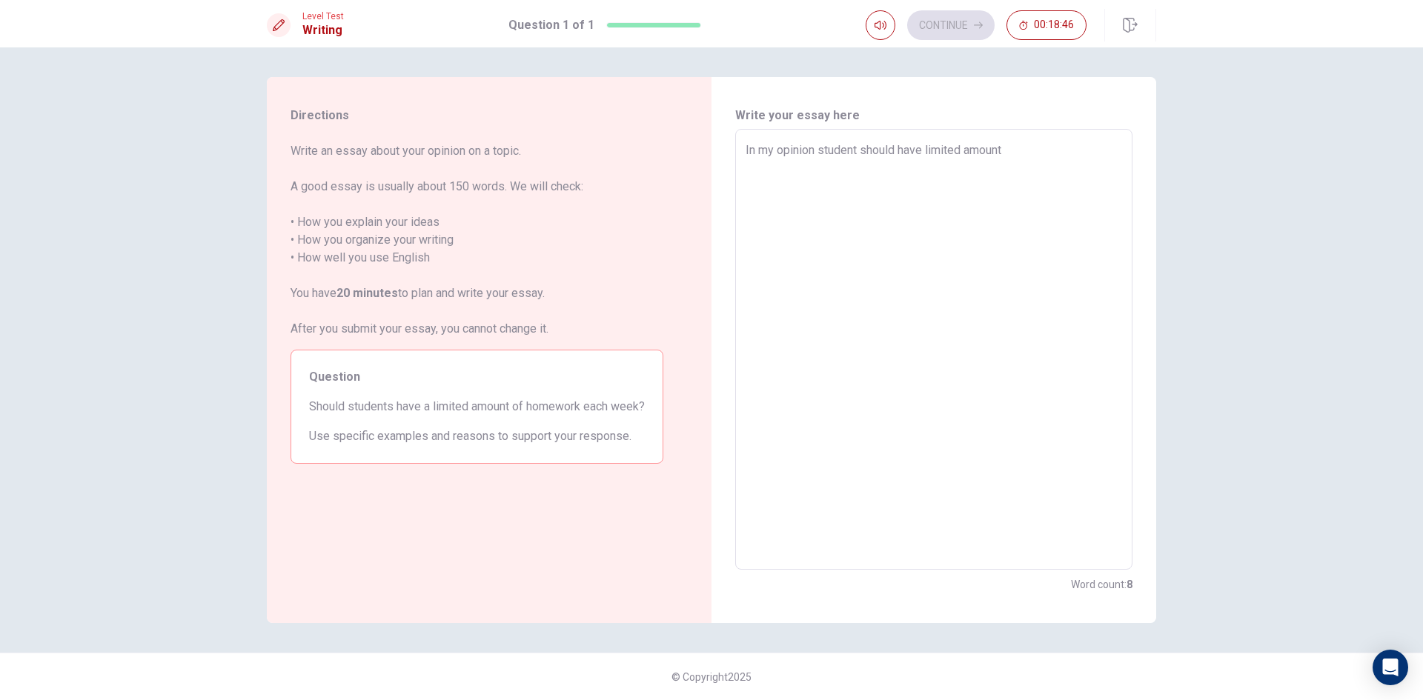
type textarea "In my opinion student should have limited amount"
type textarea "x"
type textarea "In my opinion student should have limited amount o"
type textarea "x"
type textarea "In my opinion student should have limited amount of"
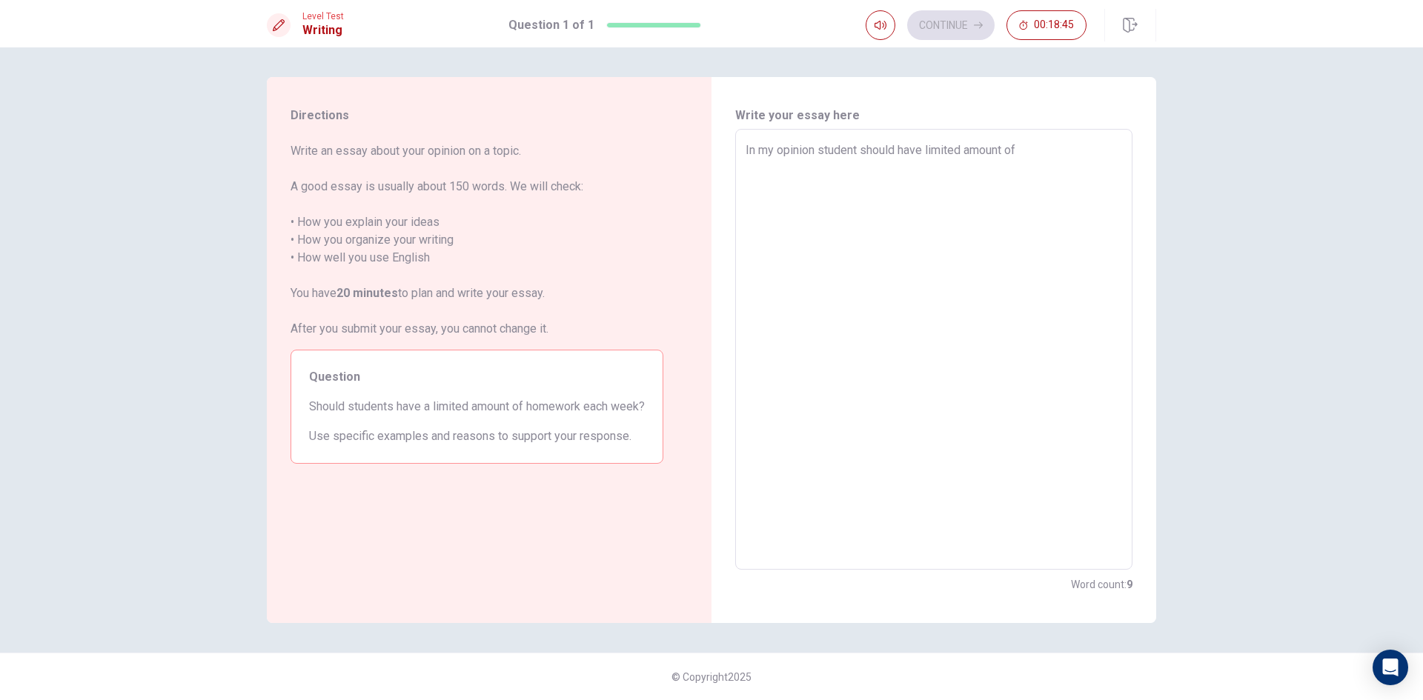
type textarea "x"
type textarea "In my opinion student should have limited amount of"
type textarea "x"
type textarea "In my opinion student should have limited amount of h"
type textarea "x"
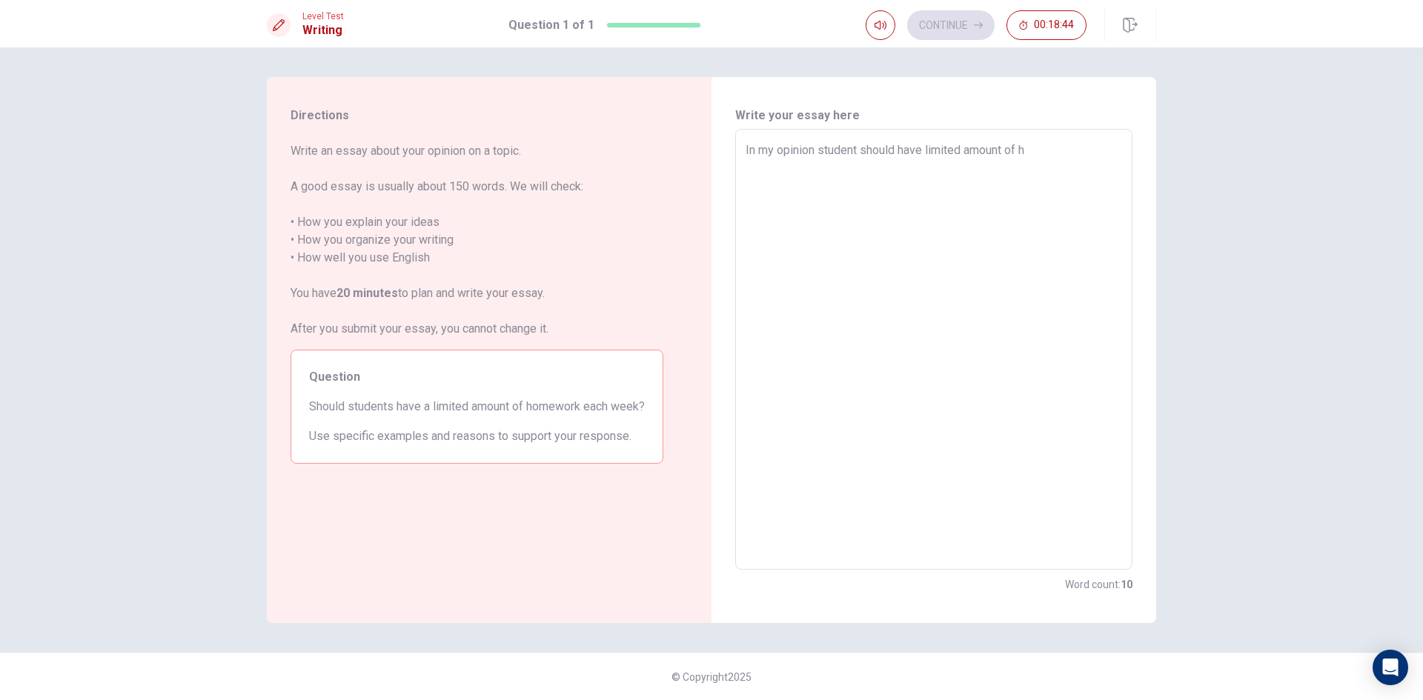
type textarea "In my opinion student should have limited amount of ho"
type textarea "x"
type textarea "In my opinion student should have limited amount of ho,"
type textarea "x"
type textarea "In my opinion student should have limited amount of ho"
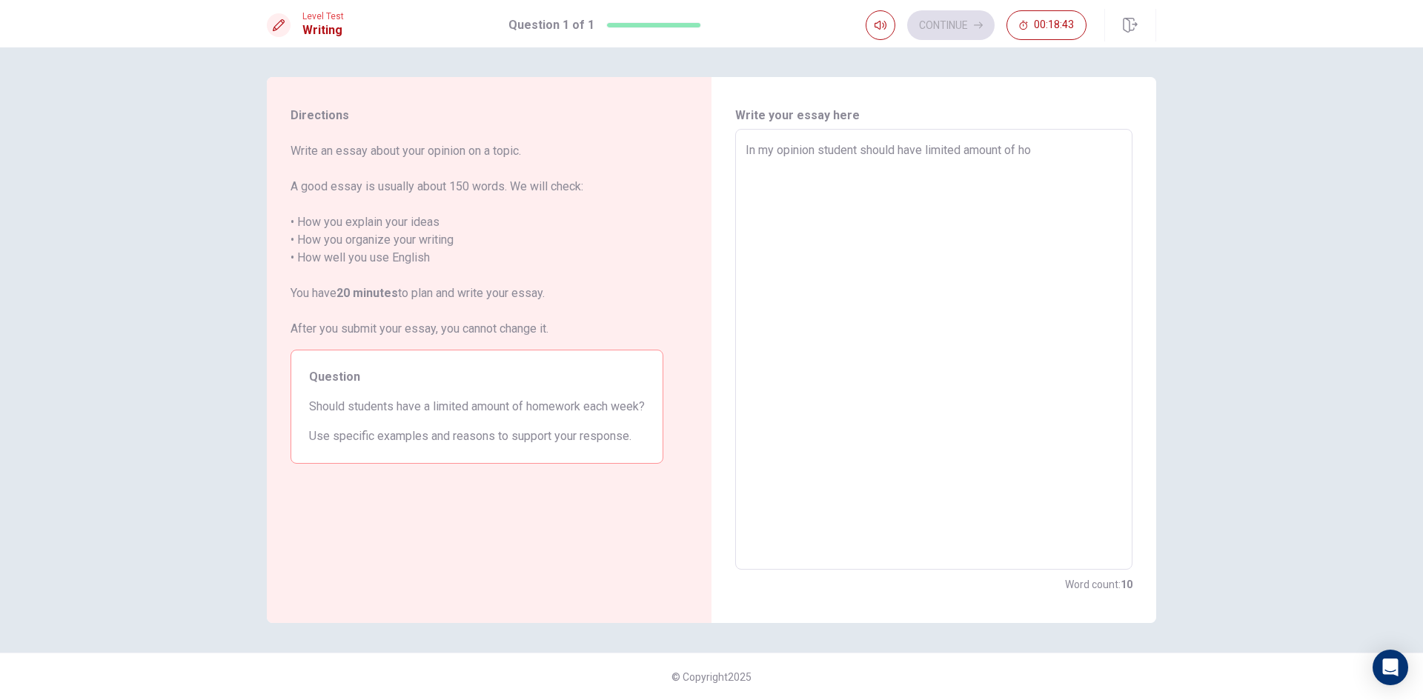
type textarea "x"
type textarea "In my opinion student should have limited amount of hom"
type textarea "x"
type textarea "In my opinion student should have limited amount of home"
type textarea "x"
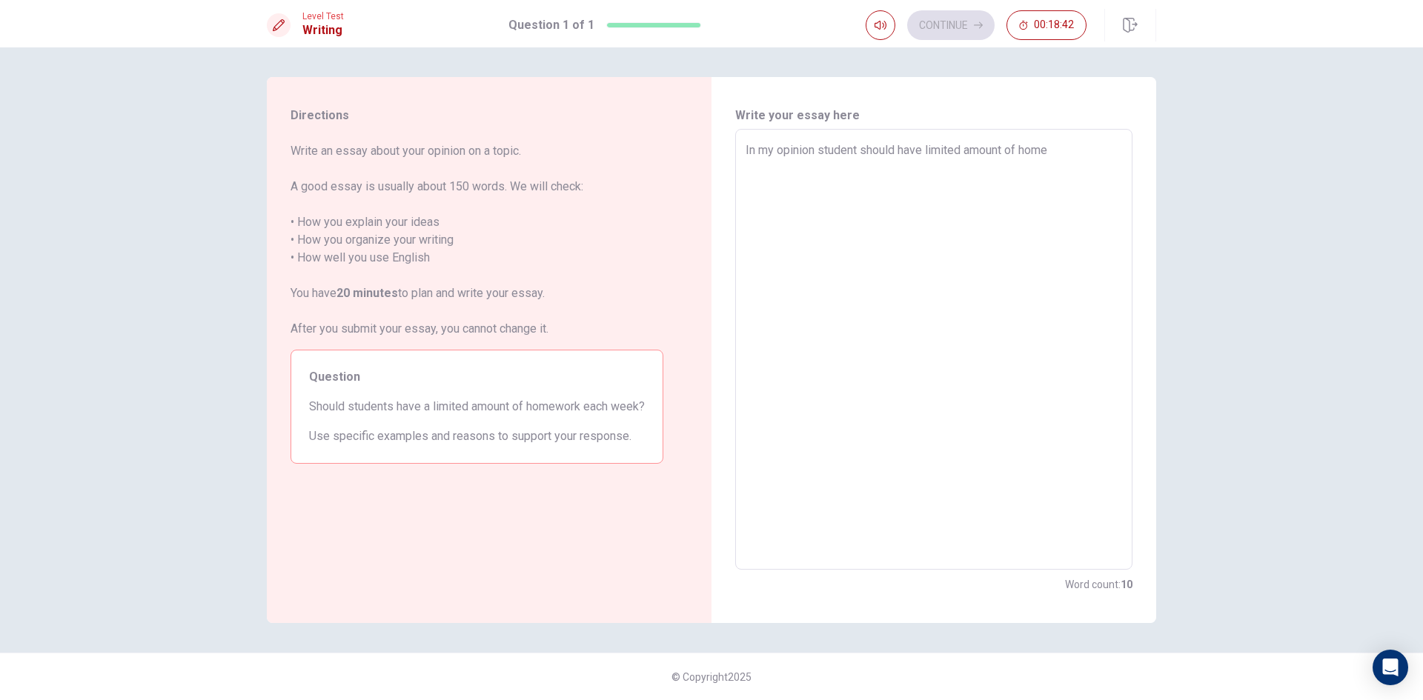
type textarea "In my opinion student should have limited amount of homew"
type textarea "x"
type textarea "In my opinion student should have limited amount of homewo"
type textarea "x"
type textarea "In my opinion student should have limited amount of homewor"
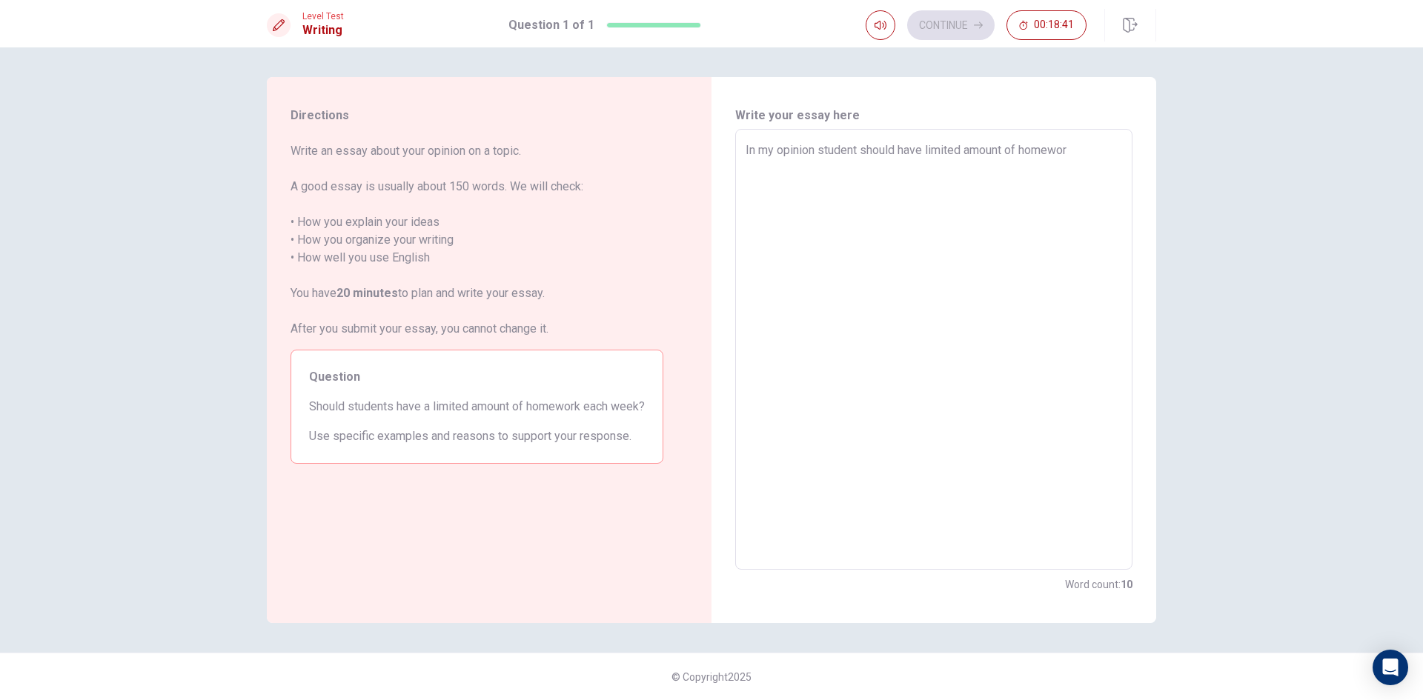
type textarea "x"
type textarea "In my opinion student should have limited amount of homework"
type textarea "x"
type textarea "In my opinion student should have limited amount of homework"
type textarea "x"
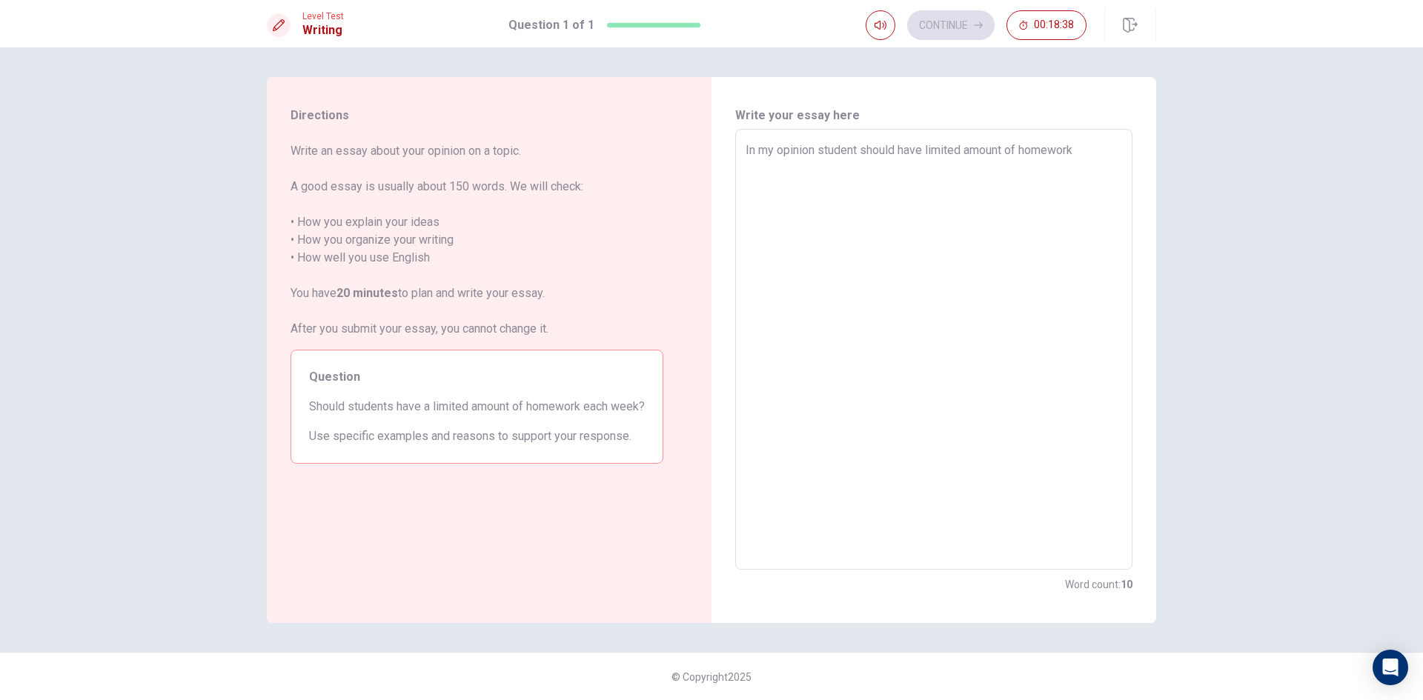
type textarea "In my opinion student should have limited amount of homework b"
type textarea "x"
type textarea "In my opinion student should have limited amount of homework be"
type textarea "x"
type textarea "In my opinion student should have limited amount of homework bec"
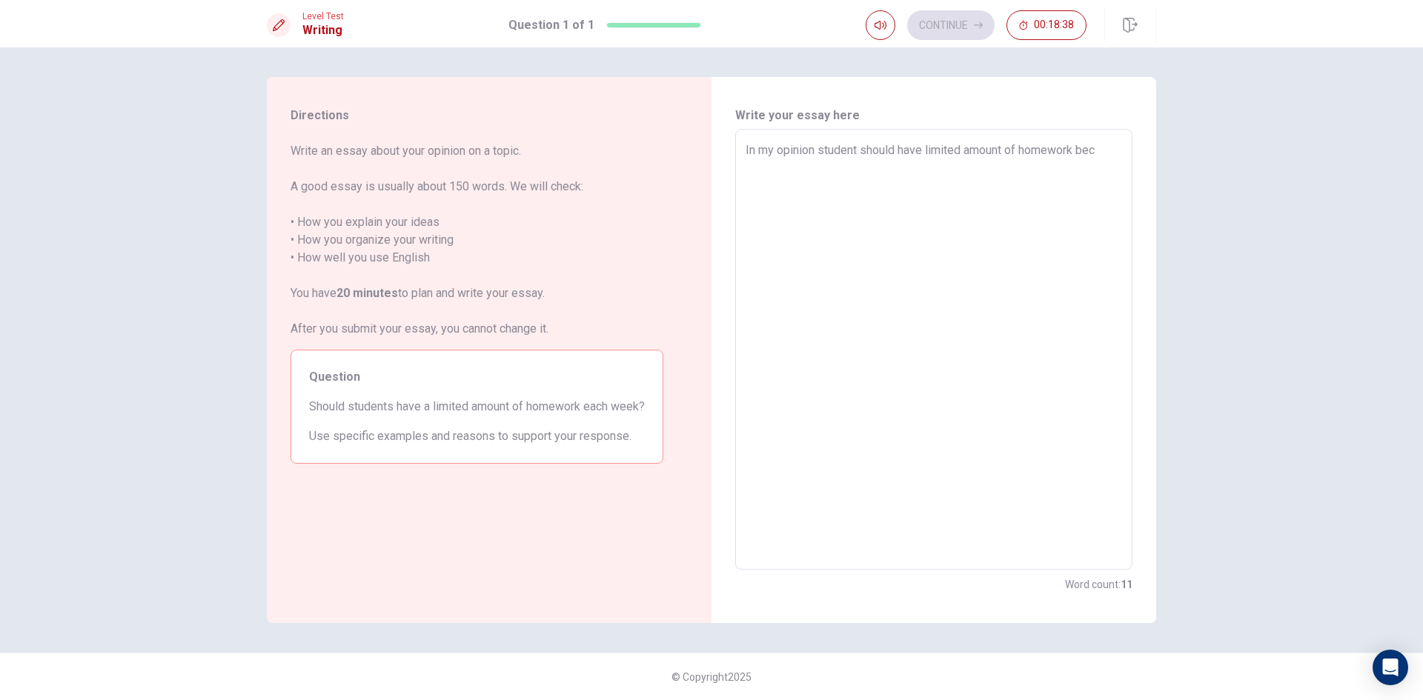
type textarea "x"
type textarea "In my opinion student should have limited amount of homework beca"
type textarea "x"
type textarea "In my opinion student should have limited amount of homework becau"
type textarea "x"
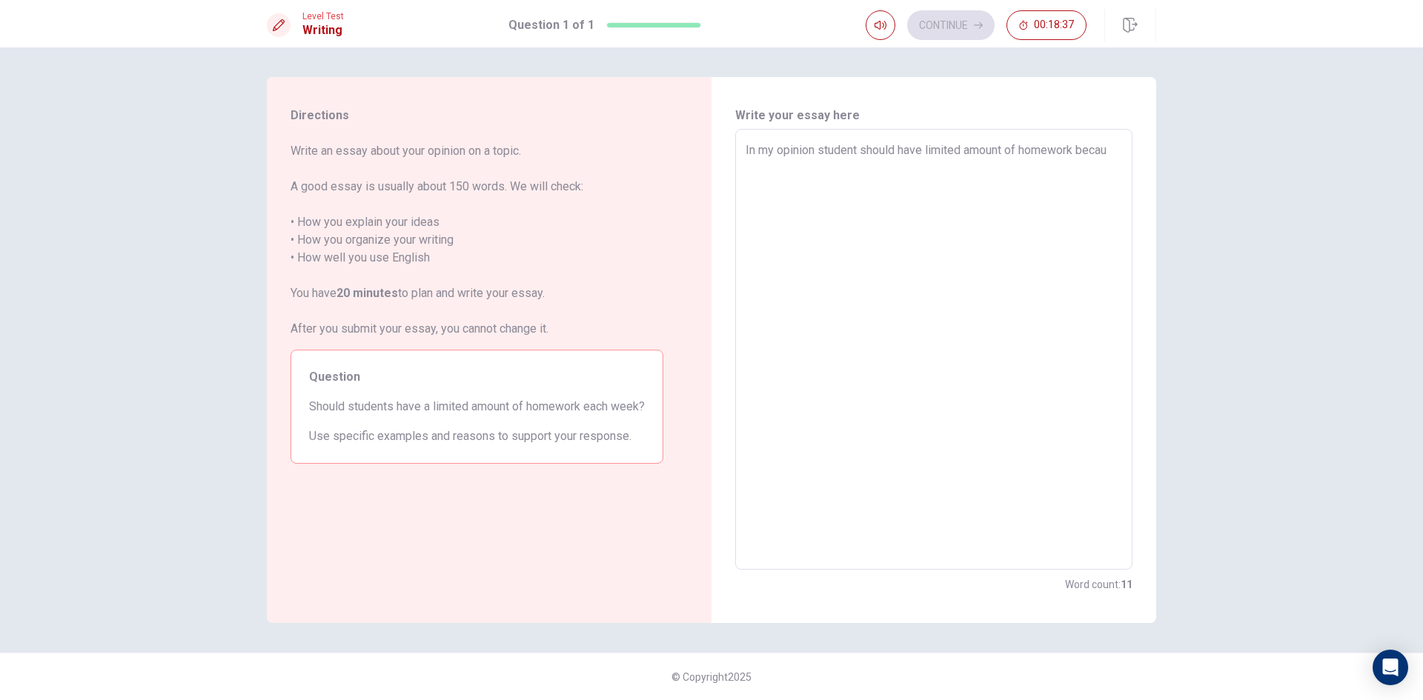
type textarea "In my opinion student should have limited amount of homework becaus"
type textarea "x"
type textarea "In my opinion student should have limited amount of homework because"
type textarea "x"
type textarea "In my opinion student should have limited amount of homework because"
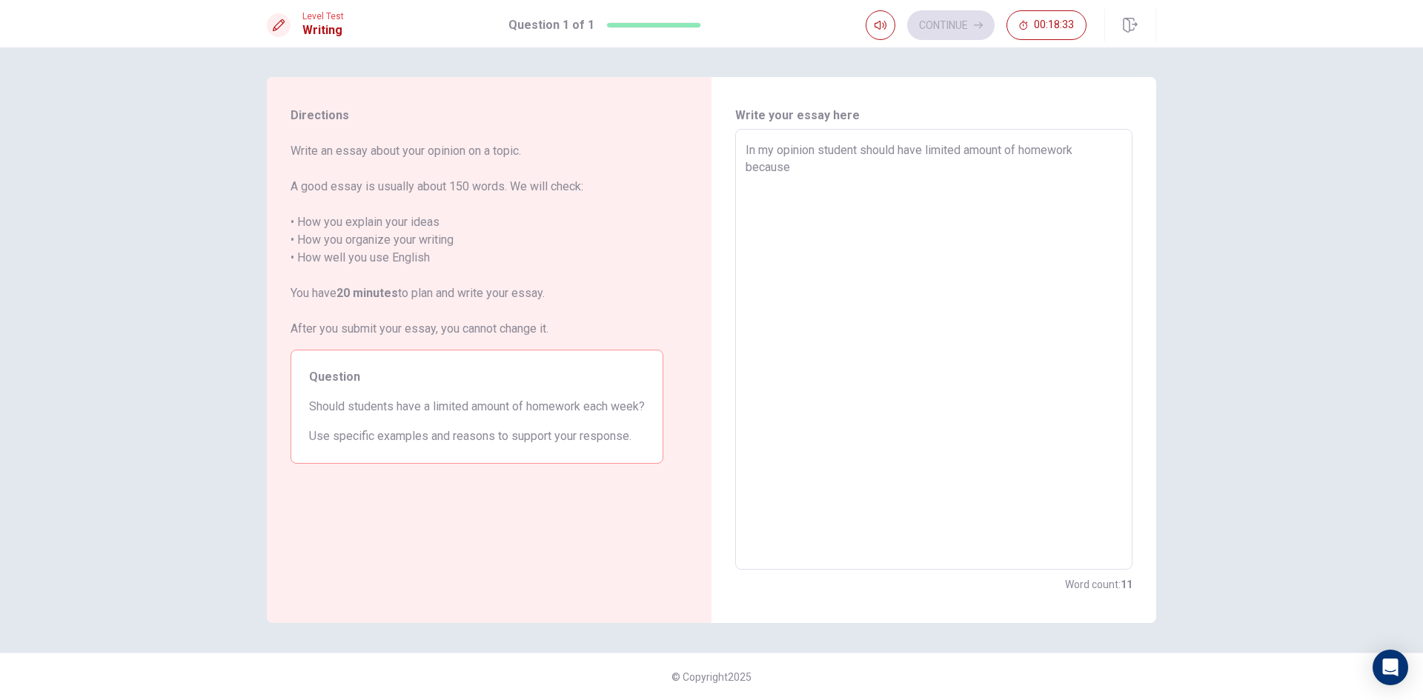
type textarea "x"
type textarea "In my opinion student should have limited amount of homework because m"
type textarea "x"
type textarea "In my opinion student should have limited amount of homework because mo"
type textarea "x"
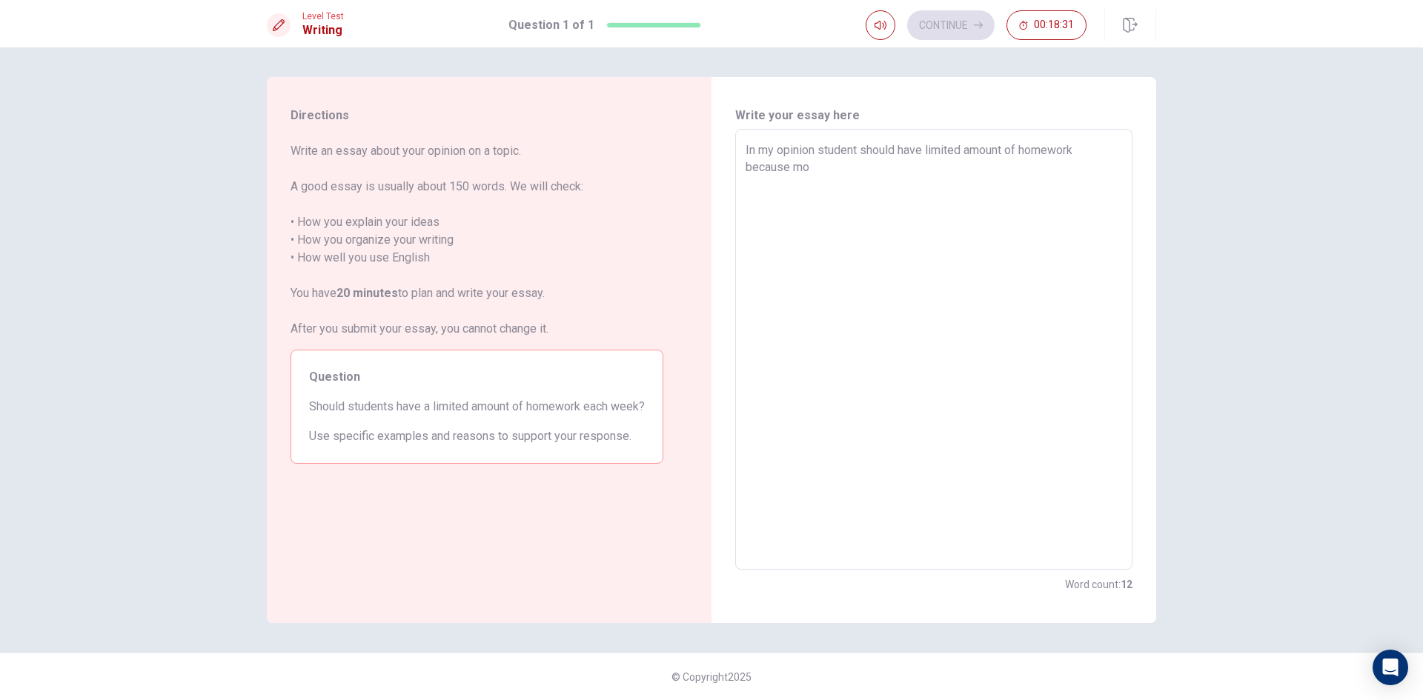
type textarea "In my opinion student should have limited amount of homework because mos"
type textarea "x"
type textarea "In my opinion student should have limited amount of homework because most"
type textarea "x"
type textarea "In my opinion student should have limited amount of homework because most"
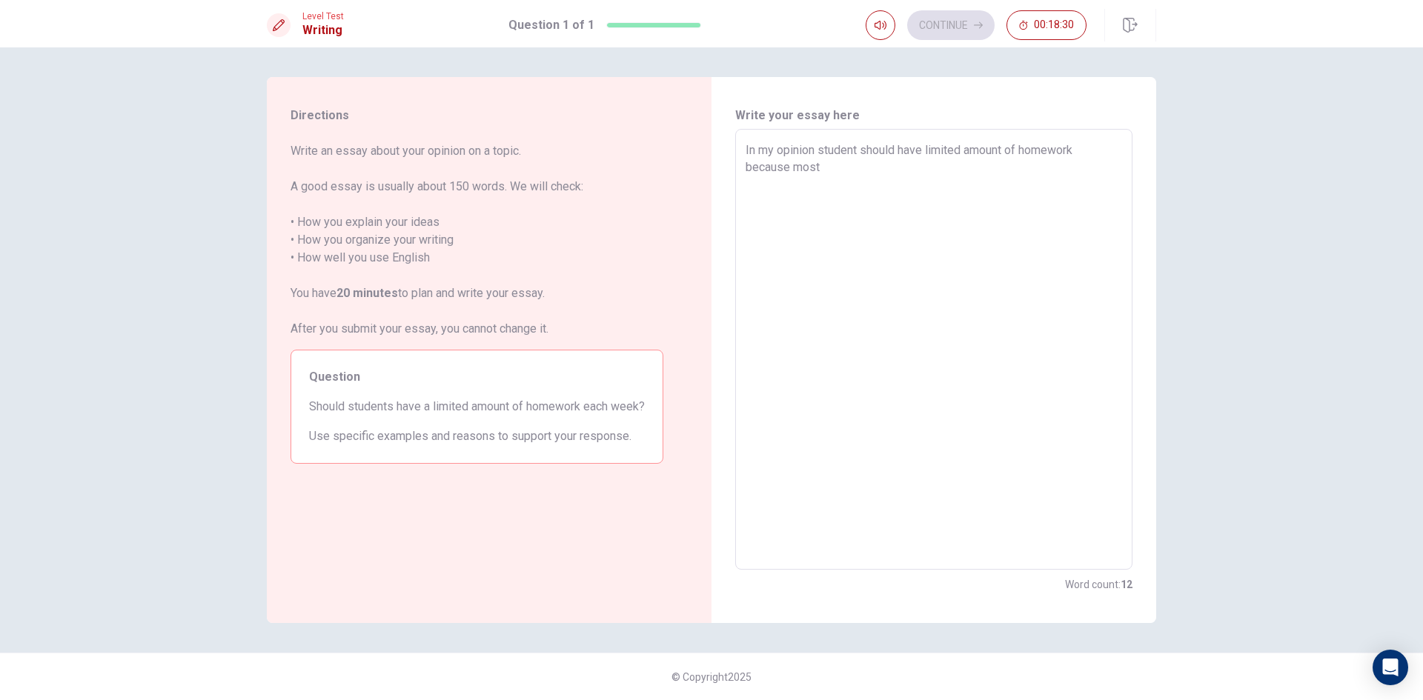
type textarea "x"
type textarea "In my opinion student should have limited amount of homework because most s"
type textarea "x"
click at [1093, 152] on textarea "In my opinion student should have limited amount of homework because most stude…" at bounding box center [934, 350] width 376 height 417
click at [835, 194] on textarea "In my opinion student should have limited amount of homework. because most stud…" at bounding box center [934, 350] width 376 height 417
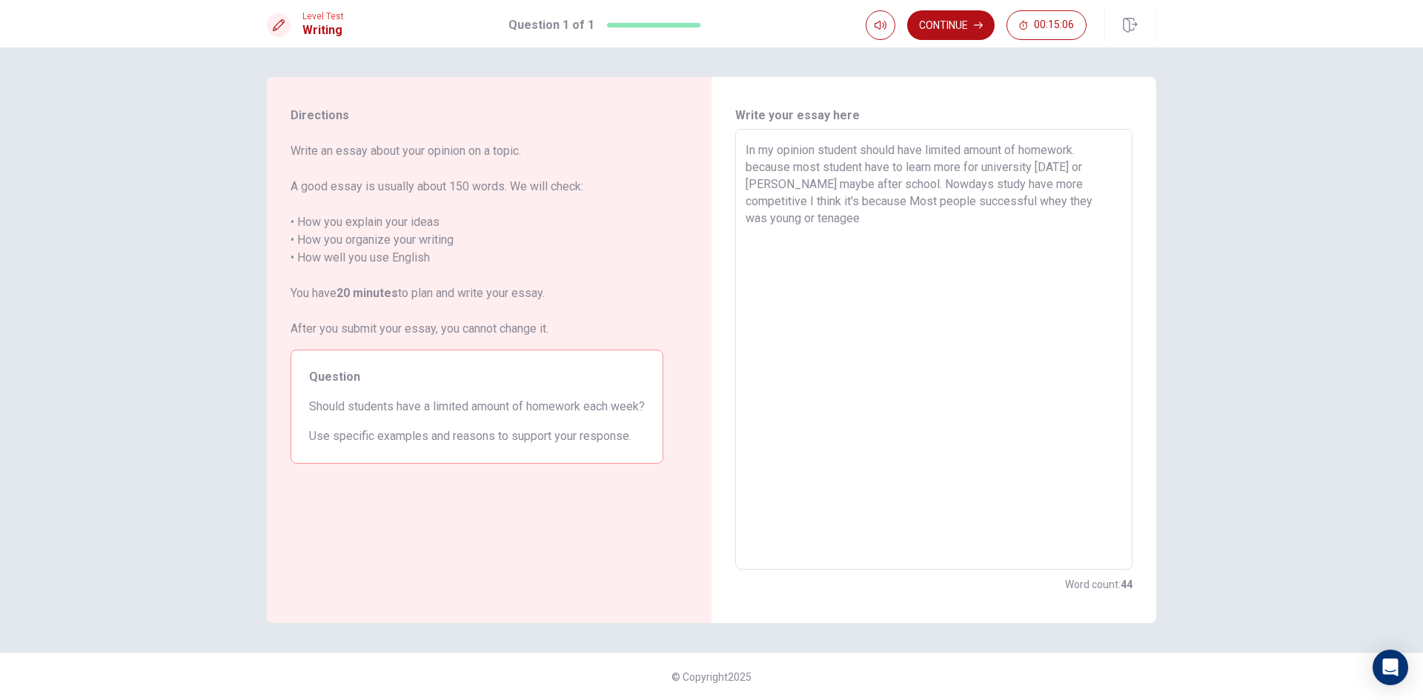
click at [998, 202] on textarea "In my opinion student should have limited amount of homework. because most stud…" at bounding box center [934, 350] width 376 height 417
click at [989, 228] on textarea "In my opinion student should have limited amount of homework. because most stud…" at bounding box center [934, 350] width 376 height 417
click at [745, 237] on div "In my opinion student should have limited amount of homework. because most stud…" at bounding box center [933, 349] width 397 height 441
click at [745, 238] on div "In my opinion student should have limited amount of homework. because most stud…" at bounding box center [933, 349] width 397 height 441
click at [750, 236] on textarea "In my opinion student should have limited amount of homework. because most stud…" at bounding box center [934, 350] width 376 height 417
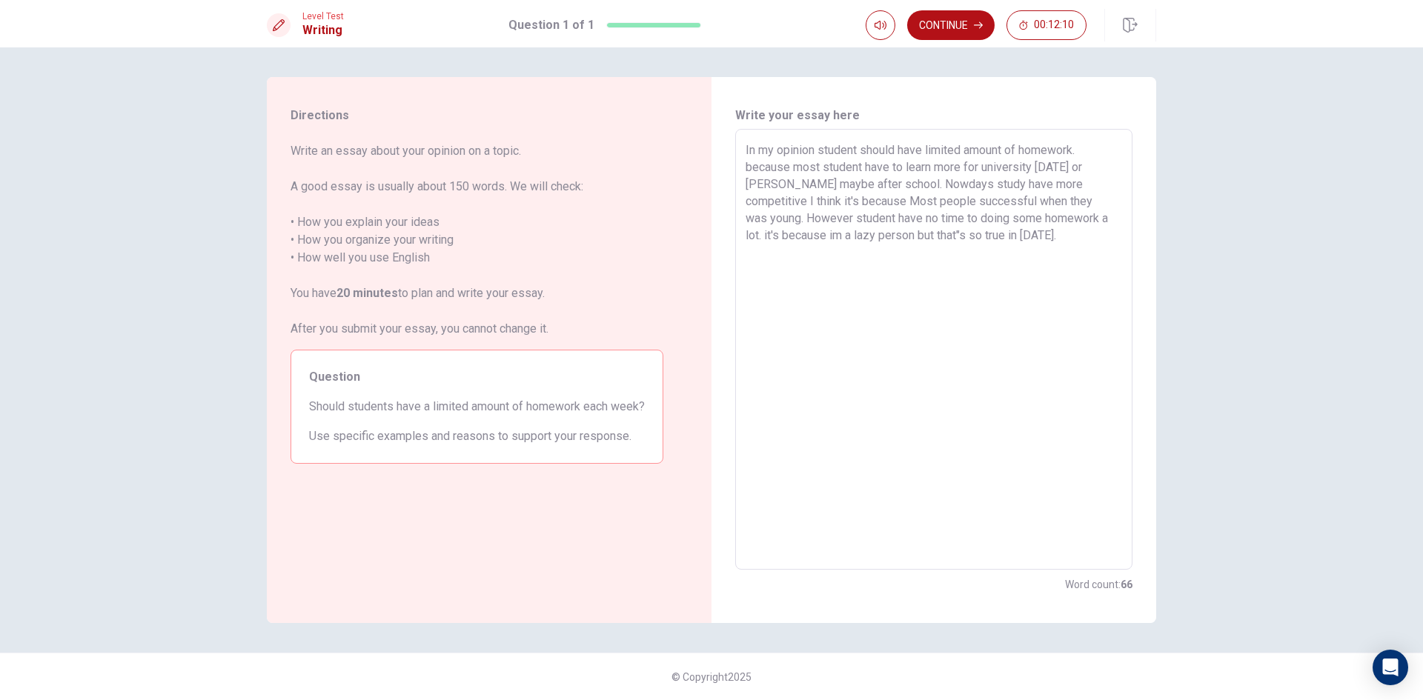
click at [745, 235] on div "In my opinion student should have limited amount of homework. because most stud…" at bounding box center [933, 349] width 397 height 441
click at [753, 237] on textarea "In my opinion student should have limited amount of homework. because most stud…" at bounding box center [934, 350] width 376 height 417
drag, startPoint x: 750, startPoint y: 236, endPoint x: 742, endPoint y: 233, distance: 8.7
click at [749, 236] on textarea "In my opinion student should have limited amount of homework. because most stud…" at bounding box center [934, 350] width 376 height 417
click at [1073, 238] on textarea "In my opinion student should have limited amount of homework. because most stud…" at bounding box center [934, 350] width 376 height 417
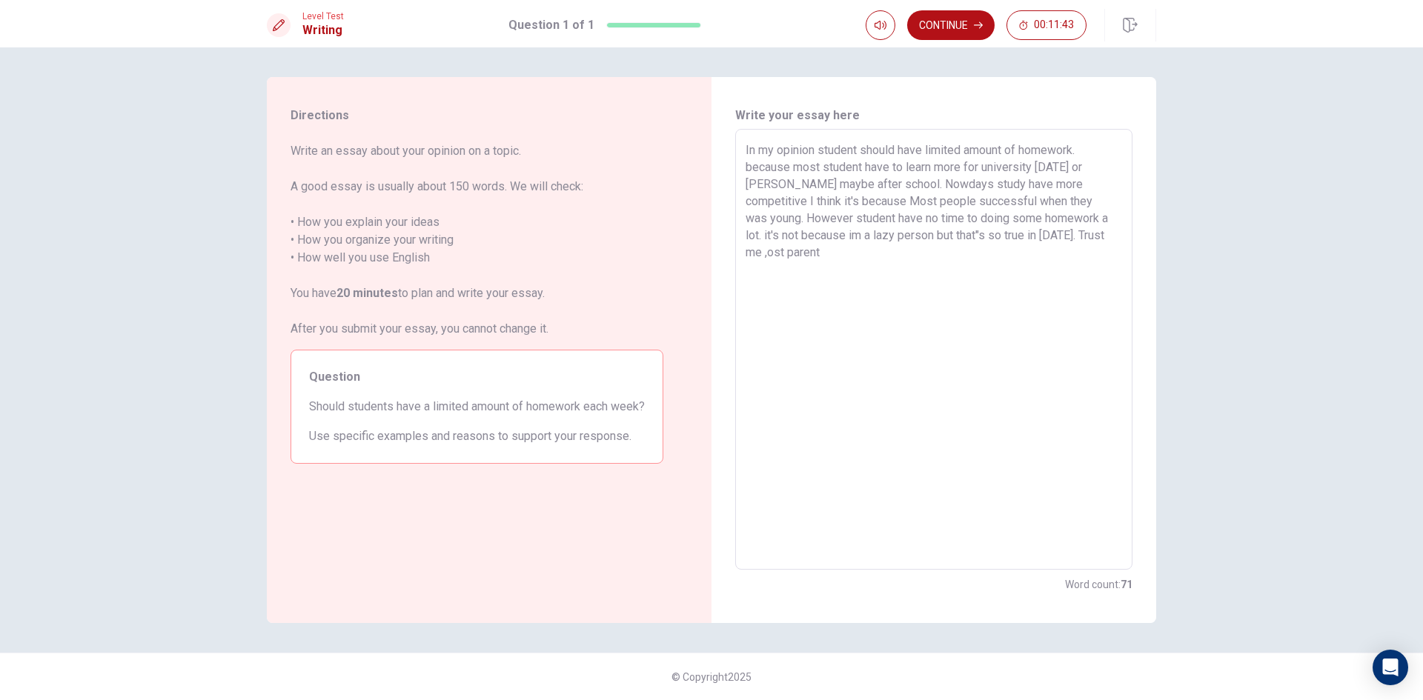
drag, startPoint x: 1074, startPoint y: 234, endPoint x: 1084, endPoint y: 244, distance: 13.6
click at [1075, 234] on textarea "In my opinion student should have limited amount of homework. because most stud…" at bounding box center [934, 350] width 376 height 417
click at [1030, 257] on textarea "In my opinion student should have limited amount of homework. because most stud…" at bounding box center [934, 350] width 376 height 417
click at [825, 248] on textarea "In my opinion student should have limited amount of homework. because most stud…" at bounding box center [934, 350] width 376 height 417
drag, startPoint x: 803, startPoint y: 252, endPoint x: 840, endPoint y: 246, distance: 38.3
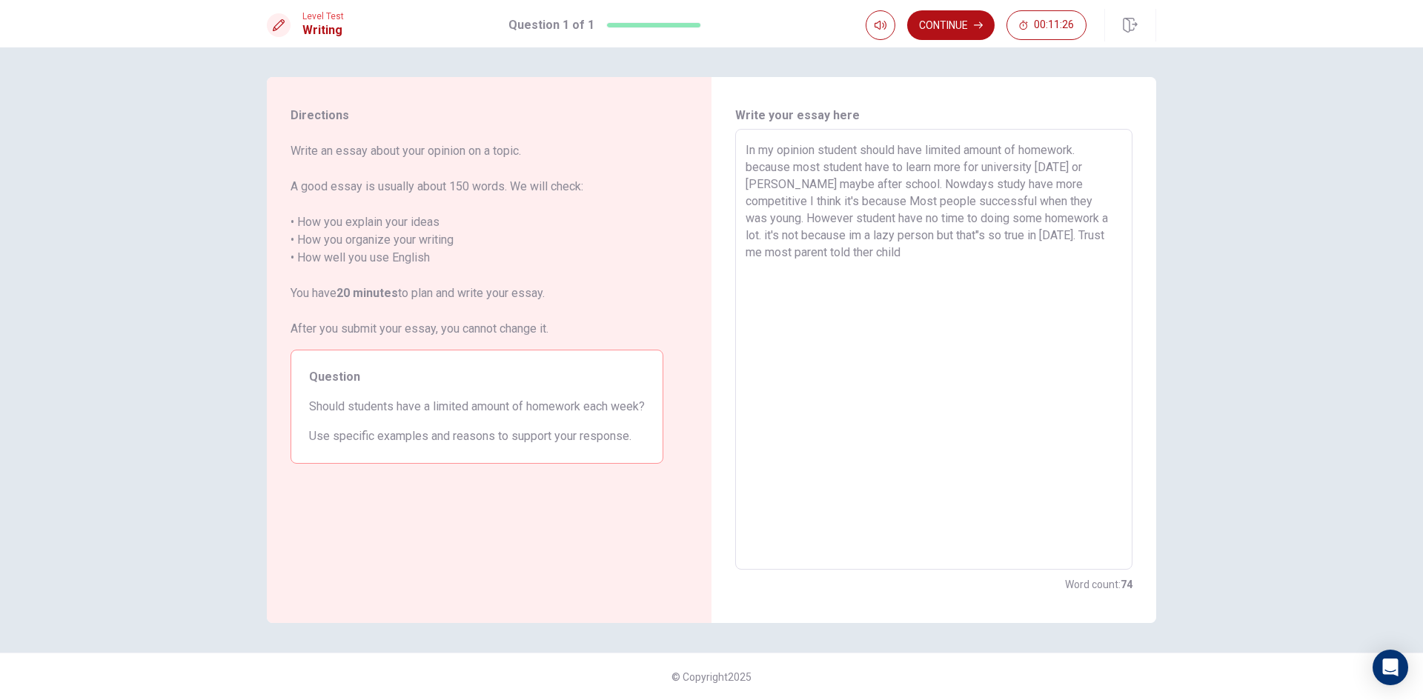
click at [802, 252] on textarea "In my opinion student should have limited amount of homework. because most stud…" at bounding box center [934, 350] width 376 height 417
click at [867, 256] on textarea "In my opinion student should have limited amount of homework. because most stud…" at bounding box center [934, 350] width 376 height 417
click at [814, 265] on textarea "In my opinion student should have limited amount of homework. because most stud…" at bounding box center [934, 350] width 376 height 417
click at [845, 272] on textarea "In my opinion student should have limited amount of homework. because most stud…" at bounding box center [934, 350] width 376 height 417
click at [877, 267] on textarea "In my opinion student should have limited amount of homework. because most stud…" at bounding box center [934, 350] width 376 height 417
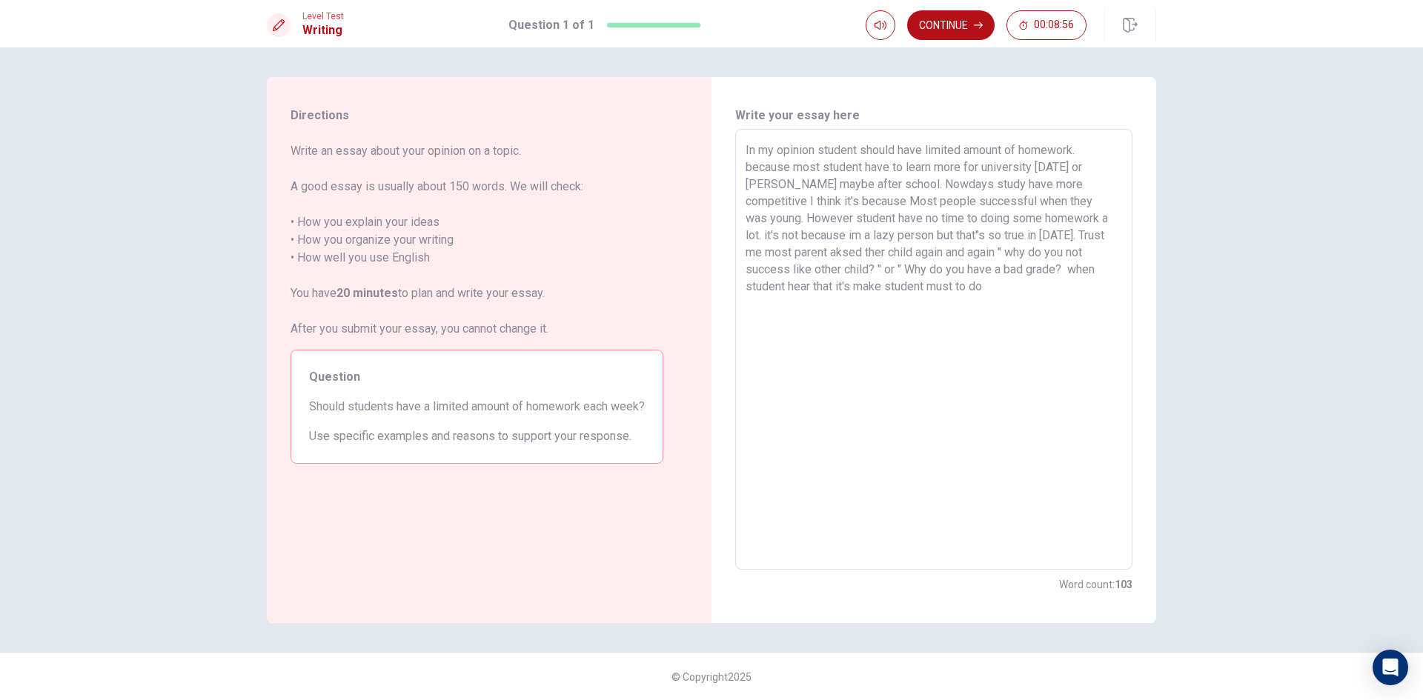
click at [984, 342] on textarea "In my opinion student should have limited amount of homework. because most stud…" at bounding box center [934, 350] width 376 height 417
click at [997, 270] on textarea "In my opinion student should have limited amount of homework. because most stud…" at bounding box center [934, 350] width 376 height 417
click at [996, 285] on textarea "In my opinion student should have limited amount of homework. because most stud…" at bounding box center [934, 350] width 376 height 417
click at [1015, 288] on textarea "In my opinion student should have limited amount of homework. because most stud…" at bounding box center [934, 350] width 376 height 417
click at [1078, 296] on textarea "In my opinion student should have limited amount of homework. because most stud…" at bounding box center [934, 350] width 376 height 417
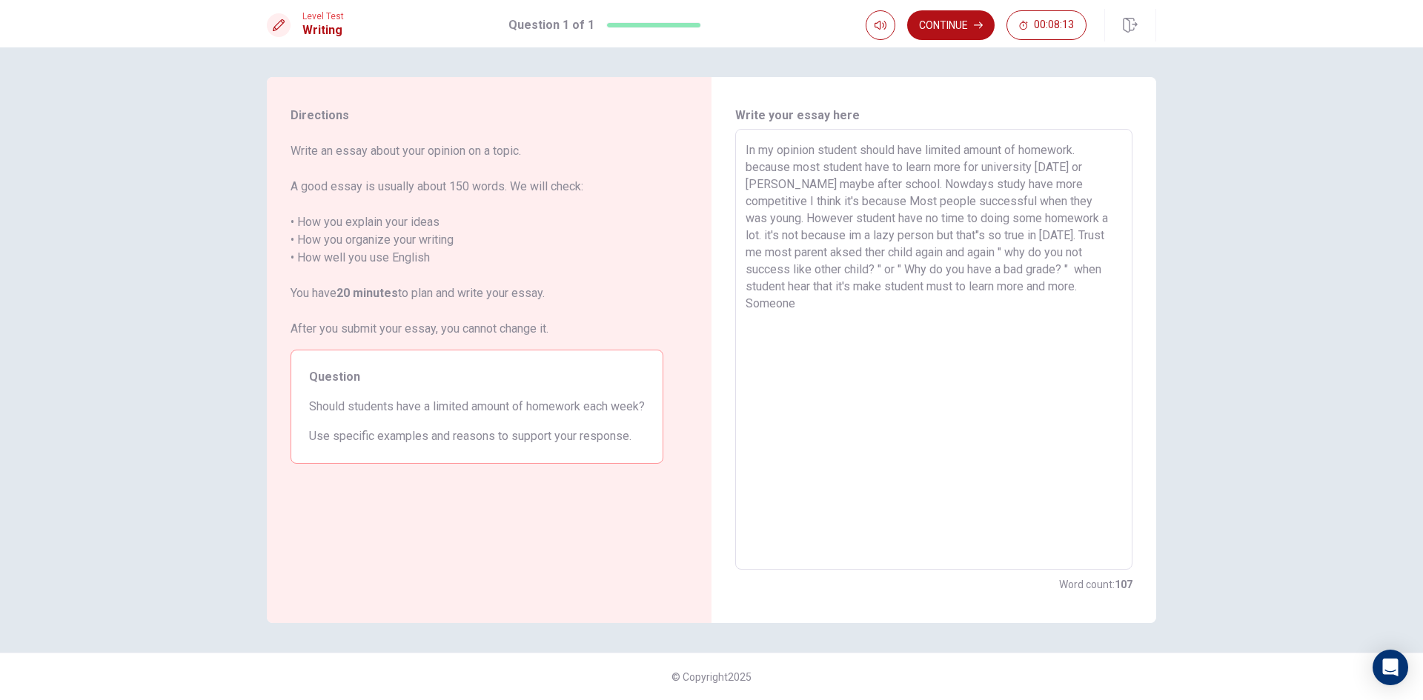
click at [1016, 287] on textarea "In my opinion student should have limited amount of homework. because most stud…" at bounding box center [934, 350] width 376 height 417
click at [1036, 291] on textarea "In my opinion student should have limited amount of homework. because most stud…" at bounding box center [934, 350] width 376 height 417
click at [1104, 291] on textarea "In my opinion student should have limited amount of homework. because most stud…" at bounding box center [934, 350] width 376 height 417
click at [1080, 307] on textarea "In my opinion student should have limited amount of homework. because most stud…" at bounding box center [934, 350] width 376 height 417
click at [864, 321] on textarea "In my opinion student should have limited amount of homework. because most stud…" at bounding box center [934, 350] width 376 height 417
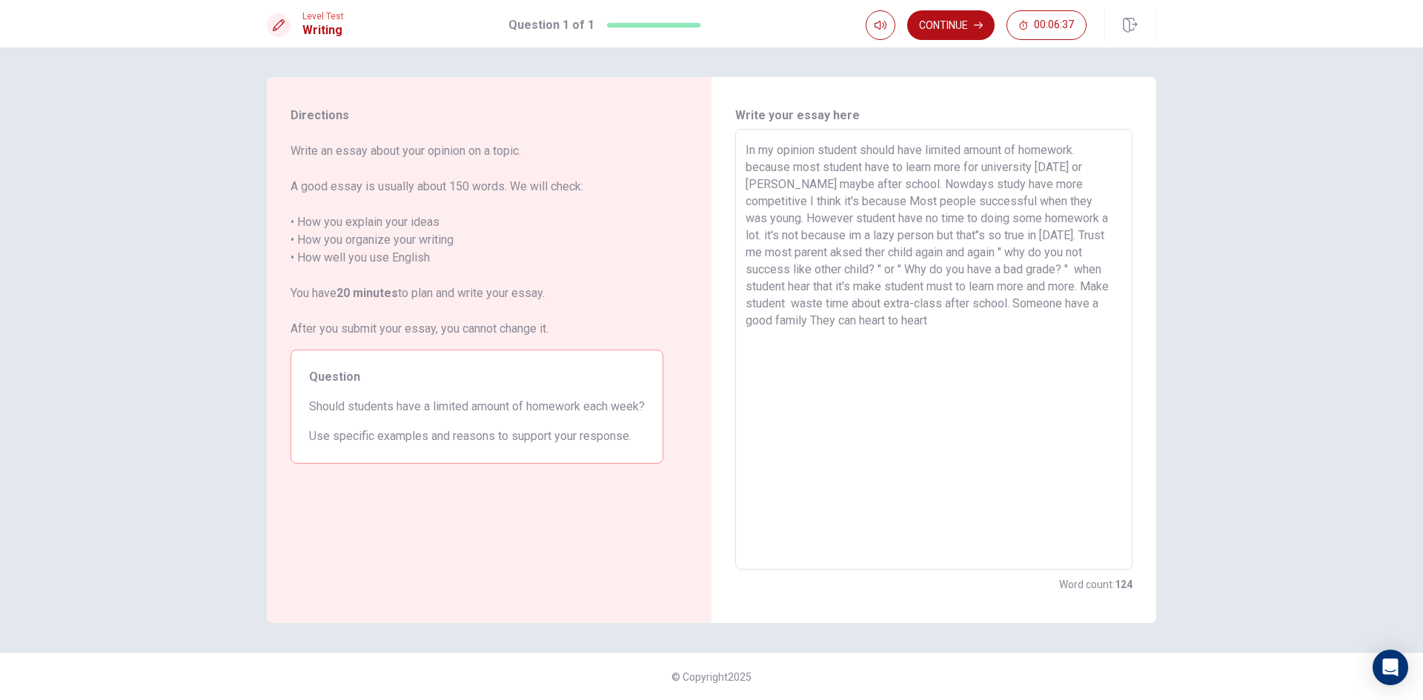
click at [906, 318] on textarea "In my opinion student should have limited amount of homework. because most stud…" at bounding box center [934, 350] width 376 height 417
click at [769, 352] on textarea "In my opinion student should have limited amount of homework. because most stud…" at bounding box center [934, 350] width 376 height 417
click at [837, 354] on textarea "In my opinion student should have limited amount of homework. because most stud…" at bounding box center [934, 350] width 376 height 417
click at [963, 163] on textarea "In my opinion student should have limited amount of homework. because most stud…" at bounding box center [934, 350] width 376 height 417
click at [1111, 167] on textarea "In my opinion student should have limited amount of homework. because most stud…" at bounding box center [934, 350] width 376 height 417
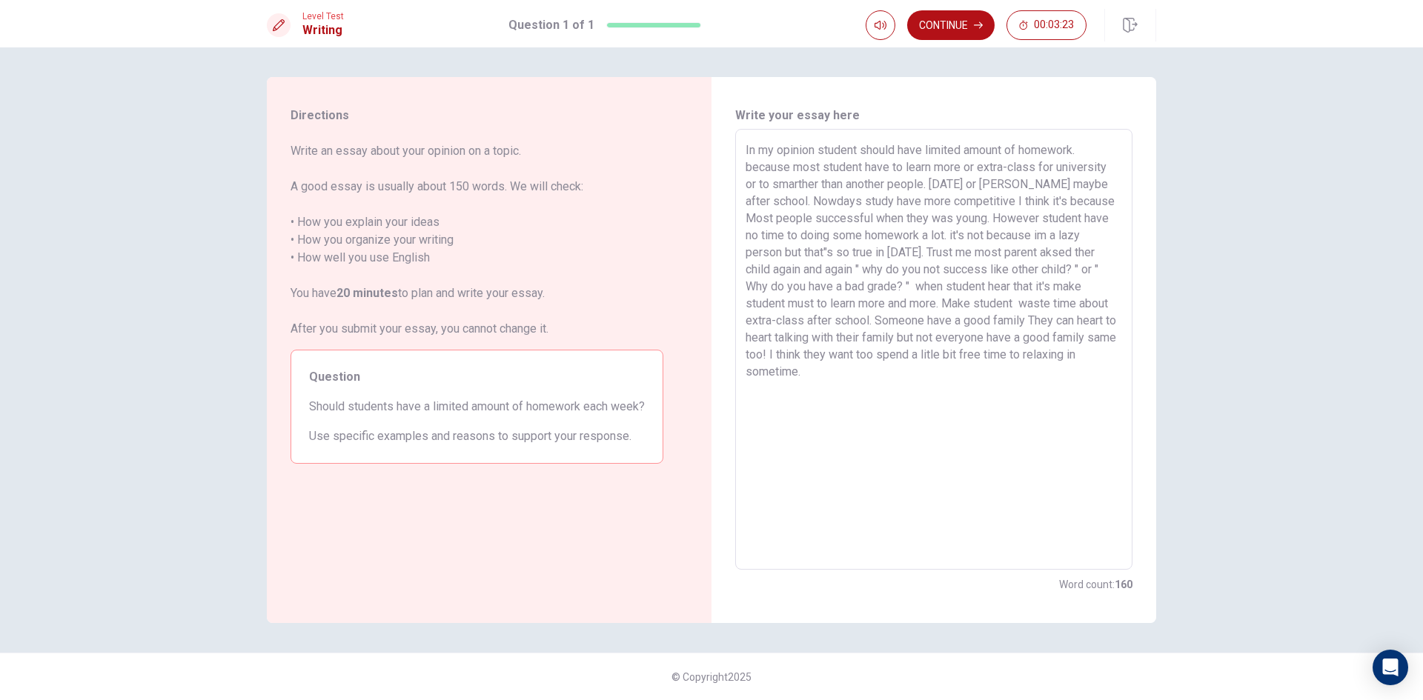
click at [758, 254] on textarea "In my opinion student should have limited amount of homework. because most stud…" at bounding box center [934, 350] width 376 height 417
click at [834, 254] on textarea "In my opinion student should have limited amount of homework. because most stud…" at bounding box center [934, 350] width 376 height 417
click at [1079, 151] on textarea "In my opinion student should have limited amount of homework. because most stud…" at bounding box center [934, 350] width 376 height 417
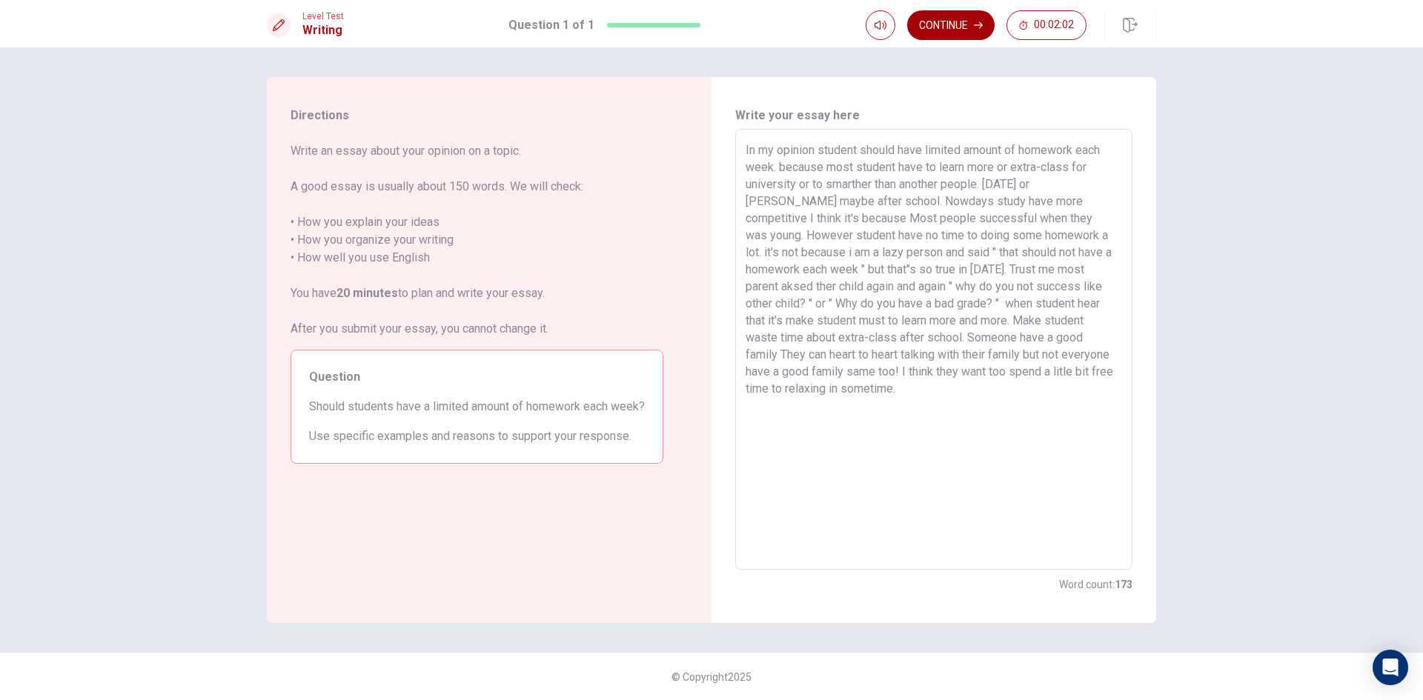
click at [975, 23] on icon "button" at bounding box center [978, 25] width 9 height 9
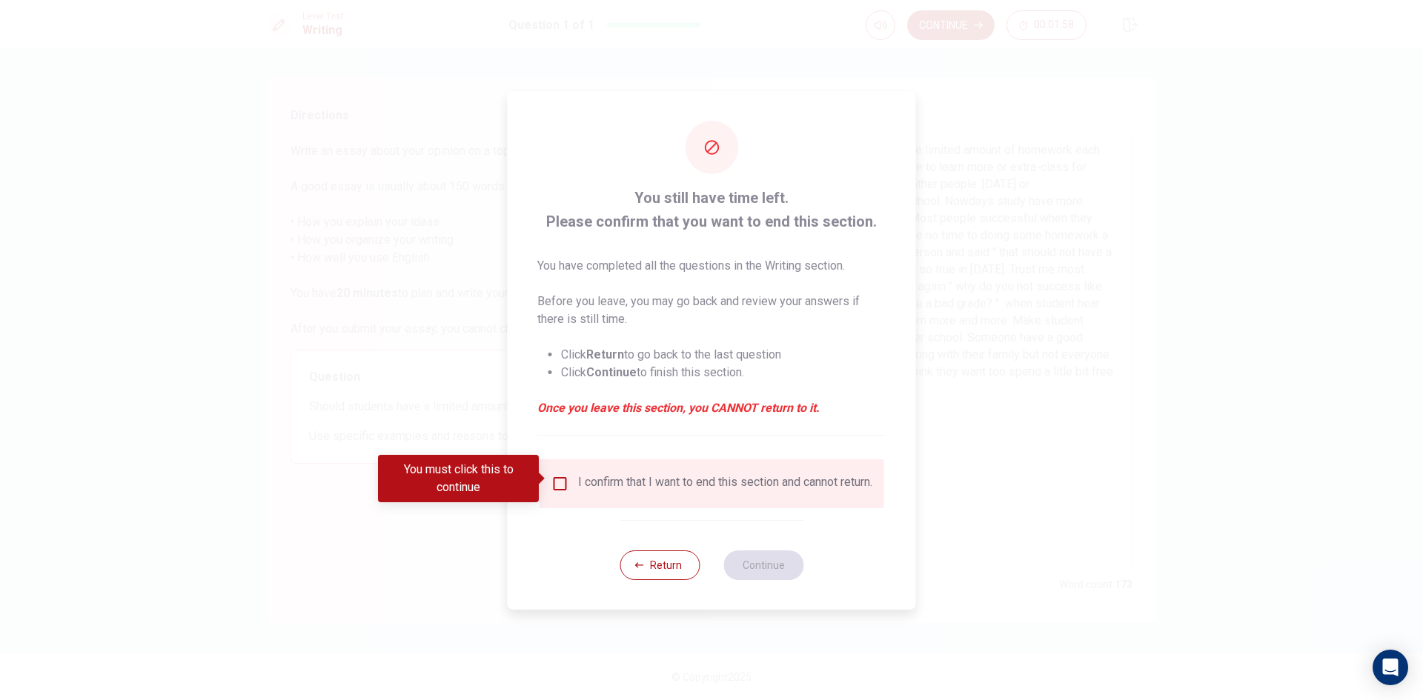
click at [562, 475] on input "You must click this to continue" at bounding box center [560, 484] width 18 height 18
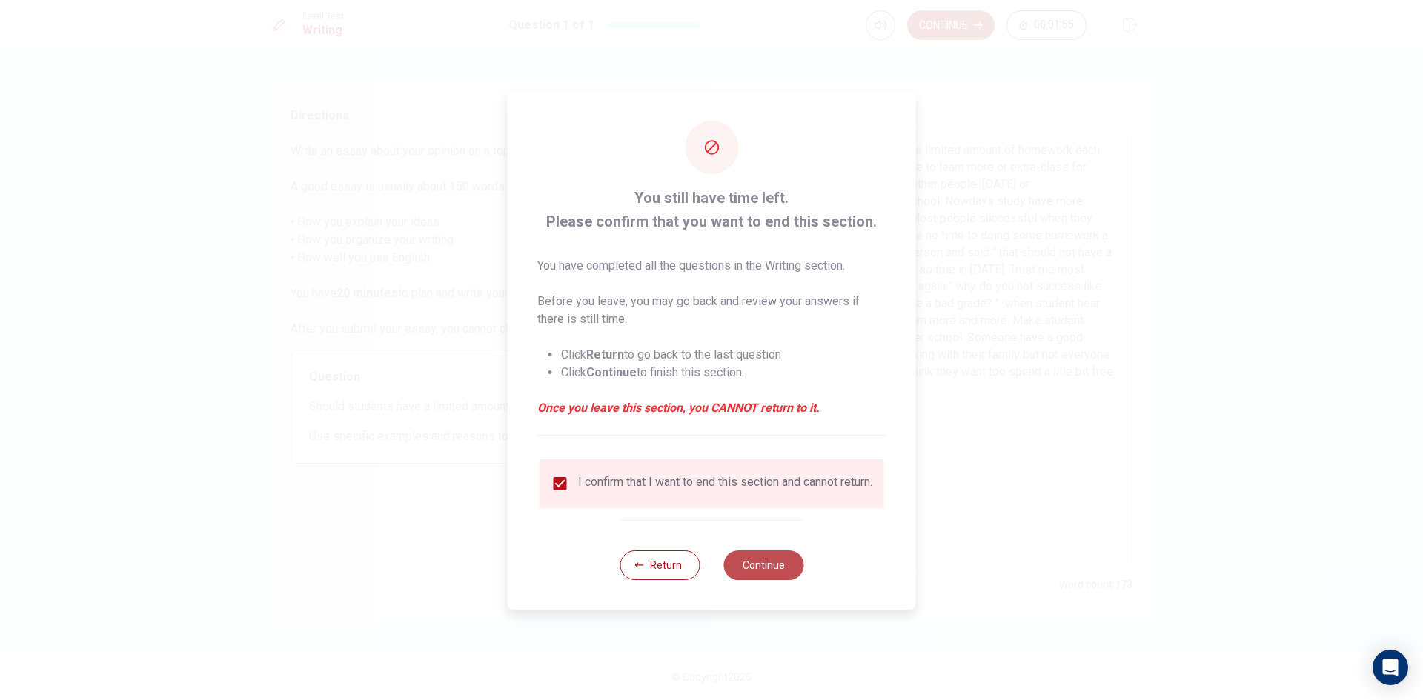
click at [754, 568] on button "Continue" at bounding box center [763, 566] width 80 height 30
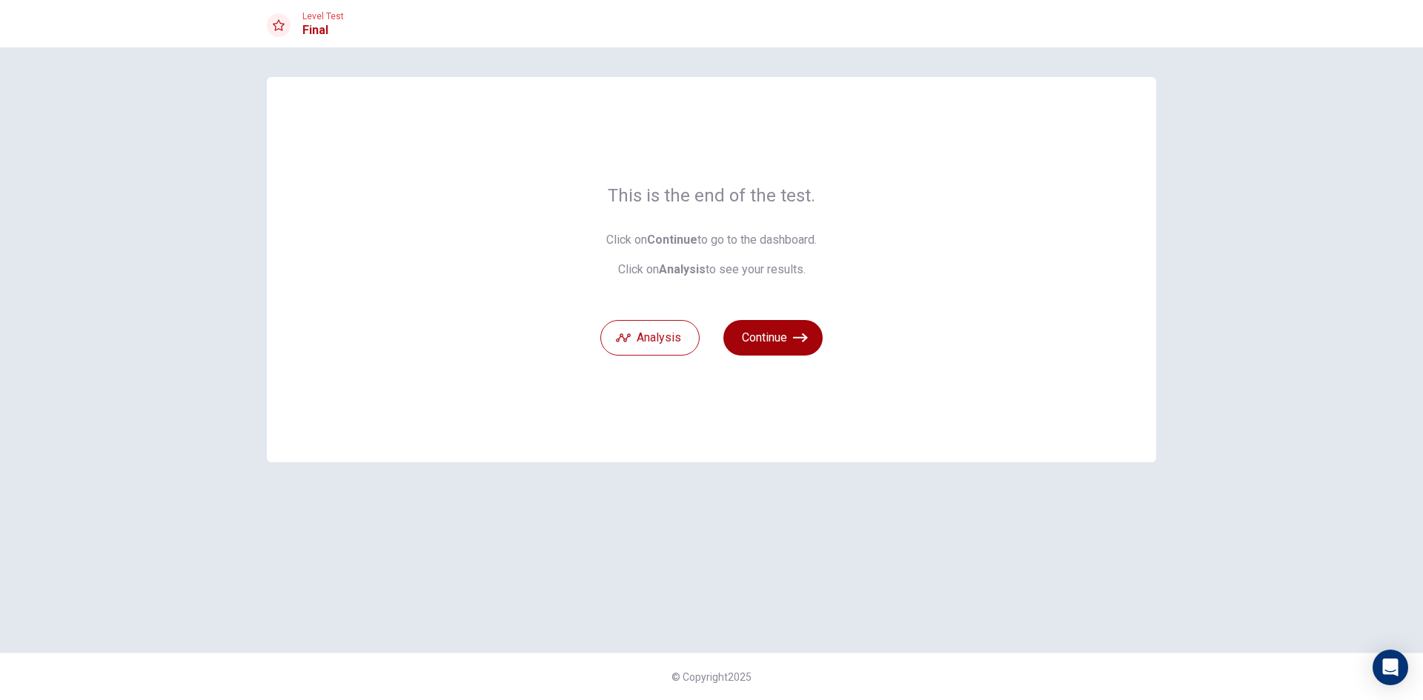
click at [762, 342] on button "Continue" at bounding box center [772, 338] width 99 height 36
